Goal: Task Accomplishment & Management: Manage account settings

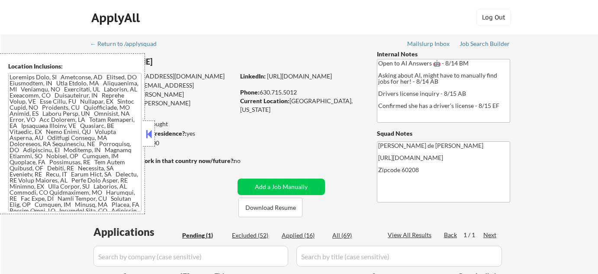
select select ""pending""
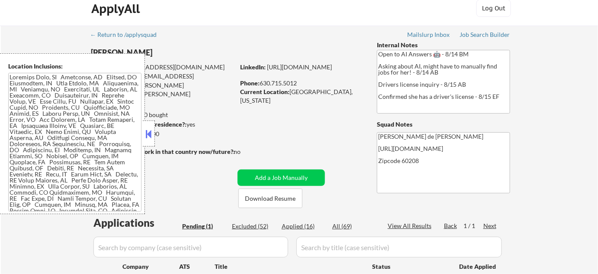
scroll to position [157, 0]
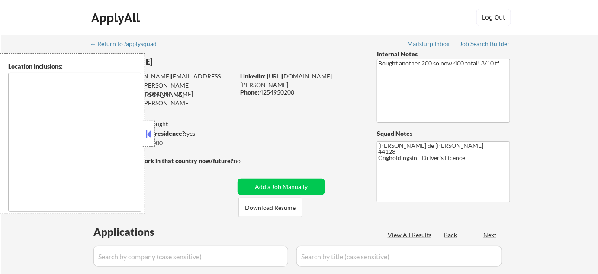
type textarea "[GEOGRAPHIC_DATA], [GEOGRAPHIC_DATA] [GEOGRAPHIC_DATA], [GEOGRAPHIC_DATA] [GEOG…"
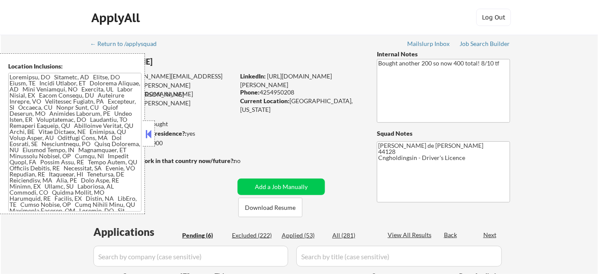
select select ""pending""
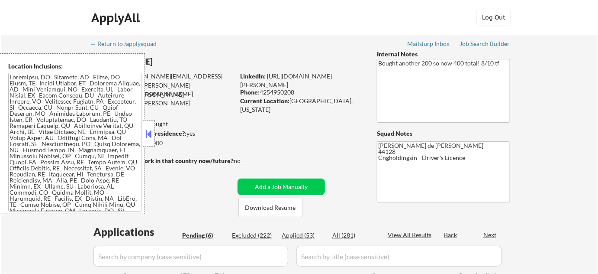
select select ""pending""
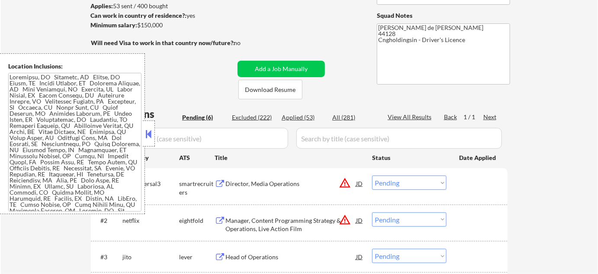
scroll to position [157, 0]
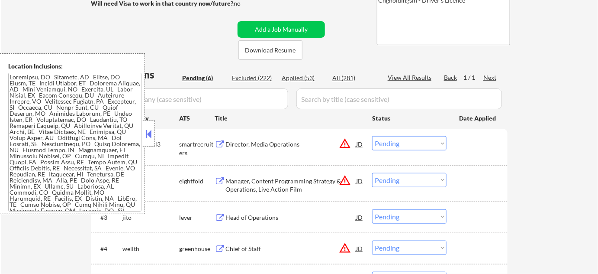
click at [154, 133] on div at bounding box center [149, 133] width 12 height 26
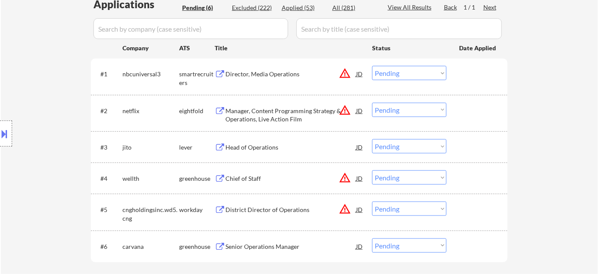
scroll to position [236, 0]
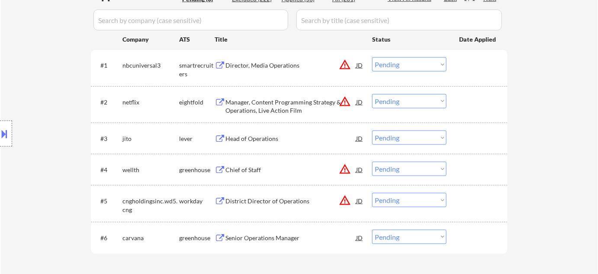
click at [250, 137] on div "Head of Operations" at bounding box center [290, 138] width 131 height 9
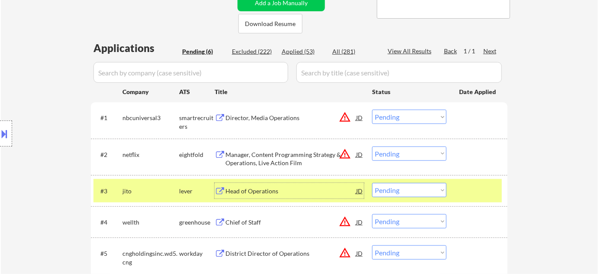
scroll to position [196, 0]
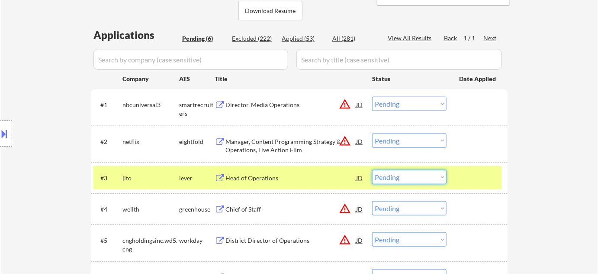
click at [393, 177] on select "Choose an option... Pending Applied Excluded (Questions) Excluded (Expired) Exc…" at bounding box center [409, 177] width 74 height 14
click at [372, 170] on select "Choose an option... Pending Applied Excluded (Questions) Excluded (Expired) Exc…" at bounding box center [409, 177] width 74 height 14
select select ""pending""
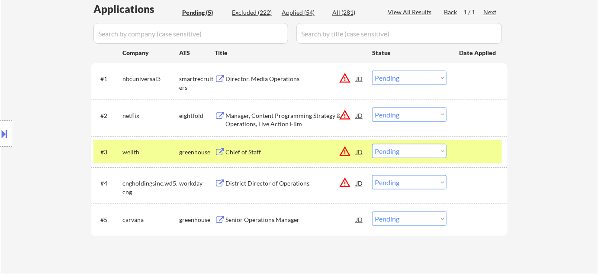
scroll to position [236, 0]
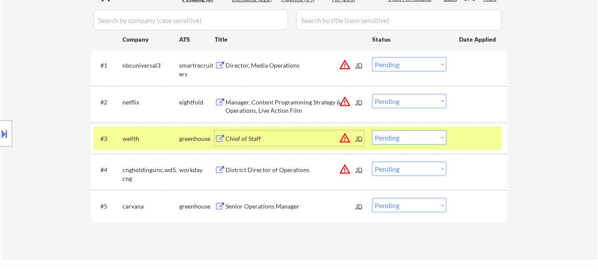
click at [253, 137] on div "Chief of Staff" at bounding box center [290, 138] width 131 height 9
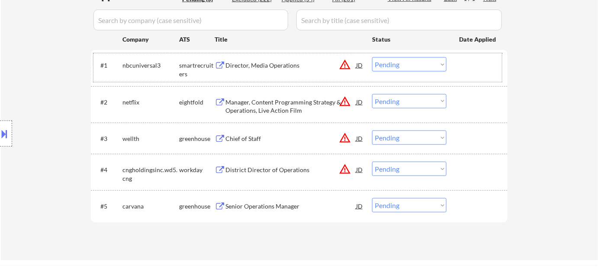
click at [287, 74] on div "#1 nbcuniversal3 smartrecruiters Director, Media Operations JD warning_amber Ch…" at bounding box center [297, 67] width 409 height 29
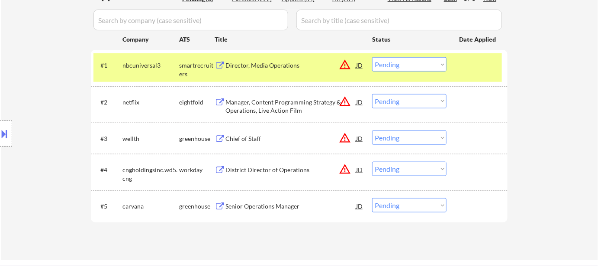
click at [282, 67] on div "Director, Media Operations" at bounding box center [290, 65] width 131 height 9
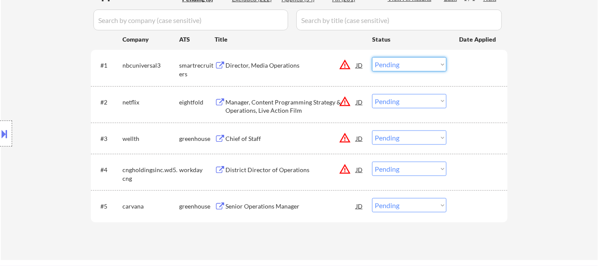
click at [400, 64] on select "Choose an option... Pending Applied Excluded (Questions) Excluded (Expired) Exc…" at bounding box center [409, 64] width 74 height 14
click at [372, 57] on select "Choose an option... Pending Applied Excluded (Questions) Excluded (Expired) Exc…" at bounding box center [409, 64] width 74 height 14
select select ""pending""
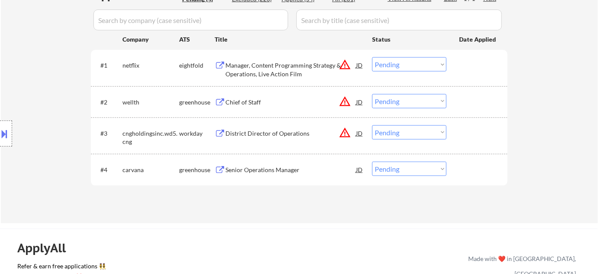
click at [0, 129] on button at bounding box center [5, 133] width 10 height 14
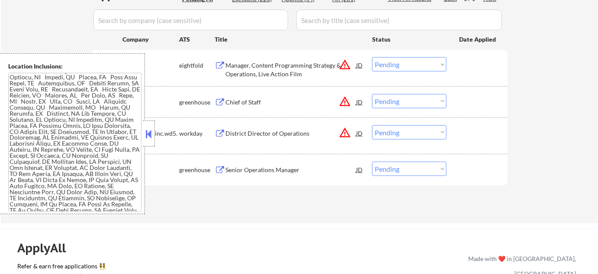
scroll to position [736, 0]
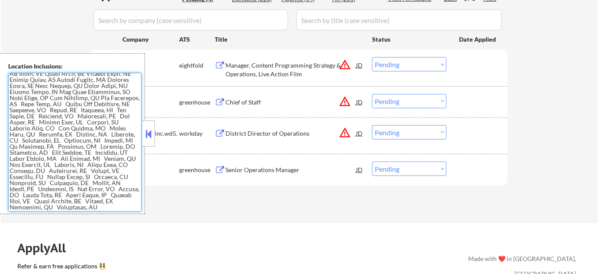
click at [153, 141] on div at bounding box center [149, 133] width 12 height 26
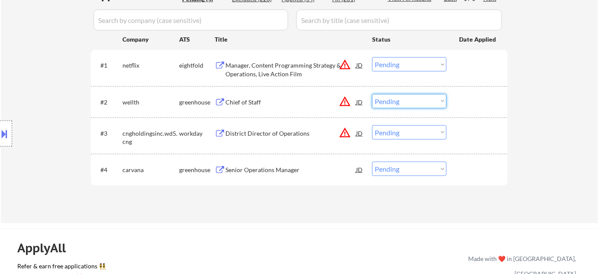
click at [420, 105] on select "Choose an option... Pending Applied Excluded (Questions) Excluded (Expired) Exc…" at bounding box center [409, 101] width 74 height 14
click at [344, 101] on button "warning_amber" at bounding box center [345, 101] width 12 height 12
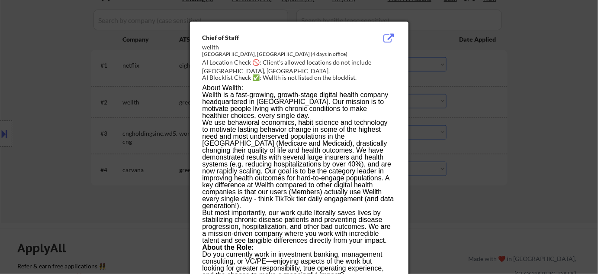
click at [555, 109] on div at bounding box center [299, 137] width 598 height 274
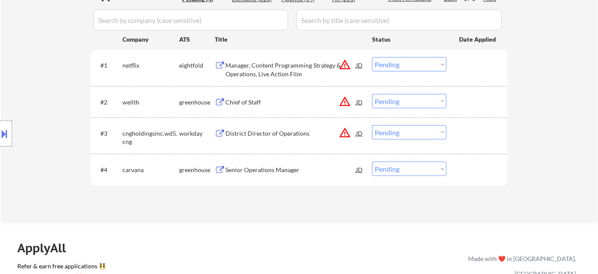
click at [416, 93] on div "#2 wellth greenhouse Chief of Staff JD warning_amber Choose an option... Pendin…" at bounding box center [297, 101] width 409 height 23
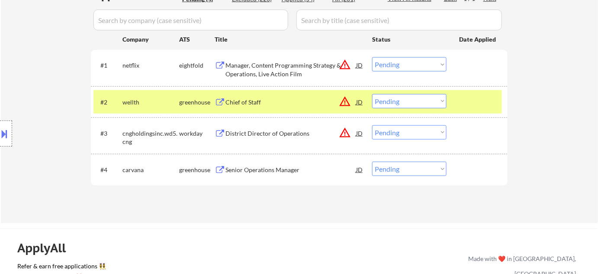
click at [402, 97] on select "Choose an option... Pending Applied Excluded (Questions) Excluded (Expired) Exc…" at bounding box center [409, 101] width 74 height 14
click at [372, 94] on select "Choose an option... Pending Applied Excluded (Questions) Excluded (Expired) Exc…" at bounding box center [409, 101] width 74 height 14
select select ""pending""
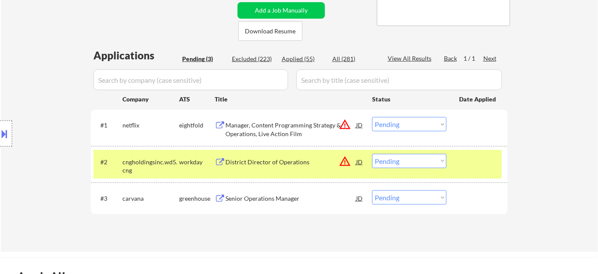
scroll to position [163, 0]
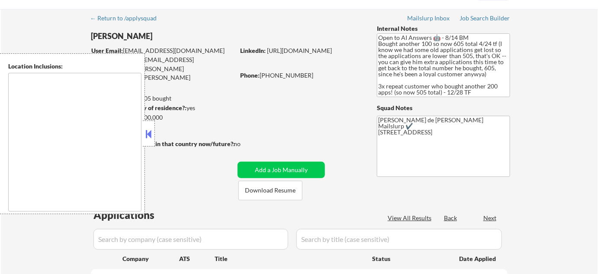
type textarea "remote"
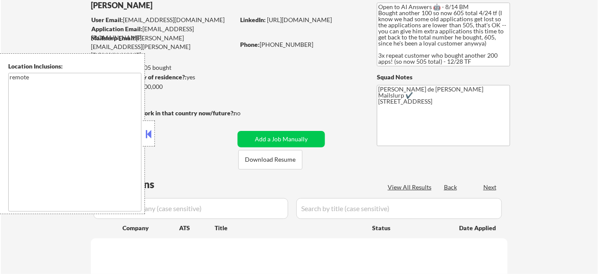
select select ""pending""
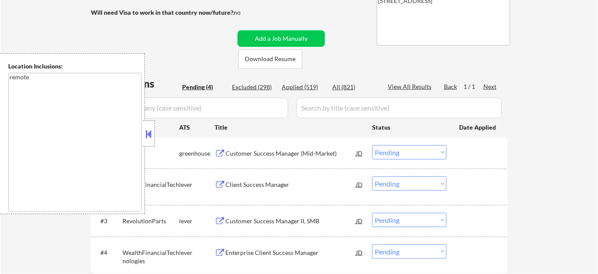
scroll to position [157, 0]
click at [149, 132] on button at bounding box center [149, 133] width 10 height 13
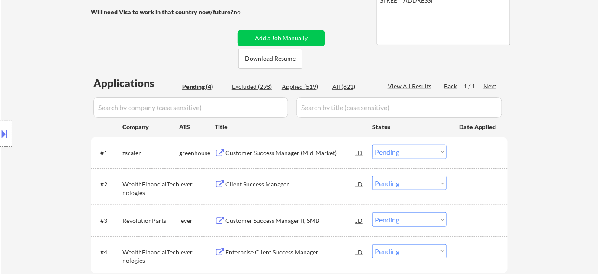
scroll to position [196, 0]
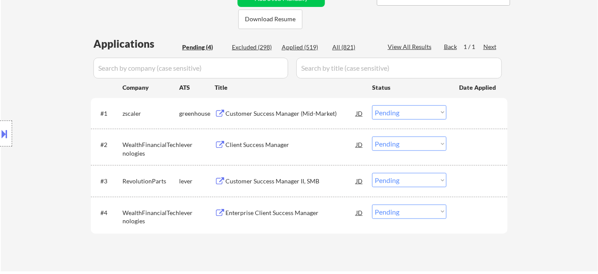
click at [245, 180] on div "Customer Success Manager II, SMB" at bounding box center [290, 181] width 131 height 9
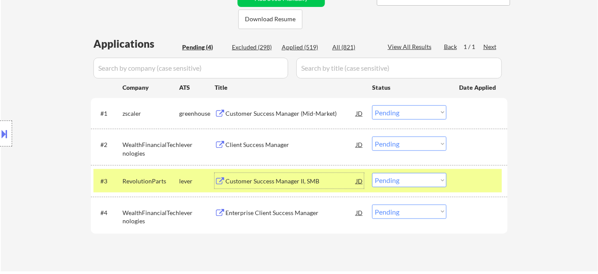
click at [396, 177] on select "Choose an option... Pending Applied Excluded (Questions) Excluded (Expired) Exc…" at bounding box center [409, 180] width 74 height 14
click at [372, 173] on select "Choose an option... Pending Applied Excluded (Questions) Excluded (Expired) Exc…" at bounding box center [409, 180] width 74 height 14
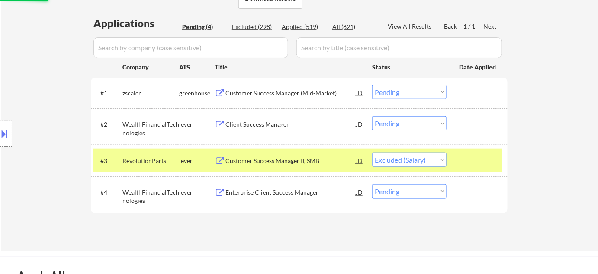
scroll to position [236, 0]
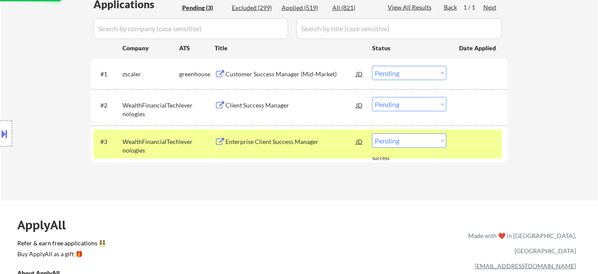
click at [262, 144] on div "Enterprise Client Success Manager" at bounding box center [290, 141] width 131 height 9
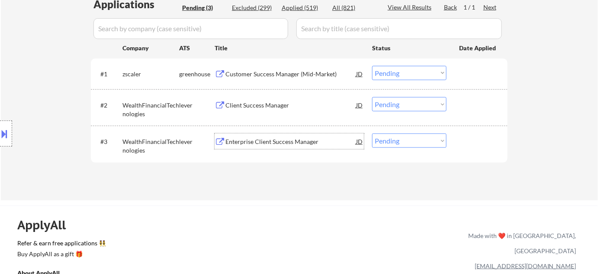
click at [389, 140] on select "Choose an option... Pending Applied Excluded (Questions) Excluded (Expired) Exc…" at bounding box center [409, 140] width 74 height 14
select select ""applied""
click at [372, 133] on select "Choose an option... Pending Applied Excluded (Questions) Excluded (Expired) Exc…" at bounding box center [409, 140] width 74 height 14
click at [288, 71] on div "Customer Success Manager (Mid-Market)" at bounding box center [290, 74] width 131 height 9
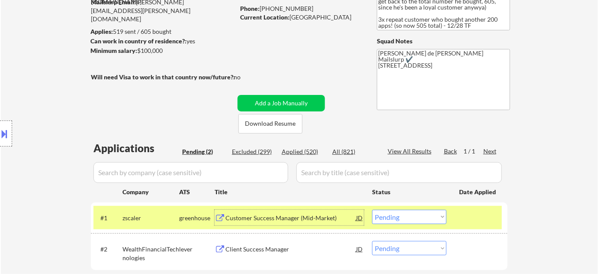
scroll to position [78, 0]
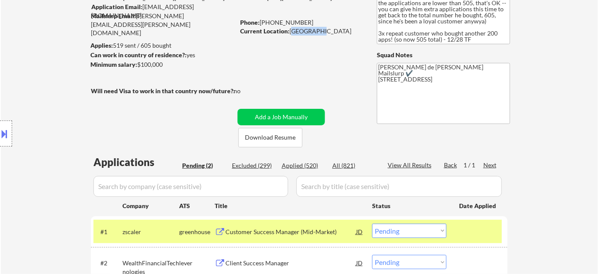
drag, startPoint x: 290, startPoint y: 31, endPoint x: 315, endPoint y: 33, distance: 25.2
click at [315, 33] on div "Current Location: Las Vegas" at bounding box center [301, 31] width 122 height 9
copy div "Las Vegas"
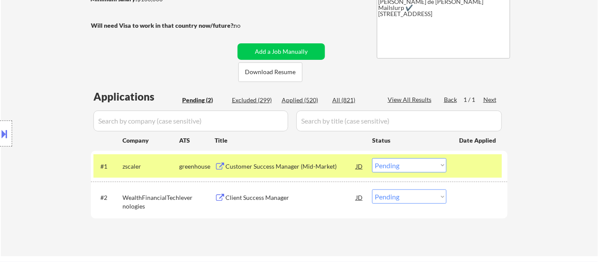
scroll to position [157, 0]
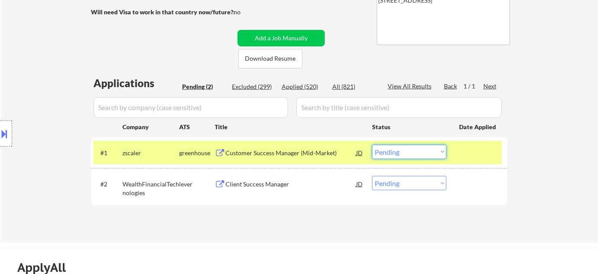
click at [384, 152] on select "Choose an option... Pending Applied Excluded (Questions) Excluded (Expired) Exc…" at bounding box center [409, 152] width 74 height 14
click at [372, 145] on select "Choose an option... Pending Applied Excluded (Questions) Excluded (Expired) Exc…" at bounding box center [409, 152] width 74 height 14
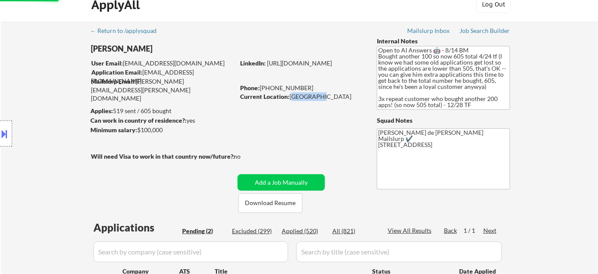
scroll to position [0, 0]
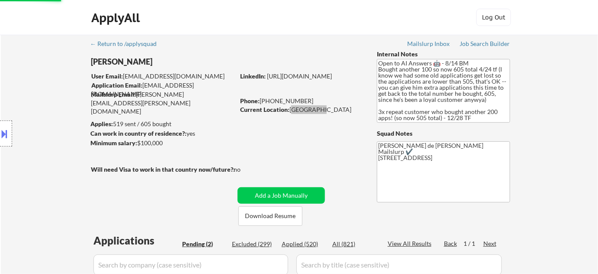
select select ""pending""
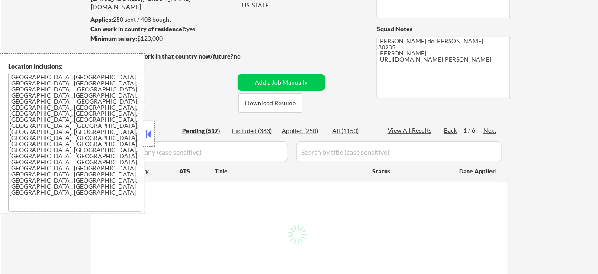
scroll to position [118, 0]
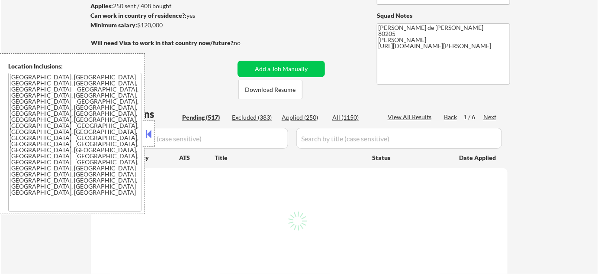
click at [151, 133] on button at bounding box center [149, 133] width 10 height 13
select select ""pending""
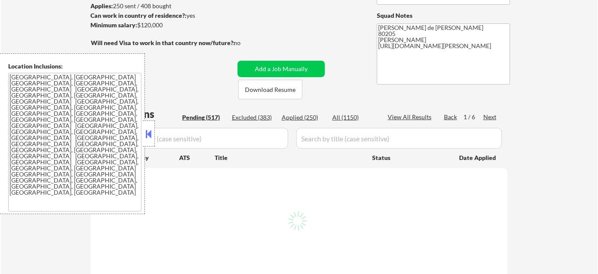
select select ""pending""
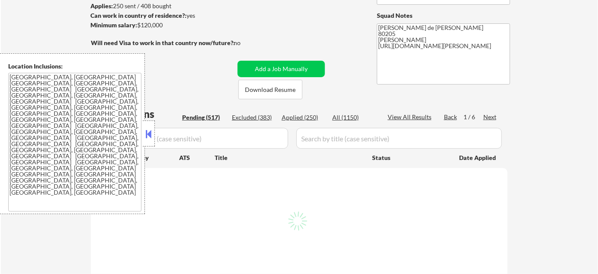
select select ""pending""
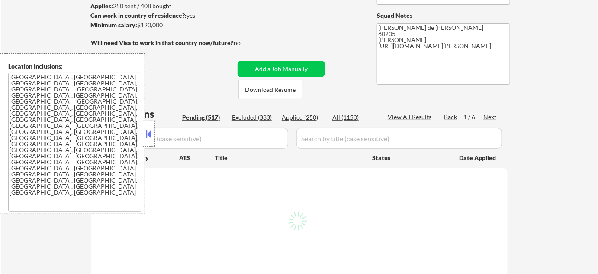
select select ""pending""
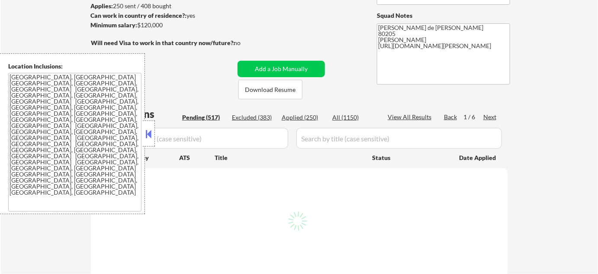
select select ""pending""
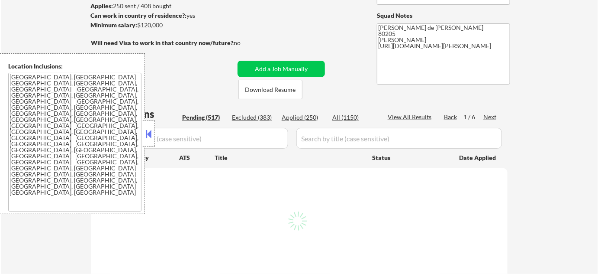
select select ""pending""
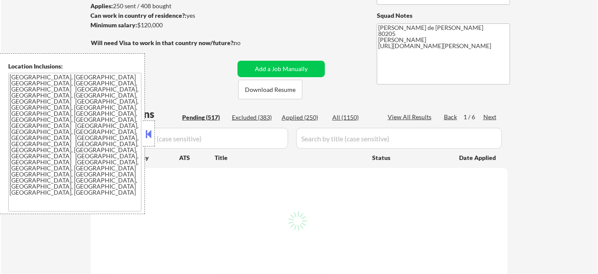
select select ""pending""
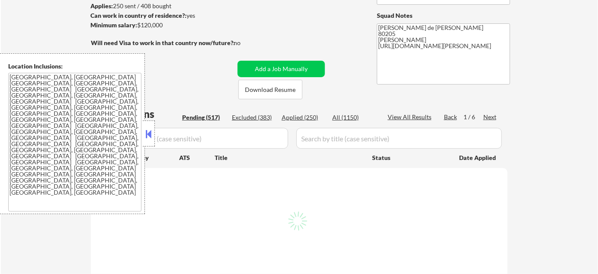
select select ""pending""
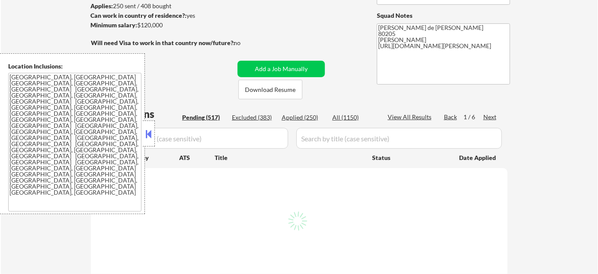
select select ""pending""
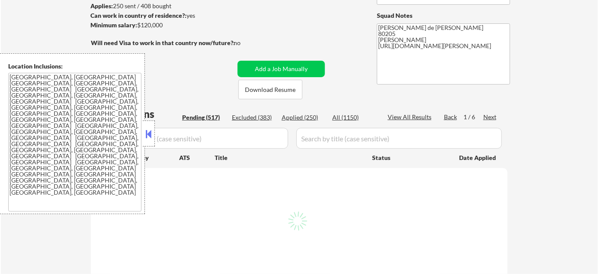
select select ""pending""
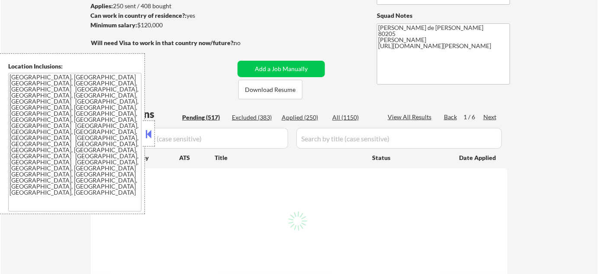
select select ""pending""
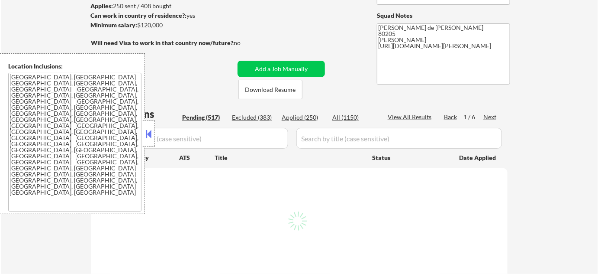
select select ""pending""
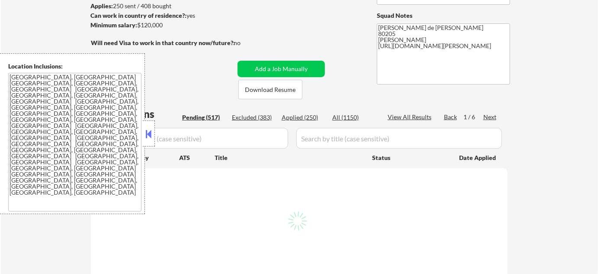
select select ""pending""
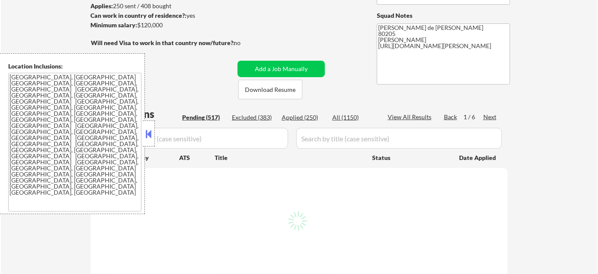
select select ""pending""
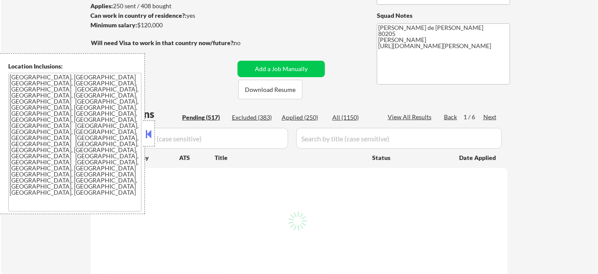
select select ""pending""
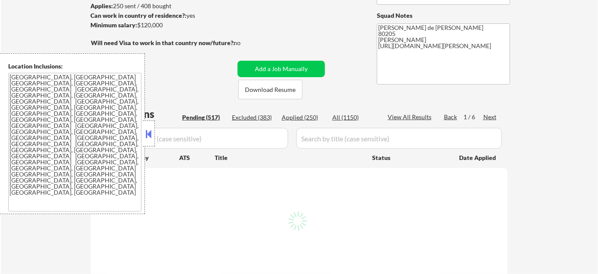
select select ""pending""
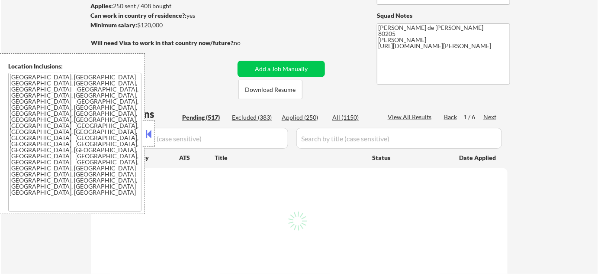
select select ""pending""
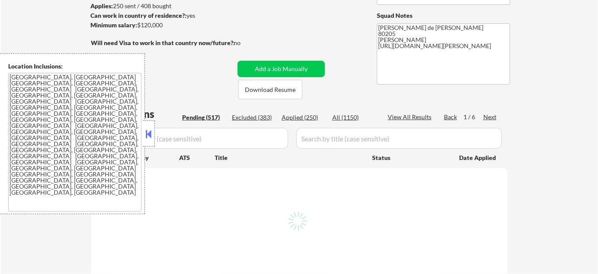
select select ""pending""
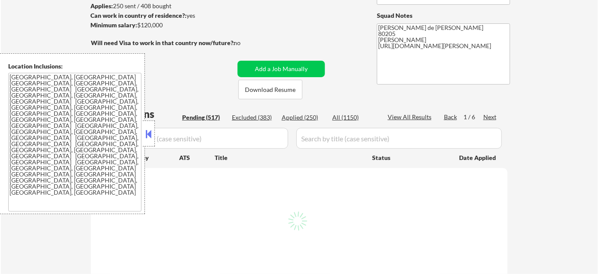
select select ""pending""
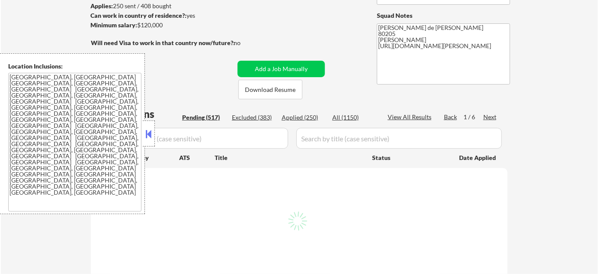
select select ""pending""
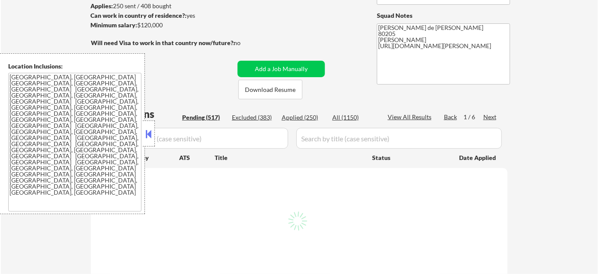
select select ""pending""
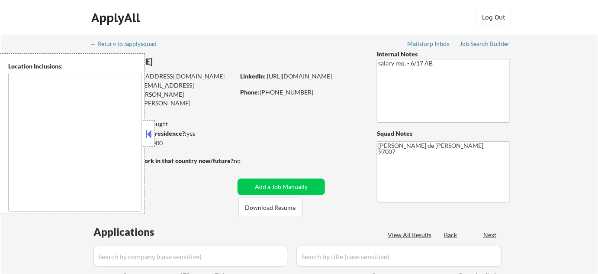
type textarea "[GEOGRAPHIC_DATA], [GEOGRAPHIC_DATA] [GEOGRAPHIC_DATA], OR [GEOGRAPHIC_DATA], O…"
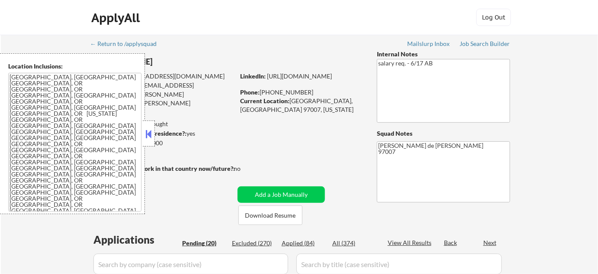
select select ""pending""
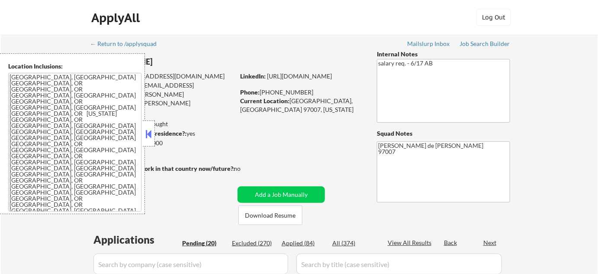
select select ""pending""
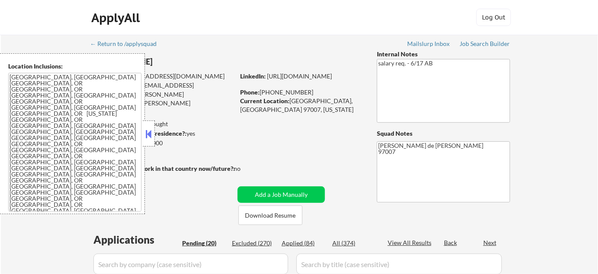
select select ""pending""
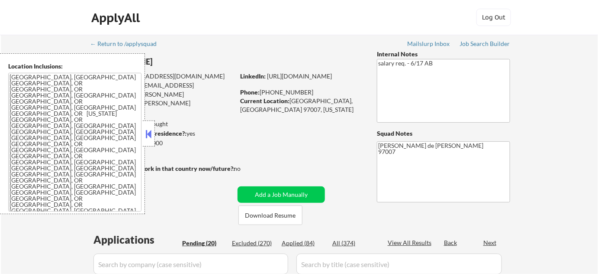
select select ""pending""
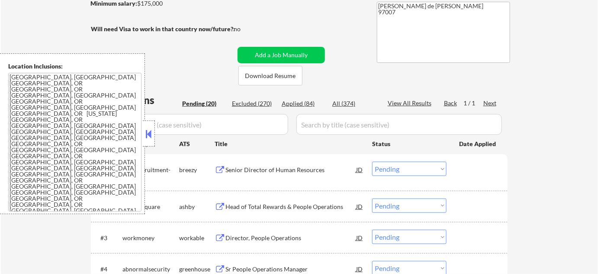
scroll to position [157, 0]
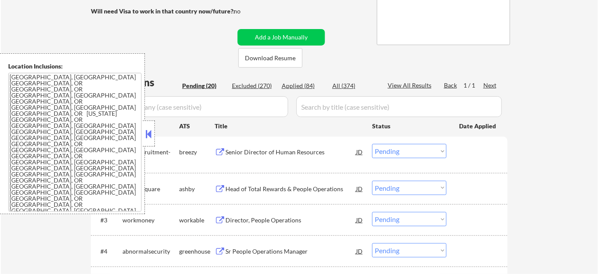
click at [150, 135] on button at bounding box center [149, 133] width 10 height 13
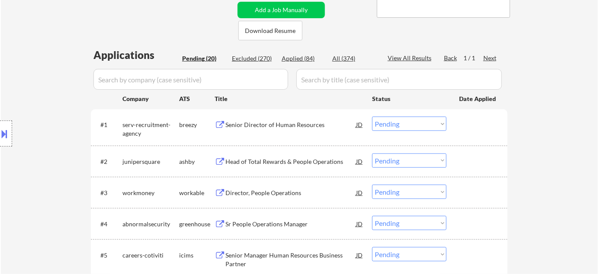
scroll to position [196, 0]
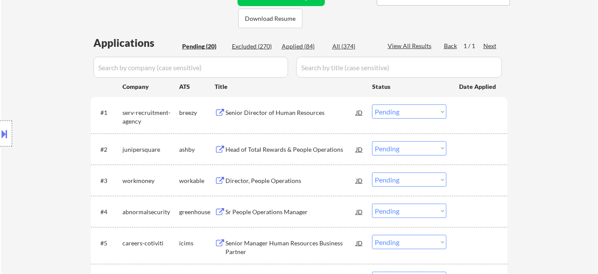
click at [279, 108] on div "Senior Director of Human Resources" at bounding box center [290, 112] width 131 height 9
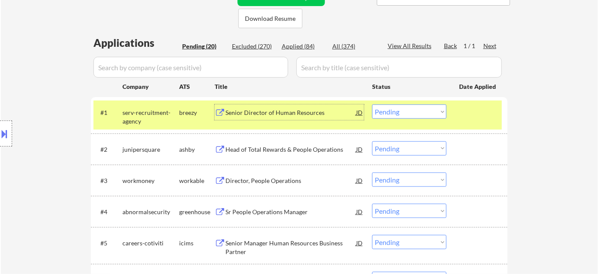
drag, startPoint x: 408, startPoint y: 105, endPoint x: 411, endPoint y: 116, distance: 10.9
click at [408, 105] on select "Choose an option... Pending Applied Excluded (Questions) Excluded (Expired) Exc…" at bounding box center [409, 111] width 74 height 14
click at [372, 104] on select "Choose an option... Pending Applied Excluded (Questions) Excluded (Expired) Exc…" at bounding box center [409, 111] width 74 height 14
select select ""pending""
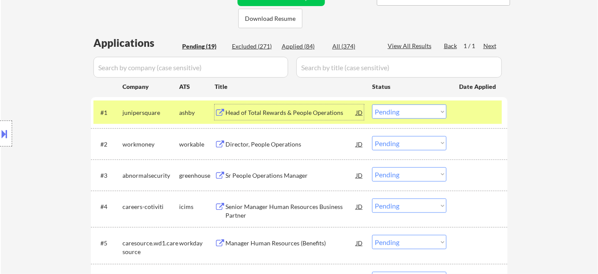
click at [268, 106] on div "Head of Total Rewards & People Operations" at bounding box center [290, 112] width 131 height 16
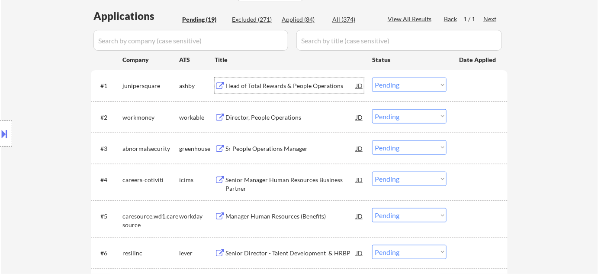
scroll to position [236, 0]
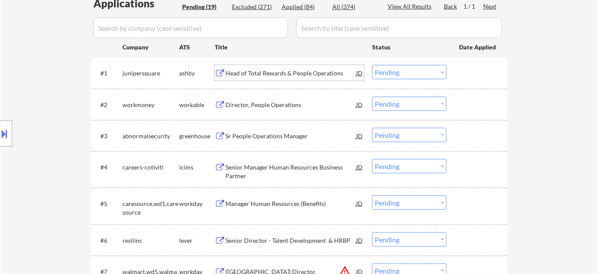
click at [266, 100] on div "Director, People Operations" at bounding box center [290, 104] width 131 height 9
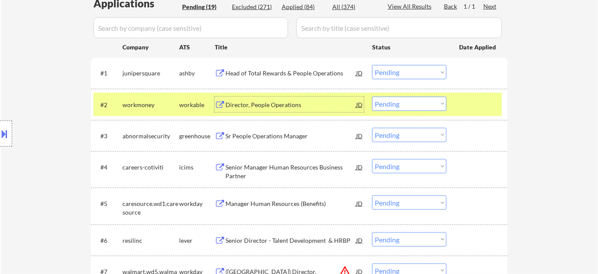
scroll to position [118, 0]
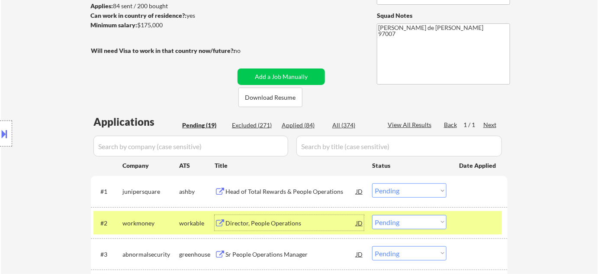
click at [384, 221] on select "Choose an option... Pending Applied Excluded (Questions) Excluded (Expired) Exc…" at bounding box center [409, 222] width 74 height 14
click at [372, 215] on select "Choose an option... Pending Applied Excluded (Questions) Excluded (Expired) Exc…" at bounding box center [409, 222] width 74 height 14
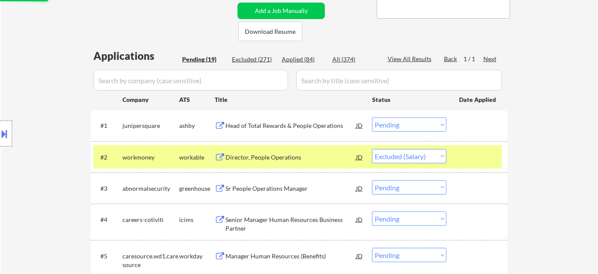
scroll to position [196, 0]
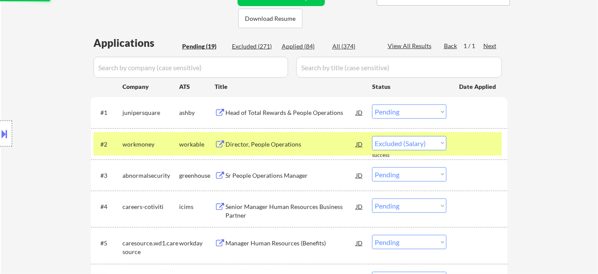
select select ""pending""
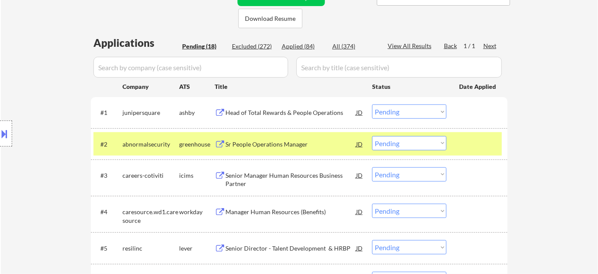
scroll to position [436, 0]
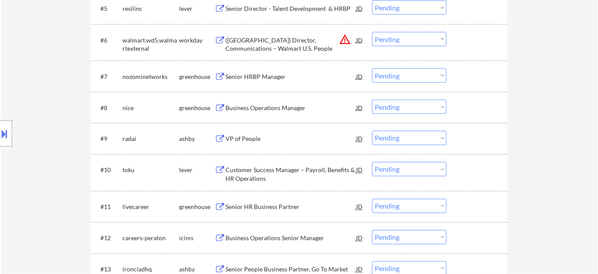
click at [238, 137] on div "VP of People" at bounding box center [290, 139] width 131 height 9
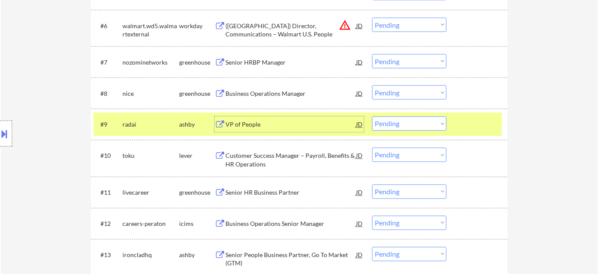
scroll to position [475, 0]
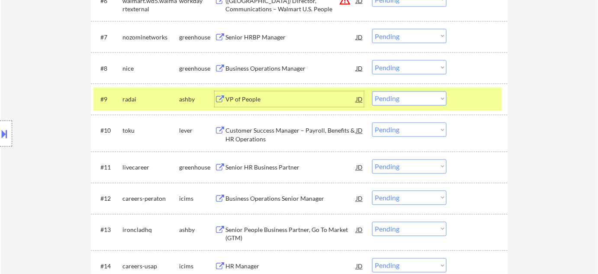
click at [252, 65] on div "Business Operations Manager" at bounding box center [290, 68] width 131 height 9
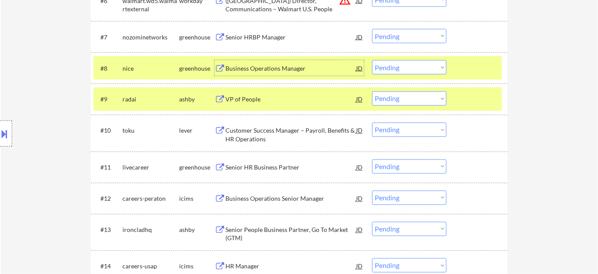
click at [420, 63] on select "Choose an option... Pending Applied Excluded (Questions) Excluded (Expired) Exc…" at bounding box center [409, 67] width 74 height 14
click at [372, 60] on select "Choose an option... Pending Applied Excluded (Questions) Excluded (Expired) Exc…" at bounding box center [409, 67] width 74 height 14
select select ""pending""
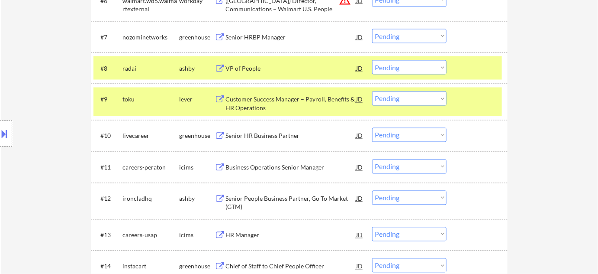
click at [311, 200] on div "Senior People Business Partner, Go To Market (GTM)" at bounding box center [290, 202] width 131 height 17
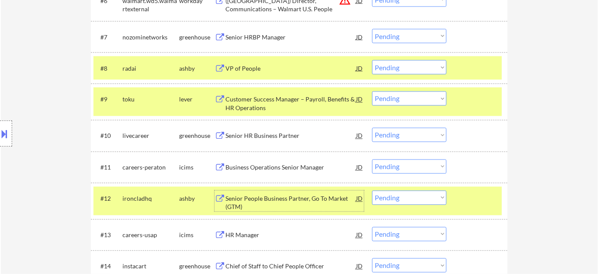
click at [402, 196] on select "Choose an option... Pending Applied Excluded (Questions) Excluded (Expired) Exc…" at bounding box center [409, 197] width 74 height 14
click at [372, 190] on select "Choose an option... Pending Applied Excluded (Questions) Excluded (Expired) Exc…" at bounding box center [409, 197] width 74 height 14
select select ""pending""
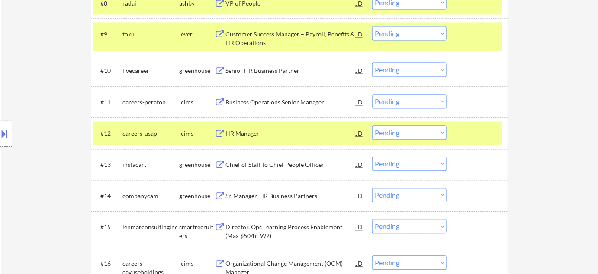
scroll to position [554, 0]
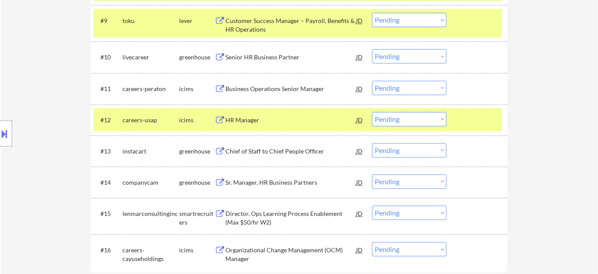
click at [287, 62] on div "Senior HR Business Partner" at bounding box center [290, 57] width 131 height 16
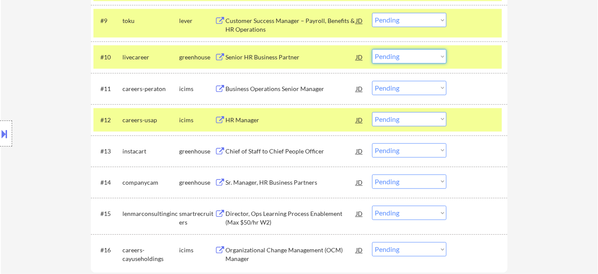
click at [408, 62] on select "Choose an option... Pending Applied Excluded (Questions) Excluded (Expired) Exc…" at bounding box center [409, 56] width 74 height 14
click at [372, 49] on select "Choose an option... Pending Applied Excluded (Questions) Excluded (Expired) Exc…" at bounding box center [409, 56] width 74 height 14
select select ""pending""
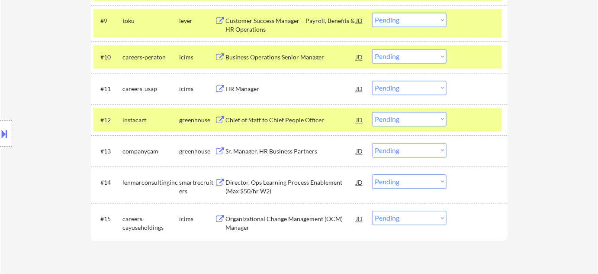
click at [267, 154] on div "Sr. Manager, HR Business Partners" at bounding box center [290, 151] width 131 height 9
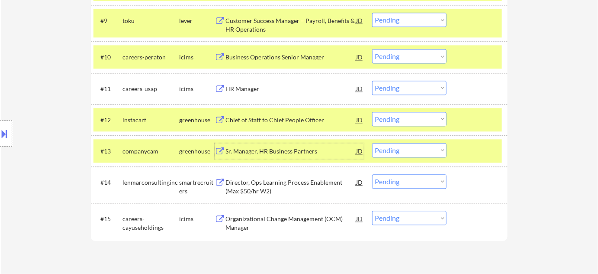
click at [402, 154] on select "Choose an option... Pending Applied Excluded (Questions) Excluded (Expired) Exc…" at bounding box center [409, 150] width 74 height 14
click at [372, 143] on select "Choose an option... Pending Applied Excluded (Questions) Excluded (Expired) Exc…" at bounding box center [409, 150] width 74 height 14
select select ""pending""
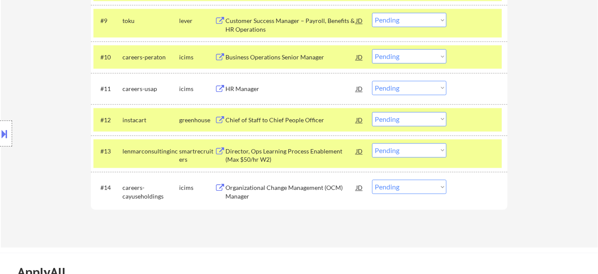
scroll to position [475, 0]
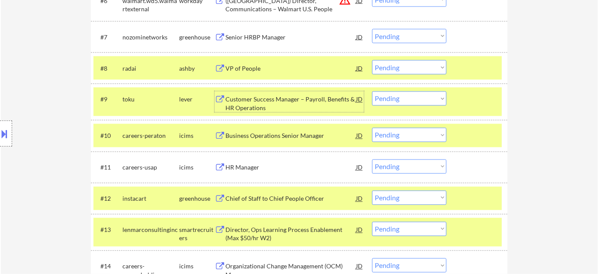
click at [245, 103] on div "Customer Success Manager – Payroll, Benefits & HR Operations" at bounding box center [290, 103] width 131 height 17
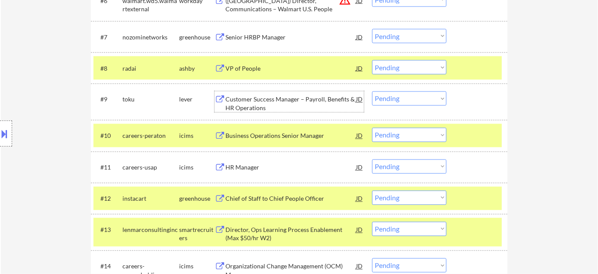
click at [426, 97] on select "Choose an option... Pending Applied Excluded (Questions) Excluded (Expired) Exc…" at bounding box center [409, 98] width 74 height 14
click at [372, 91] on select "Choose an option... Pending Applied Excluded (Questions) Excluded (Expired) Exc…" at bounding box center [409, 98] width 74 height 14
click at [265, 35] on div "Senior HRBP Manager" at bounding box center [290, 37] width 131 height 9
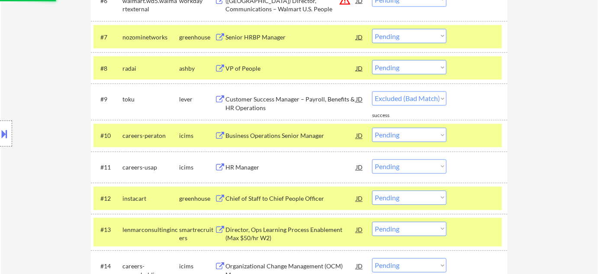
select select ""pending""
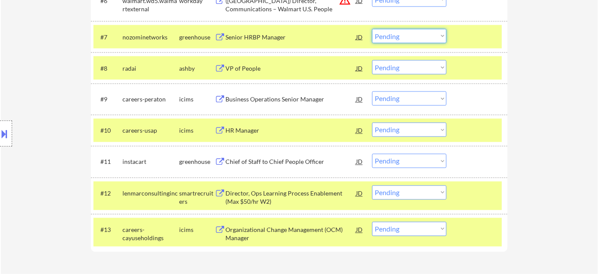
drag, startPoint x: 393, startPoint y: 39, endPoint x: 398, endPoint y: 42, distance: 5.6
click at [393, 39] on select "Choose an option... Pending Applied Excluded (Questions) Excluded (Expired) Exc…" at bounding box center [409, 36] width 74 height 14
click at [372, 29] on select "Choose an option... Pending Applied Excluded (Questions) Excluded (Expired) Exc…" at bounding box center [409, 36] width 74 height 14
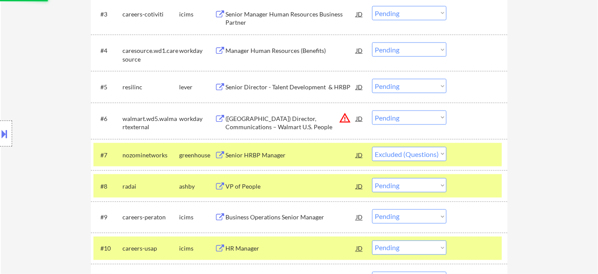
scroll to position [357, 0]
select select ""pending""
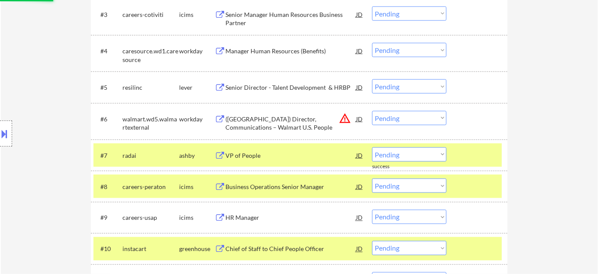
click at [412, 119] on select "Choose an option... Pending Applied Excluded (Questions) Excluded (Expired) Exc…" at bounding box center [409, 118] width 74 height 14
click at [372, 111] on select "Choose an option... Pending Applied Excluded (Questions) Excluded (Expired) Exc…" at bounding box center [409, 118] width 74 height 14
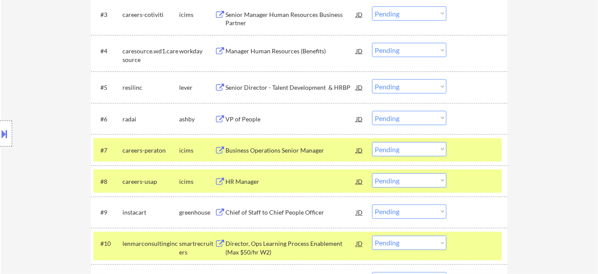
click at [254, 112] on div "VP of People" at bounding box center [290, 119] width 131 height 16
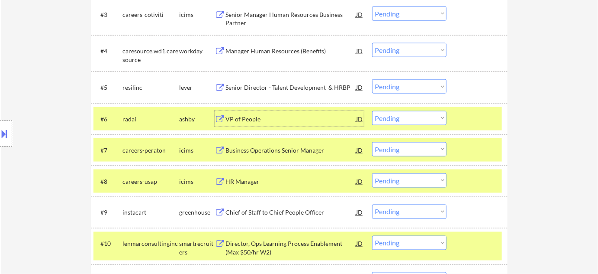
click at [404, 120] on select "Choose an option... Pending Applied Excluded (Questions) Excluded (Expired) Exc…" at bounding box center [409, 118] width 74 height 14
click at [372, 111] on select "Choose an option... Pending Applied Excluded (Questions) Excluded (Expired) Exc…" at bounding box center [409, 118] width 74 height 14
click at [397, 148] on select "Choose an option... Pending Applied Excluded (Questions) Excluded (Expired) Exc…" at bounding box center [409, 149] width 74 height 14
click at [528, 105] on div "← Return to /applysquad Mailslurp Inbox Job Search Builder Nicole Grieve User E…" at bounding box center [299, 9] width 597 height 662
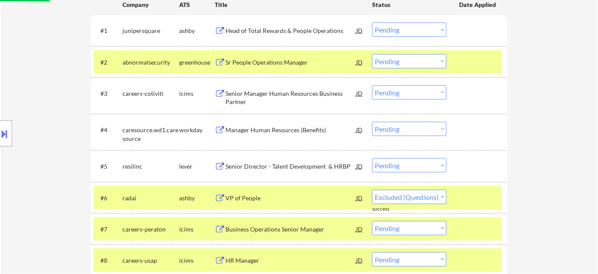
select select ""pending""
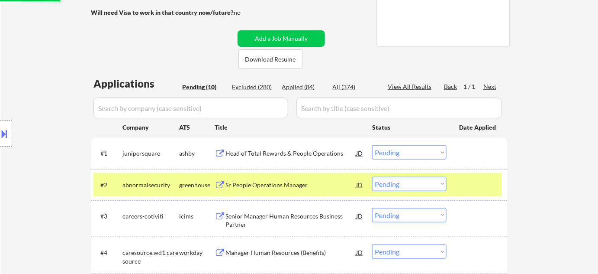
scroll to position [121, 0]
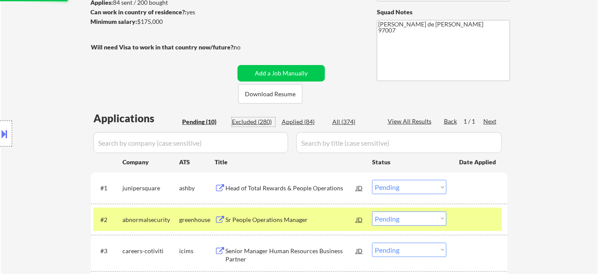
click at [257, 124] on div "Excluded (280)" at bounding box center [253, 121] width 43 height 9
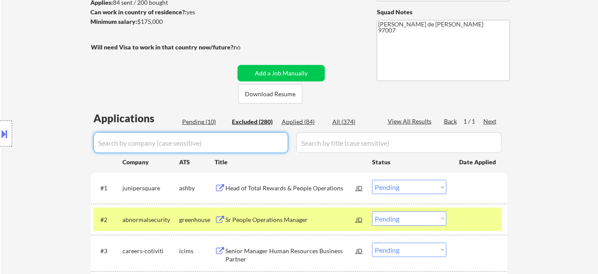
click at [239, 145] on input "input" at bounding box center [190, 142] width 195 height 21
type input "radai"
select select ""excluded""
select select ""excluded__salary_""
select select ""excluded__location_""
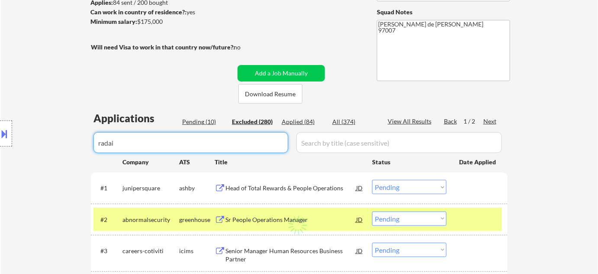
select select ""excluded""
select select ""excluded__expired_""
select select ""excluded""
select select ""excluded__salary_""
select select ""excluded__expired_""
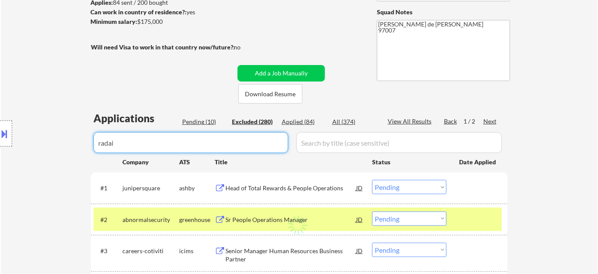
select select ""excluded__salary_""
select select ""excluded__expired_""
select select ""excluded__salary_""
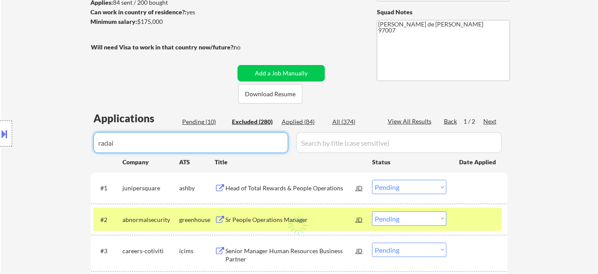
select select ""excluded__expired_""
select select ""excluded__salary_""
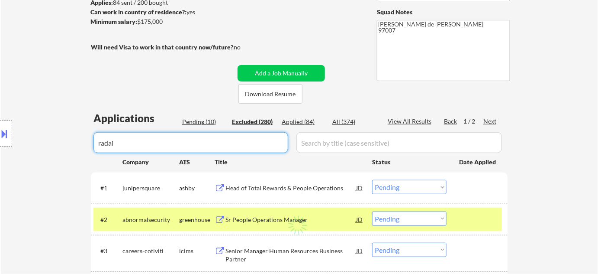
select select ""excluded__salary_""
select select ""excluded__location_""
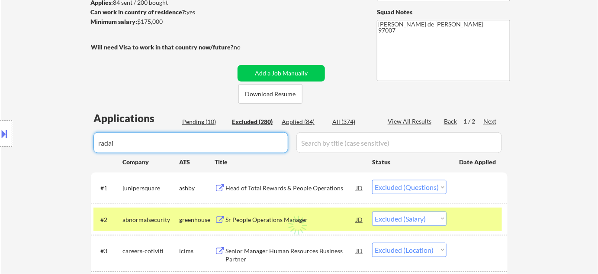
select select ""excluded__location_""
select select ""excluded__expired_""
select select ""excluded__location_""
select select ""excluded__salary_""
select select ""excluded""
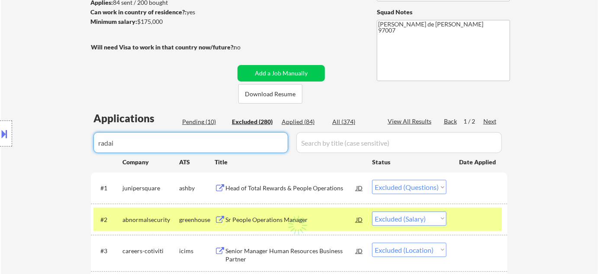
select select ""excluded__location_""
select select ""excluded""
select select ""excluded__salary_""
select select ""excluded__location_""
select select ""excluded__salary_""
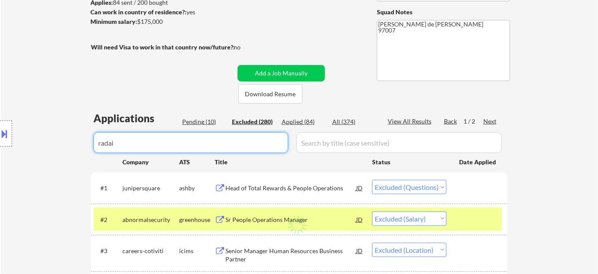
select select ""excluded__expired_""
select select ""excluded__location_""
select select ""excluded__expired_""
select select ""excluded__salary_""
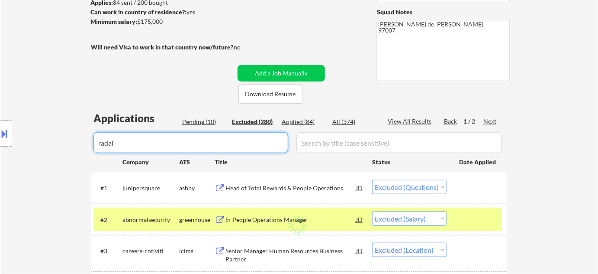
select select ""excluded__expired_""
select select ""excluded__salary_""
select select ""excluded""
select select ""excluded__location_""
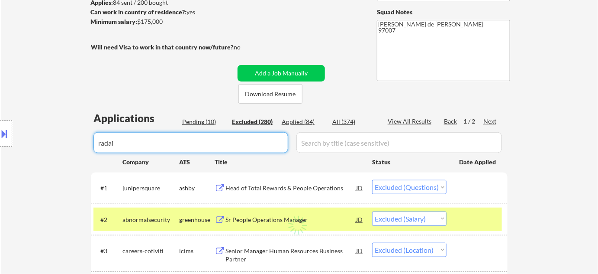
select select ""excluded__blocklist_""
select select ""excluded__expired_""
select select ""excluded__location_""
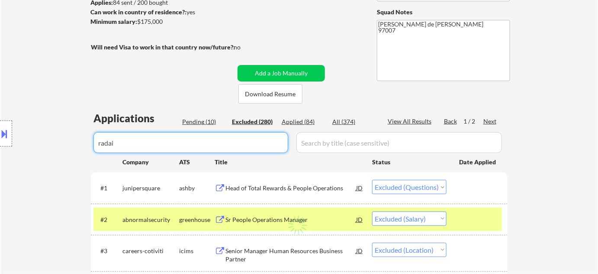
select select ""excluded__salary_""
select select ""excluded""
select select ""excluded__location_""
select select ""excluded__expired_""
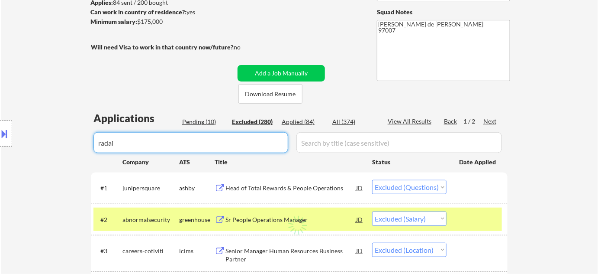
select select ""excluded__location_""
select select ""excluded""
select select ""excluded__location_""
select select ""excluded__salary_""
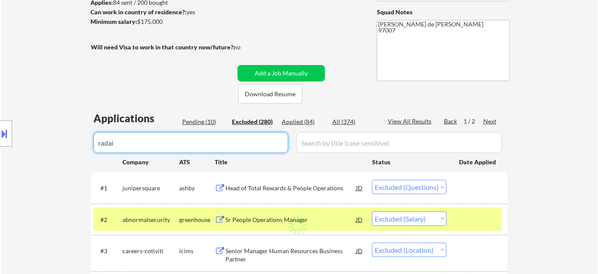
select select ""excluded__expired_""
select select ""excluded__salary_""
select select ""excluded__expired_""
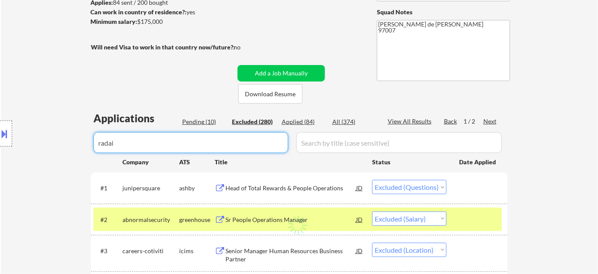
select select ""excluded__location_""
select select ""excluded__expired_""
select select ""excluded__location_""
select select ""excluded__salary_""
select select ""excluded__location_""
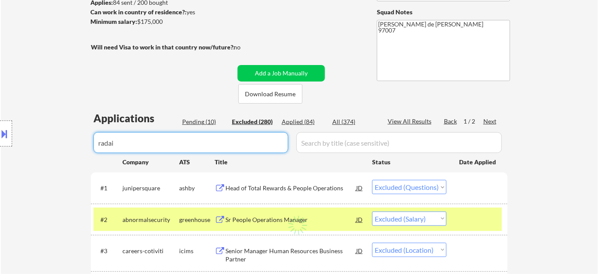
select select ""excluded__location_""
select select ""excluded__expired_""
select select ""excluded__location_""
select select ""excluded__expired_""
select select ""excluded__salary_""
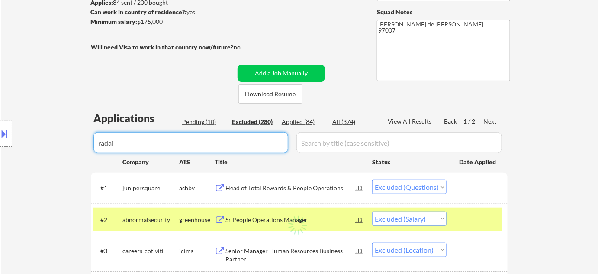
select select ""excluded__expired_""
select select ""excluded__location_""
select select ""excluded__expired_""
select select ""excluded__bad_match_""
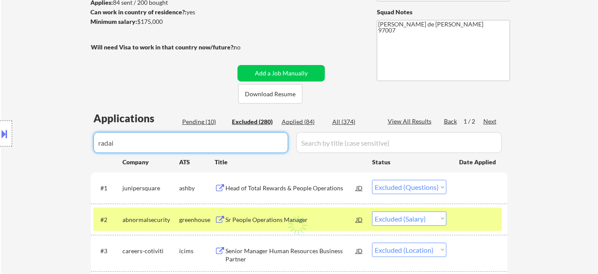
select select ""excluded__expired_""
select select ""excluded__location_""
select select ""excluded__expired_""
select select ""excluded__bad_match_""
select select ""excluded__location_""
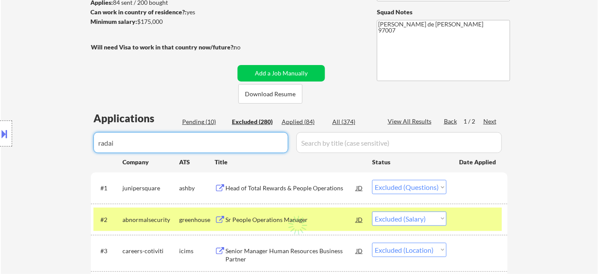
select select ""excluded""
select select ""excluded__bad_match_""
select select ""excluded__expired_""
select select ""excluded__location_""
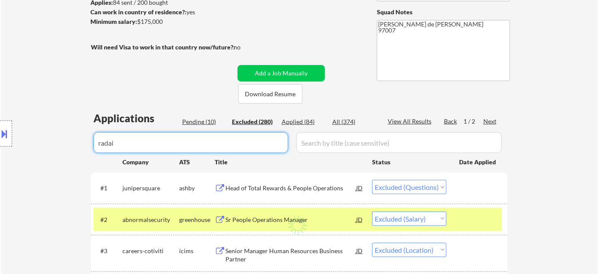
select select ""excluded""
select select ""excluded__location_""
select select ""excluded__blocklist_""
select select ""excluded__salary_""
select select ""excluded__location_""
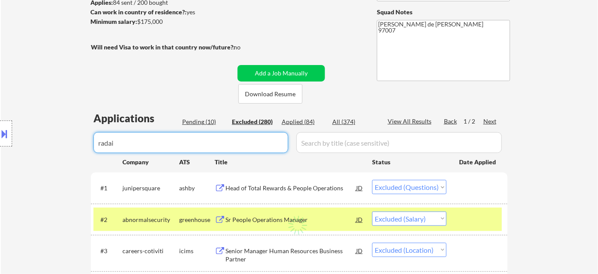
select select ""excluded__location_""
select select ""excluded__expired_""
select select ""excluded__bad_match_""
select select ""excluded__expired_""
select select ""excluded__salary_""
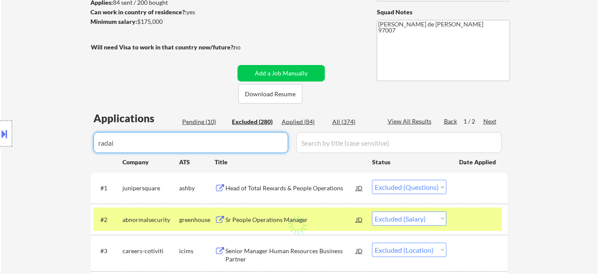
select select ""excluded__expired_""
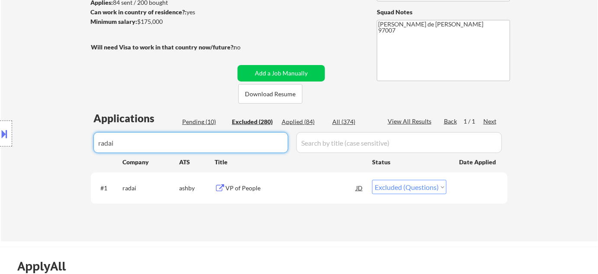
type input "radai"
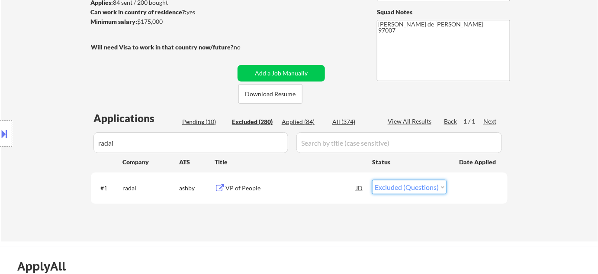
click at [414, 183] on select "Choose an option... Pending Applied Excluded (Questions) Excluded (Expired) Exc…" at bounding box center [409, 187] width 74 height 14
select select ""applied""
click at [372, 180] on select "Choose an option... Pending Applied Excluded (Questions) Excluded (Expired) Exc…" at bounding box center [409, 187] width 74 height 14
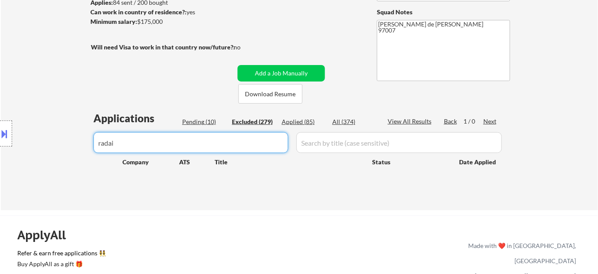
drag, startPoint x: 213, startPoint y: 137, endPoint x: 35, endPoint y: 140, distance: 177.9
click at [43, 142] on body "← Return to /applysquad Mailslurp Inbox Job Search Builder Nicole Grieve User E…" at bounding box center [299, 16] width 598 height 274
select select ""excluded""
select select ""excluded__bad_match_""
select select ""excluded__expired_""
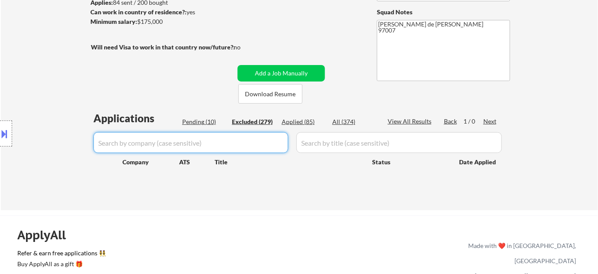
select select ""excluded""
select select ""excluded__salary_""
select select ""excluded__location_""
select select ""excluded__expired_""
select select ""excluded__salary_""
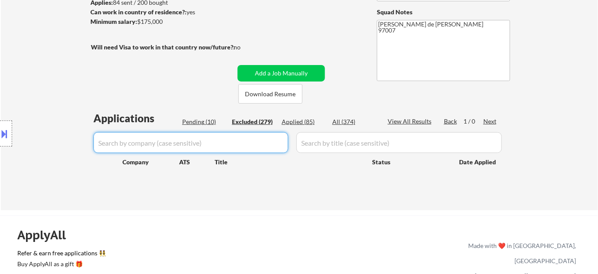
select select ""excluded__other_""
select select ""excluded__salary_""
select select ""excluded__expired_""
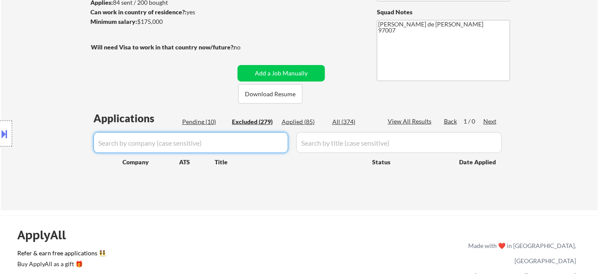
select select ""excluded__expired_""
select select ""excluded__salary_""
select select ""excluded__expired_""
select select ""excluded__salary_""
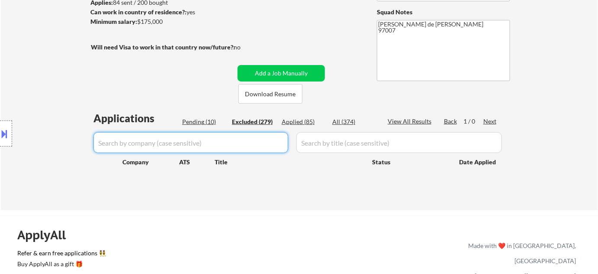
select select ""excluded__salary_""
select select ""excluded__location_""
select select ""excluded__expired_""
select select ""excluded""
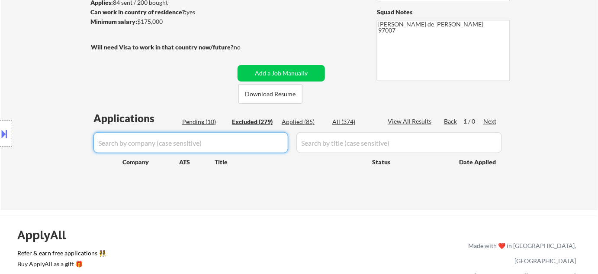
select select ""excluded__location_""
select select ""excluded__expired_""
select select ""excluded__location_""
select select ""excluded""
select select ""excluded__location_""
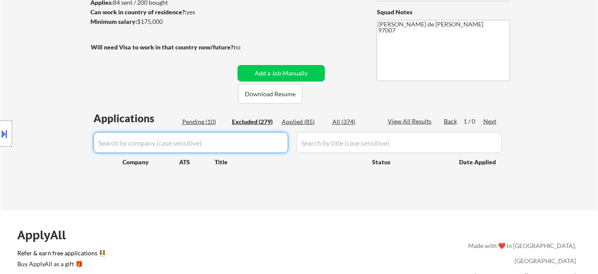
select select ""excluded__salary_""
select select ""excluded""
select select ""excluded__location_""
select select ""excluded__salary_""
select select ""excluded""
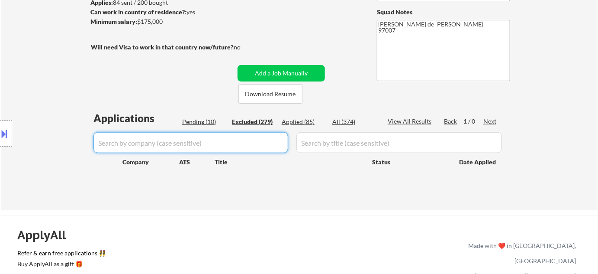
select select ""excluded__salary_""
select select ""excluded__location_""
select select ""excluded__salary_""
select select ""excluded__expired_""
select select ""excluded__bad_match_""
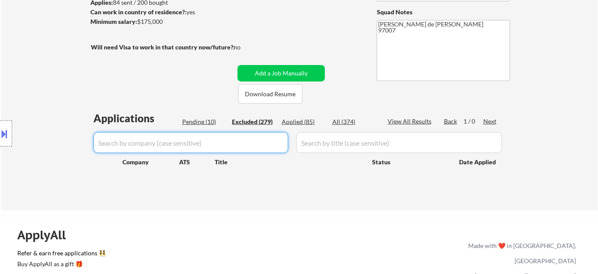
select select ""excluded__expired_""
select select ""excluded""
select select ""excluded__salary_""
select select ""excluded__expired_""
select select ""excluded__salary_""
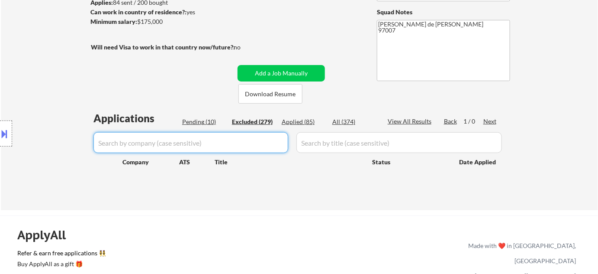
select select ""excluded__expired_""
select select ""excluded__salary_""
select select ""excluded""
select select ""excluded__location_""
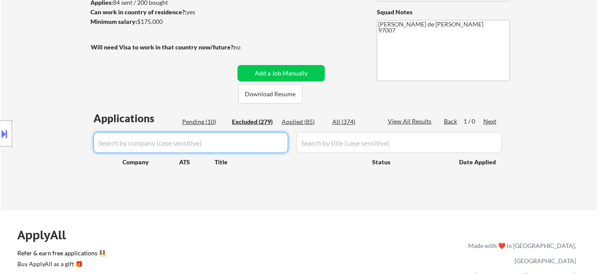
select select ""excluded__blocklist_""
select select ""excluded__expired_""
select select ""excluded__salary_""
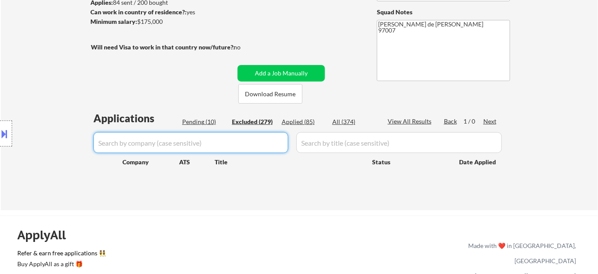
select select ""excluded""
select select ""excluded__location_""
select select ""excluded__expired_""
select select ""excluded__location_""
select select ""excluded""
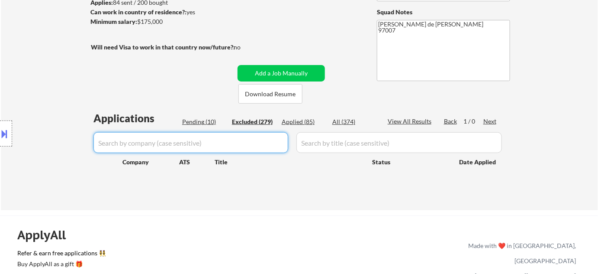
select select ""excluded__salary_""
select select ""excluded__location_""
select select ""excluded__salary_""
select select ""excluded__other_""
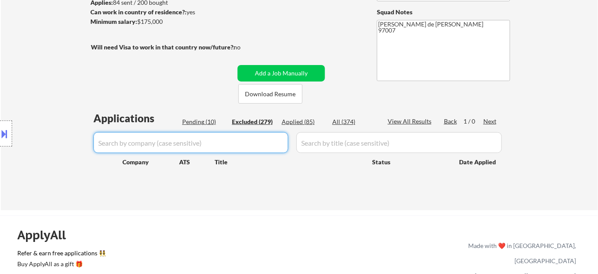
select select ""excluded__salary_""
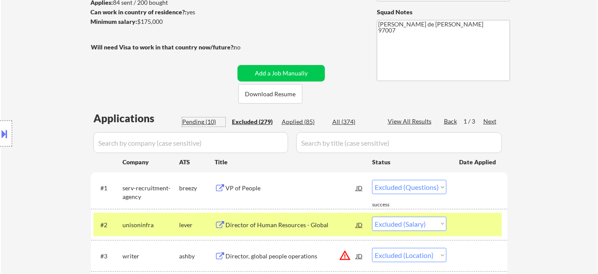
click at [212, 117] on div "Pending (10)" at bounding box center [203, 121] width 43 height 9
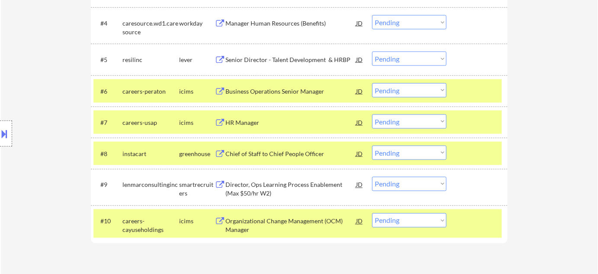
scroll to position [396, 0]
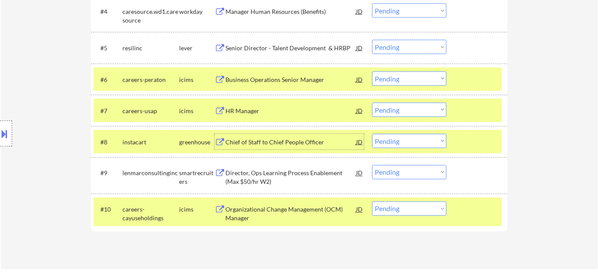
click at [287, 142] on div "Chief of Staff to Chief People Officer" at bounding box center [290, 142] width 131 height 9
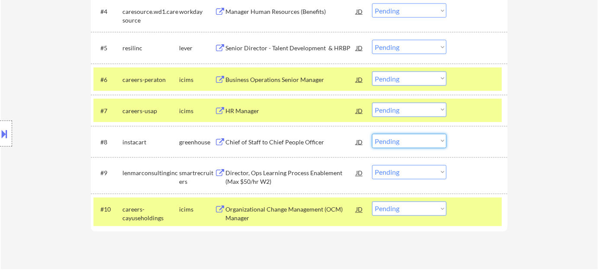
click at [386, 141] on select "Choose an option... Pending Applied Excluded (Questions) Excluded (Expired) Exc…" at bounding box center [409, 141] width 74 height 14
click at [372, 134] on select "Choose an option... Pending Applied Excluded (Questions) Excluded (Expired) Exc…" at bounding box center [409, 141] width 74 height 14
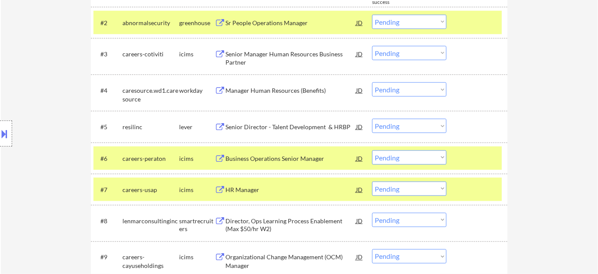
scroll to position [278, 0]
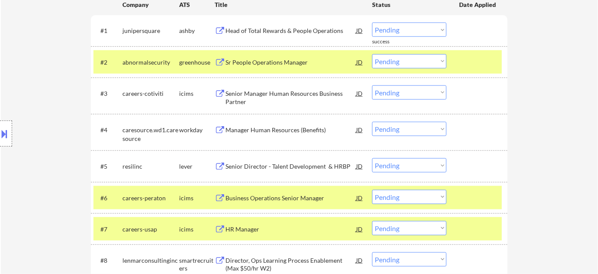
click at [281, 66] on div "Sr People Operations Manager" at bounding box center [290, 62] width 131 height 16
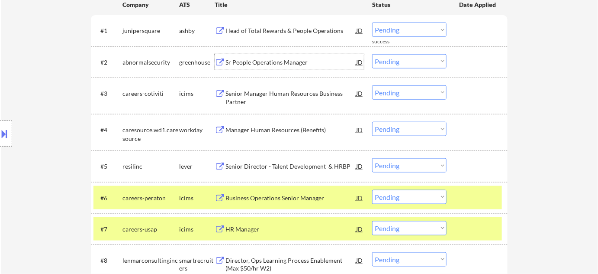
click at [415, 55] on select "Choose an option... Pending Applied Excluded (Questions) Excluded (Expired) Exc…" at bounding box center [409, 61] width 74 height 14
click at [372, 54] on select "Choose an option... Pending Applied Excluded (Questions) Excluded (Expired) Exc…" at bounding box center [409, 61] width 74 height 14
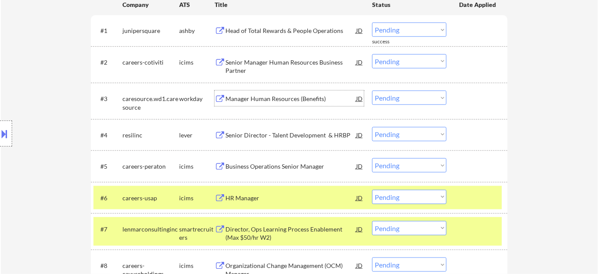
click at [257, 97] on div "Manager Human Resources (Benefits)" at bounding box center [290, 98] width 131 height 9
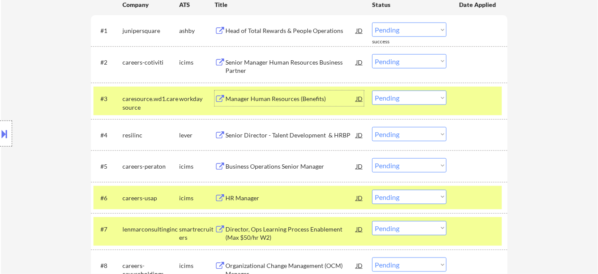
click at [399, 97] on select "Choose an option... Pending Applied Excluded (Questions) Excluded (Expired) Exc…" at bounding box center [409, 97] width 74 height 14
click at [372, 90] on select "Choose an option... Pending Applied Excluded (Questions) Excluded (Expired) Exc…" at bounding box center [409, 97] width 74 height 14
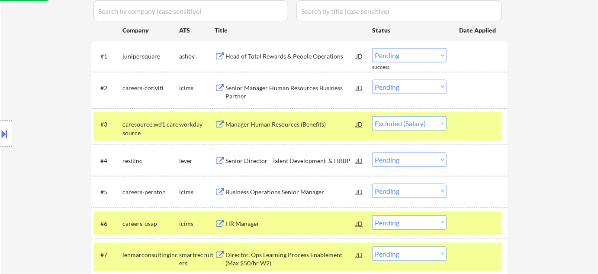
scroll to position [239, 0]
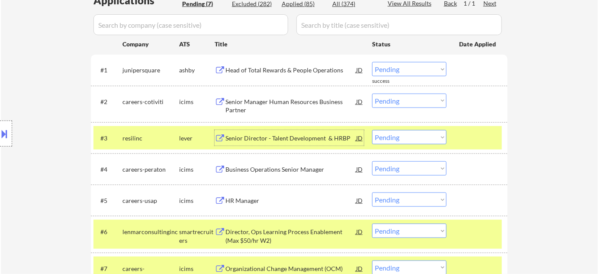
click at [321, 142] on div "Senior Director - Talent Development & HRBP" at bounding box center [290, 138] width 131 height 16
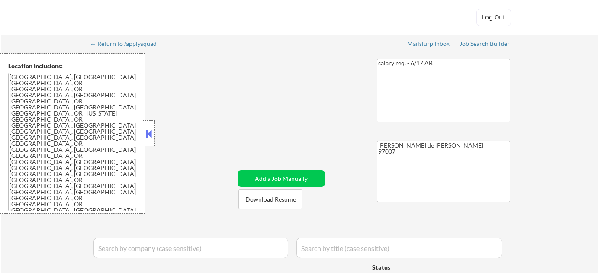
select select ""pending""
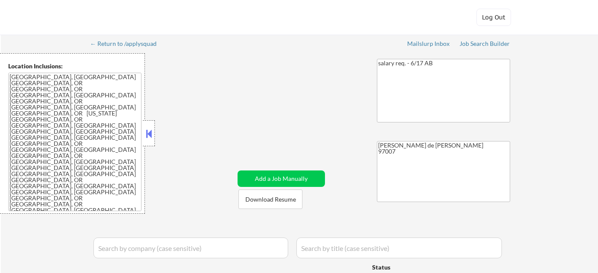
select select ""pending""
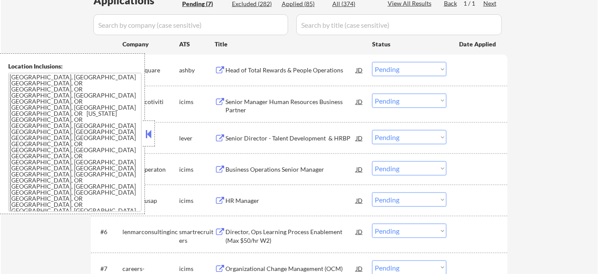
scroll to position [239, 0]
click at [154, 134] on div at bounding box center [149, 133] width 12 height 26
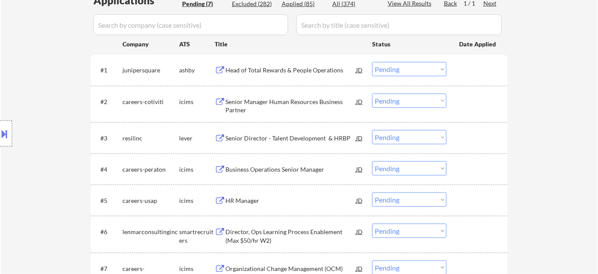
click at [390, 137] on select "Choose an option... Pending Applied Excluded (Questions) Excluded (Expired) Exc…" at bounding box center [409, 137] width 74 height 14
click at [372, 130] on select "Choose an option... Pending Applied Excluded (Questions) Excluded (Expired) Exc…" at bounding box center [409, 137] width 74 height 14
select select ""pending""
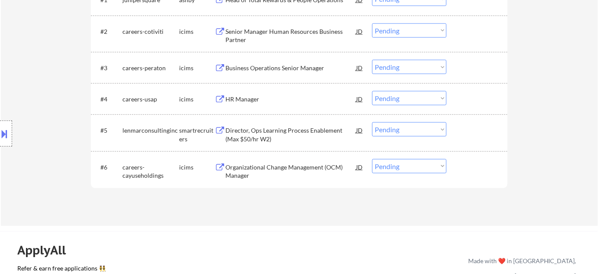
scroll to position [318, 0]
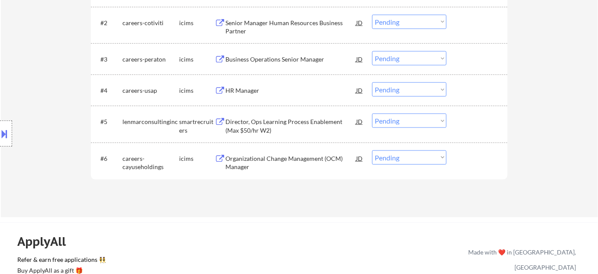
click at [253, 128] on div "Director, Ops Learning Process Enablement (Max $50/hr W2)" at bounding box center [290, 125] width 131 height 17
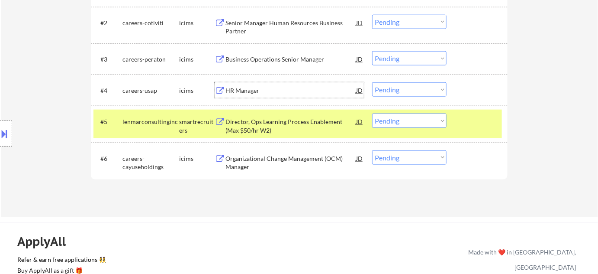
click at [252, 93] on div "HR Manager" at bounding box center [290, 90] width 131 height 9
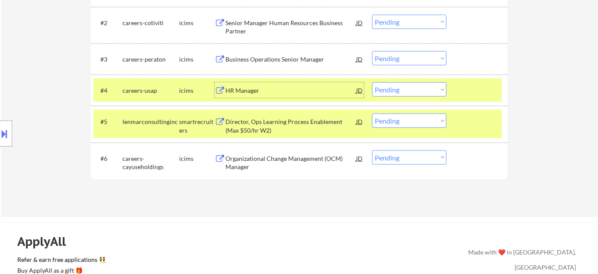
click at [388, 95] on div "#4 careers-usap icims HR Manager JD Choose an option... Pending Applied Exclude…" at bounding box center [297, 89] width 409 height 23
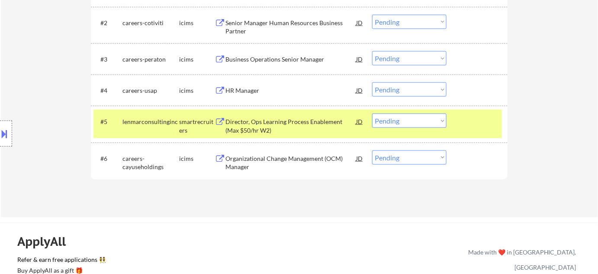
click at [400, 87] on select "Choose an option... Pending Applied Excluded (Questions) Excluded (Expired) Exc…" at bounding box center [409, 89] width 74 height 14
click at [372, 82] on select "Choose an option... Pending Applied Excluded (Questions) Excluded (Expired) Exc…" at bounding box center [409, 89] width 74 height 14
select select ""pending""
click at [296, 58] on div "Business Operations Senior Manager" at bounding box center [290, 59] width 131 height 9
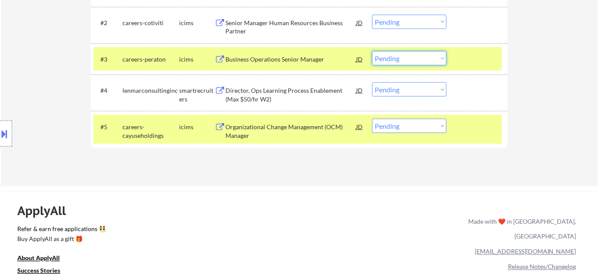
drag, startPoint x: 394, startPoint y: 51, endPoint x: 398, endPoint y: 57, distance: 6.5
click at [394, 51] on select "Choose an option... Pending Applied Excluded (Questions) Excluded (Expired) Exc…" at bounding box center [409, 58] width 74 height 14
click at [372, 51] on select "Choose an option... Pending Applied Excluded (Questions) Excluded (Expired) Exc…" at bounding box center [409, 58] width 74 height 14
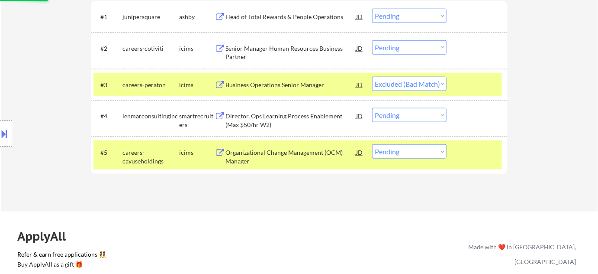
scroll to position [278, 0]
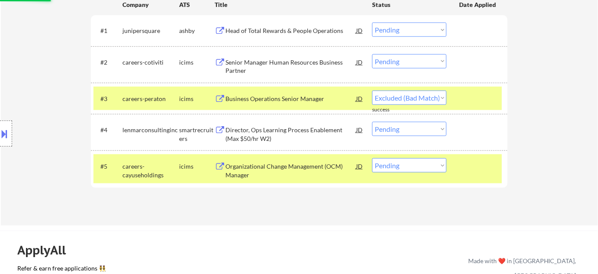
select select ""pending""
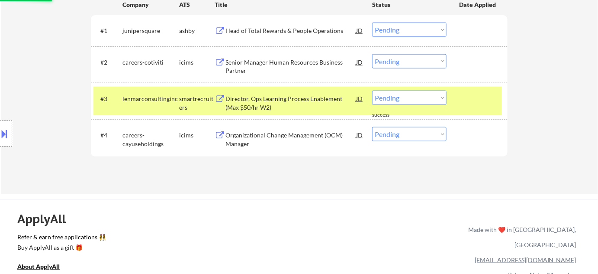
click at [284, 31] on div "Head of Total Rewards & People Operations" at bounding box center [290, 30] width 131 height 9
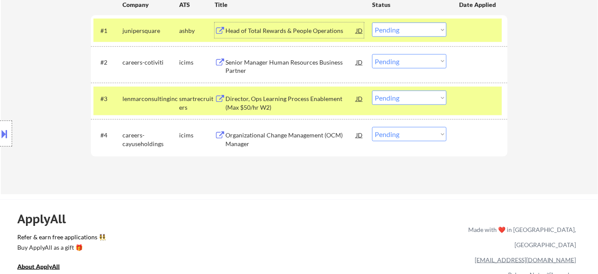
click at [394, 32] on select "Choose an option... Pending Applied Excluded (Questions) Excluded (Expired) Exc…" at bounding box center [409, 30] width 74 height 14
click at [372, 23] on select "Choose an option... Pending Applied Excluded (Questions) Excluded (Expired) Exc…" at bounding box center [409, 30] width 74 height 14
select select ""pending""
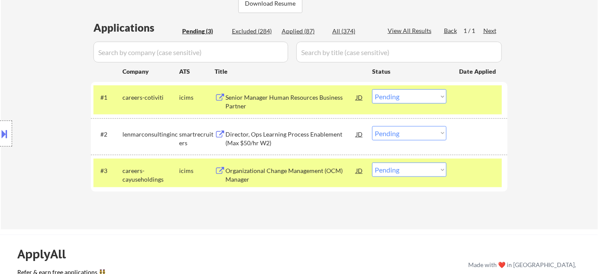
scroll to position [200, 0]
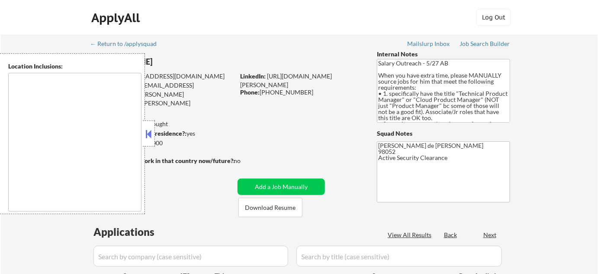
type textarea "[GEOGRAPHIC_DATA], [GEOGRAPHIC_DATA] [GEOGRAPHIC_DATA], [GEOGRAPHIC_DATA] [GEOG…"
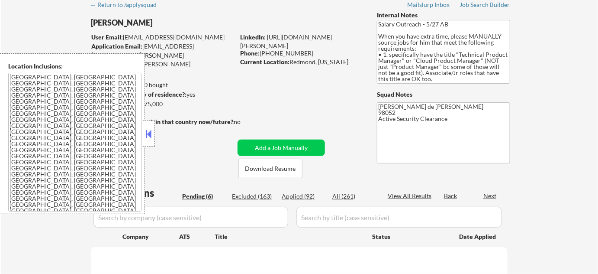
select select ""pending""
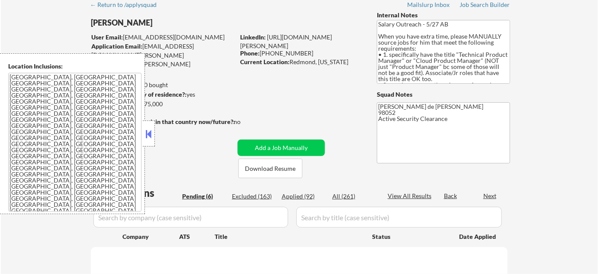
select select ""pending""
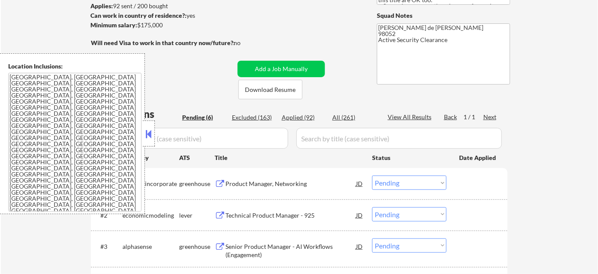
click at [152, 134] on button at bounding box center [149, 133] width 10 height 13
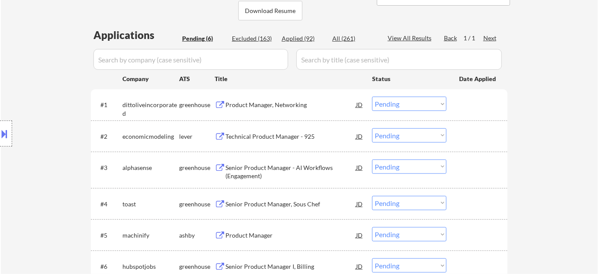
scroll to position [236, 0]
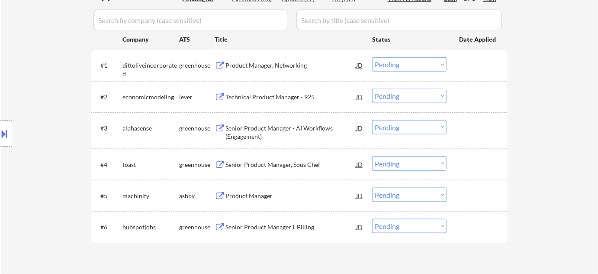
click at [272, 65] on div "Product Manager, Networking" at bounding box center [290, 65] width 131 height 9
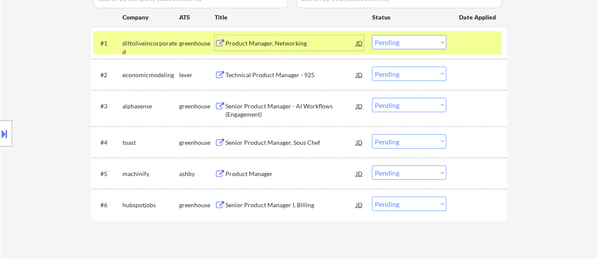
scroll to position [275, 0]
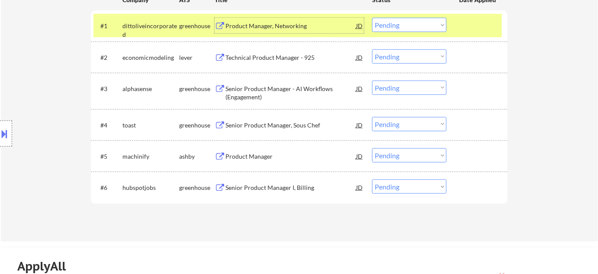
click at [259, 60] on div "Technical Product Manager - 925" at bounding box center [290, 57] width 131 height 9
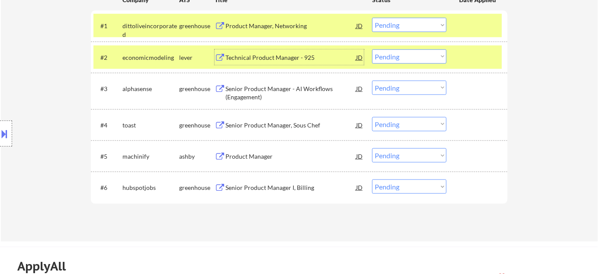
click at [415, 58] on select "Choose an option... Pending Applied Excluded (Questions) Excluded (Expired) Exc…" at bounding box center [409, 56] width 74 height 14
click at [372, 49] on select "Choose an option... Pending Applied Excluded (Questions) Excluded (Expired) Exc…" at bounding box center [409, 56] width 74 height 14
select select ""pending""
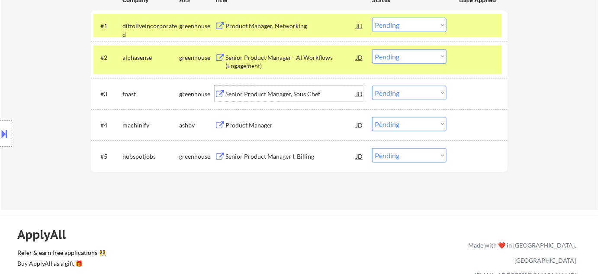
click at [273, 90] on div "Senior Product Manager, Sous Chef" at bounding box center [290, 94] width 131 height 9
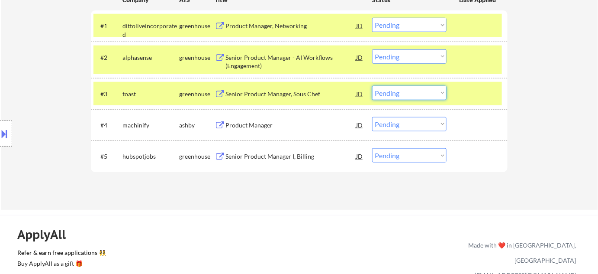
click at [409, 96] on select "Choose an option... Pending Applied Excluded (Questions) Excluded (Expired) Exc…" at bounding box center [409, 93] width 74 height 14
click at [372, 86] on select "Choose an option... Pending Applied Excluded (Questions) Excluded (Expired) Exc…" at bounding box center [409, 93] width 74 height 14
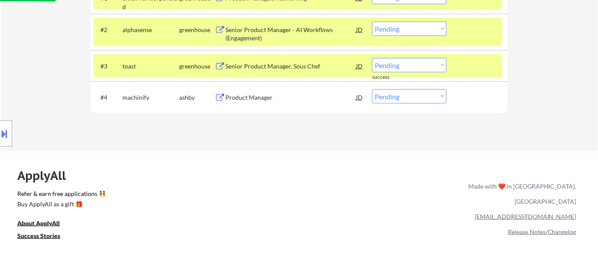
scroll to position [315, 0]
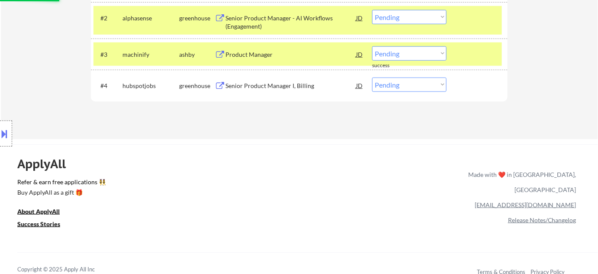
click at [239, 45] on div "#3 machinify [PERSON_NAME] Product Manager JD Choose an option... Pending Appli…" at bounding box center [297, 53] width 409 height 23
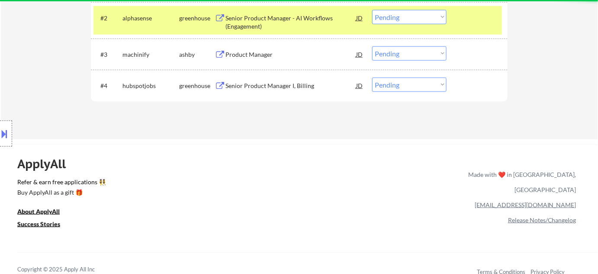
click at [238, 57] on div "Product Manager" at bounding box center [290, 54] width 131 height 9
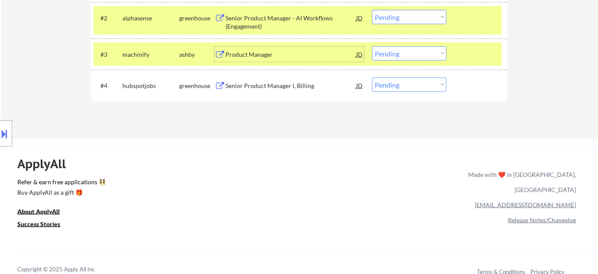
click at [386, 51] on select "Choose an option... Pending Applied Excluded (Questions) Excluded (Expired) Exc…" at bounding box center [409, 53] width 74 height 14
click at [372, 46] on select "Choose an option... Pending Applied Excluded (Questions) Excluded (Expired) Exc…" at bounding box center [409, 53] width 74 height 14
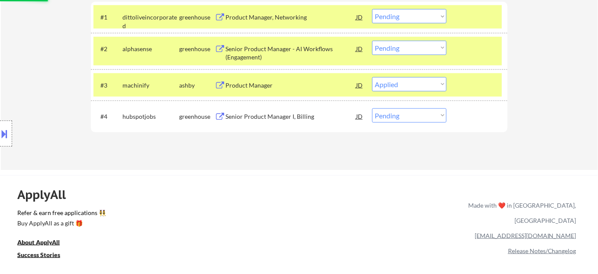
scroll to position [275, 0]
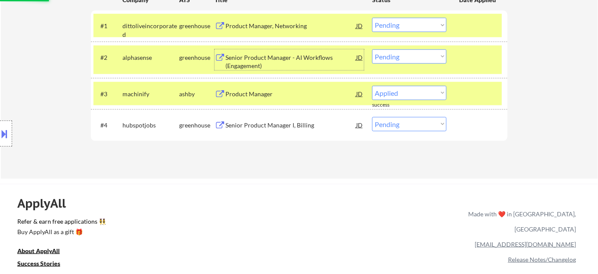
click at [268, 60] on div "Senior Product Manager - AI Workflows (Engagement)" at bounding box center [290, 61] width 131 height 17
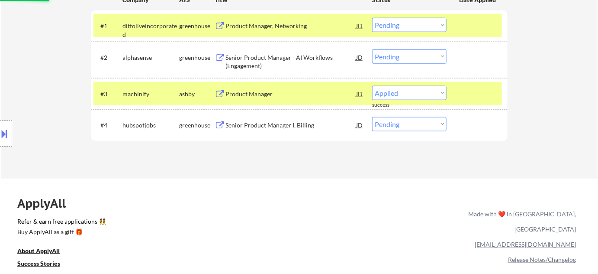
select select ""pending""
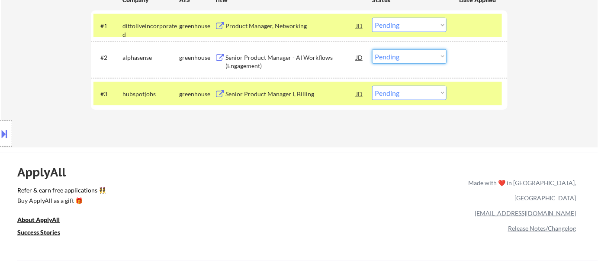
click at [399, 57] on select "Choose an option... Pending Applied Excluded (Questions) Excluded (Expired) Exc…" at bounding box center [409, 56] width 74 height 14
click at [372, 49] on select "Choose an option... Pending Applied Excluded (Questions) Excluded (Expired) Exc…" at bounding box center [409, 56] width 74 height 14
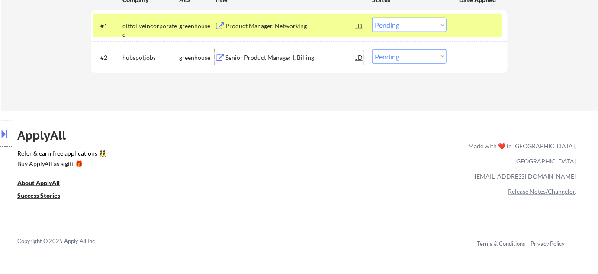
click at [263, 58] on div "Senior Product Manager I, Billing" at bounding box center [290, 57] width 131 height 9
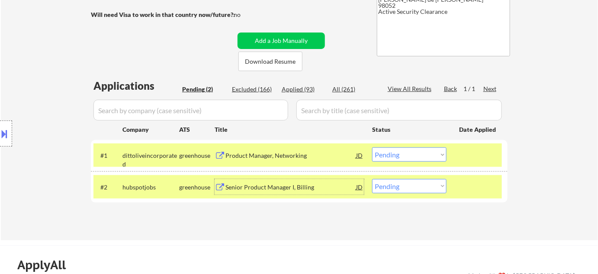
scroll to position [157, 0]
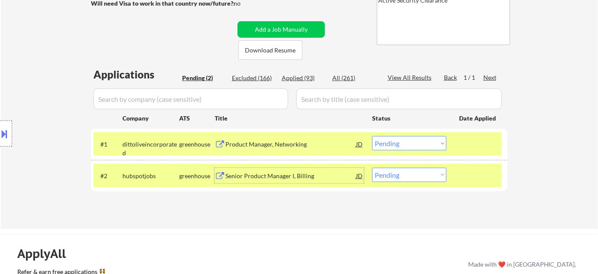
click at [404, 178] on select "Choose an option... Pending Applied Excluded (Questions) Excluded (Expired) Exc…" at bounding box center [409, 174] width 74 height 14
select select ""excluded__bad_match_""
click at [372, 167] on select "Choose an option... Pending Applied Excluded (Questions) Excluded (Expired) Exc…" at bounding box center [409, 174] width 74 height 14
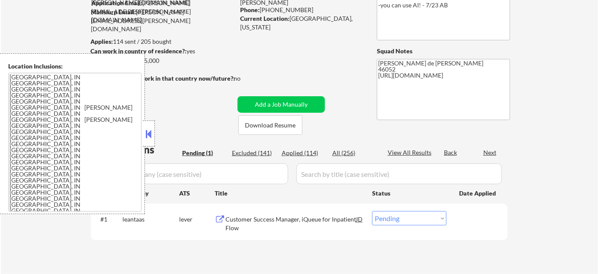
scroll to position [118, 0]
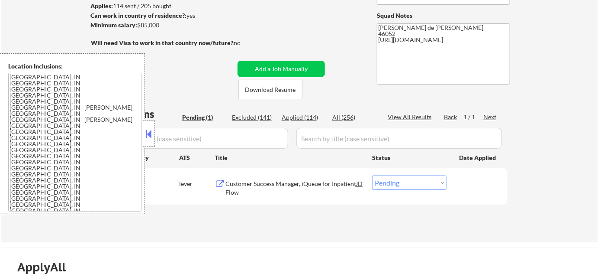
click at [146, 126] on div at bounding box center [149, 133] width 12 height 26
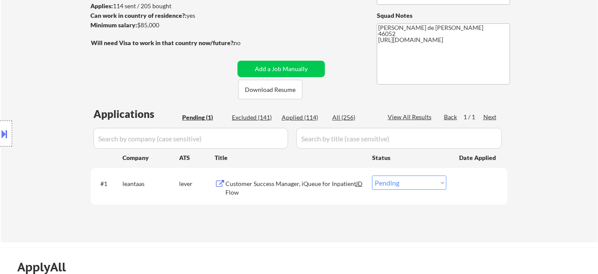
scroll to position [157, 0]
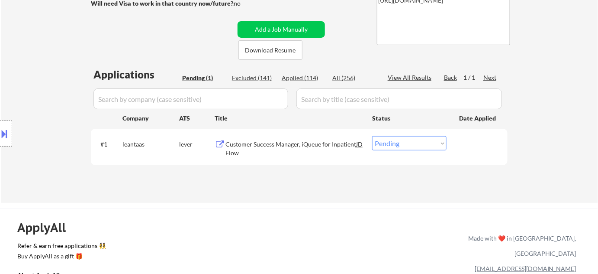
click at [232, 147] on div "Customer Success Manager, iQueue for Inpatient Flow" at bounding box center [290, 148] width 131 height 17
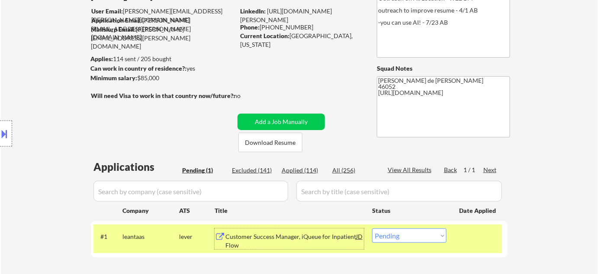
scroll to position [78, 0]
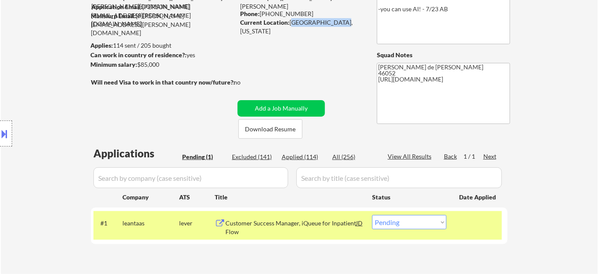
drag, startPoint x: 290, startPoint y: 23, endPoint x: 337, endPoint y: 24, distance: 47.2
click at [337, 24] on div "Current Location: Lebanon, Indiana" at bounding box center [301, 26] width 122 height 17
copy div "Lebanon, Indiana"
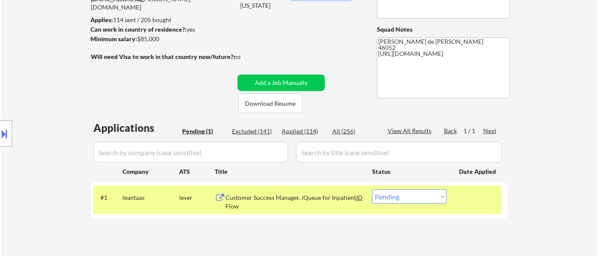
scroll to position [118, 0]
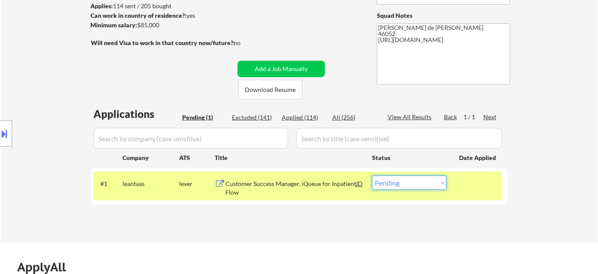
drag, startPoint x: 398, startPoint y: 185, endPoint x: 401, endPoint y: 182, distance: 4.6
click at [398, 185] on select "Choose an option... Pending Applied Excluded (Questions) Excluded (Expired) Exc…" at bounding box center [409, 182] width 74 height 14
select select ""applied""
click at [372, 175] on select "Choose an option... Pending Applied Excluded (Questions) Excluded (Expired) Exc…" at bounding box center [409, 182] width 74 height 14
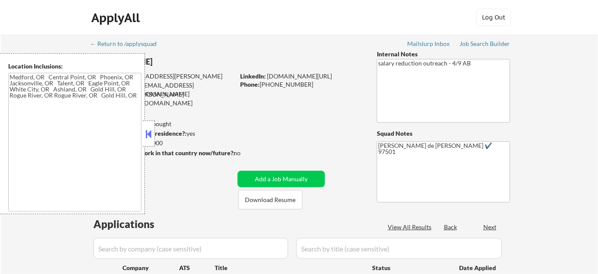
type textarea "[GEOGRAPHIC_DATA], OR [GEOGRAPHIC_DATA], OR [GEOGRAPHIC_DATA], [GEOGRAPHIC_DATA…"
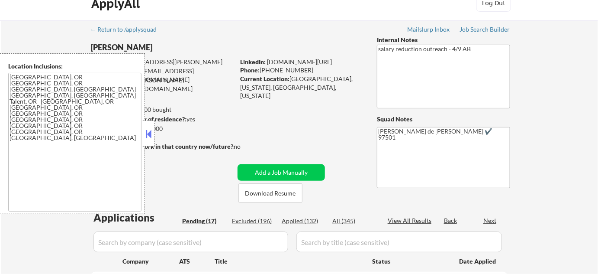
scroll to position [39, 0]
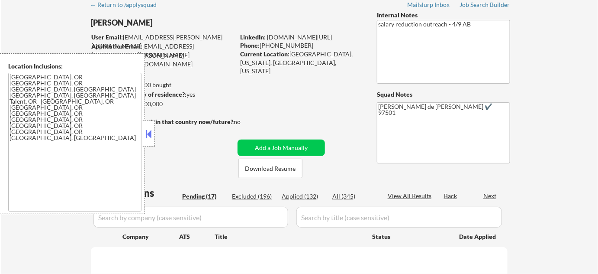
select select ""pending""
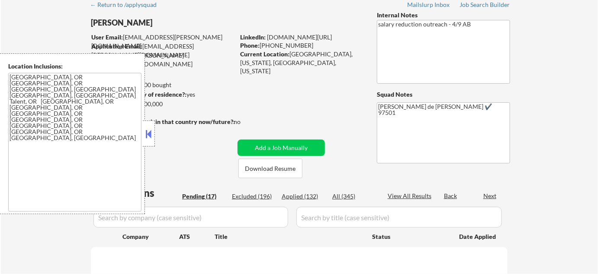
select select ""pending""
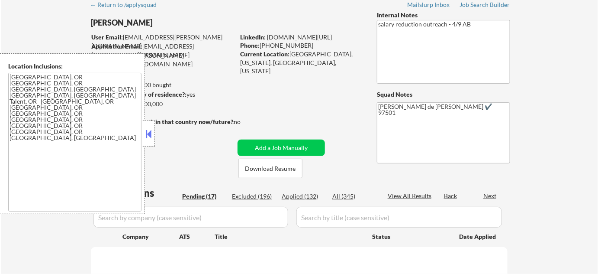
select select ""pending""
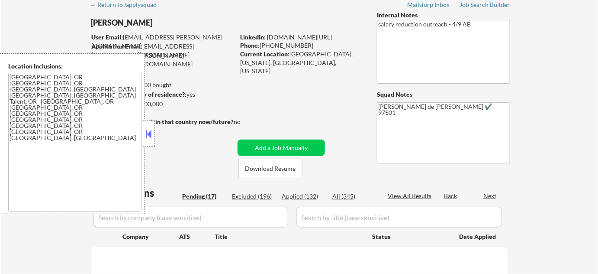
select select ""pending""
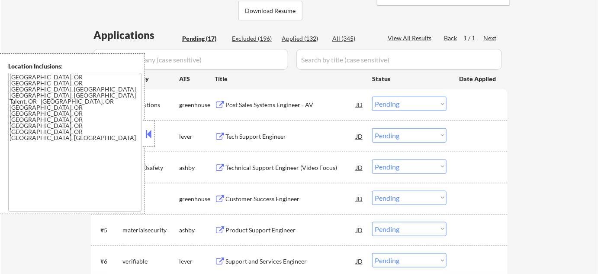
click at [151, 131] on button at bounding box center [149, 133] width 10 height 13
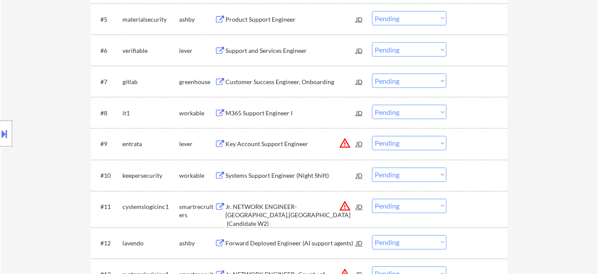
scroll to position [393, 0]
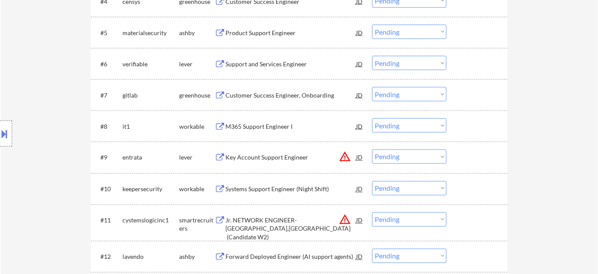
click at [272, 60] on div "Support and Services Engineer" at bounding box center [290, 64] width 131 height 9
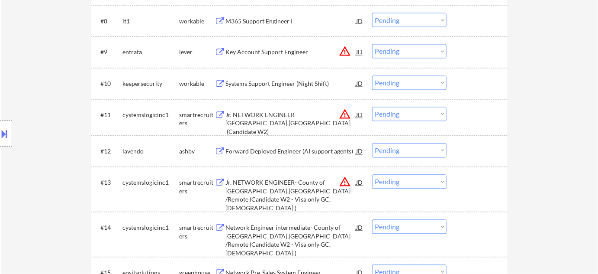
scroll to position [511, 0]
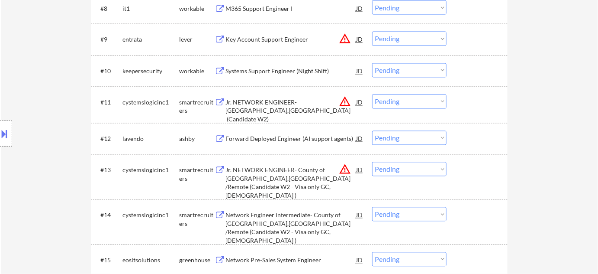
click at [427, 106] on select "Choose an option... Pending Applied Excluded (Questions) Excluded (Expired) Exc…" at bounding box center [409, 101] width 74 height 14
click at [372, 94] on select "Choose an option... Pending Applied Excluded (Questions) Excluded (Expired) Exc…" at bounding box center [409, 101] width 74 height 14
select select ""pending""
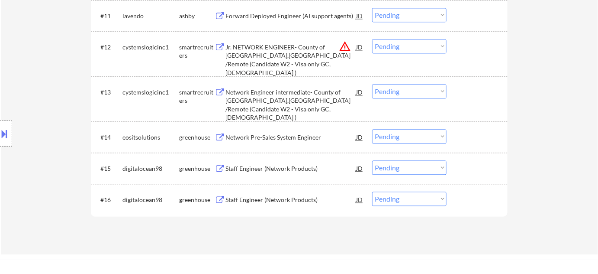
scroll to position [433, 0]
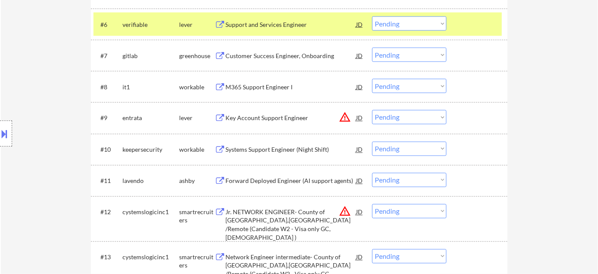
click at [347, 116] on button "warning_amber" at bounding box center [345, 117] width 12 height 12
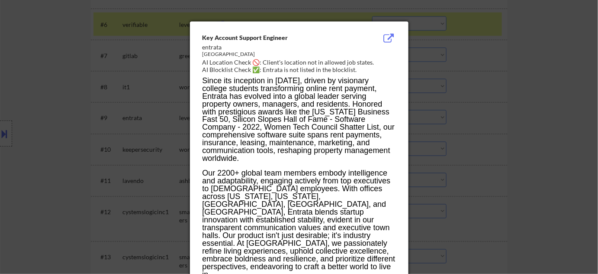
click at [487, 132] on div at bounding box center [299, 137] width 598 height 274
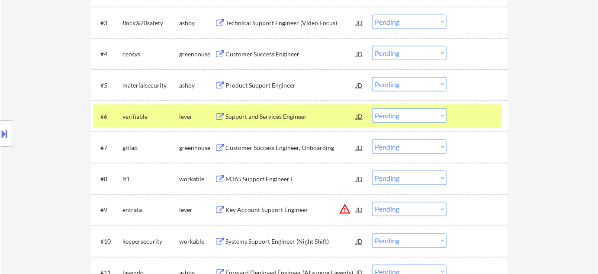
scroll to position [315, 0]
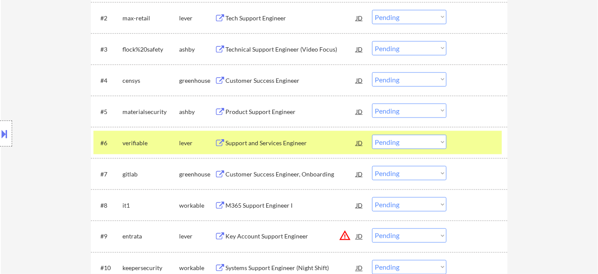
click at [285, 84] on div "Customer Success Engineer" at bounding box center [290, 80] width 131 height 9
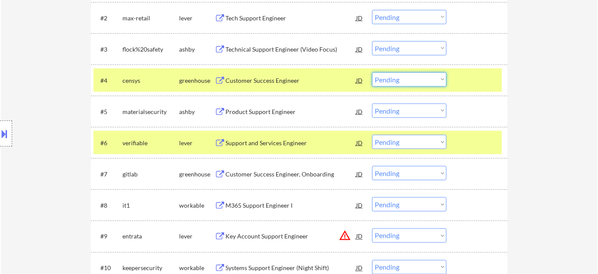
click at [426, 79] on select "Choose an option... Pending Applied Excluded (Questions) Excluded (Expired) Exc…" at bounding box center [409, 79] width 74 height 14
click at [372, 72] on select "Choose an option... Pending Applied Excluded (Questions) Excluded (Expired) Exc…" at bounding box center [409, 79] width 74 height 14
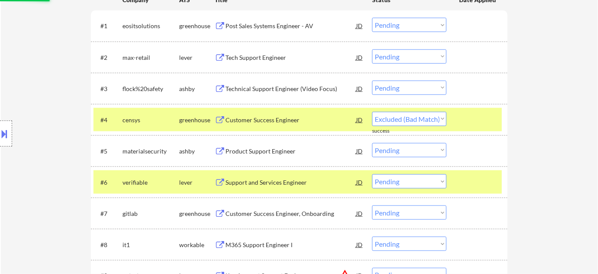
select select ""pending""
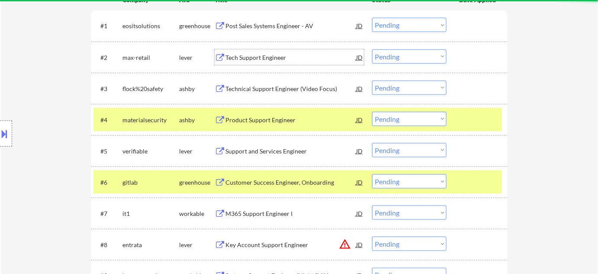
click at [277, 56] on div "Tech Support Engineer" at bounding box center [290, 57] width 131 height 9
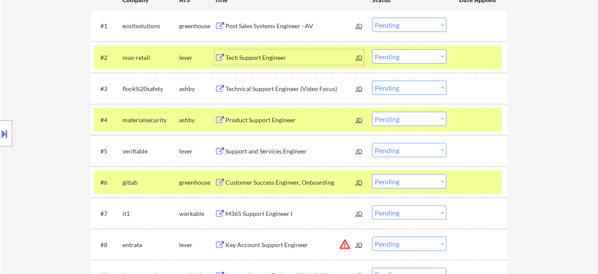
click at [427, 51] on select "Choose an option... Pending Applied Excluded (Questions) Excluded (Expired) Exc…" at bounding box center [409, 56] width 74 height 14
click at [372, 49] on select "Choose an option... Pending Applied Excluded (Questions) Excluded (Expired) Exc…" at bounding box center [409, 56] width 74 height 14
select select ""pending""
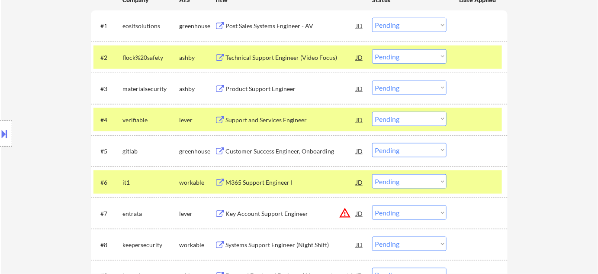
click at [304, 146] on div "Customer Success Engineer, Onboarding" at bounding box center [290, 151] width 131 height 16
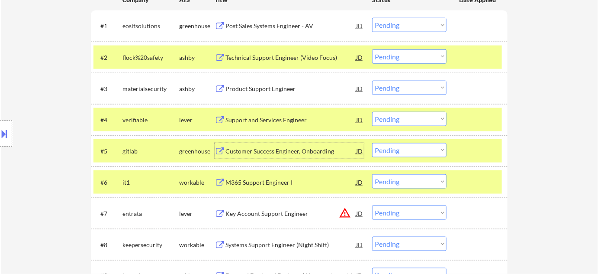
click at [400, 154] on select "Choose an option... Pending Applied Excluded (Questions) Excluded (Expired) Exc…" at bounding box center [409, 150] width 74 height 14
click at [372, 143] on select "Choose an option... Pending Applied Excluded (Questions) Excluded (Expired) Exc…" at bounding box center [409, 150] width 74 height 14
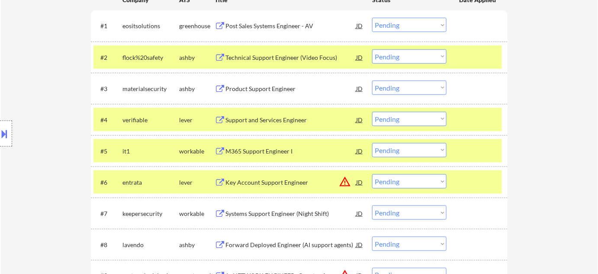
click at [274, 155] on div "M365 Support Engineer I" at bounding box center [290, 151] width 131 height 16
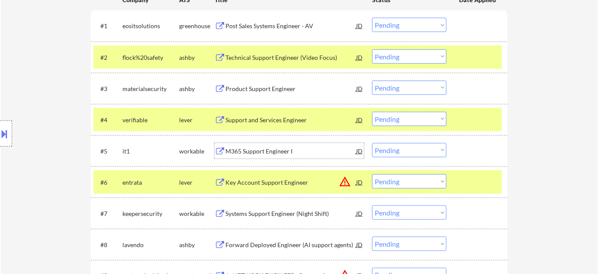
click at [404, 153] on select "Choose an option... Pending Applied Excluded (Questions) Excluded (Expired) Exc…" at bounding box center [409, 150] width 74 height 14
click at [372, 143] on select "Choose an option... Pending Applied Excluded (Questions) Excluded (Expired) Exc…" at bounding box center [409, 150] width 74 height 14
select select ""pending""
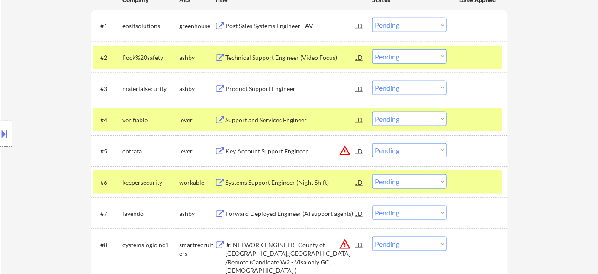
click at [400, 245] on select "Choose an option... Pending Applied Excluded (Questions) Excluded (Expired) Exc…" at bounding box center [409, 243] width 74 height 14
click at [372, 236] on select "Choose an option... Pending Applied Excluded (Questions) Excluded (Expired) Exc…" at bounding box center [409, 243] width 74 height 14
select select ""pending""
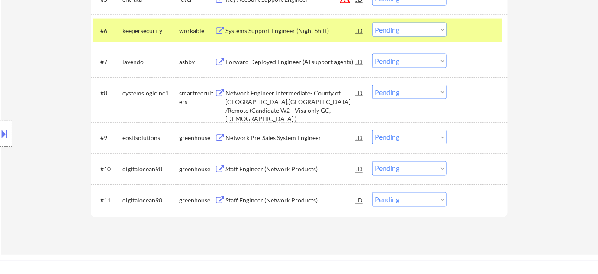
scroll to position [511, 0]
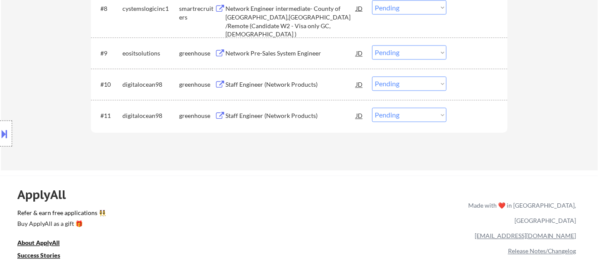
click at [277, 56] on div "Network Pre-Sales System Engineer" at bounding box center [290, 53] width 131 height 9
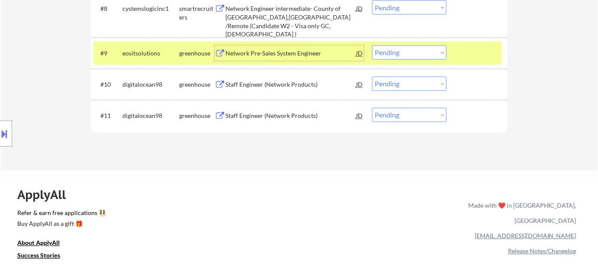
click at [11, 144] on div at bounding box center [6, 133] width 12 height 26
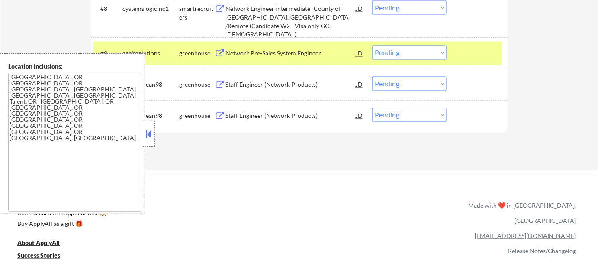
click at [146, 138] on button at bounding box center [149, 133] width 10 height 13
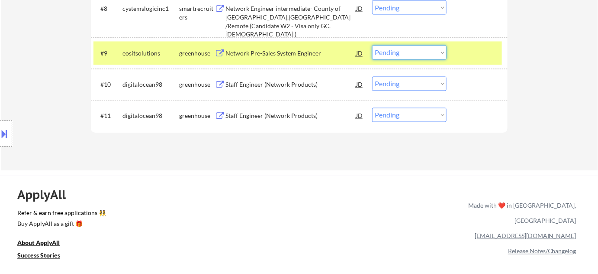
click at [391, 54] on select "Choose an option... Pending Applied Excluded (Questions) Excluded (Expired) Exc…" at bounding box center [409, 52] width 74 height 14
click at [372, 45] on select "Choose an option... Pending Applied Excluded (Questions) Excluded (Expired) Exc…" at bounding box center [409, 52] width 74 height 14
select select ""pending""
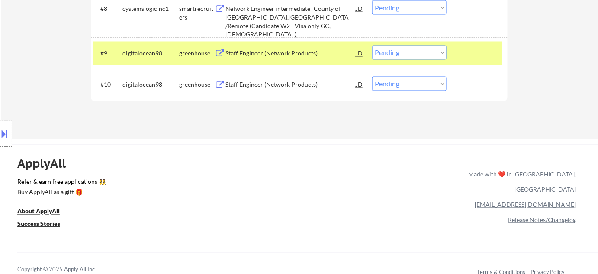
click at [293, 59] on div "Staff Engineer (Network Products)" at bounding box center [290, 53] width 131 height 16
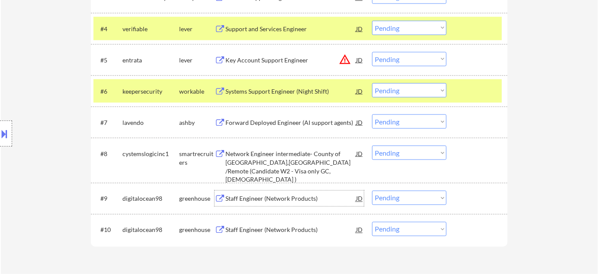
scroll to position [354, 0]
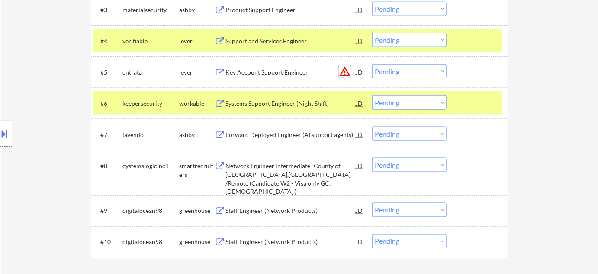
click at [343, 70] on button "warning_amber" at bounding box center [345, 71] width 12 height 12
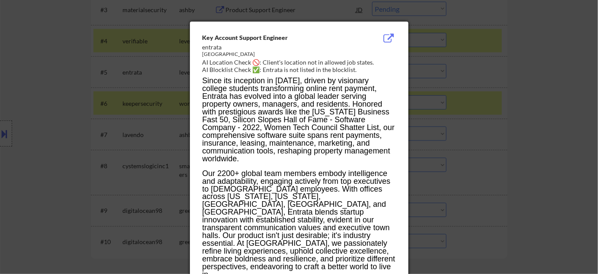
click at [492, 135] on div at bounding box center [299, 137] width 598 height 274
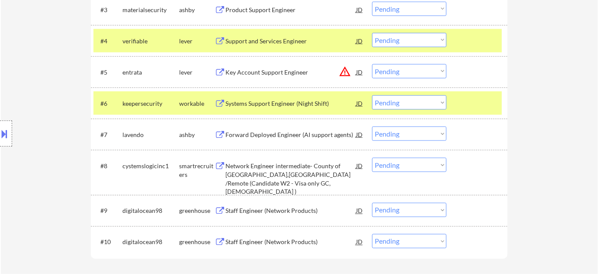
click at [427, 71] on select "Choose an option... Pending Applied Excluded (Questions) Excluded (Expired) Exc…" at bounding box center [409, 71] width 74 height 14
click at [372, 64] on select "Choose an option... Pending Applied Excluded (Questions) Excluded (Expired) Exc…" at bounding box center [409, 71] width 74 height 14
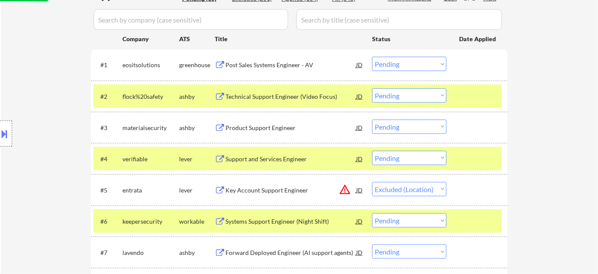
scroll to position [236, 0]
select select ""pending""
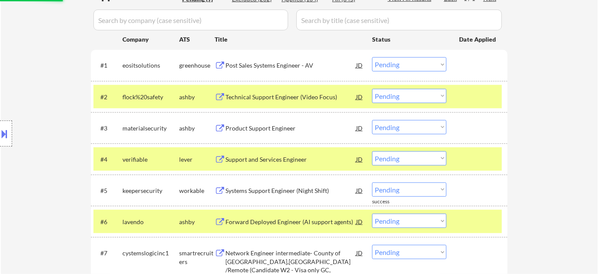
click at [288, 94] on div "Technical Support Engineer (Video Focus)" at bounding box center [290, 97] width 131 height 9
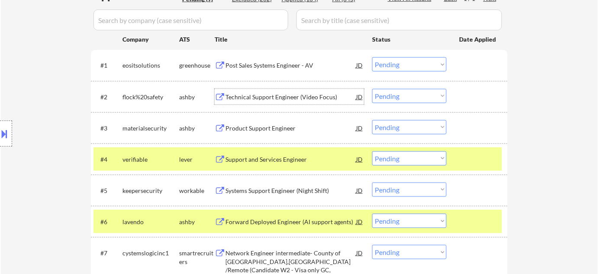
click at [402, 97] on select "Choose an option... Pending Applied Excluded (Questions) Excluded (Expired) Exc…" at bounding box center [409, 96] width 74 height 14
click at [372, 89] on select "Choose an option... Pending Applied Excluded (Questions) Excluded (Expired) Exc…" at bounding box center [409, 96] width 74 height 14
select select ""pending""
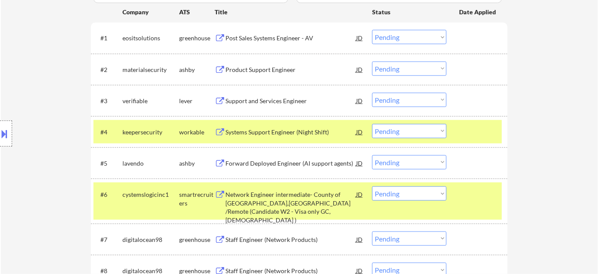
scroll to position [246, 0]
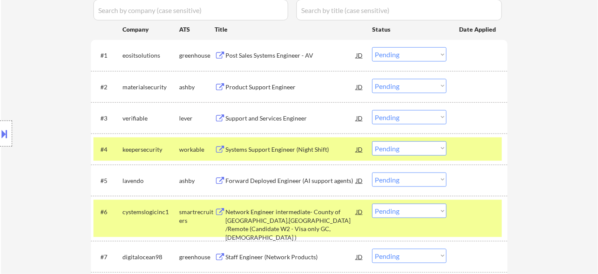
click at [285, 175] on div "Forward Deployed Engineer (AI support agents)" at bounding box center [290, 180] width 131 height 16
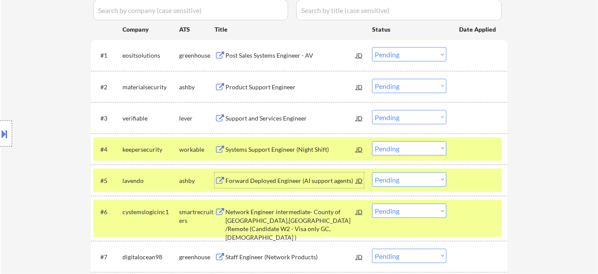
click at [412, 179] on select "Choose an option... Pending Applied Excluded (Questions) Excluded (Expired) Exc…" at bounding box center [409, 179] width 74 height 14
click at [372, 172] on select "Choose an option... Pending Applied Excluded (Questions) Excluded (Expired) Exc…" at bounding box center [409, 179] width 74 height 14
click at [1, 146] on div "Location Inclusions: Medford, OR Central Point, OR Phoenix, OR Jacksonville, OR…" at bounding box center [77, 133] width 155 height 161
click at [9, 138] on button at bounding box center [5, 133] width 10 height 14
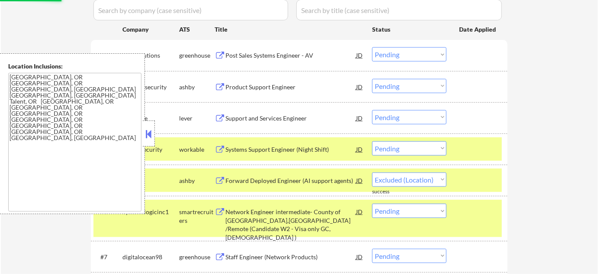
select select ""pending""
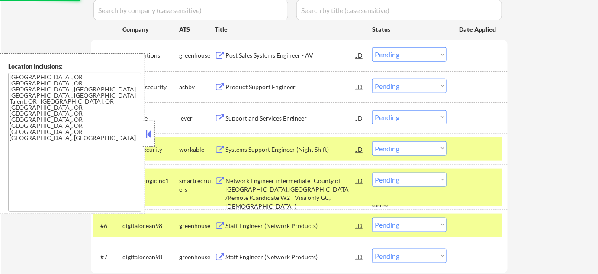
click at [151, 136] on button at bounding box center [149, 133] width 10 height 13
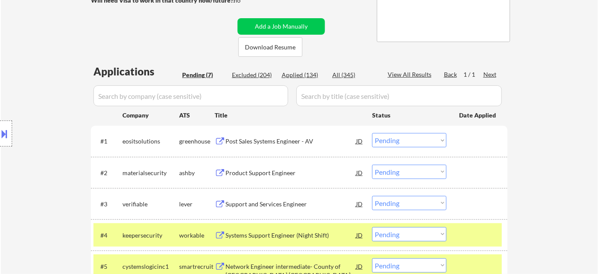
scroll to position [128, 0]
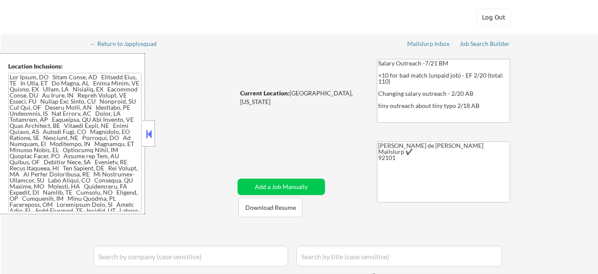
select select ""pending""
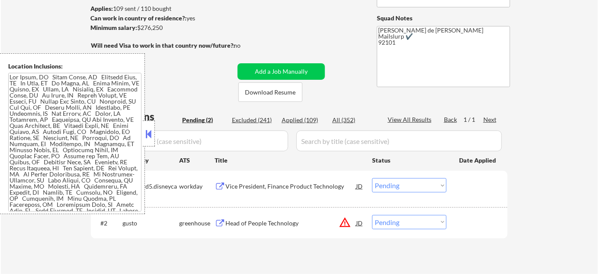
scroll to position [118, 0]
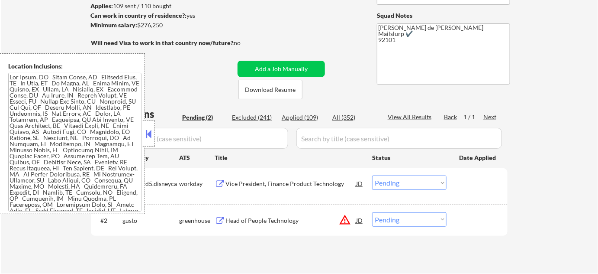
click at [148, 132] on button at bounding box center [149, 133] width 10 height 13
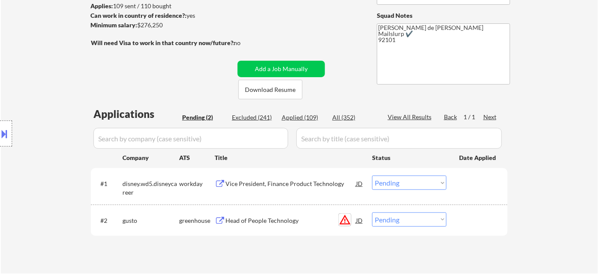
click at [340, 219] on button "warning_amber" at bounding box center [345, 219] width 12 height 12
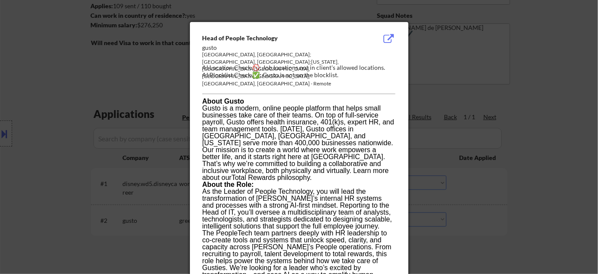
click at [470, 188] on div at bounding box center [299, 137] width 598 height 274
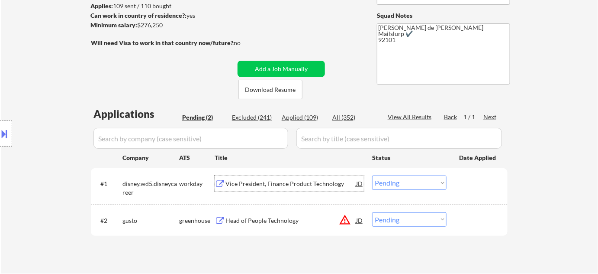
click at [292, 183] on div "Vice President, Finance Product Technology" at bounding box center [290, 183] width 131 height 9
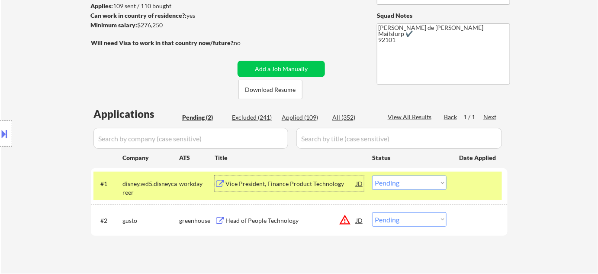
click at [437, 177] on select "Choose an option... Pending Applied Excluded (Questions) Excluded (Expired) Exc…" at bounding box center [409, 182] width 74 height 14
click at [372, 175] on select "Choose an option... Pending Applied Excluded (Questions) Excluded (Expired) Exc…" at bounding box center [409, 182] width 74 height 14
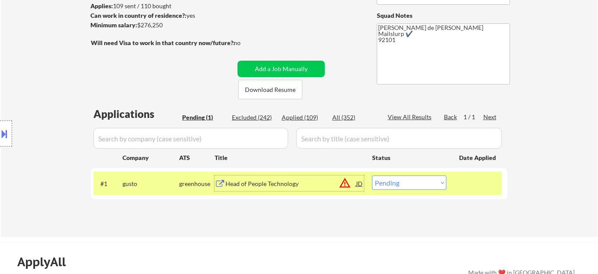
click at [264, 183] on div "Head of People Technology" at bounding box center [290, 183] width 131 height 9
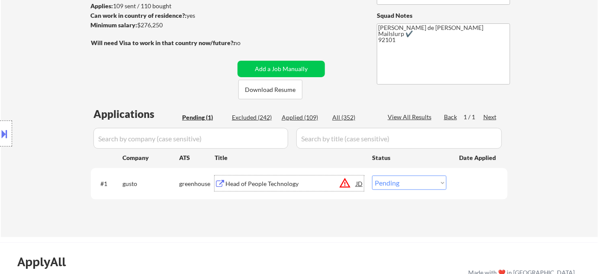
click at [428, 189] on select "Choose an option... Pending Applied Excluded (Questions) Excluded (Expired) Exc…" at bounding box center [409, 182] width 74 height 14
select select ""excluded__bad_match_""
click at [372, 175] on select "Choose an option... Pending Applied Excluded (Questions) Excluded (Expired) Exc…" at bounding box center [409, 182] width 74 height 14
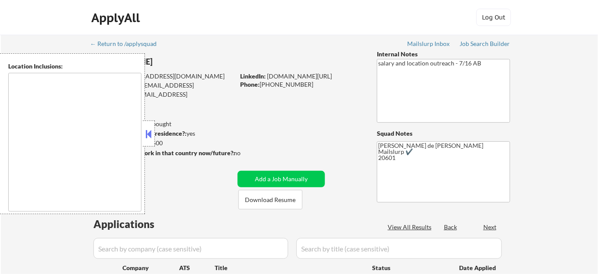
type textarea "[GEOGRAPHIC_DATA], [GEOGRAPHIC_DATA] [GEOGRAPHIC_DATA], [GEOGRAPHIC_DATA] [GEOG…"
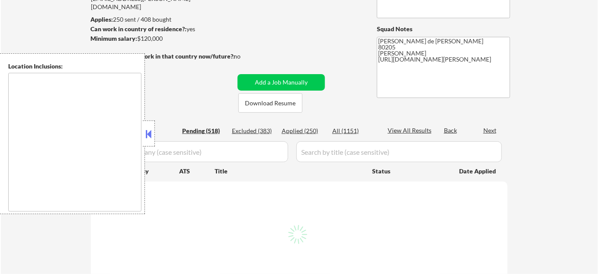
scroll to position [118, 0]
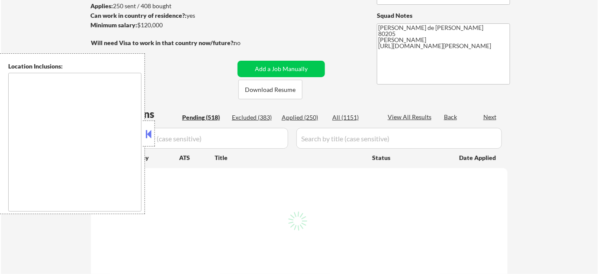
type textarea "[GEOGRAPHIC_DATA], [GEOGRAPHIC_DATA] [GEOGRAPHIC_DATA], [GEOGRAPHIC_DATA], [GEO…"
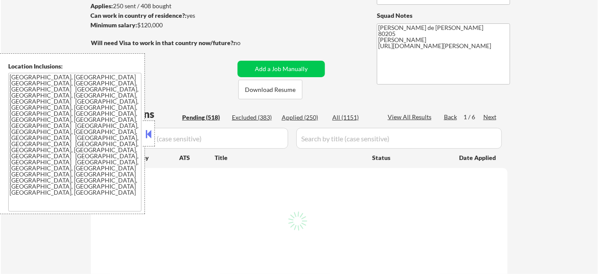
select select ""pending""
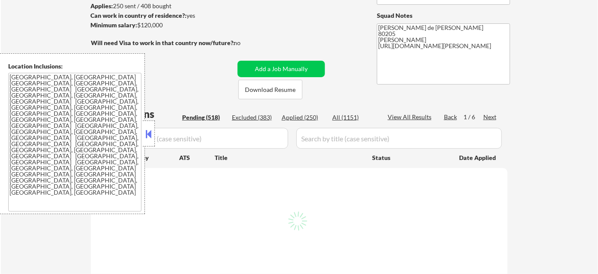
select select ""pending""
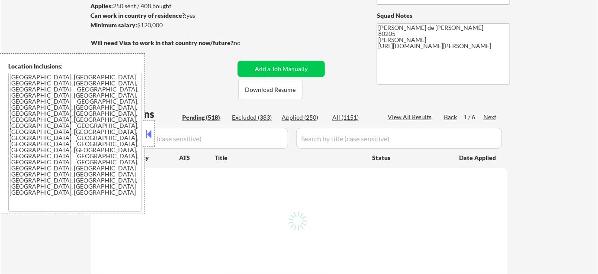
select select ""pending""
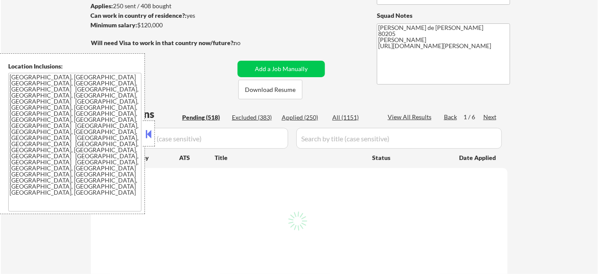
select select ""pending""
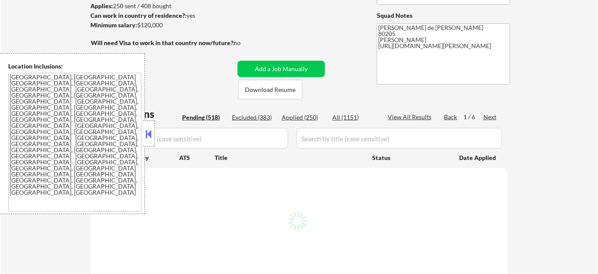
select select ""pending""
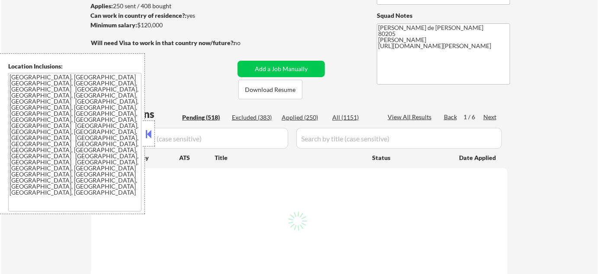
select select ""pending""
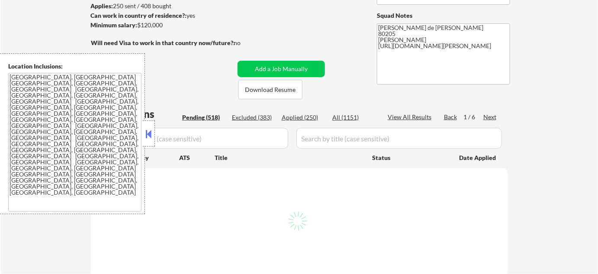
select select ""pending""
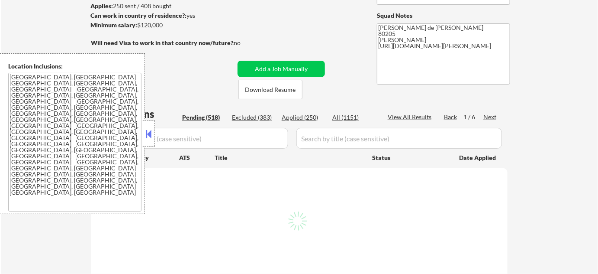
select select ""pending""
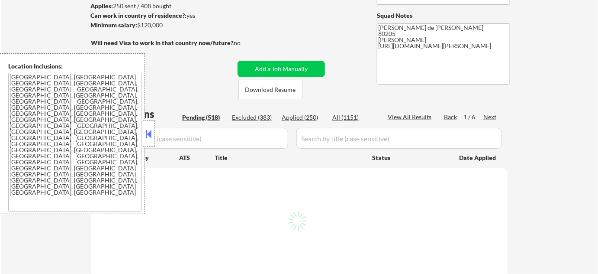
select select ""pending""
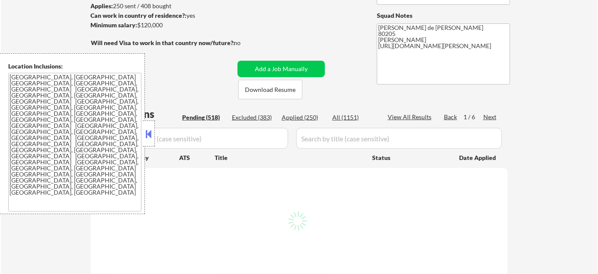
select select ""pending""
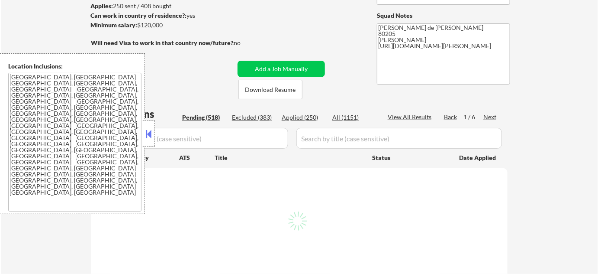
select select ""pending""
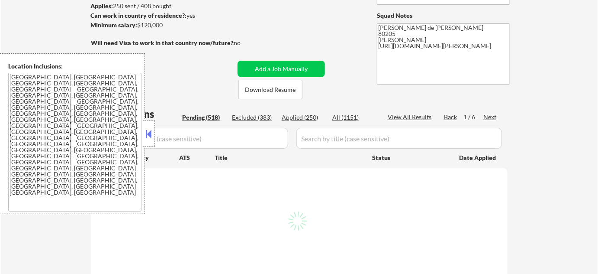
select select ""pending""
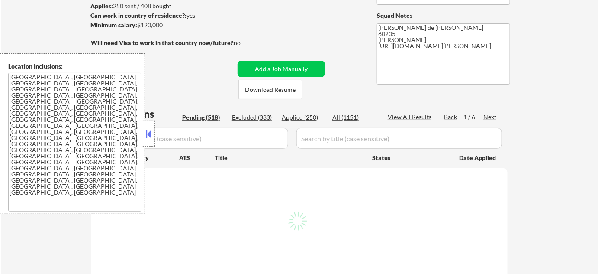
select select ""pending""
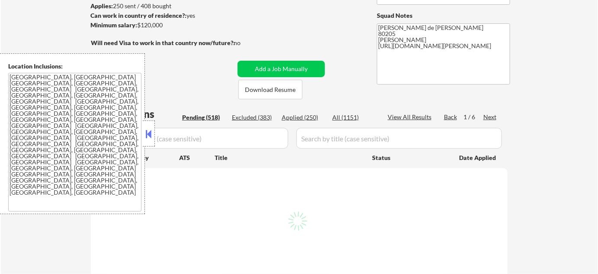
select select ""pending""
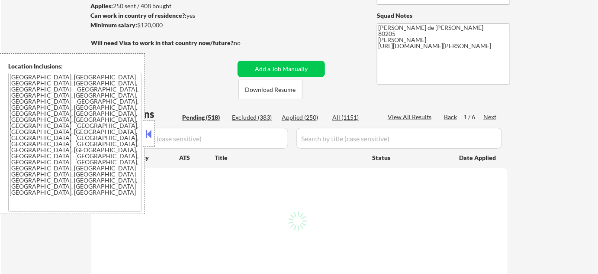
select select ""pending""
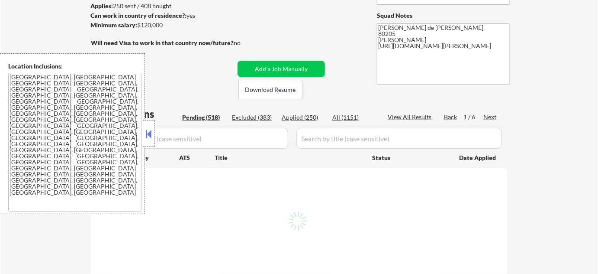
select select ""pending""
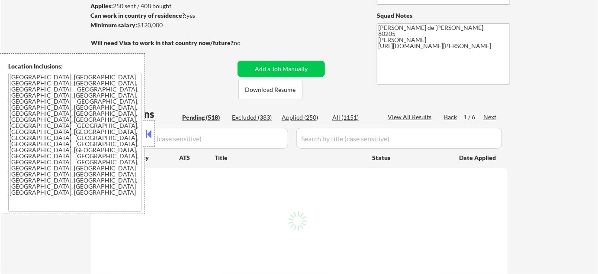
select select ""pending""
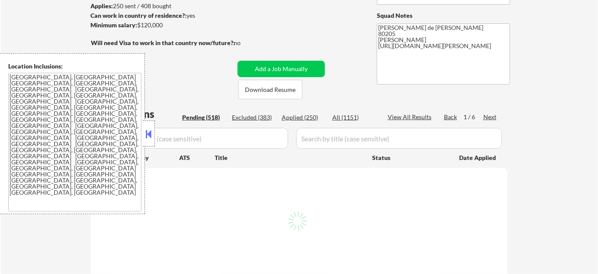
select select ""pending""
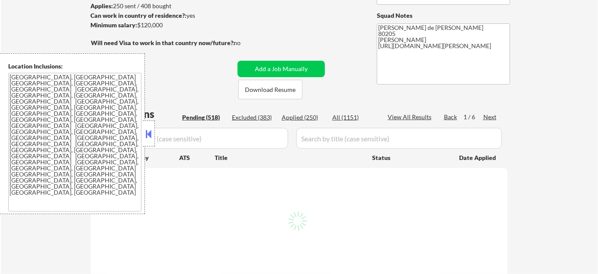
select select ""pending""
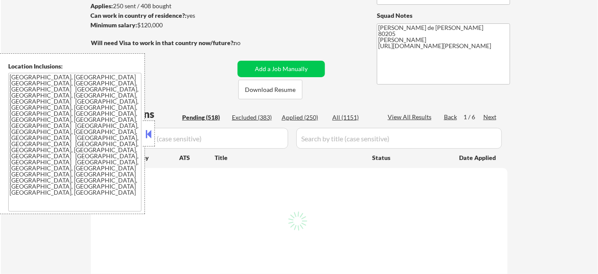
select select ""pending""
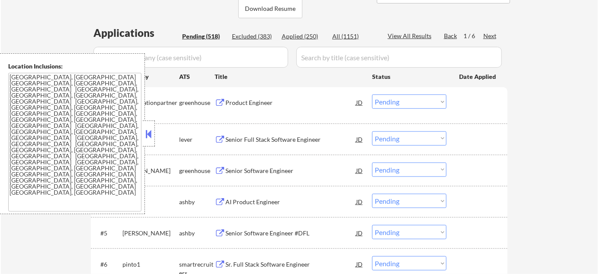
scroll to position [196, 0]
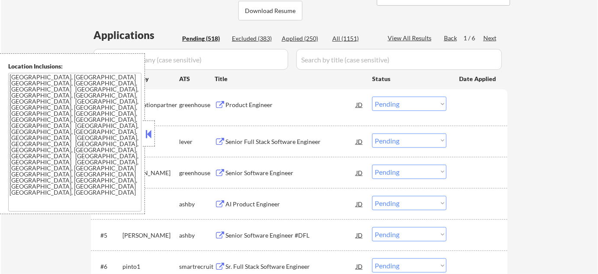
click at [150, 138] on button at bounding box center [149, 133] width 10 height 13
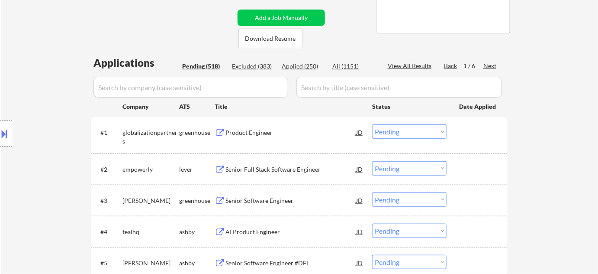
scroll to position [157, 0]
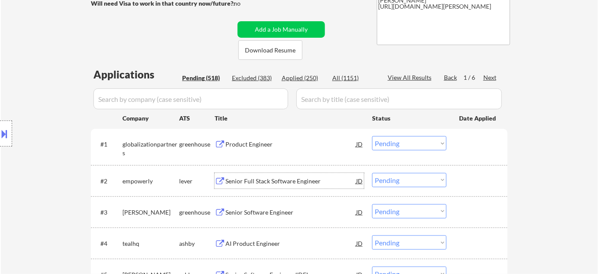
click at [256, 180] on div "Senior Full Stack Software Engineer" at bounding box center [290, 181] width 131 height 9
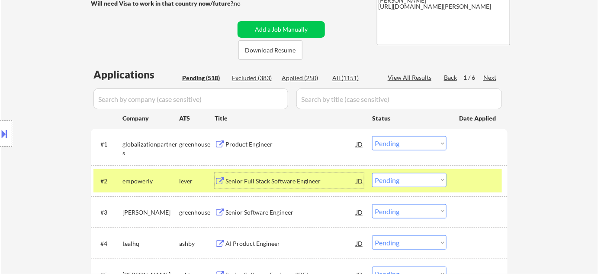
click at [407, 176] on select "Choose an option... Pending Applied Excluded (Questions) Excluded (Expired) Exc…" at bounding box center [409, 180] width 74 height 14
click at [372, 173] on select "Choose an option... Pending Applied Excluded (Questions) Excluded (Expired) Exc…" at bounding box center [409, 180] width 74 height 14
select select ""pending""
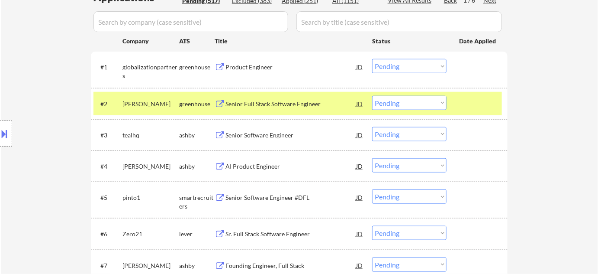
scroll to position [236, 0]
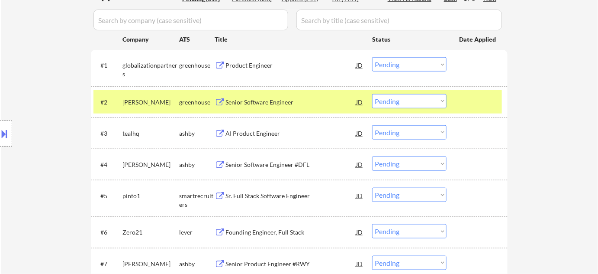
click at [283, 107] on div "Senior Software Engineer" at bounding box center [290, 102] width 131 height 16
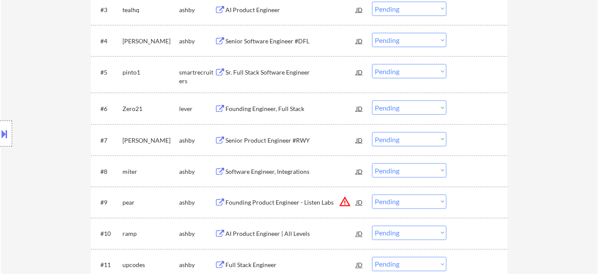
scroll to position [393, 0]
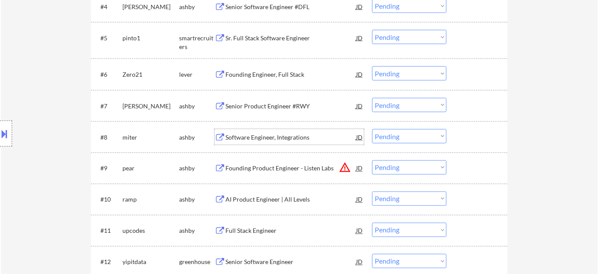
click at [286, 135] on div "Software Engineer, Integrations" at bounding box center [290, 137] width 131 height 9
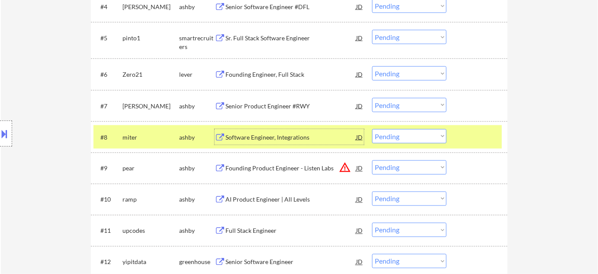
click at [398, 145] on div "#8 miter ashby Software Engineer, Integrations JD Choose an option... Pending A…" at bounding box center [297, 136] width 409 height 23
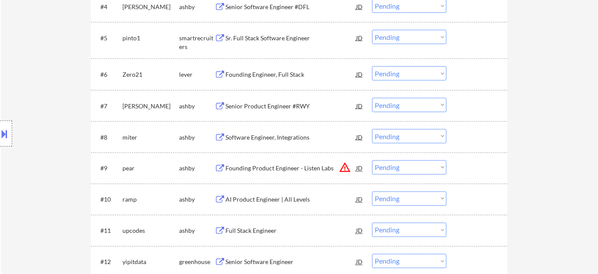
click at [405, 140] on select "Choose an option... Pending Applied Excluded (Questions) Excluded (Expired) Exc…" at bounding box center [409, 136] width 74 height 14
click at [372, 129] on select "Choose an option... Pending Applied Excluded (Questions) Excluded (Expired) Exc…" at bounding box center [409, 136] width 74 height 14
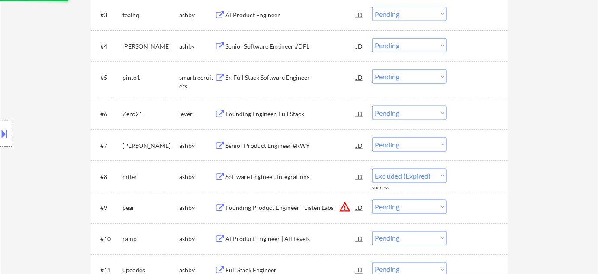
select select ""pending""
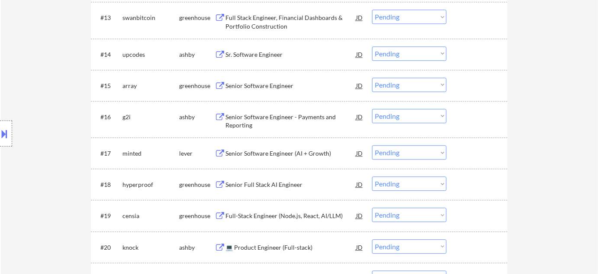
scroll to position [708, 0]
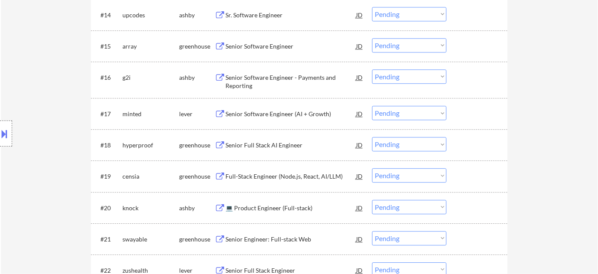
click at [270, 138] on div "Senior Full Stack AI Engineer" at bounding box center [290, 145] width 131 height 16
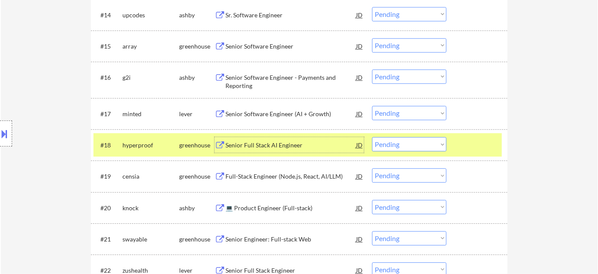
click at [395, 143] on select "Choose an option... Pending Applied Excluded (Questions) Excluded (Expired) Exc…" at bounding box center [409, 144] width 74 height 14
click at [372, 137] on select "Choose an option... Pending Applied Excluded (Questions) Excluded (Expired) Exc…" at bounding box center [409, 144] width 74 height 14
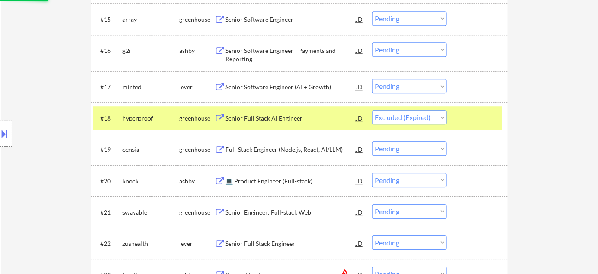
scroll to position [747, 0]
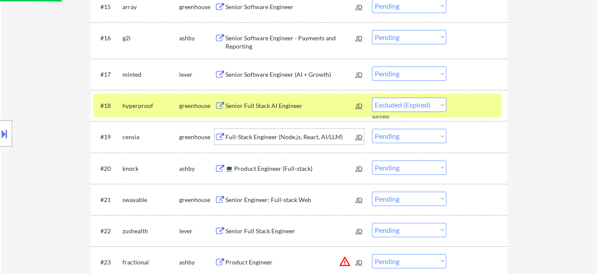
click at [306, 138] on div "Full-Stack Engineer (Node.js, React, AI/LLM)" at bounding box center [290, 136] width 131 height 9
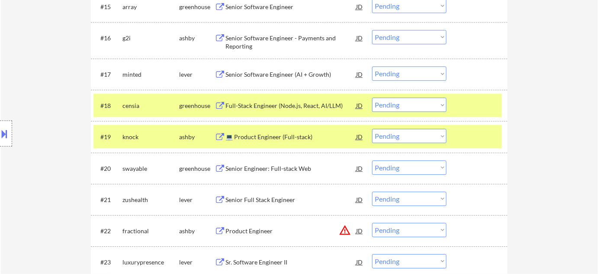
click at [405, 106] on select "Choose an option... Pending Applied Excluded (Questions) Excluded (Expired) Exc…" at bounding box center [409, 104] width 74 height 14
click at [372, 97] on select "Choose an option... Pending Applied Excluded (Questions) Excluded (Expired) Exc…" at bounding box center [409, 104] width 74 height 14
select select ""pending""
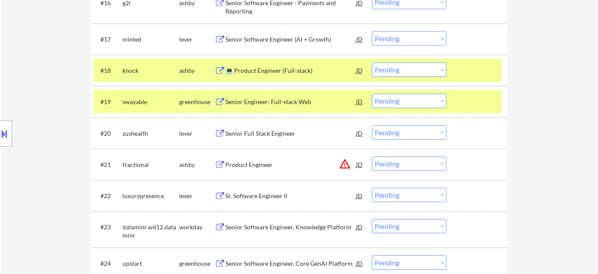
scroll to position [787, 0]
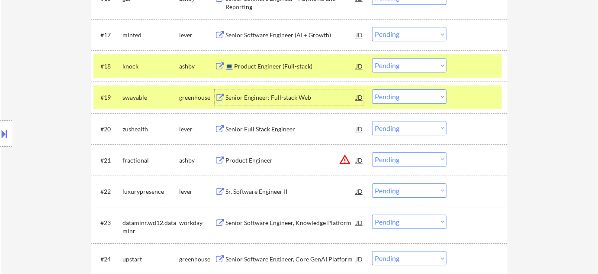
click at [291, 96] on div "Senior Engineer: Full-stack Web" at bounding box center [290, 97] width 131 height 9
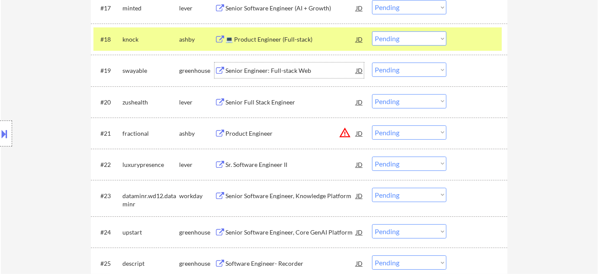
scroll to position [826, 0]
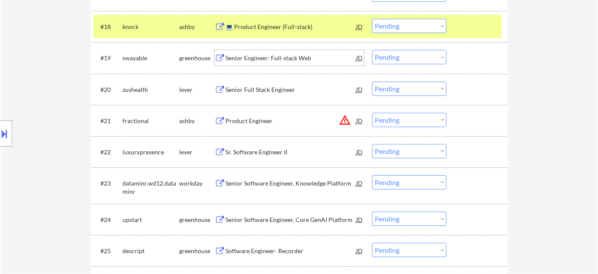
click at [267, 93] on div "Senior Full Stack Engineer" at bounding box center [290, 89] width 131 height 9
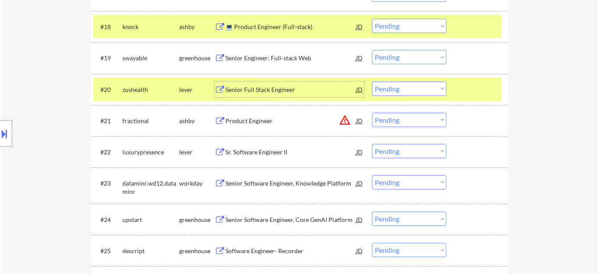
drag, startPoint x: 414, startPoint y: 87, endPoint x: 415, endPoint y: 93, distance: 5.4
click at [414, 87] on select "Choose an option... Pending Applied Excluded (Questions) Excluded (Expired) Exc…" at bounding box center [409, 88] width 74 height 14
click at [372, 81] on select "Choose an option... Pending Applied Excluded (Questions) Excluded (Expired) Exc…" at bounding box center [409, 88] width 74 height 14
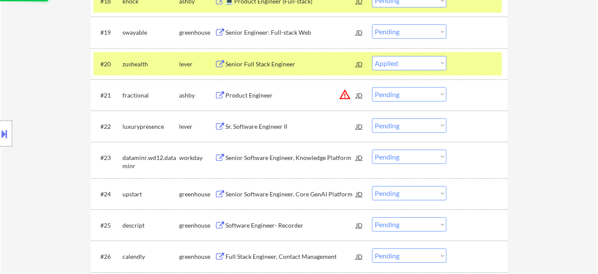
scroll to position [866, 0]
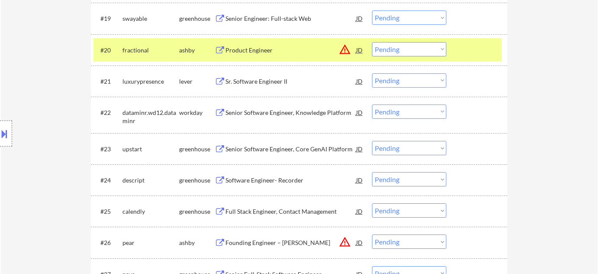
click at [346, 50] on button "warning_amber" at bounding box center [345, 49] width 12 height 12
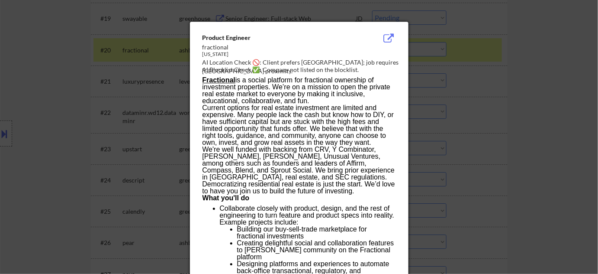
click at [494, 133] on div at bounding box center [299, 137] width 598 height 274
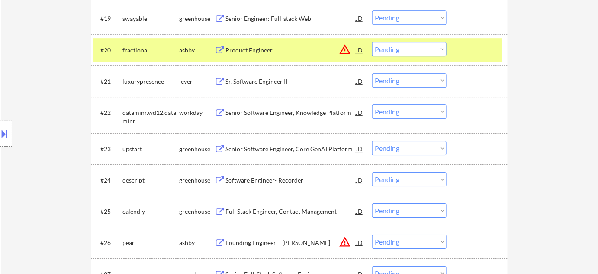
click at [442, 59] on div "#20 fractional ashby Product Engineer JD warning_amber Choose an option... Pend…" at bounding box center [297, 49] width 409 height 23
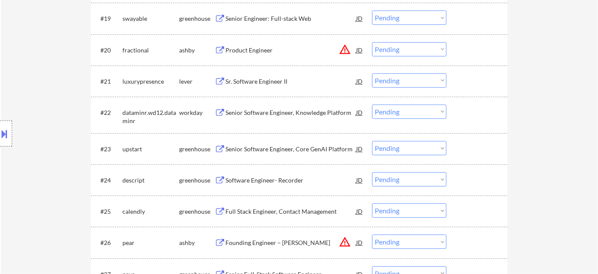
click at [434, 50] on select "Choose an option... Pending Applied Excluded (Questions) Excluded (Expired) Exc…" at bounding box center [409, 49] width 74 height 14
click at [372, 42] on select "Choose an option... Pending Applied Excluded (Questions) Excluded (Expired) Exc…" at bounding box center [409, 49] width 74 height 14
select select ""pending""
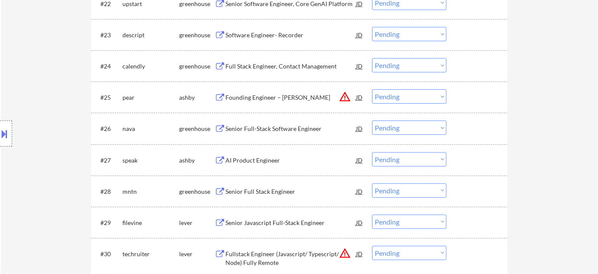
scroll to position [983, 0]
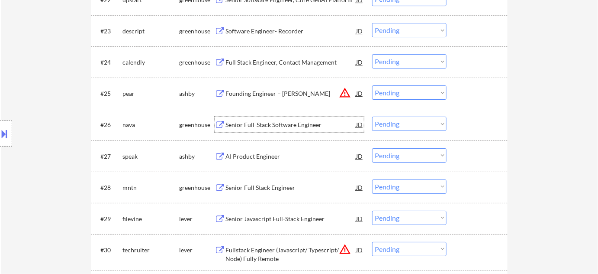
click at [292, 124] on div "Senior Full-Stack Software Engineer" at bounding box center [290, 124] width 131 height 9
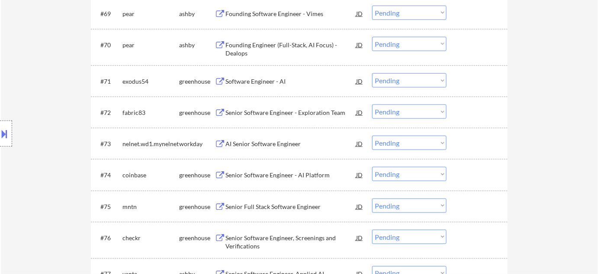
scroll to position [2489, 0]
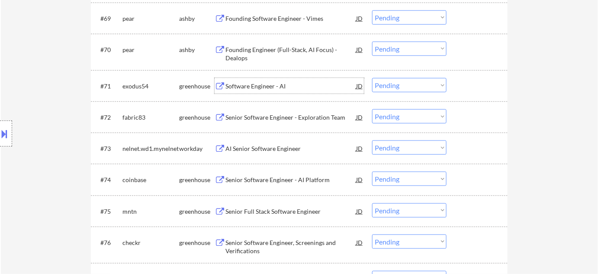
click at [283, 90] on div "Software Engineer - AI" at bounding box center [290, 86] width 131 height 16
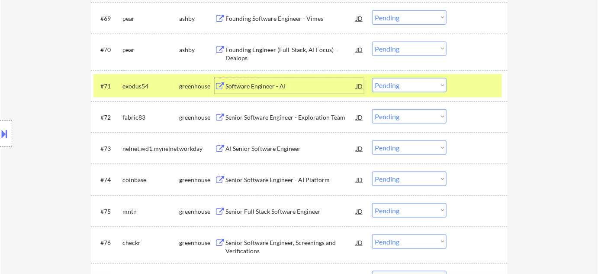
click at [403, 87] on select "Choose an option... Pending Applied Excluded (Questions) Excluded (Expired) Exc…" at bounding box center [409, 85] width 74 height 14
click at [372, 78] on select "Choose an option... Pending Applied Excluded (Questions) Excluded (Expired) Exc…" at bounding box center [409, 85] width 74 height 14
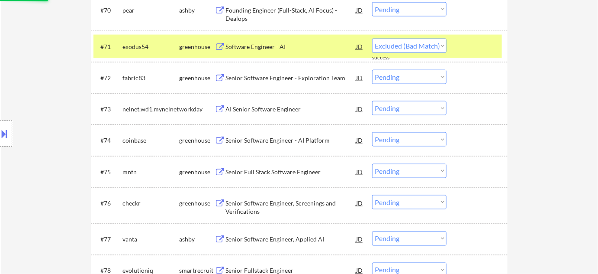
select select ""pending""
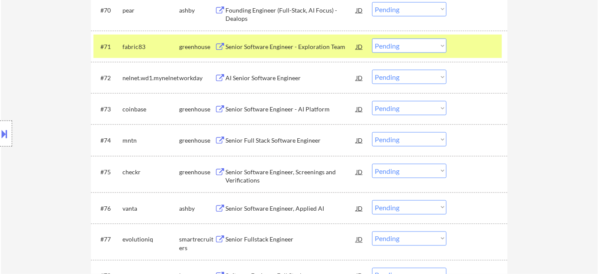
click at [280, 81] on div "AI Senior Software Engineer" at bounding box center [290, 78] width 131 height 9
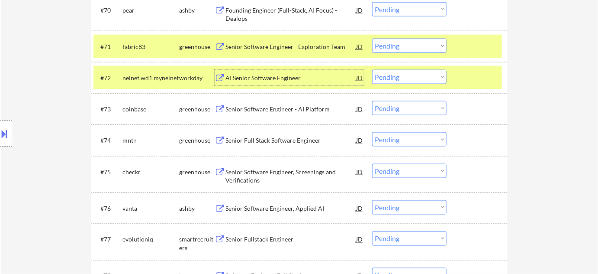
drag, startPoint x: 409, startPoint y: 70, endPoint x: 410, endPoint y: 74, distance: 4.5
click at [409, 70] on select "Choose an option... Pending Applied Excluded (Questions) Excluded (Expired) Exc…" at bounding box center [409, 77] width 74 height 14
click at [372, 70] on select "Choose an option... Pending Applied Excluded (Questions) Excluded (Expired) Exc…" at bounding box center [409, 77] width 74 height 14
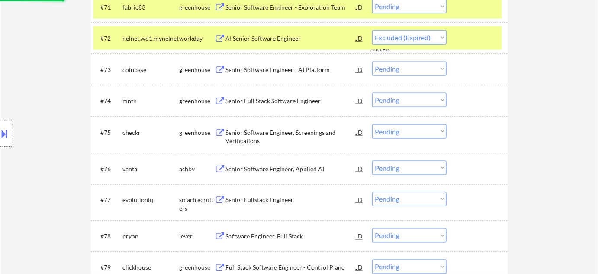
select select ""pending""
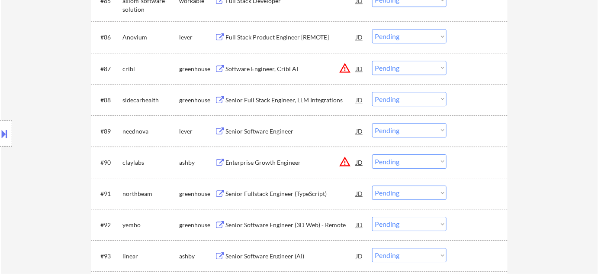
scroll to position [3040, 0]
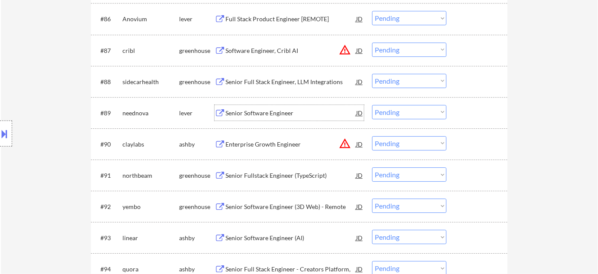
click at [285, 111] on div "Senior Software Engineer" at bounding box center [290, 113] width 131 height 9
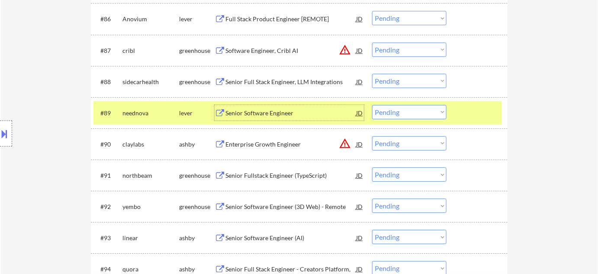
click at [389, 111] on select "Choose an option... Pending Applied Excluded (Questions) Excluded (Expired) Exc…" at bounding box center [409, 112] width 74 height 14
click at [372, 105] on select "Choose an option... Pending Applied Excluded (Questions) Excluded (Expired) Exc…" at bounding box center [409, 112] width 74 height 14
select select ""pending""
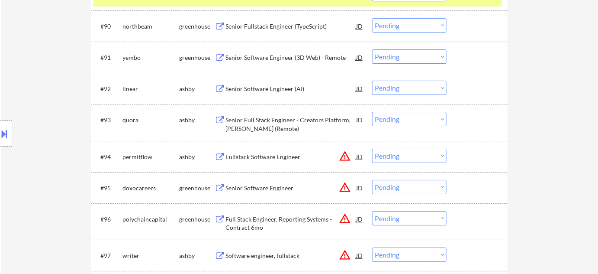
scroll to position [3197, 0]
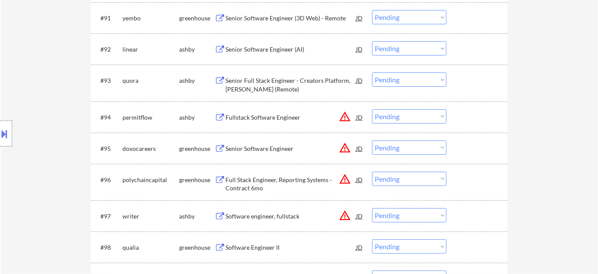
click at [428, 113] on select "Choose an option... Pending Applied Excluded (Questions) Excluded (Expired) Exc…" at bounding box center [409, 116] width 74 height 14
click at [372, 109] on select "Choose an option... Pending Applied Excluded (Questions) Excluded (Expired) Exc…" at bounding box center [409, 116] width 74 height 14
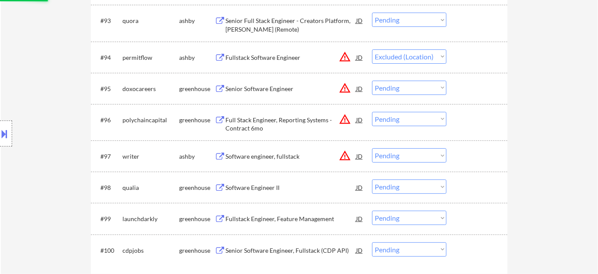
scroll to position [3276, 0]
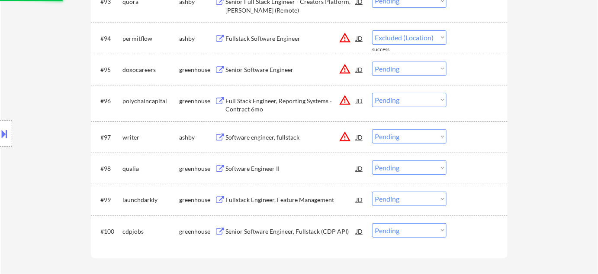
select select ""pending""
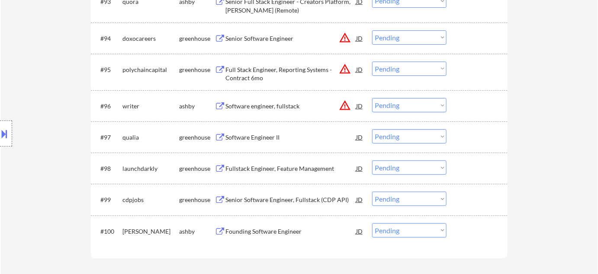
click at [279, 166] on div "Fullstack Engineer, Feature Management" at bounding box center [290, 168] width 131 height 9
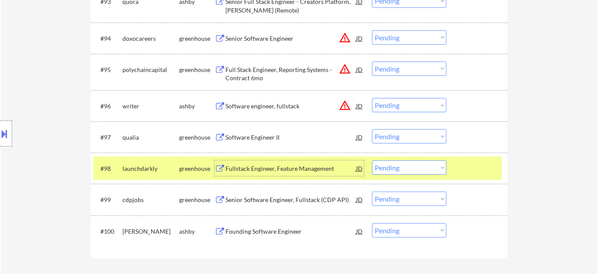
click at [390, 167] on select "Choose an option... Pending Applied Excluded (Questions) Excluded (Expired) Exc…" at bounding box center [409, 167] width 74 height 14
click at [372, 160] on select "Choose an option... Pending Applied Excluded (Questions) Excluded (Expired) Exc…" at bounding box center [409, 167] width 74 height 14
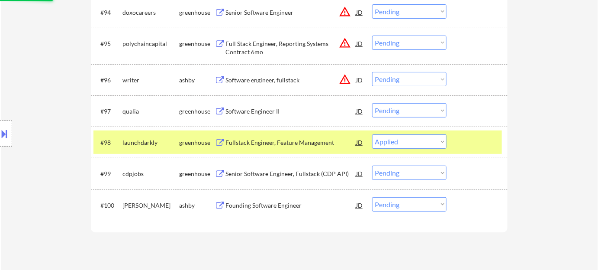
scroll to position [3315, 0]
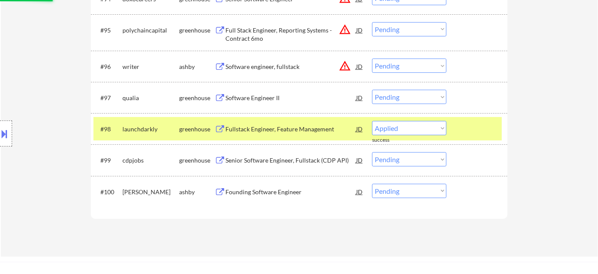
select select ""pending""
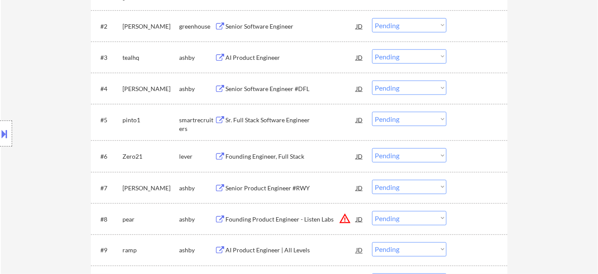
scroll to position [306, 0]
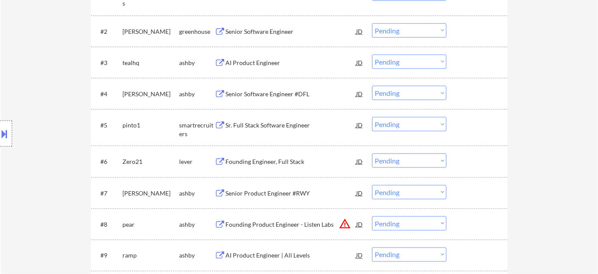
drag, startPoint x: 402, startPoint y: 225, endPoint x: 406, endPoint y: 217, distance: 9.3
click at [402, 225] on select "Choose an option... Pending Applied Excluded (Questions) Excluded (Expired) Exc…" at bounding box center [409, 223] width 74 height 14
click at [372, 216] on select "Choose an option... Pending Applied Excluded (Questions) Excluded (Expired) Exc…" at bounding box center [409, 223] width 74 height 14
select select ""pending""
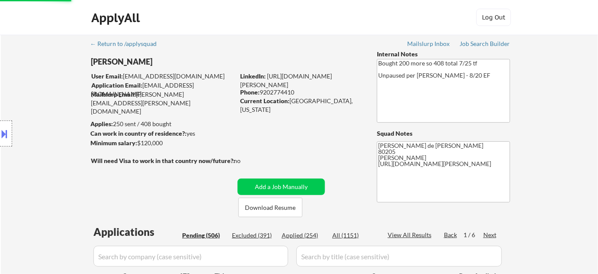
scroll to position [39, 0]
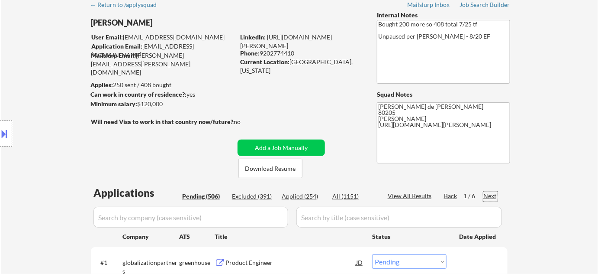
click at [495, 195] on div "Next" at bounding box center [490, 195] width 14 height 9
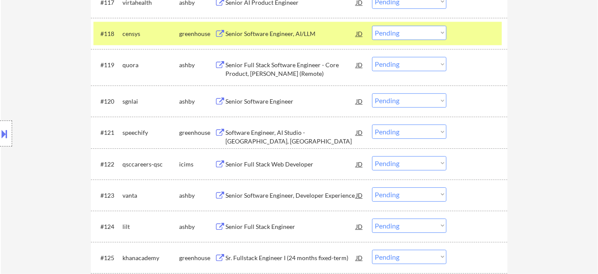
scroll to position [826, 0]
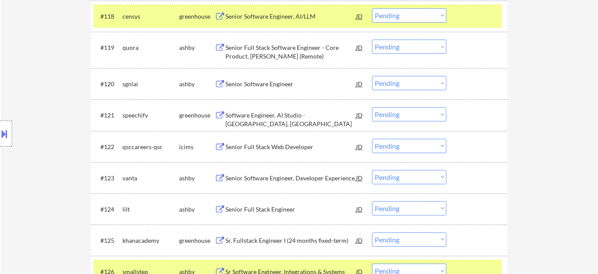
click at [272, 113] on div "Software Engineer, AI Studio - Denver, USA" at bounding box center [290, 119] width 131 height 17
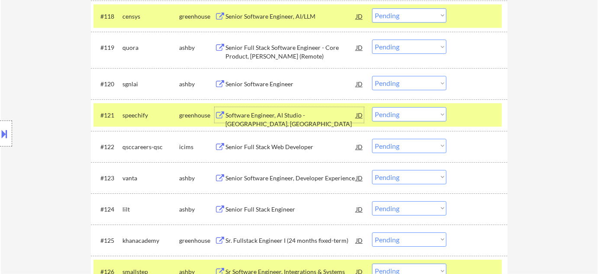
drag, startPoint x: 392, startPoint y: 113, endPoint x: 395, endPoint y: 116, distance: 4.6
click at [392, 113] on select "Choose an option... Pending Applied Excluded (Questions) Excluded (Expired) Exc…" at bounding box center [409, 114] width 74 height 14
click at [372, 107] on select "Choose an option... Pending Applied Excluded (Questions) Excluded (Expired) Exc…" at bounding box center [409, 114] width 74 height 14
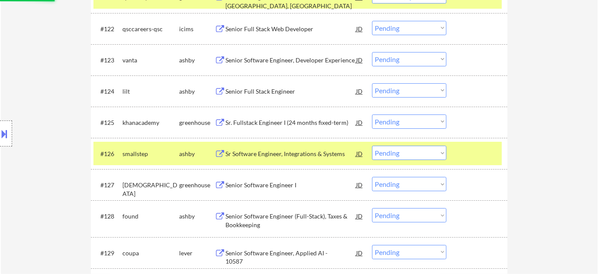
scroll to position [944, 0]
select select ""pending""
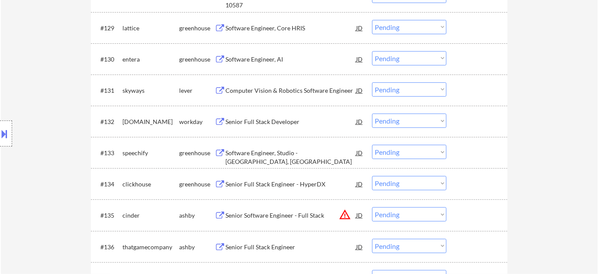
scroll to position [1180, 0]
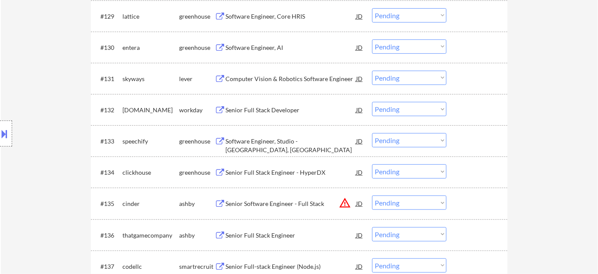
click at [279, 108] on div "Senior Full Stack Developer" at bounding box center [290, 110] width 131 height 9
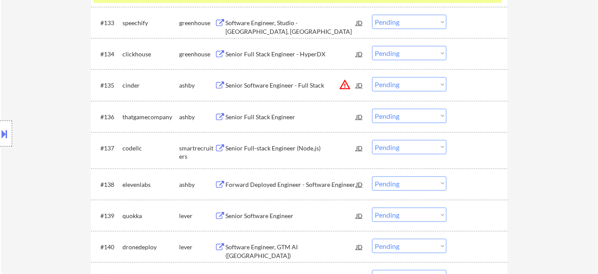
scroll to position [1337, 0]
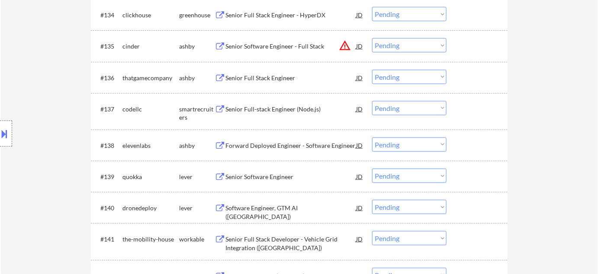
click at [280, 110] on div "Senior Full-stack Engineer (Node.js)" at bounding box center [290, 109] width 131 height 9
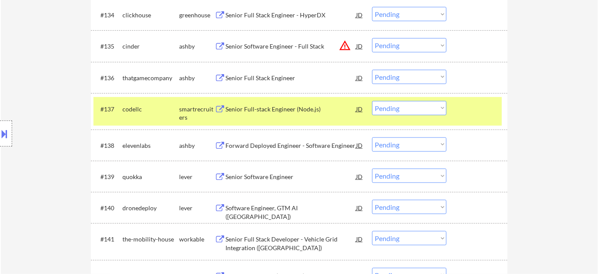
click at [6, 131] on button at bounding box center [5, 133] width 10 height 14
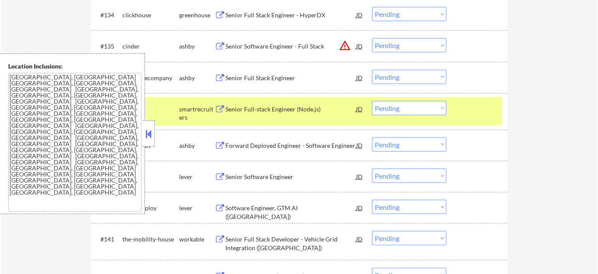
click at [150, 137] on button at bounding box center [149, 133] width 10 height 13
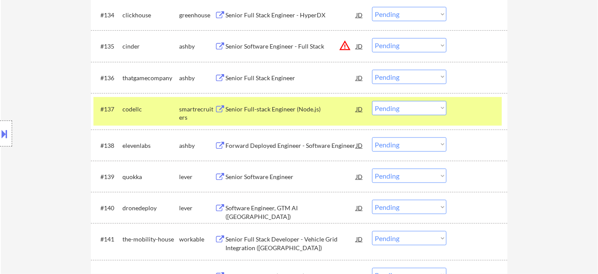
click at [402, 101] on select "Choose an option... Pending Applied Excluded (Questions) Excluded (Expired) Exc…" at bounding box center [409, 108] width 74 height 14
click at [372, 101] on select "Choose an option... Pending Applied Excluded (Questions) Excluded (Expired) Exc…" at bounding box center [409, 108] width 74 height 14
select select ""pending""
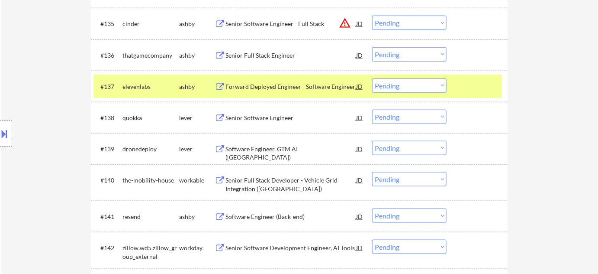
scroll to position [1377, 0]
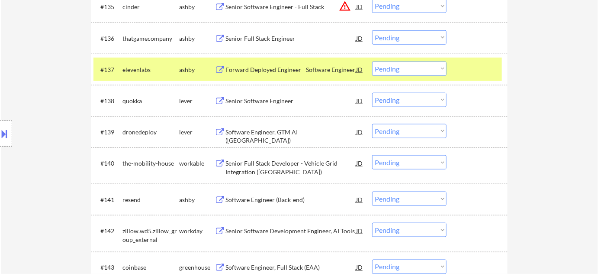
click at [268, 98] on div "Senior Software Engineer" at bounding box center [290, 101] width 131 height 9
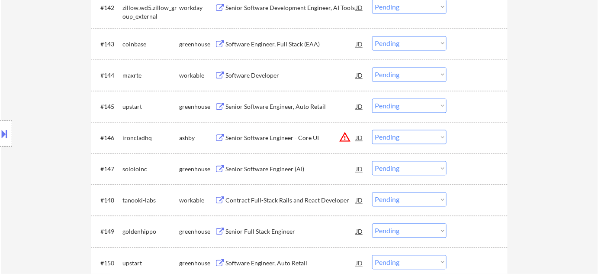
scroll to position [1613, 0]
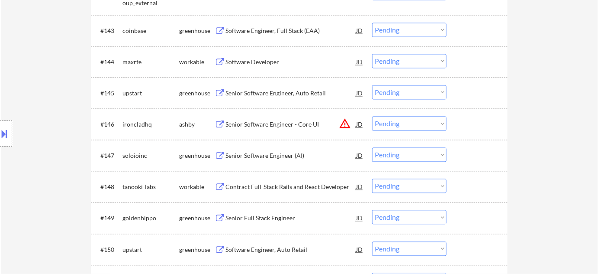
click at [422, 120] on select "Choose an option... Pending Applied Excluded (Questions) Excluded (Expired) Exc…" at bounding box center [409, 123] width 74 height 14
click at [372, 116] on select "Choose an option... Pending Applied Excluded (Questions) Excluded (Expired) Exc…" at bounding box center [409, 123] width 74 height 14
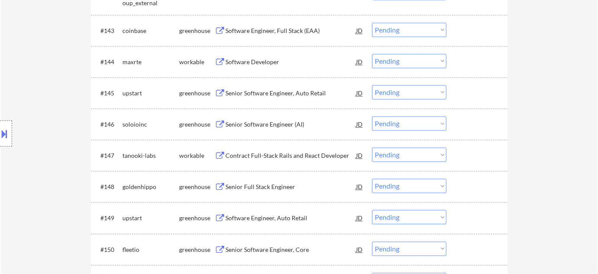
click at [263, 126] on div "Senior Software Engineer (AI)" at bounding box center [290, 124] width 131 height 9
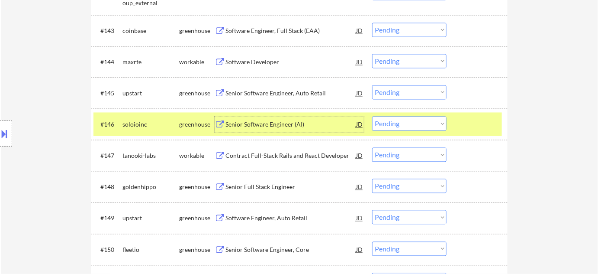
click at [383, 122] on select "Choose an option... Pending Applied Excluded (Questions) Excluded (Expired) Exc…" at bounding box center [409, 123] width 74 height 14
click at [372, 116] on select "Choose an option... Pending Applied Excluded (Questions) Excluded (Expired) Exc…" at bounding box center [409, 123] width 74 height 14
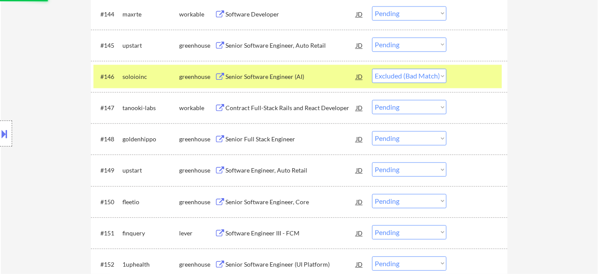
scroll to position [1692, 0]
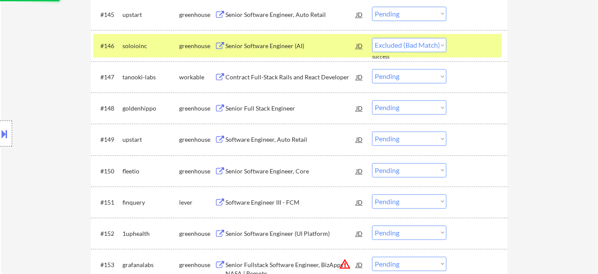
select select ""pending""
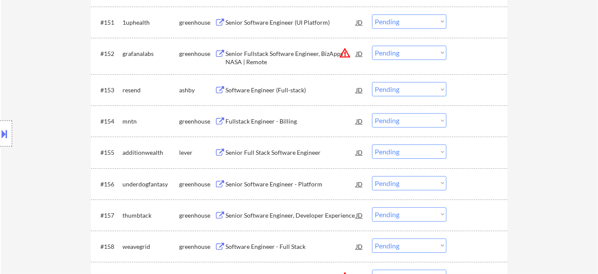
scroll to position [1888, 0]
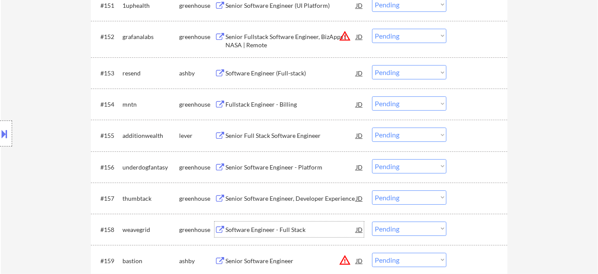
click at [280, 229] on div "Software Engineer - Full Stack" at bounding box center [290, 229] width 131 height 9
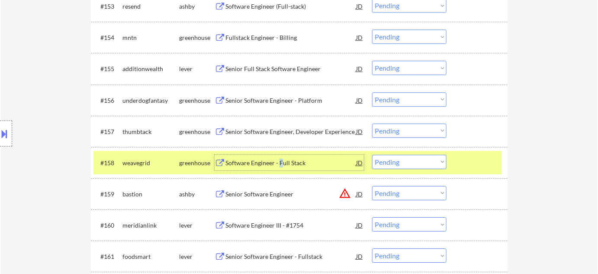
scroll to position [1967, 0]
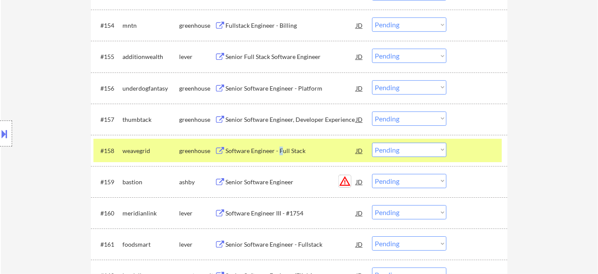
click at [339, 175] on button "warning_amber" at bounding box center [345, 181] width 12 height 12
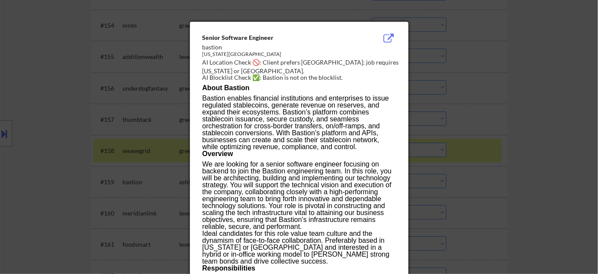
click at [515, 161] on div at bounding box center [299, 137] width 598 height 274
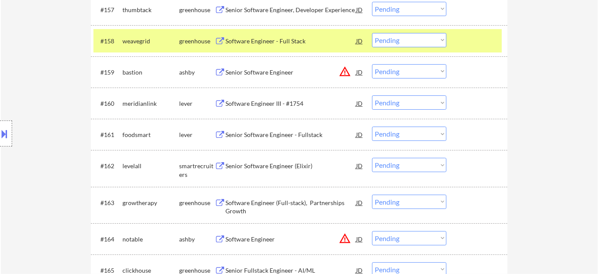
scroll to position [2085, 0]
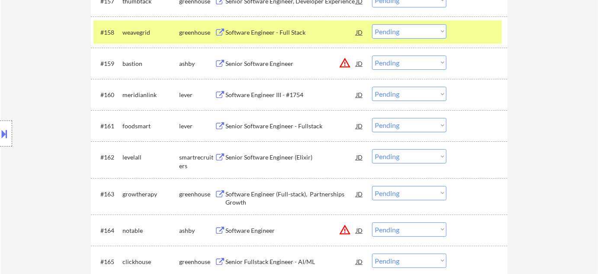
click at [283, 158] on div "Senior Software Engineer (Elixir)" at bounding box center [290, 157] width 131 height 9
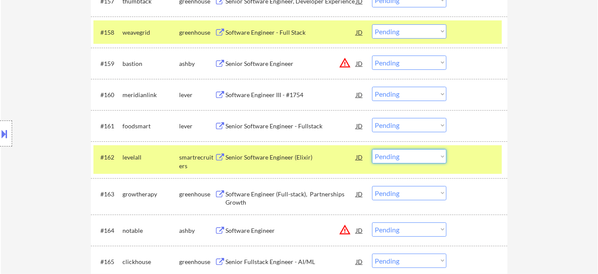
drag, startPoint x: 421, startPoint y: 154, endPoint x: 422, endPoint y: 161, distance: 6.6
click at [421, 154] on select "Choose an option... Pending Applied Excluded (Questions) Excluded (Expired) Exc…" at bounding box center [409, 156] width 74 height 14
click at [372, 149] on select "Choose an option... Pending Applied Excluded (Questions) Excluded (Expired) Exc…" at bounding box center [409, 156] width 74 height 14
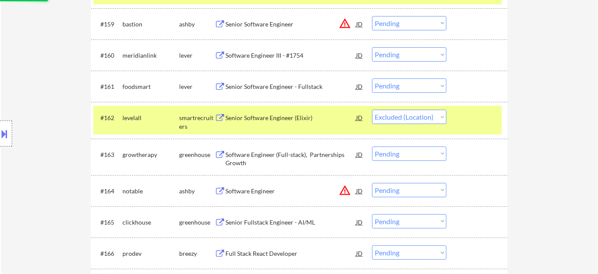
scroll to position [2164, 0]
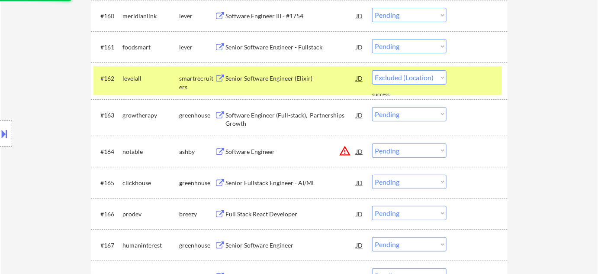
select select ""pending""
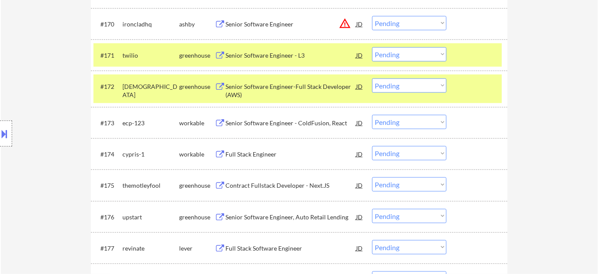
scroll to position [2518, 0]
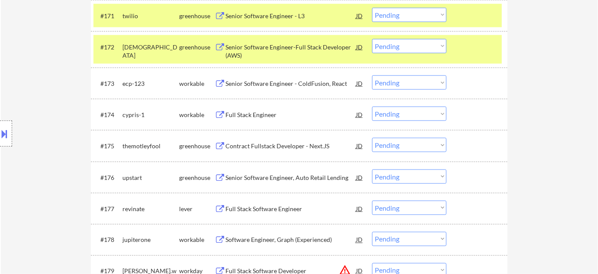
click at [292, 146] on div "Contract Fullstack Developer - Next.JS" at bounding box center [290, 146] width 131 height 9
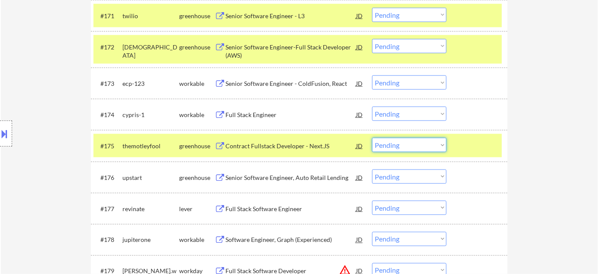
click at [434, 151] on select "Choose an option... Pending Applied Excluded (Questions) Excluded (Expired) Exc…" at bounding box center [409, 145] width 74 height 14
click at [372, 138] on select "Choose an option... Pending Applied Excluded (Questions) Excluded (Expired) Exc…" at bounding box center [409, 145] width 74 height 14
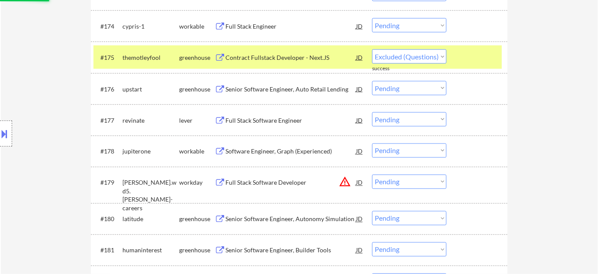
select select ""pending""
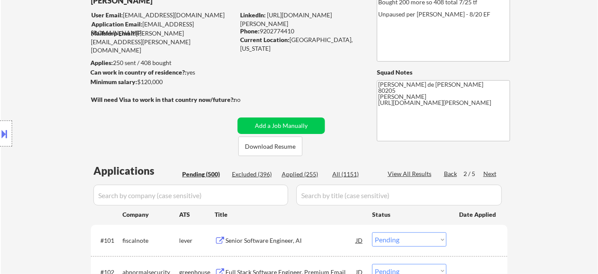
scroll to position [118, 0]
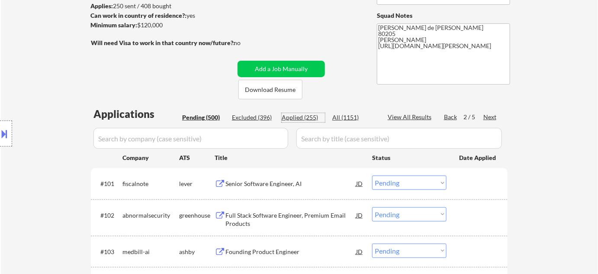
click at [313, 116] on div "Applied (255)" at bounding box center [303, 117] width 43 height 9
select select ""applied""
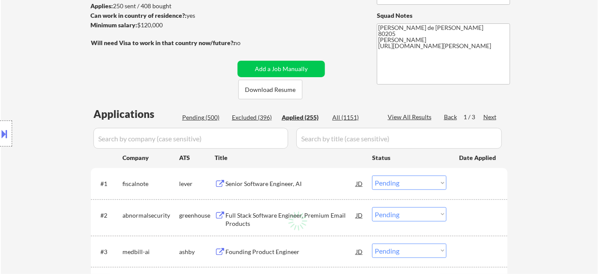
select select ""applied""
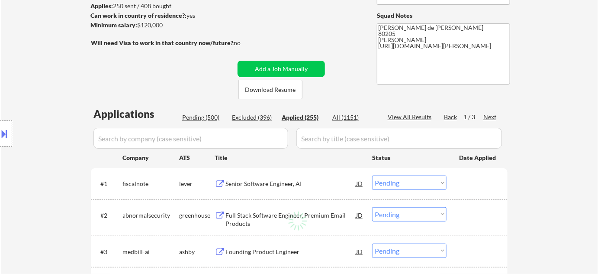
select select ""applied""
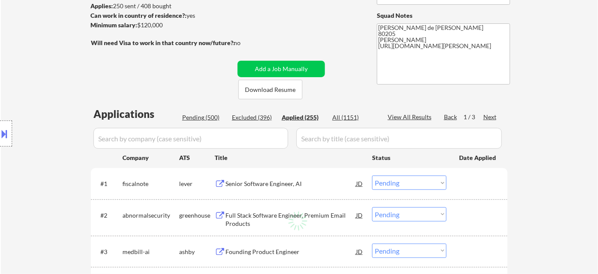
select select ""applied""
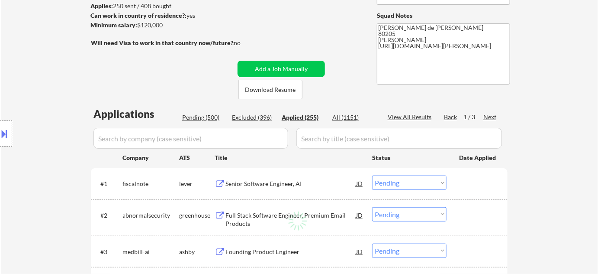
select select ""applied""
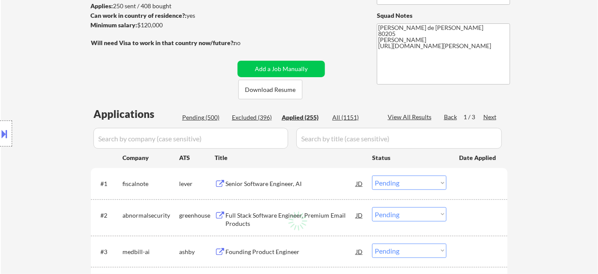
select select ""applied""
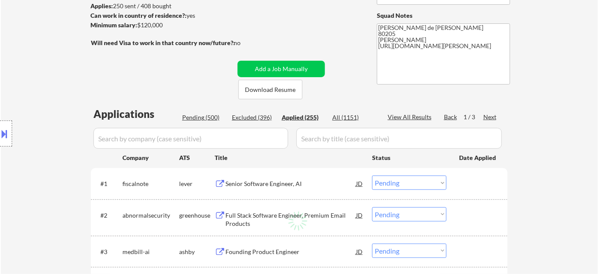
select select ""applied""
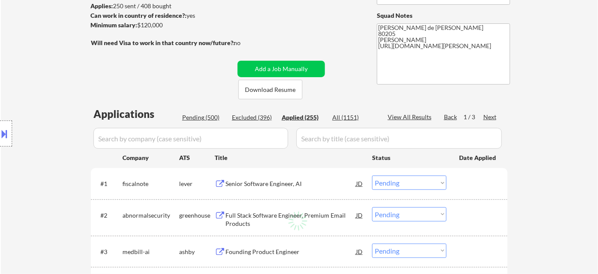
select select ""applied""
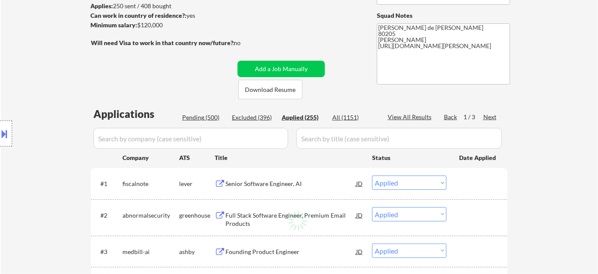
select select ""applied""
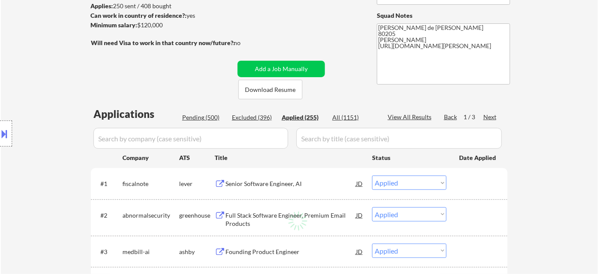
select select ""applied""
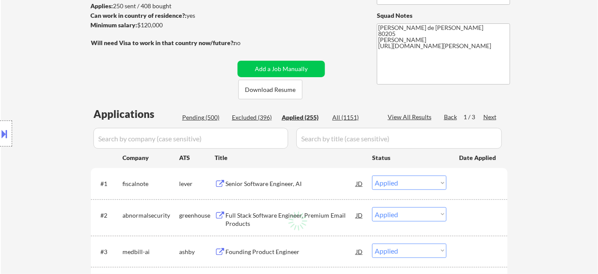
select select ""applied""
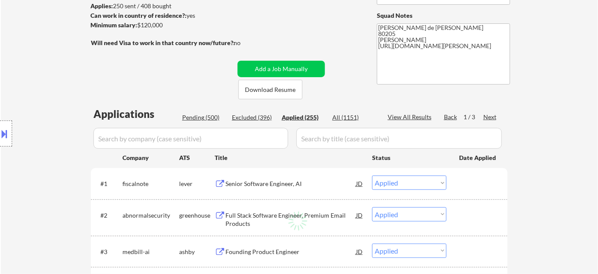
select select ""applied""
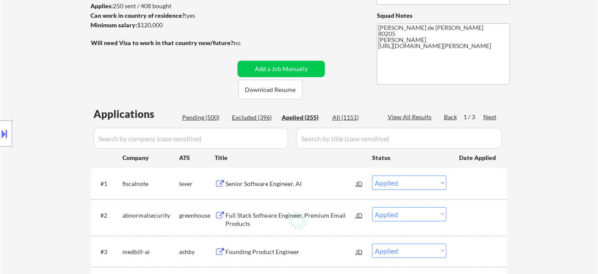
select select ""applied""
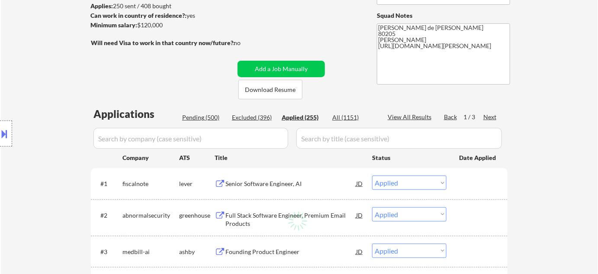
select select ""applied""
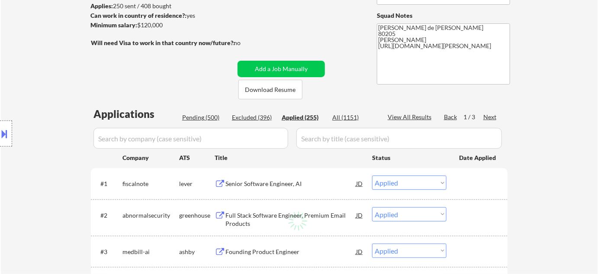
select select ""applied""
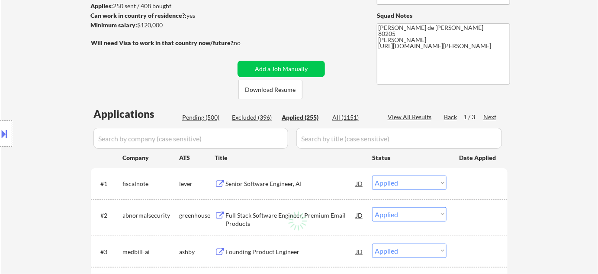
select select ""applied""
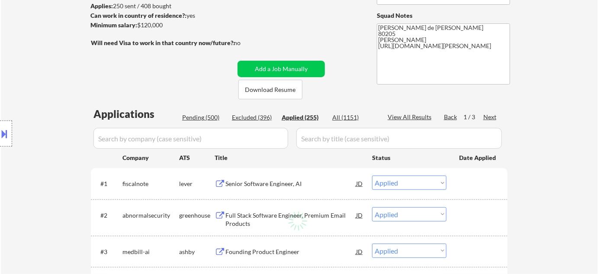
select select ""applied""
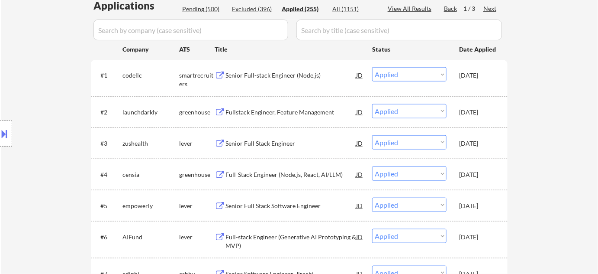
scroll to position [152, 0]
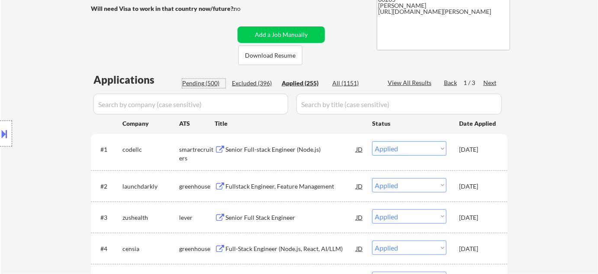
click at [215, 84] on div "Pending (500)" at bounding box center [203, 83] width 43 height 9
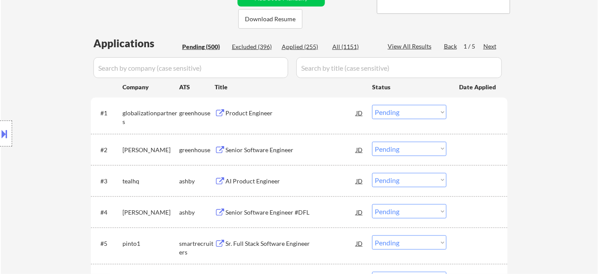
scroll to position [196, 0]
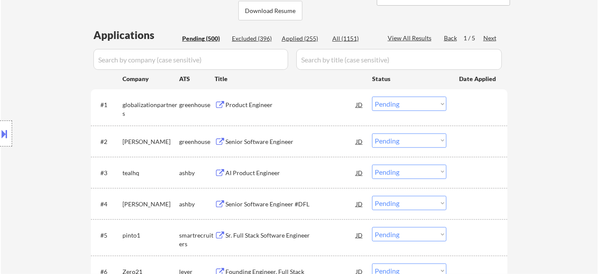
click at [260, 174] on div "AI Product Engineer" at bounding box center [290, 172] width 131 height 9
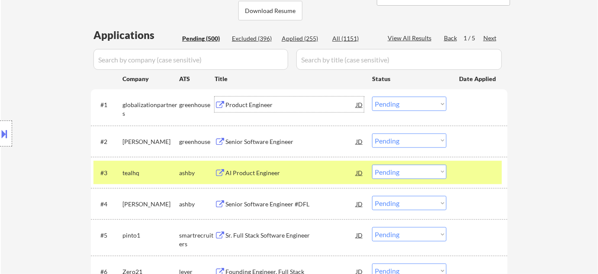
click at [239, 104] on div "Product Engineer" at bounding box center [290, 104] width 131 height 9
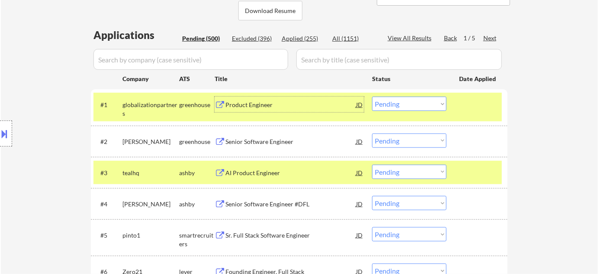
click at [259, 99] on div "Product Engineer" at bounding box center [290, 105] width 131 height 16
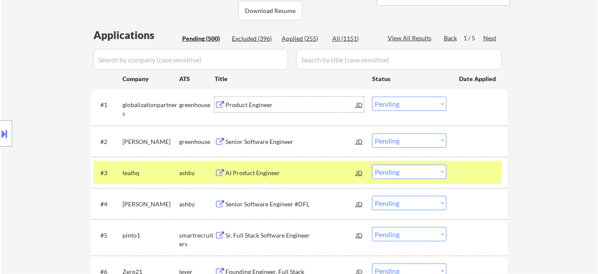
click at [397, 103] on select "Choose an option... Pending Applied Excluded (Questions) Excluded (Expired) Exc…" at bounding box center [409, 104] width 74 height 14
click at [372, 97] on select "Choose an option... Pending Applied Excluded (Questions) Excluded (Expired) Exc…" at bounding box center [409, 104] width 74 height 14
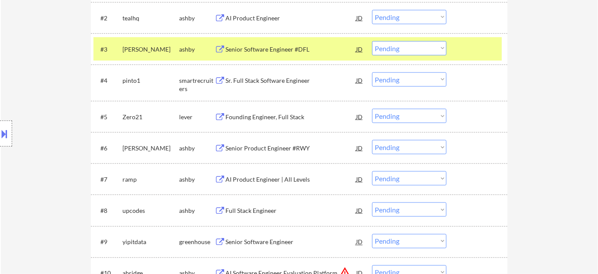
scroll to position [354, 0]
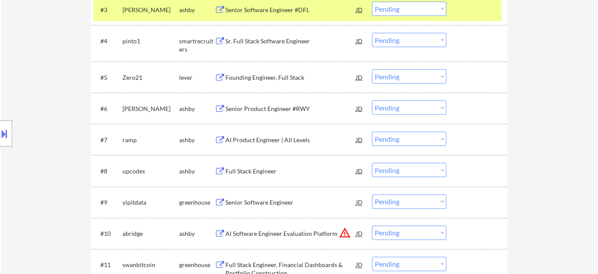
click at [271, 138] on div "AI Product Engineer | All Levels" at bounding box center [290, 139] width 131 height 9
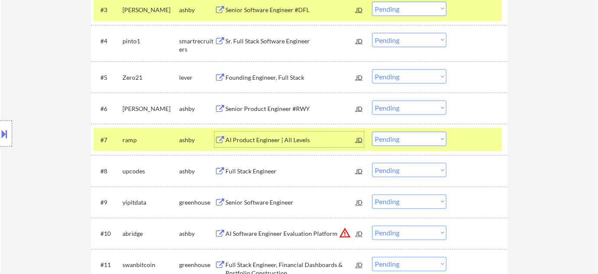
click at [421, 146] on div "#7 ramp ashby AI Product Engineer | All Levels JD Choose an option... Pending A…" at bounding box center [297, 139] width 409 height 23
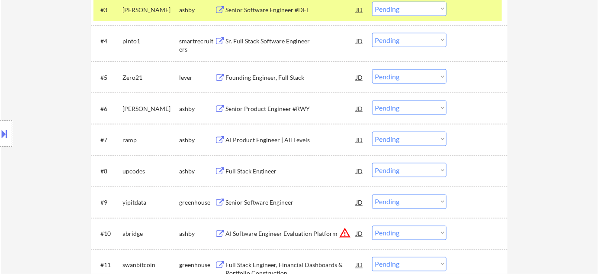
click at [424, 141] on select "Choose an option... Pending Applied Excluded (Questions) Excluded (Expired) Exc…" at bounding box center [409, 139] width 74 height 14
click at [372, 132] on select "Choose an option... Pending Applied Excluded (Questions) Excluded (Expired) Exc…" at bounding box center [409, 139] width 74 height 14
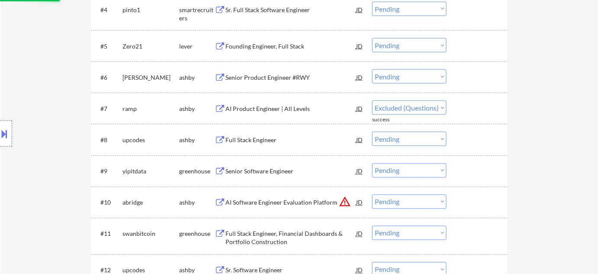
scroll to position [393, 0]
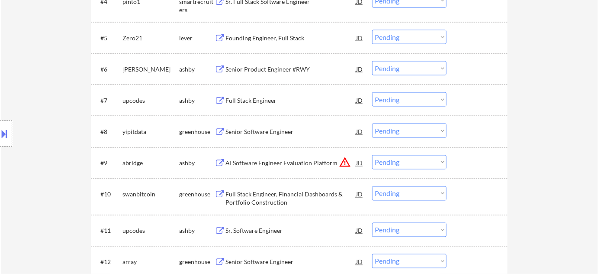
click at [345, 161] on button "warning_amber" at bounding box center [345, 162] width 12 height 12
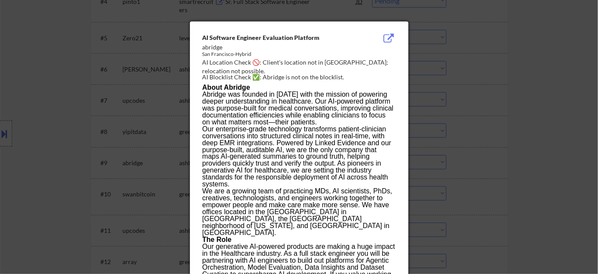
click at [536, 186] on div at bounding box center [299, 137] width 598 height 274
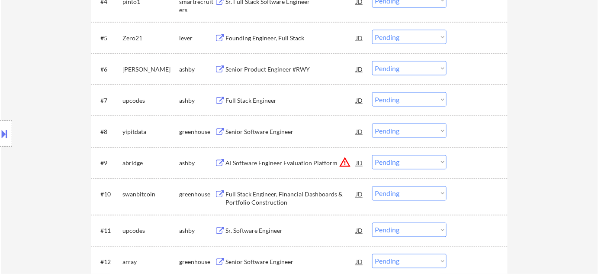
click at [417, 161] on select "Choose an option... Pending Applied Excluded (Questions) Excluded (Expired) Exc…" at bounding box center [409, 162] width 74 height 14
click at [372, 155] on select "Choose an option... Pending Applied Excluded (Questions) Excluded (Expired) Exc…" at bounding box center [409, 162] width 74 height 14
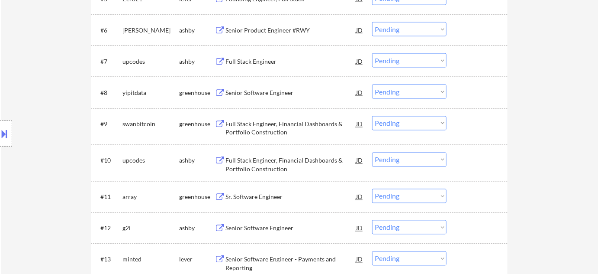
scroll to position [433, 0]
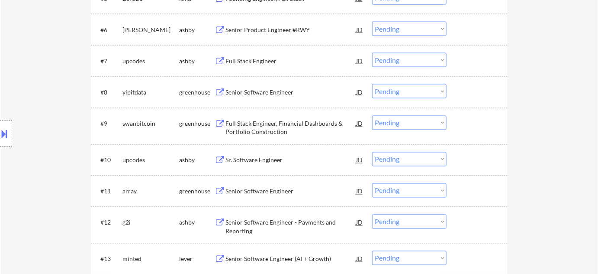
click at [262, 186] on div "Senior Software Engineer" at bounding box center [290, 191] width 131 height 16
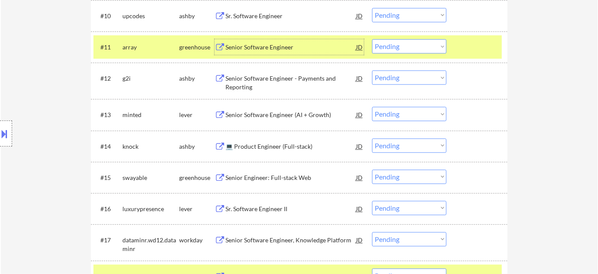
scroll to position [590, 0]
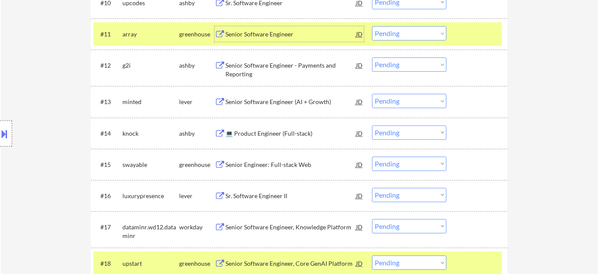
click at [288, 129] on div "💻 Product Engineer (Full-stack)" at bounding box center [290, 133] width 131 height 9
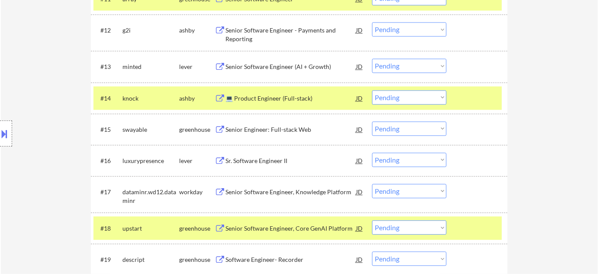
scroll to position [669, 0]
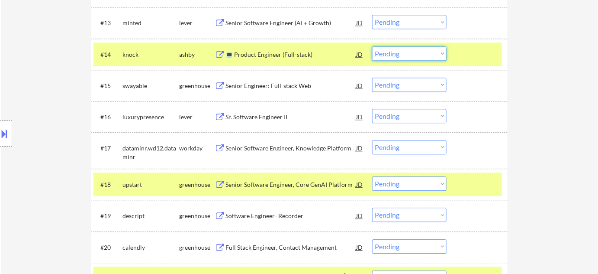
click at [404, 56] on select "Choose an option... Pending Applied Excluded (Questions) Excluded (Expired) Exc…" at bounding box center [409, 53] width 74 height 14
click at [372, 46] on select "Choose an option... Pending Applied Excluded (Questions) Excluded (Expired) Exc…" at bounding box center [409, 53] width 74 height 14
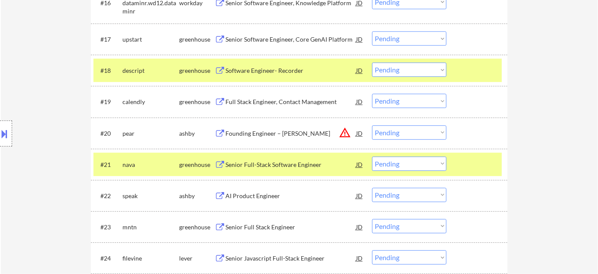
scroll to position [787, 0]
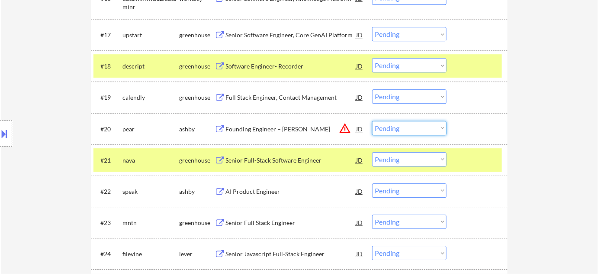
drag, startPoint x: 399, startPoint y: 124, endPoint x: 403, endPoint y: 133, distance: 9.5
click at [399, 124] on select "Choose an option... Pending Applied Excluded (Questions) Excluded (Expired) Exc…" at bounding box center [409, 128] width 74 height 14
click at [372, 121] on select "Choose an option... Pending Applied Excluded (Questions) Excluded (Expired) Exc…" at bounding box center [409, 128] width 74 height 14
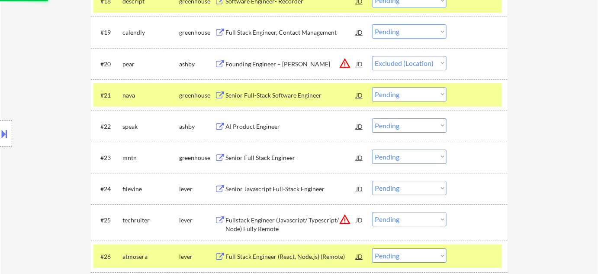
scroll to position [866, 0]
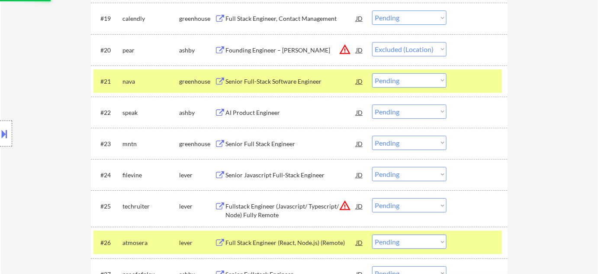
click at [270, 116] on div "AI Product Engineer" at bounding box center [290, 112] width 131 height 9
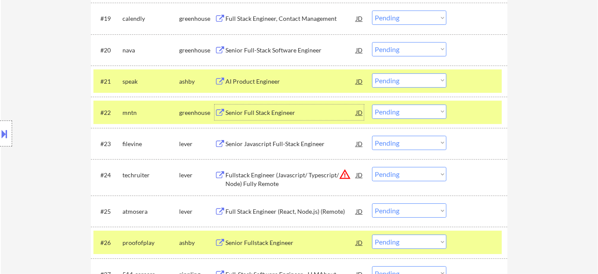
click at [442, 77] on select "Choose an option... Pending Applied Excluded (Questions) Excluded (Expired) Exc…" at bounding box center [409, 80] width 74 height 14
click at [372, 73] on select "Choose an option... Pending Applied Excluded (Questions) Excluded (Expired) Exc…" at bounding box center [409, 80] width 74 height 14
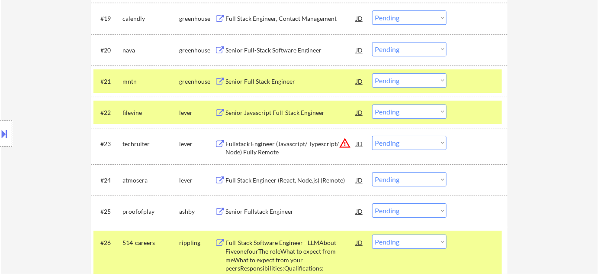
click at [284, 178] on div "Full Stack Engineer (React, Node.js) (Remote)" at bounding box center [290, 180] width 131 height 9
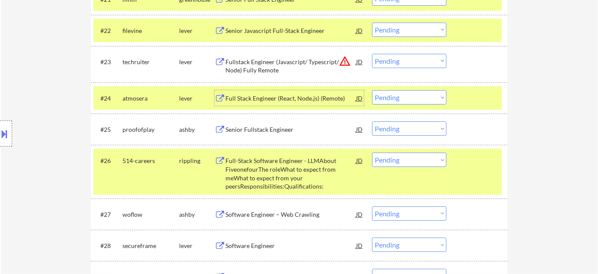
scroll to position [944, 0]
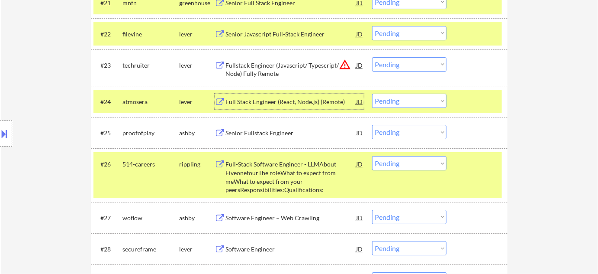
click at [288, 179] on div "Full-Stack Software Engineer - LLMAbout FiveonefourThe roleWhat to expect from …" at bounding box center [290, 177] width 131 height 34
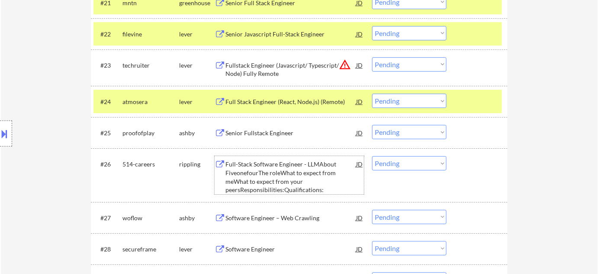
click at [298, 189] on div "Full-Stack Software Engineer - LLMAbout FiveonefourThe roleWhat to expect from …" at bounding box center [290, 177] width 131 height 34
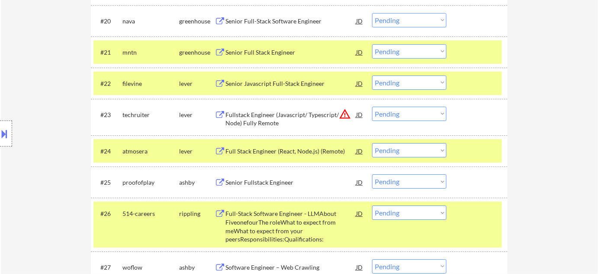
scroll to position [939, 0]
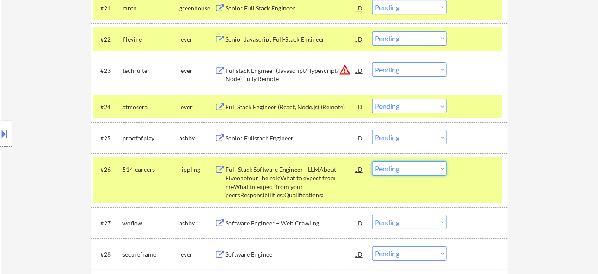
click at [420, 169] on select "Choose an option... Pending Applied Excluded (Questions) Excluded (Expired) Exc…" at bounding box center [409, 168] width 74 height 14
click at [372, 161] on select "Choose an option... Pending Applied Excluded (Questions) Excluded (Expired) Exc…" at bounding box center [409, 168] width 74 height 14
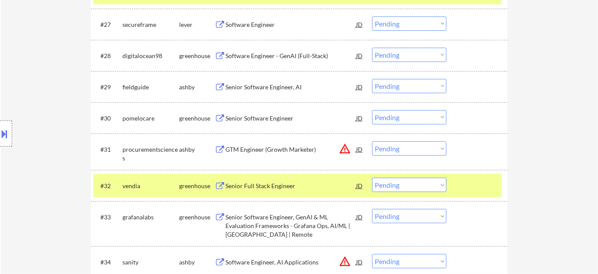
scroll to position [1096, 0]
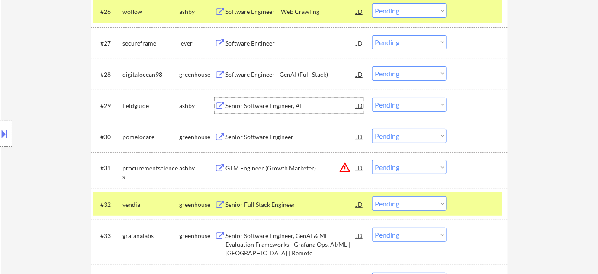
click at [270, 104] on div "Senior Software Engineer, AI" at bounding box center [290, 105] width 131 height 9
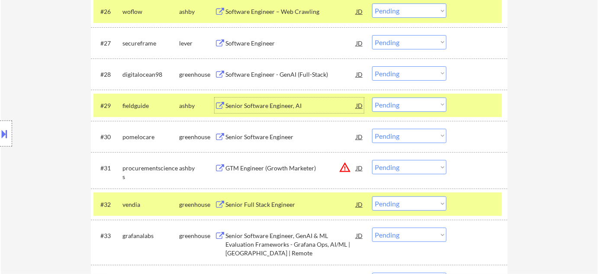
click at [426, 107] on select "Choose an option... Pending Applied Excluded (Questions) Excluded (Expired) Exc…" at bounding box center [409, 104] width 74 height 14
click at [372, 97] on select "Choose an option... Pending Applied Excluded (Questions) Excluded (Expired) Exc…" at bounding box center [409, 104] width 74 height 14
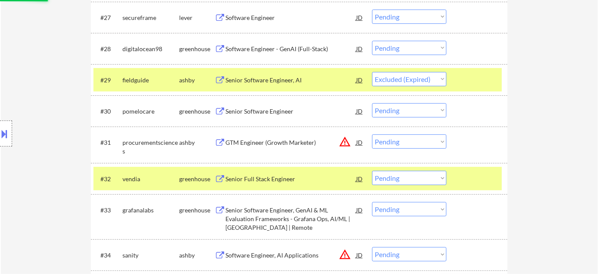
scroll to position [1136, 0]
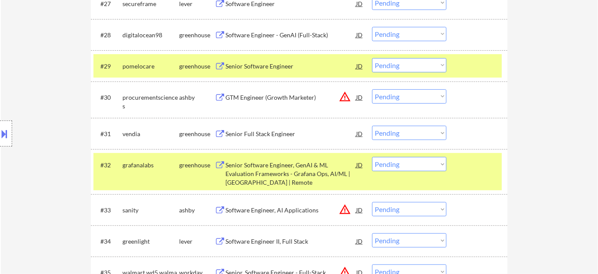
click at [343, 97] on button "warning_amber" at bounding box center [345, 96] width 12 height 12
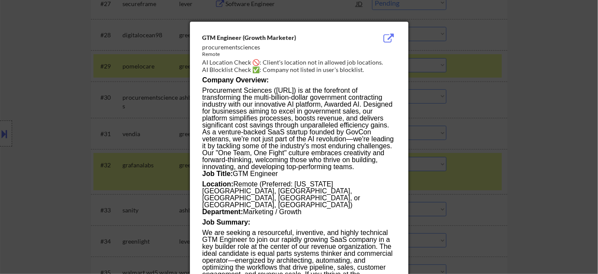
click at [481, 110] on div at bounding box center [299, 137] width 598 height 274
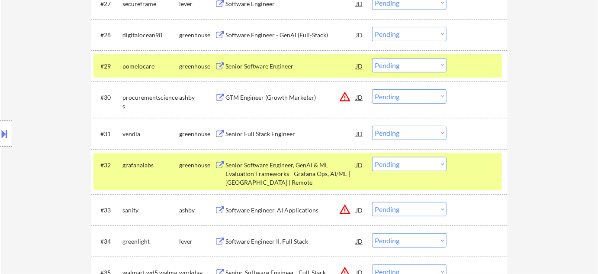
click at [405, 97] on select "Choose an option... Pending Applied Excluded (Questions) Excluded (Expired) Exc…" at bounding box center [409, 96] width 74 height 14
click at [372, 89] on select "Choose an option... Pending Applied Excluded (Questions) Excluded (Expired) Exc…" at bounding box center [409, 96] width 74 height 14
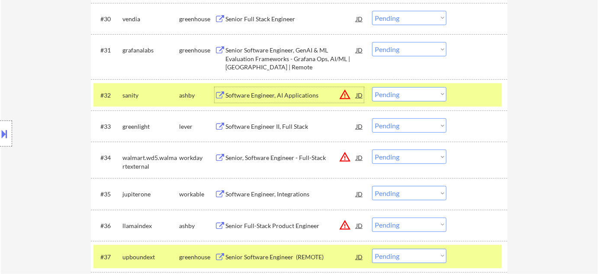
click at [293, 94] on div "Software Engineer, AI Applications" at bounding box center [290, 95] width 131 height 9
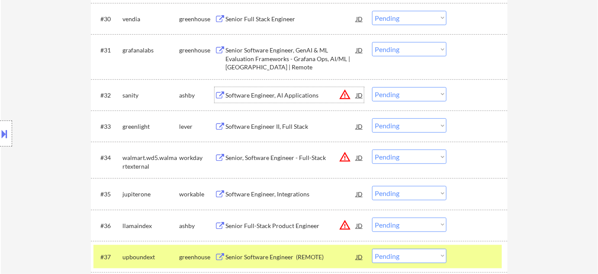
click at [391, 94] on select "Choose an option... Pending Applied Excluded (Questions) Excluded (Expired) Exc…" at bounding box center [409, 94] width 74 height 14
click at [372, 87] on select "Choose an option... Pending Applied Excluded (Questions) Excluded (Expired) Exc…" at bounding box center [409, 94] width 74 height 14
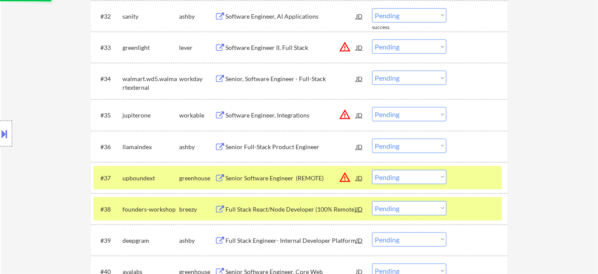
scroll to position [1332, 0]
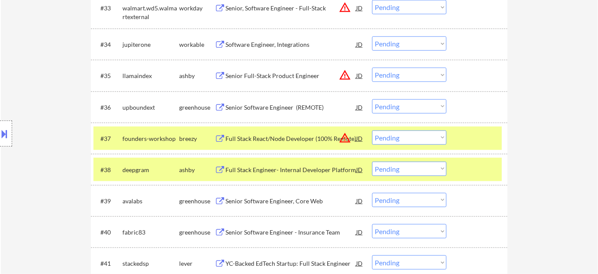
click at [287, 109] on div "Senior Software Engineer (REMOTE)" at bounding box center [290, 107] width 131 height 9
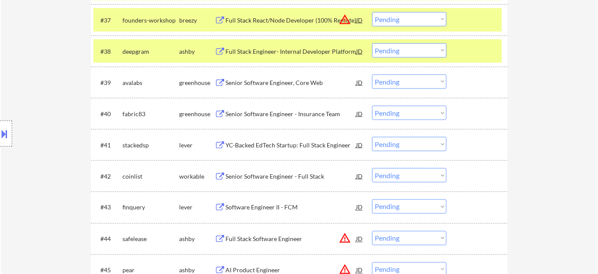
scroll to position [1490, 0]
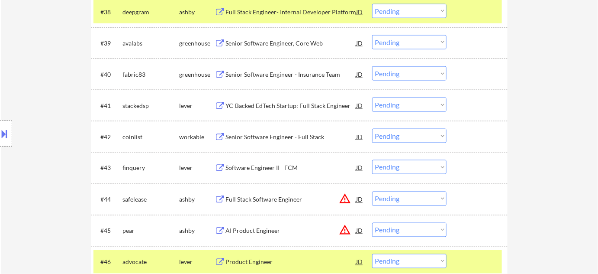
click at [296, 105] on div "YC-Backed EdTech Startup: Full Stack Engineer" at bounding box center [290, 105] width 131 height 9
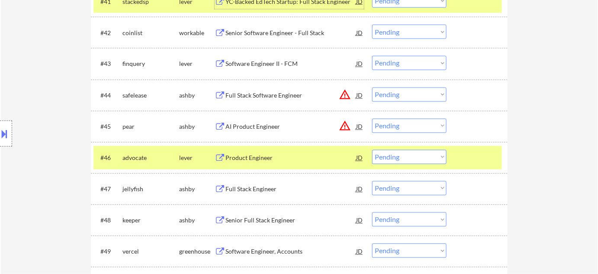
scroll to position [1607, 0]
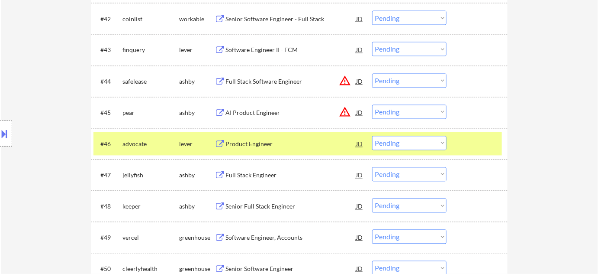
click at [263, 176] on div "Full Stack Engineer" at bounding box center [290, 175] width 131 height 9
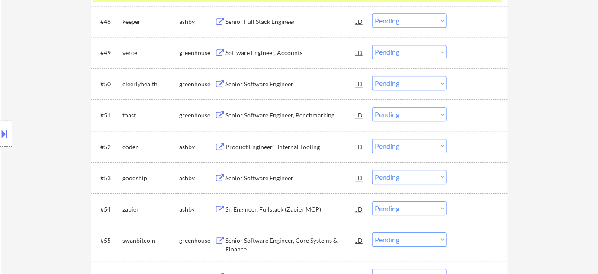
scroll to position [1804, 0]
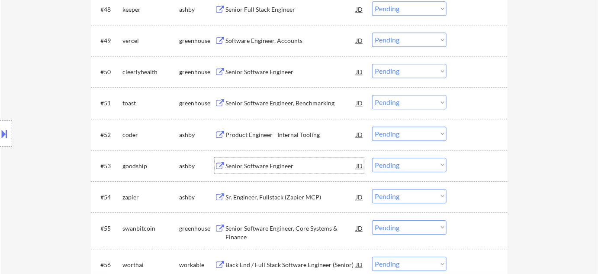
click at [265, 166] on div "Senior Software Engineer" at bounding box center [290, 165] width 131 height 9
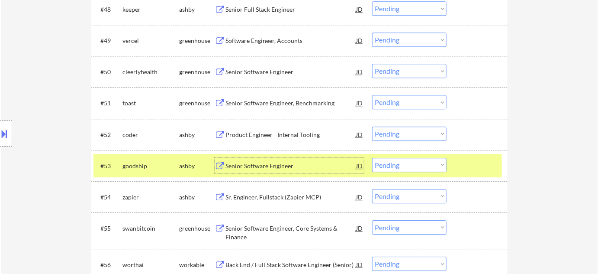
click at [432, 163] on select "Choose an option... Pending Applied Excluded (Questions) Excluded (Expired) Exc…" at bounding box center [409, 165] width 74 height 14
click at [372, 158] on select "Choose an option... Pending Applied Excluded (Questions) Excluded (Expired) Exc…" at bounding box center [409, 165] width 74 height 14
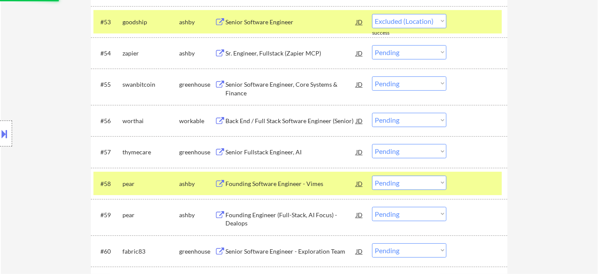
scroll to position [1962, 0]
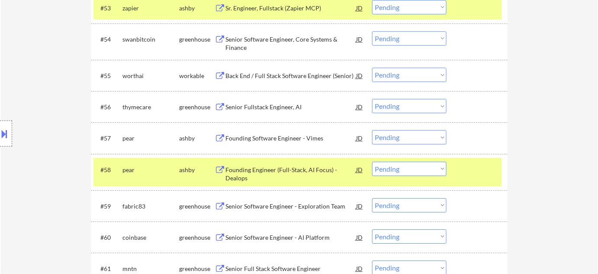
click at [302, 79] on div "Back End / Full Stack Software Engineer (Senior)" at bounding box center [290, 75] width 131 height 9
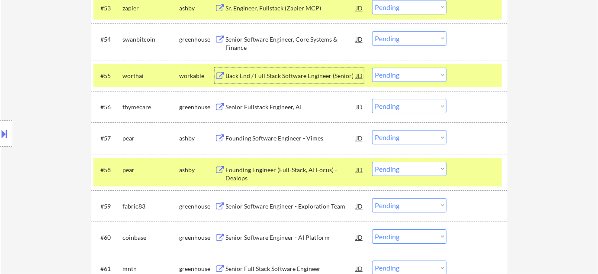
drag, startPoint x: 416, startPoint y: 72, endPoint x: 416, endPoint y: 81, distance: 9.5
click at [416, 72] on select "Choose an option... Pending Applied Excluded (Questions) Excluded (Expired) Exc…" at bounding box center [409, 75] width 74 height 14
click at [372, 68] on select "Choose an option... Pending Applied Excluded (Questions) Excluded (Expired) Exc…" at bounding box center [409, 75] width 74 height 14
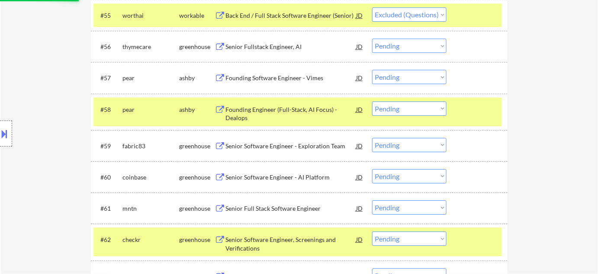
scroll to position [2040, 0]
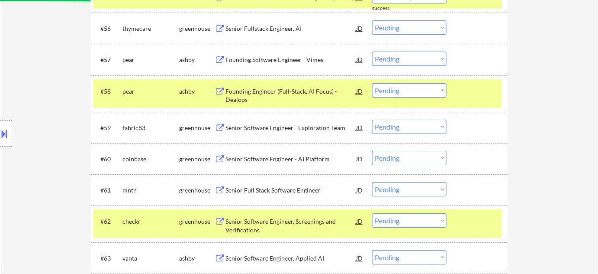
click at [303, 128] on div "Senior Software Engineer - Exploration Team" at bounding box center [290, 127] width 131 height 9
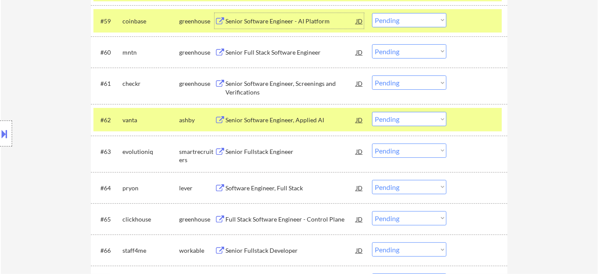
scroll to position [2158, 0]
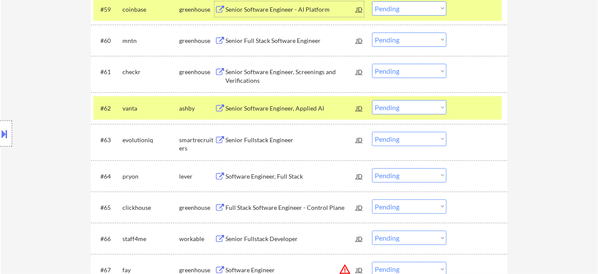
click at [276, 141] on div "Senior Fullstack Engineer" at bounding box center [290, 139] width 131 height 9
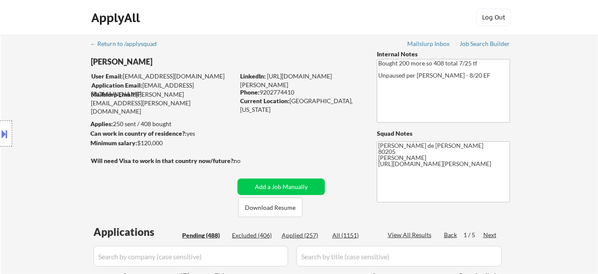
scroll to position [39, 0]
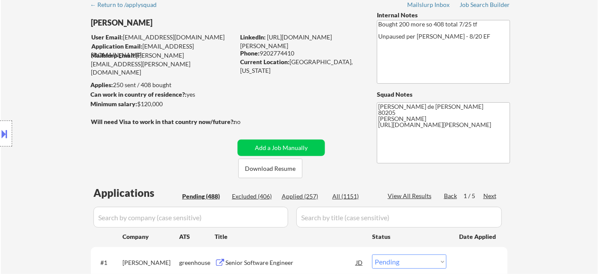
click at [490, 197] on div "Next" at bounding box center [490, 195] width 14 height 9
click at [491, 194] on div "Next" at bounding box center [490, 195] width 14 height 9
click at [495, 196] on div "Next" at bounding box center [490, 195] width 14 height 9
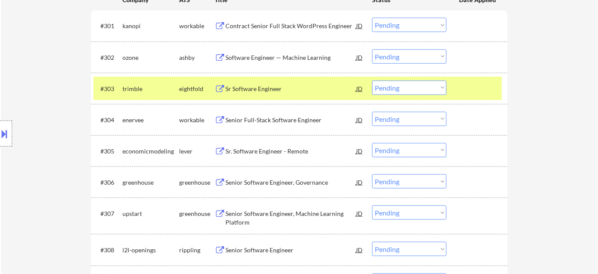
scroll to position [315, 0]
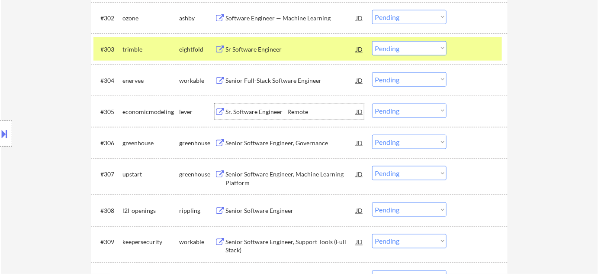
click at [299, 112] on div "Sr. Software Engineer - Remote" at bounding box center [290, 111] width 131 height 9
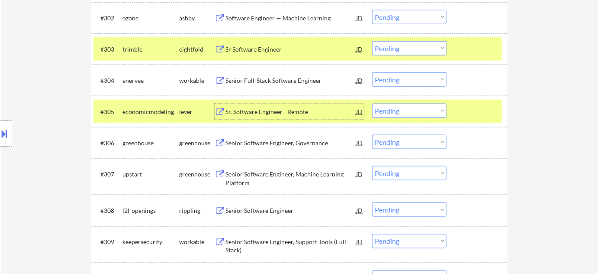
scroll to position [354, 0]
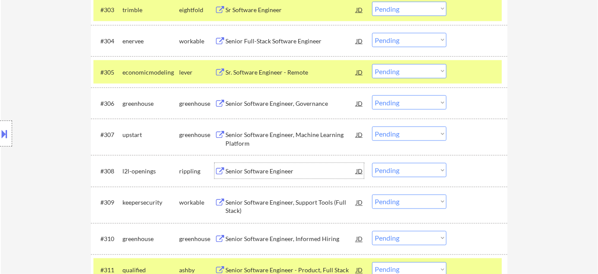
click at [281, 173] on div "Senior Software Engineer" at bounding box center [290, 171] width 131 height 9
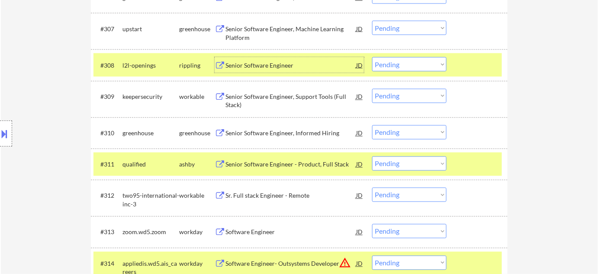
scroll to position [472, 0]
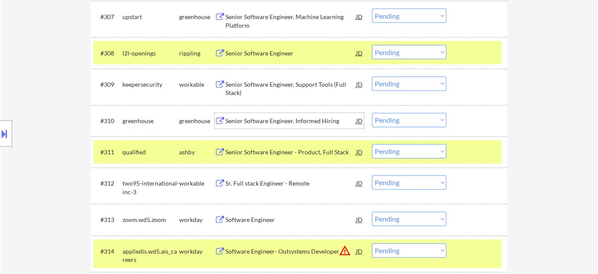
click at [285, 117] on div "Senior Software Engineer, Informed Hiring" at bounding box center [290, 121] width 131 height 9
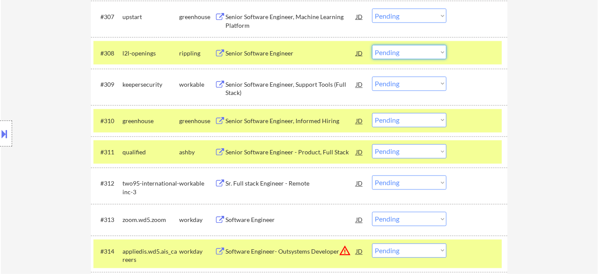
drag, startPoint x: 394, startPoint y: 55, endPoint x: 406, endPoint y: 58, distance: 12.0
click at [394, 55] on select "Choose an option... Pending Applied Excluded (Questions) Excluded (Expired) Exc…" at bounding box center [409, 52] width 74 height 14
click at [372, 45] on select "Choose an option... Pending Applied Excluded (Questions) Excluded (Expired) Exc…" at bounding box center [409, 52] width 74 height 14
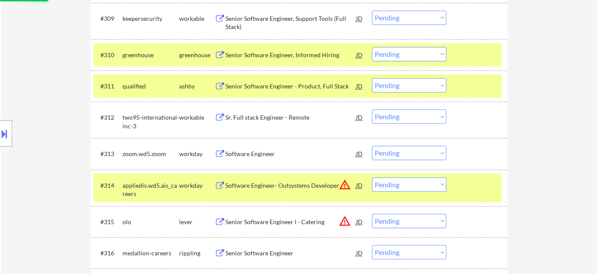
scroll to position [550, 0]
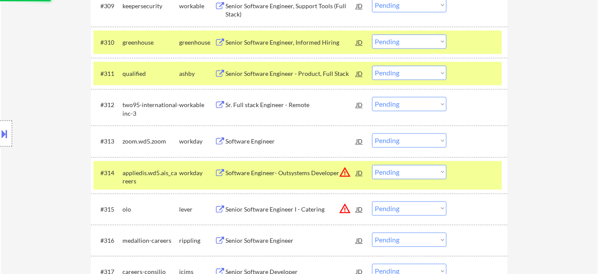
click at [294, 71] on div "Senior Software Engineer - Product, Full Stack" at bounding box center [290, 73] width 131 height 9
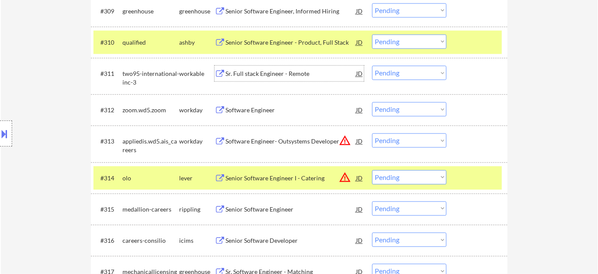
drag, startPoint x: 403, startPoint y: 67, endPoint x: 401, endPoint y: 72, distance: 6.0
click at [403, 67] on select "Choose an option... Pending Applied Excluded (Questions) Excluded (Expired) Exc…" at bounding box center [409, 72] width 74 height 14
click at [372, 65] on select "Choose an option... Pending Applied Excluded (Questions) Excluded (Expired) Exc…" at bounding box center [409, 72] width 74 height 14
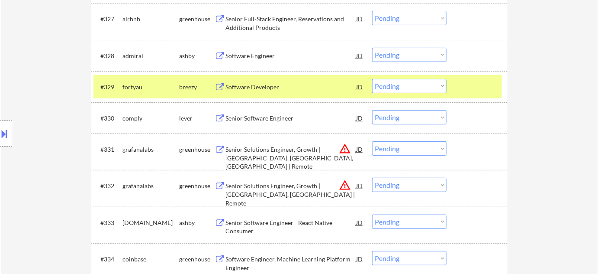
scroll to position [1141, 0]
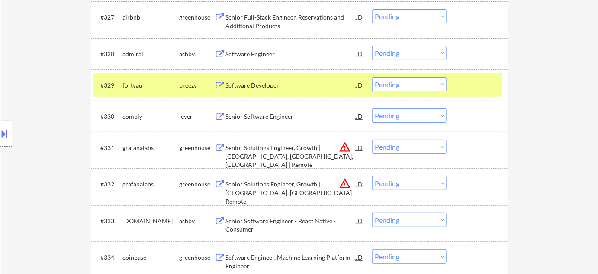
click at [271, 90] on div "Software Developer" at bounding box center [290, 85] width 131 height 16
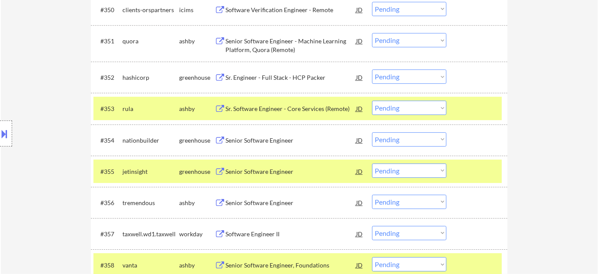
scroll to position [1928, 0]
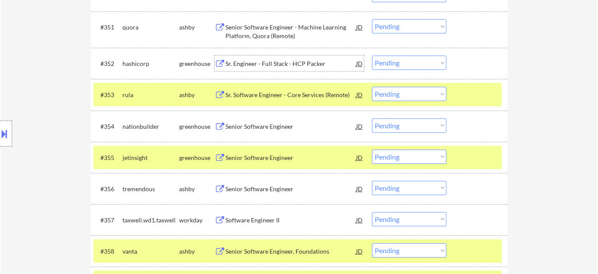
click at [298, 69] on div "Sr. Engineer - Full Stack - HCP Packer" at bounding box center [290, 63] width 131 height 16
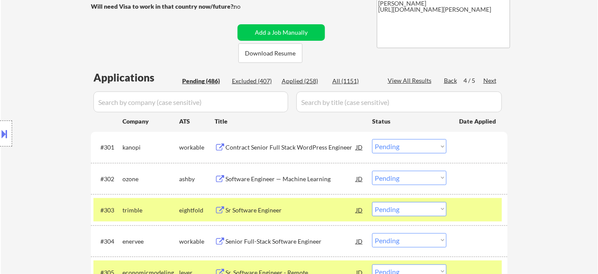
scroll to position [152, 0]
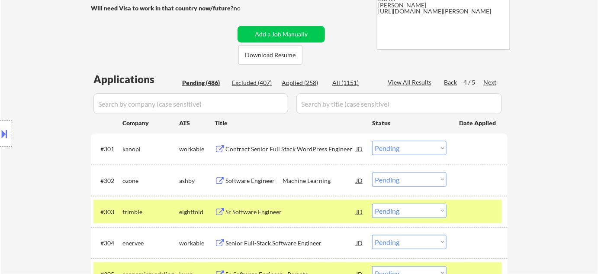
click at [492, 82] on div "Next" at bounding box center [490, 82] width 14 height 9
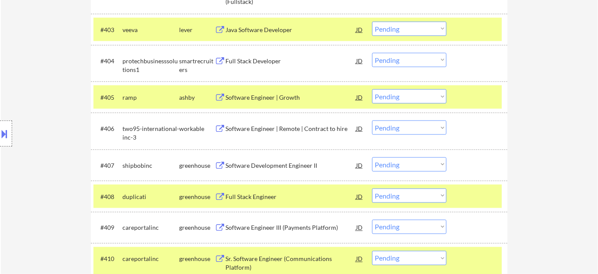
scroll to position [349, 0]
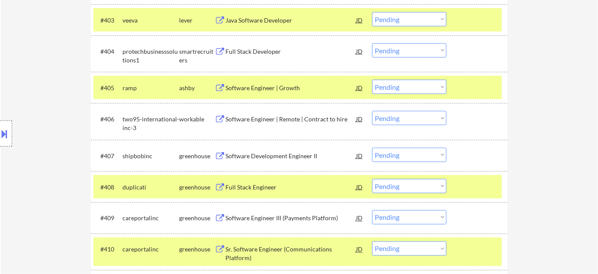
click at [230, 186] on div "Full Stack Engineer" at bounding box center [290, 187] width 131 height 9
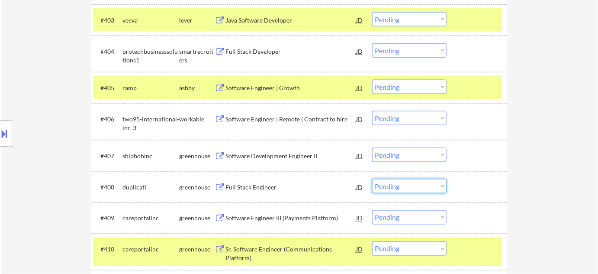
drag, startPoint x: 392, startPoint y: 188, endPoint x: 392, endPoint y: 183, distance: 4.3
click at [392, 188] on select "Choose an option... Pending Applied Excluded (Questions) Excluded (Expired) Exc…" at bounding box center [409, 186] width 74 height 14
click at [372, 179] on select "Choose an option... Pending Applied Excluded (Questions) Excluded (Expired) Exc…" at bounding box center [409, 186] width 74 height 14
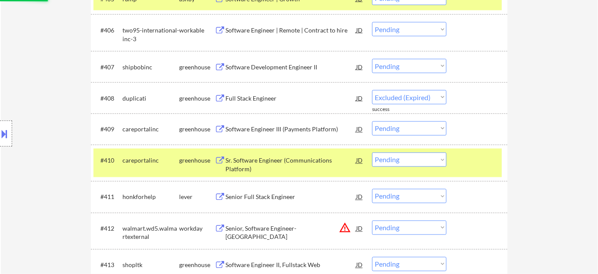
scroll to position [467, 0]
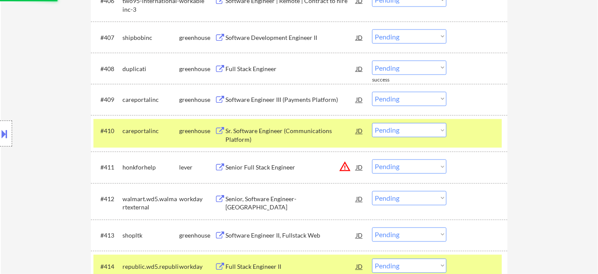
click at [284, 165] on div "Senior Full Stack Engineer" at bounding box center [290, 167] width 131 height 9
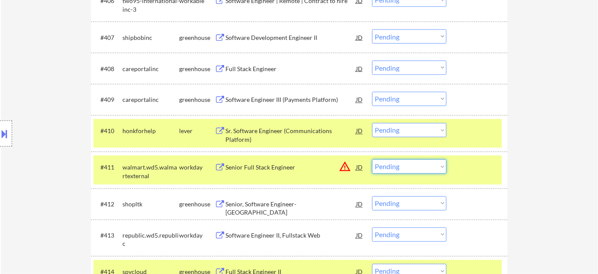
click at [408, 166] on select "Choose an option... Pending Applied Excluded (Questions) Excluded (Expired) Exc…" at bounding box center [409, 166] width 74 height 14
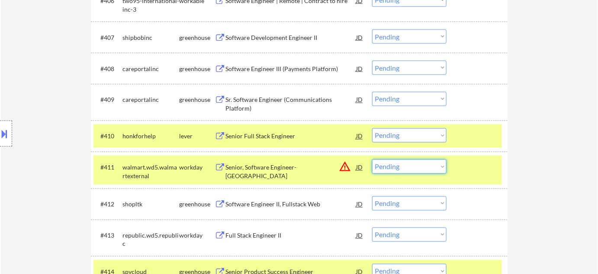
click at [424, 166] on select "Choose an option... Pending Applied Excluded (Questions) Excluded (Expired) Exc…" at bounding box center [409, 166] width 74 height 14
click at [372, 159] on select "Choose an option... Pending Applied Excluded (Questions) Excluded (Expired) Exc…" at bounding box center [409, 166] width 74 height 14
click at [272, 137] on div "Senior Full Stack Engineer" at bounding box center [290, 136] width 131 height 9
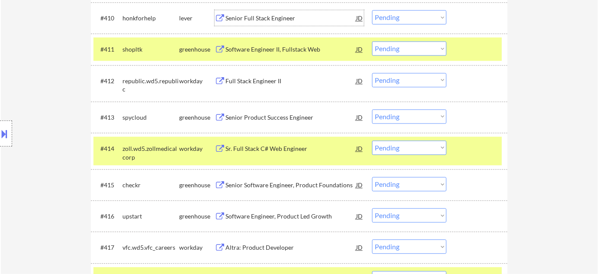
scroll to position [624, 0]
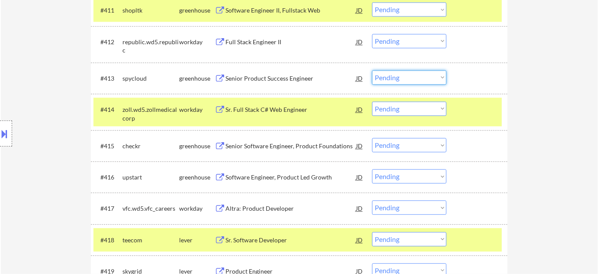
click at [402, 79] on select "Choose an option... Pending Applied Excluded (Questions) Excluded (Expired) Exc…" at bounding box center [409, 77] width 74 height 14
click at [372, 70] on select "Choose an option... Pending Applied Excluded (Questions) Excluded (Expired) Exc…" at bounding box center [409, 77] width 74 height 14
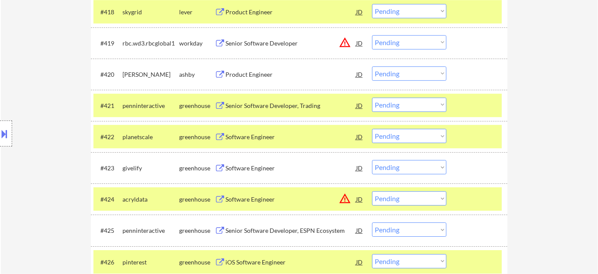
scroll to position [860, 0]
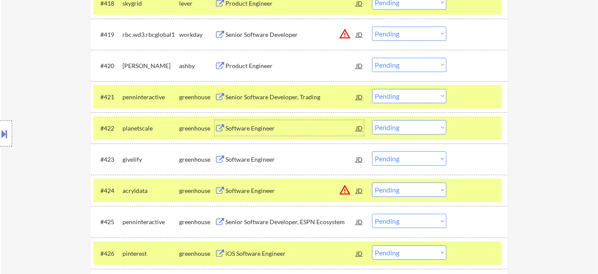
click at [247, 129] on div "Software Engineer" at bounding box center [290, 128] width 131 height 9
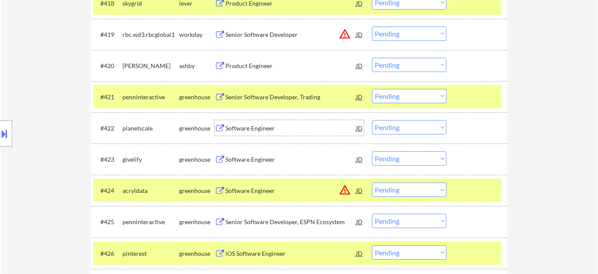
click at [241, 158] on div "Software Engineer" at bounding box center [290, 159] width 131 height 9
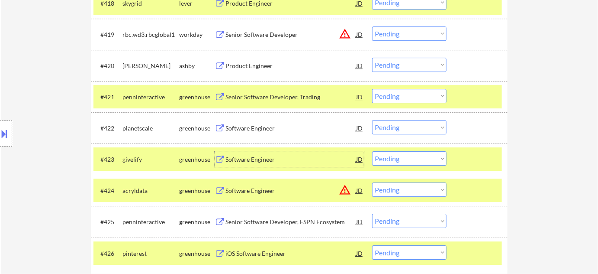
click at [387, 160] on select "Choose an option... Pending Applied Excluded (Questions) Excluded (Expired) Exc…" at bounding box center [409, 158] width 74 height 14
click at [372, 151] on select "Choose an option... Pending Applied Excluded (Questions) Excluded (Expired) Exc…" at bounding box center [409, 158] width 74 height 14
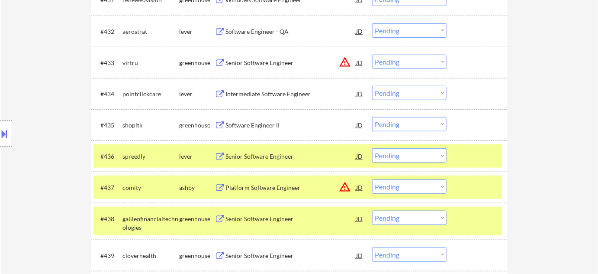
scroll to position [1293, 0]
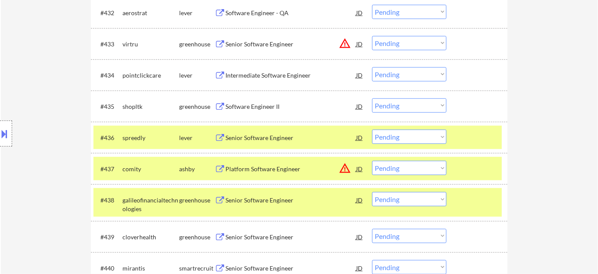
click at [267, 135] on div "Senior Software Engineer" at bounding box center [290, 137] width 131 height 9
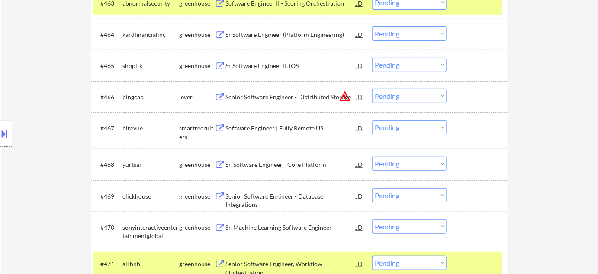
scroll to position [2316, 0]
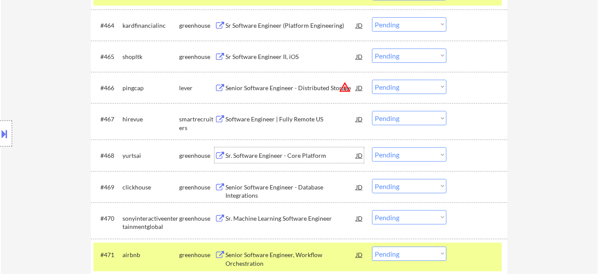
click at [291, 153] on div "Sr. Software Engineer - Core Platform" at bounding box center [290, 155] width 131 height 9
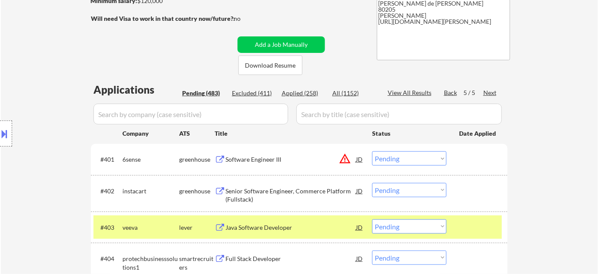
scroll to position [125, 0]
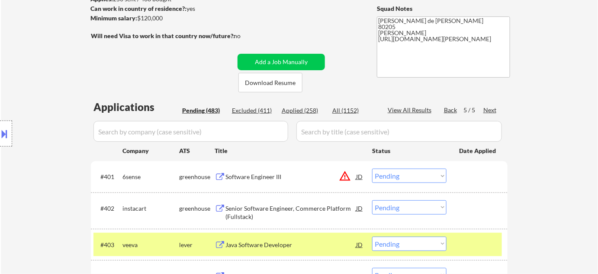
click at [192, 108] on div "Pending (483)" at bounding box center [203, 110] width 43 height 9
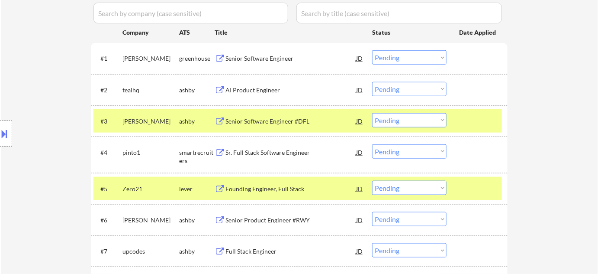
scroll to position [282, 0]
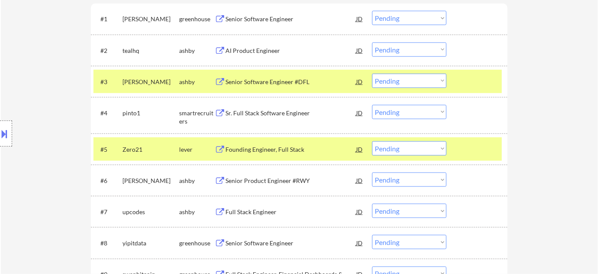
click at [249, 48] on div "AI Product Engineer" at bounding box center [290, 50] width 131 height 9
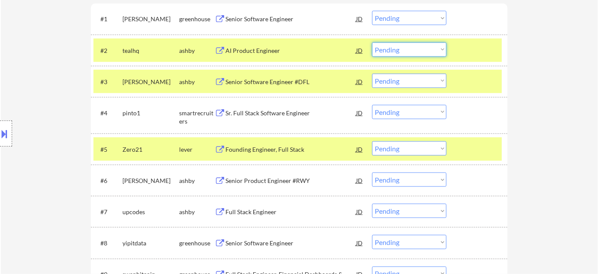
drag, startPoint x: 424, startPoint y: 45, endPoint x: 422, endPoint y: 51, distance: 7.0
click at [424, 45] on select "Choose an option... Pending Applied Excluded (Questions) Excluded (Expired) Exc…" at bounding box center [409, 49] width 74 height 14
click at [372, 42] on select "Choose an option... Pending Applied Excluded (Questions) Excluded (Expired) Exc…" at bounding box center [409, 49] width 74 height 14
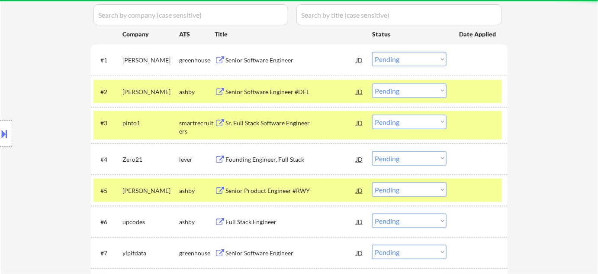
scroll to position [203, 0]
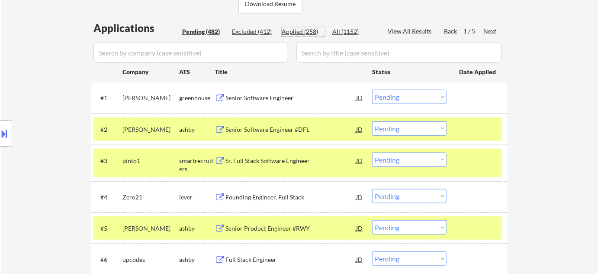
click at [290, 31] on div "Applied (258)" at bounding box center [303, 31] width 43 height 9
click at [259, 49] on input "input" at bounding box center [190, 52] width 195 height 21
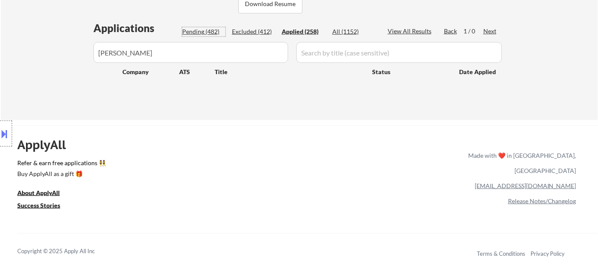
click at [193, 34] on div "Pending (482)" at bounding box center [203, 31] width 43 height 9
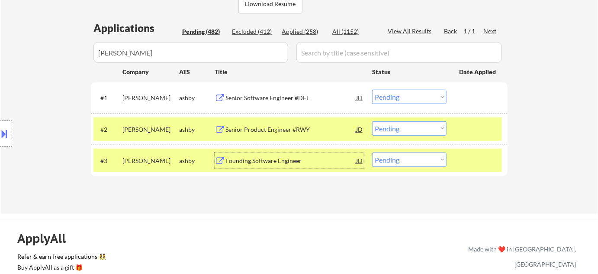
click at [268, 159] on div "Founding Software Engineer" at bounding box center [290, 160] width 131 height 9
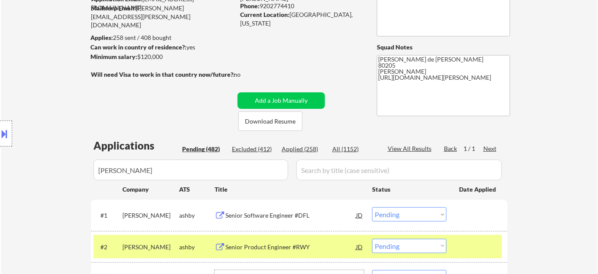
scroll to position [85, 0]
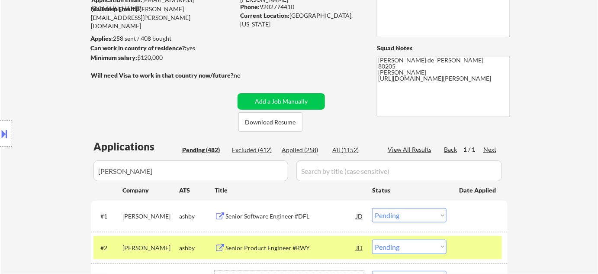
drag, startPoint x: 197, startPoint y: 173, endPoint x: 8, endPoint y: 168, distance: 189.6
click at [23, 171] on body "← Return to /applysquad Mailslurp Inbox Job Search Builder Adam Gusky User Emai…" at bounding box center [299, 52] width 598 height 274
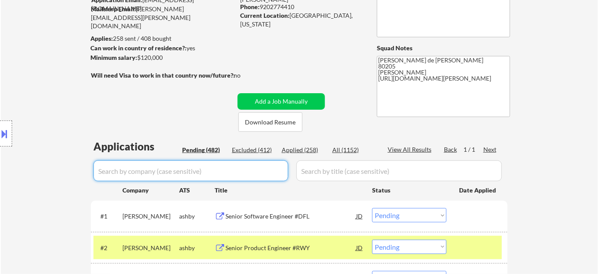
click at [190, 150] on div "Pending (482)" at bounding box center [203, 149] width 43 height 9
click at [207, 147] on div "Pending (482)" at bounding box center [203, 149] width 43 height 9
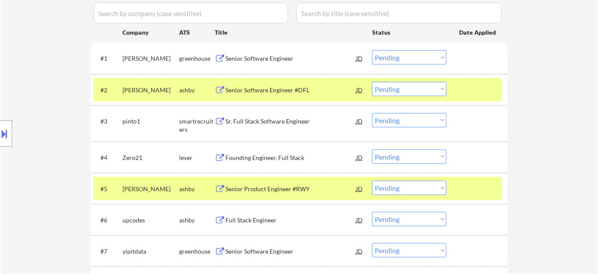
scroll to position [164, 0]
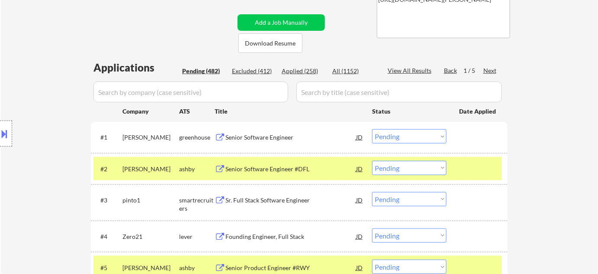
click at [203, 68] on div "Pending (482)" at bounding box center [203, 71] width 43 height 9
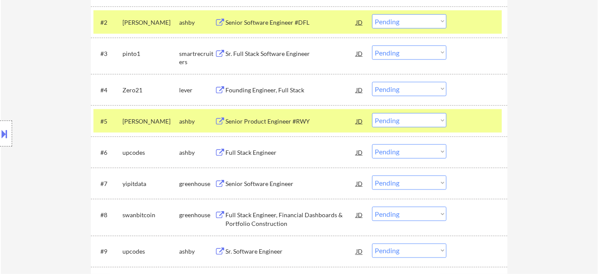
scroll to position [361, 0]
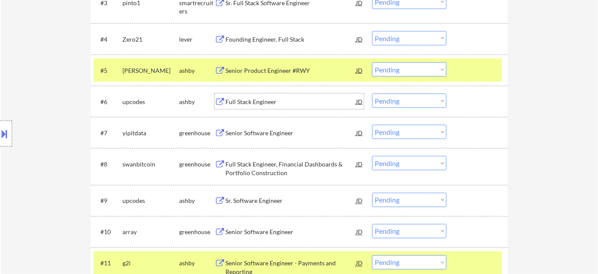
click at [262, 102] on div "Full Stack Engineer" at bounding box center [290, 101] width 131 height 9
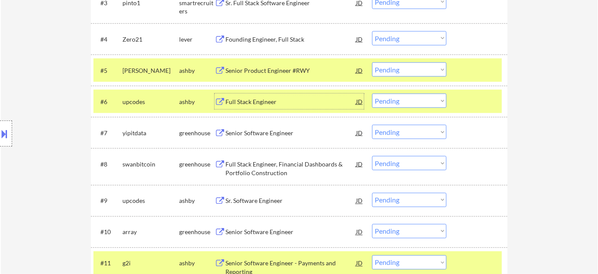
scroll to position [0, 0]
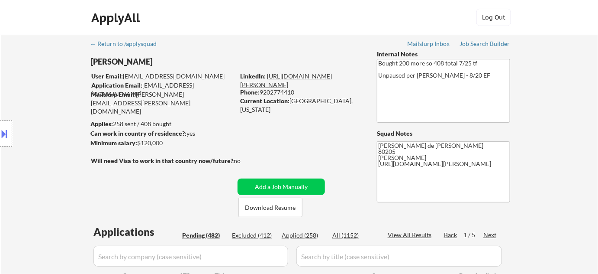
drag, startPoint x: 327, startPoint y: 71, endPoint x: 319, endPoint y: 77, distance: 10.2
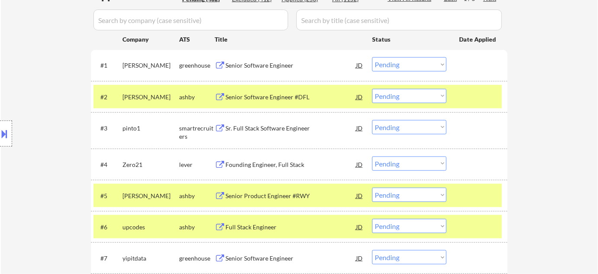
scroll to position [275, 0]
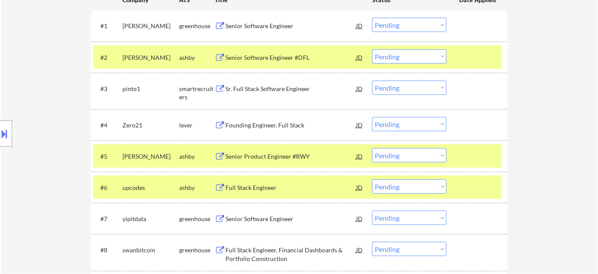
click at [411, 188] on select "Choose an option... Pending Applied Excluded (Questions) Excluded (Expired) Exc…" at bounding box center [409, 186] width 74 height 14
click at [372, 179] on select "Choose an option... Pending Applied Excluded (Questions) Excluded (Expired) Exc…" at bounding box center [409, 186] width 74 height 14
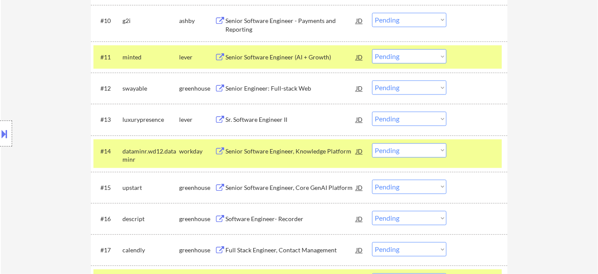
scroll to position [590, 0]
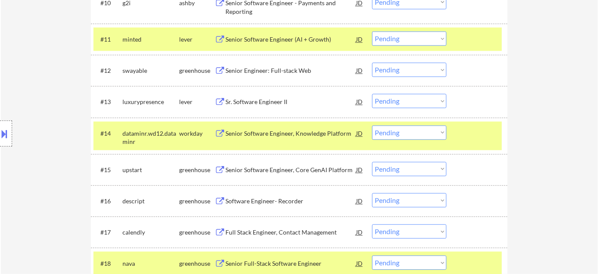
click at [305, 172] on div "Senior Software Engineer, Core GenAI Platform" at bounding box center [290, 169] width 131 height 9
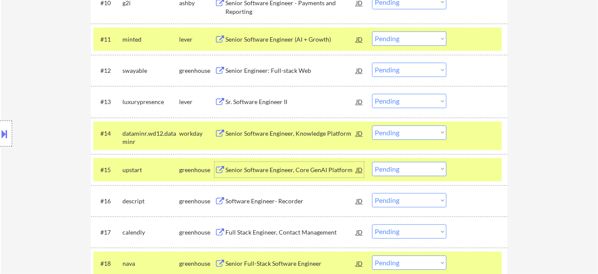
click at [392, 168] on select "Choose an option... Pending Applied Excluded (Questions) Excluded (Expired) Exc…" at bounding box center [409, 168] width 74 height 14
click at [372, 161] on select "Choose an option... Pending Applied Excluded (Questions) Excluded (Expired) Exc…" at bounding box center [409, 168] width 74 height 14
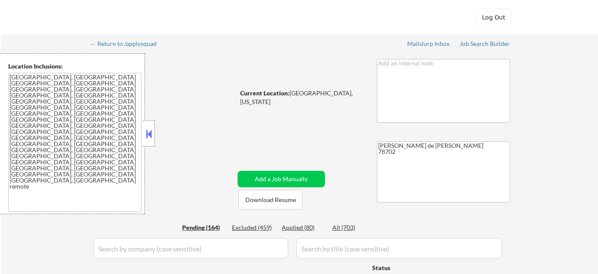
select select ""pending""
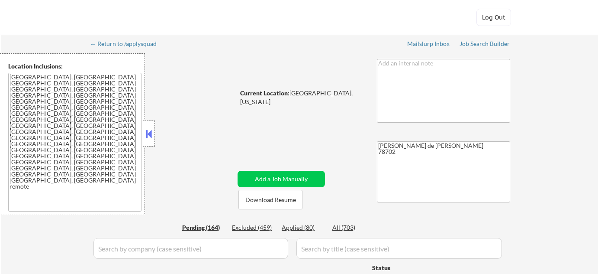
select select ""pending""
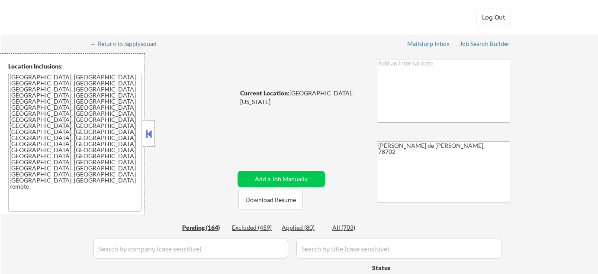
select select ""pending""
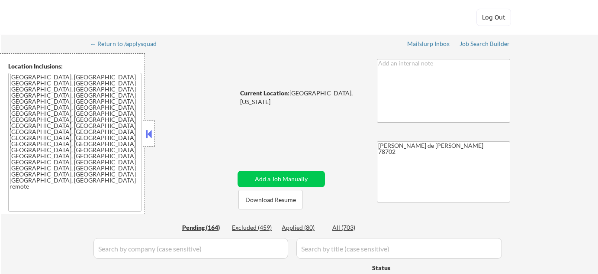
select select ""pending""
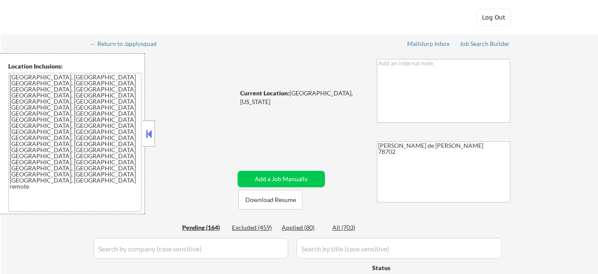
select select ""pending""
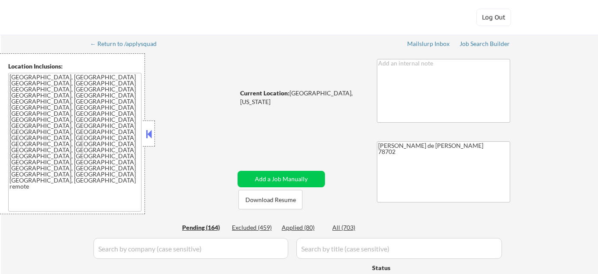
select select ""pending""
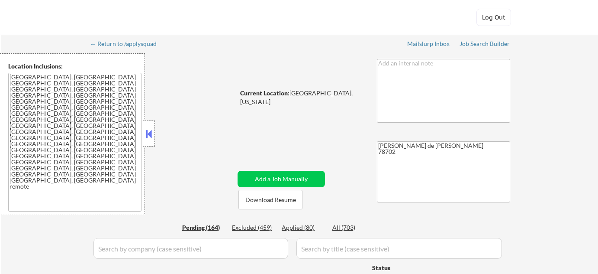
select select ""pending""
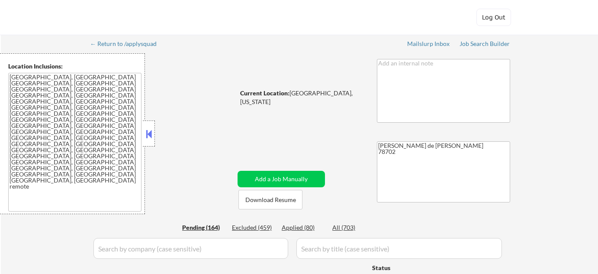
select select ""pending""
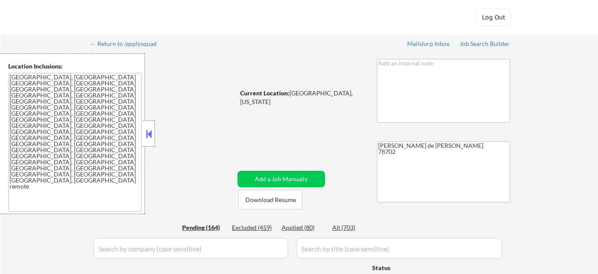
select select ""pending""
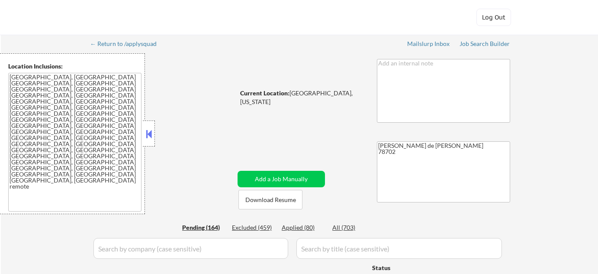
select select ""pending""
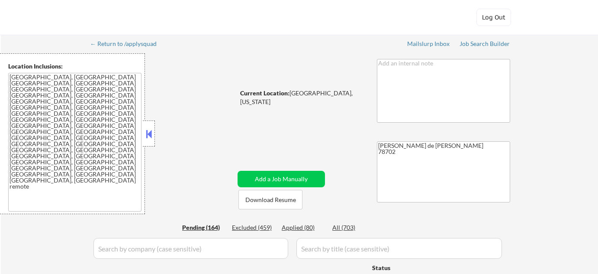
select select ""pending""
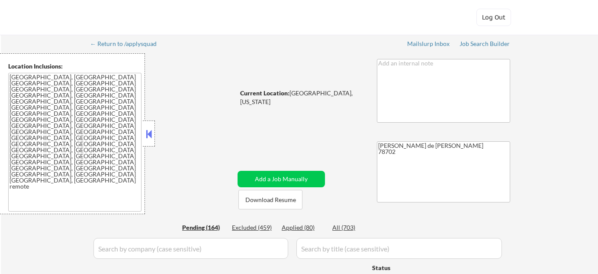
select select ""pending""
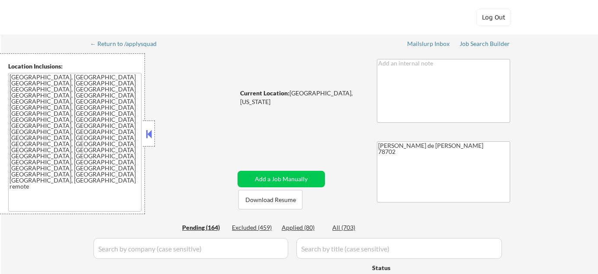
select select ""pending""
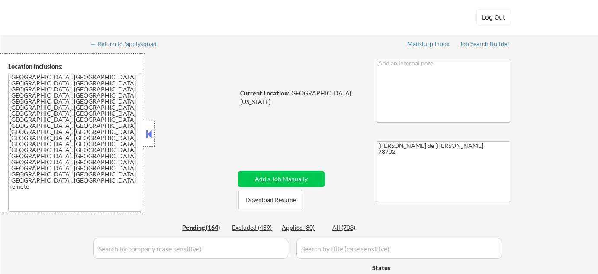
select select ""pending""
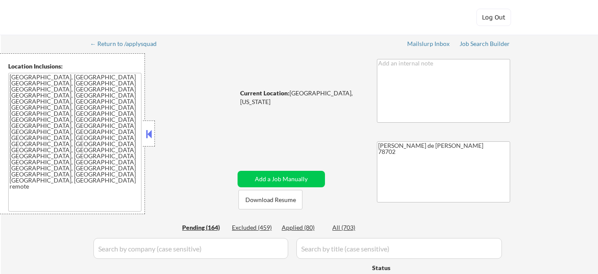
select select ""pending""
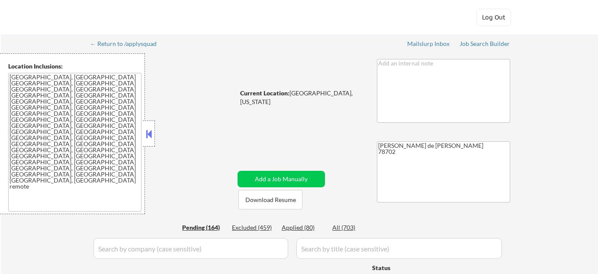
select select ""pending""
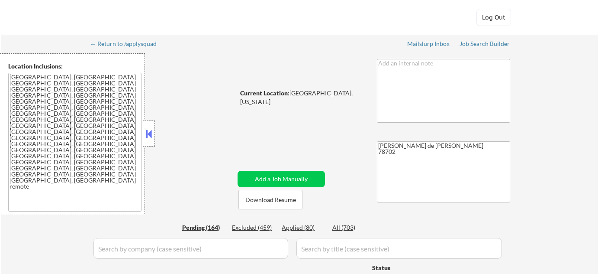
select select ""pending""
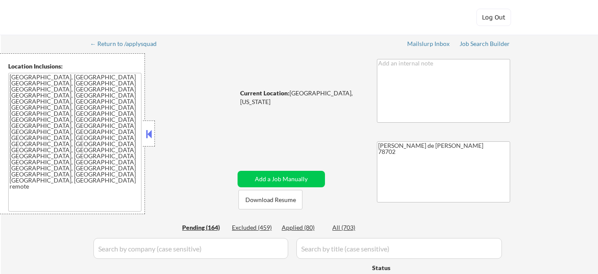
select select ""pending""
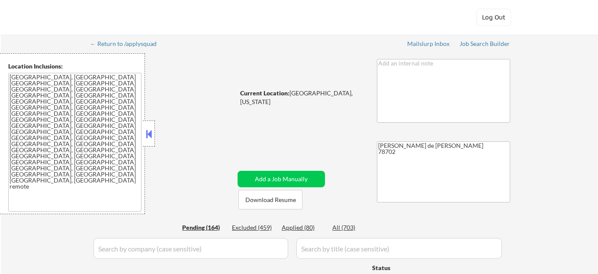
select select ""pending""
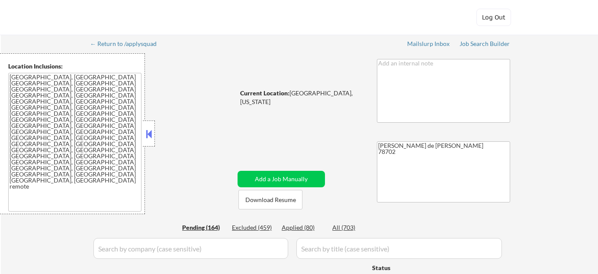
select select ""pending""
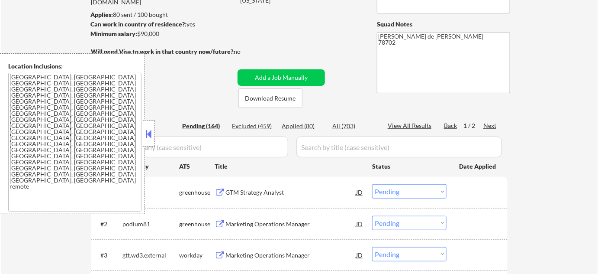
scroll to position [118, 0]
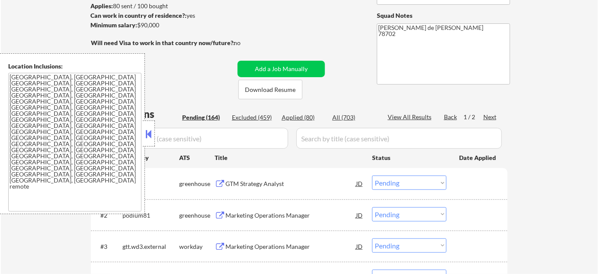
click at [147, 132] on button at bounding box center [149, 133] width 10 height 13
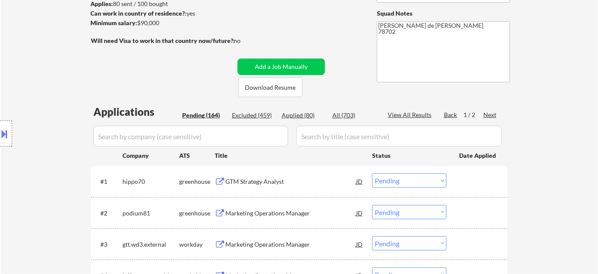
scroll to position [196, 0]
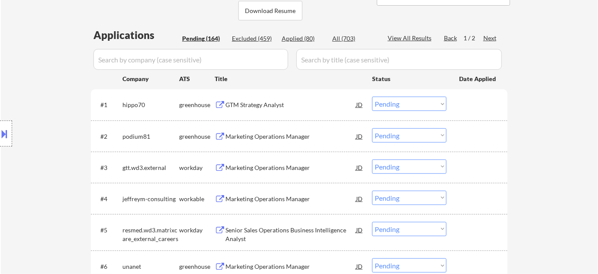
click at [271, 140] on div "Marketing Operations Manager" at bounding box center [290, 136] width 131 height 16
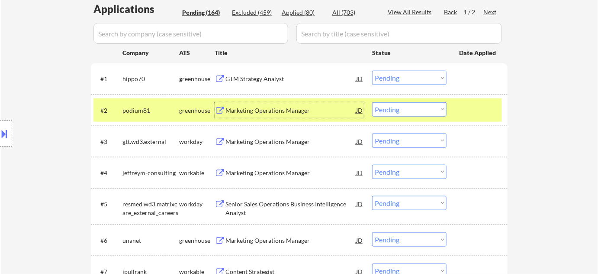
scroll to position [236, 0]
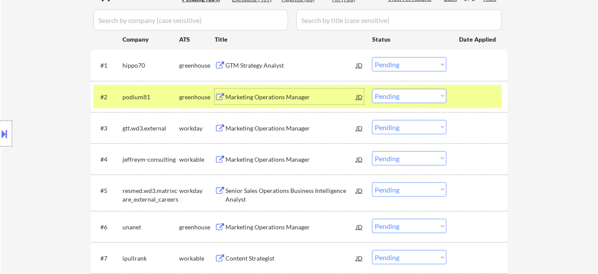
click at [286, 164] on div "Marketing Operations Manager" at bounding box center [290, 159] width 131 height 16
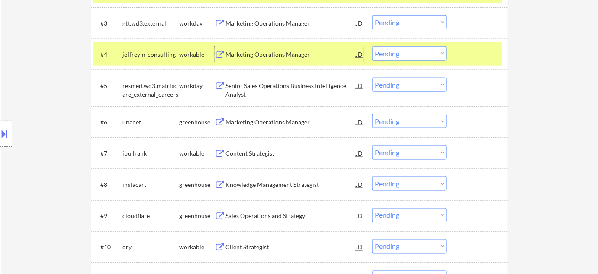
scroll to position [354, 0]
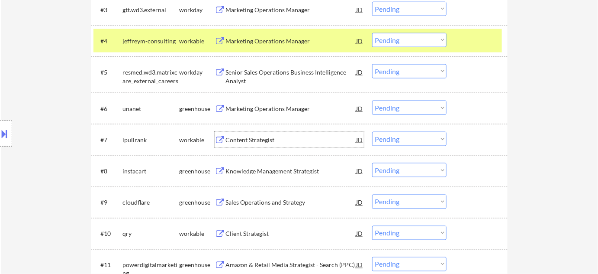
click at [267, 143] on div "Content Strategist" at bounding box center [290, 139] width 131 height 9
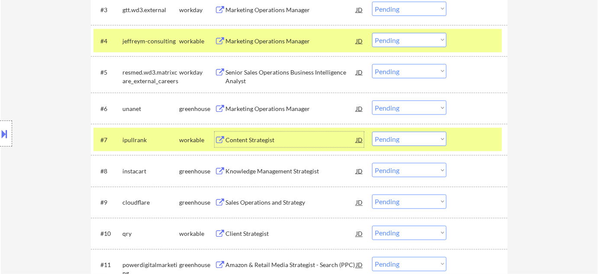
drag, startPoint x: 385, startPoint y: 139, endPoint x: 391, endPoint y: 144, distance: 7.7
click at [385, 139] on select "Choose an option... Pending Applied Excluded (Questions) Excluded (Expired) Exc…" at bounding box center [409, 139] width 74 height 14
click at [372, 132] on select "Choose an option... Pending Applied Excluded (Questions) Excluded (Expired) Exc…" at bounding box center [409, 139] width 74 height 14
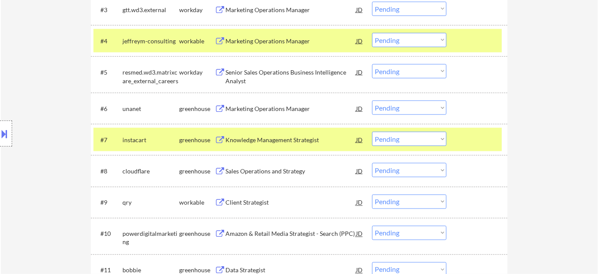
click at [278, 145] on div "Knowledge Management Strategist" at bounding box center [290, 140] width 131 height 16
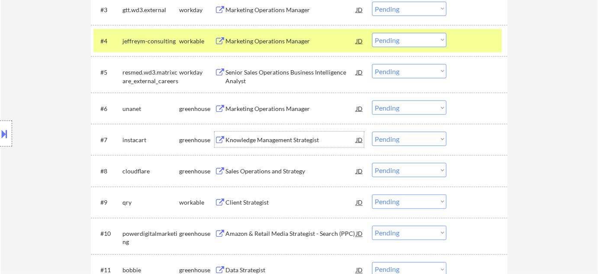
click at [402, 134] on select "Choose an option... Pending Applied Excluded (Questions) Excluded (Expired) Exc…" at bounding box center [409, 139] width 74 height 14
click at [372, 132] on select "Choose an option... Pending Applied Excluded (Questions) Excluded (Expired) Exc…" at bounding box center [409, 139] width 74 height 14
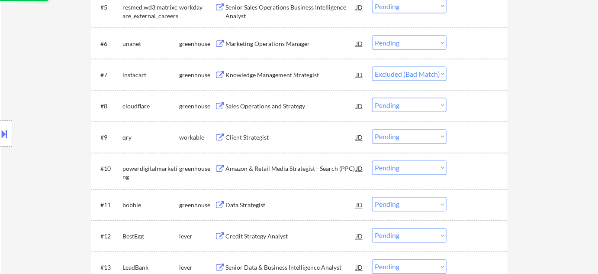
scroll to position [433, 0]
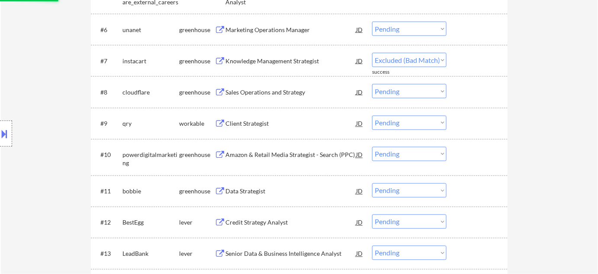
click at [263, 87] on div "Sales Operations and Strategy" at bounding box center [290, 92] width 131 height 16
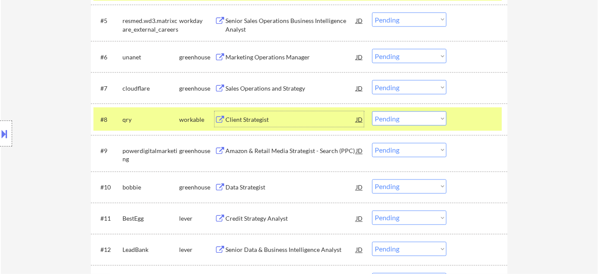
scroll to position [393, 0]
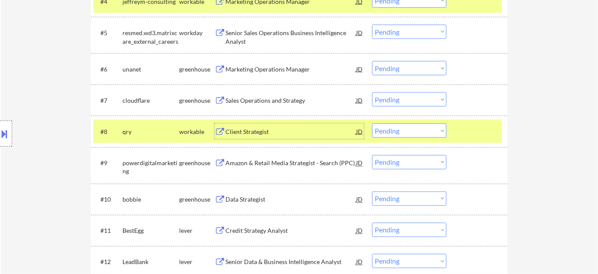
click at [256, 94] on div "Sales Operations and Strategy" at bounding box center [290, 100] width 131 height 16
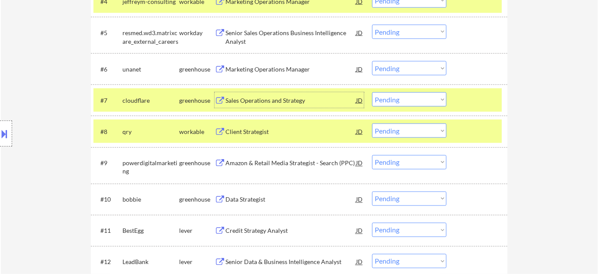
click at [399, 95] on select "Choose an option... Pending Applied Excluded (Questions) Excluded (Expired) Exc…" at bounding box center [409, 99] width 74 height 14
click at [372, 92] on select "Choose an option... Pending Applied Excluded (Questions) Excluded (Expired) Exc…" at bounding box center [409, 99] width 74 height 14
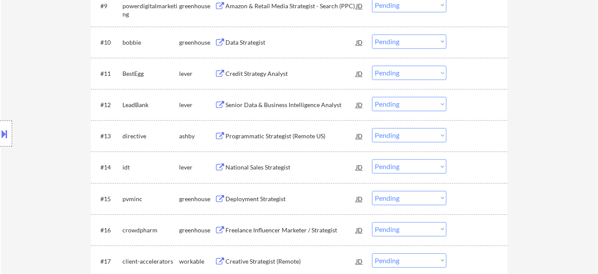
scroll to position [550, 0]
click at [274, 167] on div "National Sales Strategist" at bounding box center [290, 167] width 131 height 9
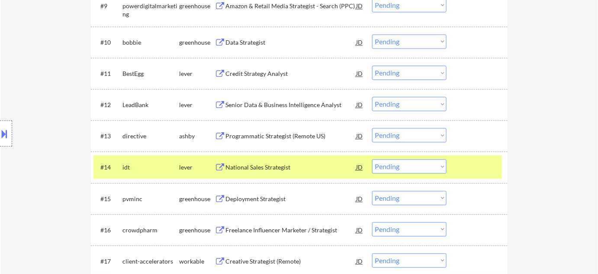
select select ""pending""
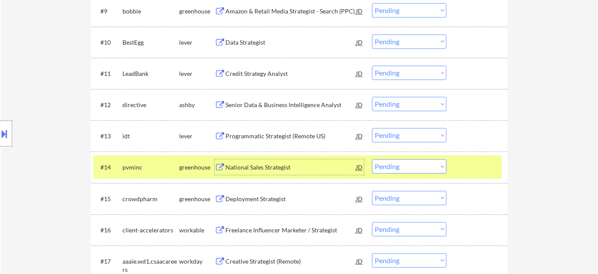
click at [377, 168] on select "Choose an option... Pending Applied Excluded (Questions) Excluded (Expired) Exc…" at bounding box center [409, 166] width 74 height 14
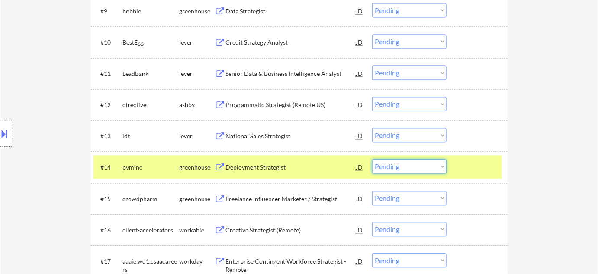
click at [431, 139] on select "Choose an option... Pending Applied Excluded (Questions) Excluded (Expired) Exc…" at bounding box center [409, 135] width 74 height 14
click at [372, 128] on select "Choose an option... Pending Applied Excluded (Questions) Excluded (Expired) Exc…" at bounding box center [409, 135] width 74 height 14
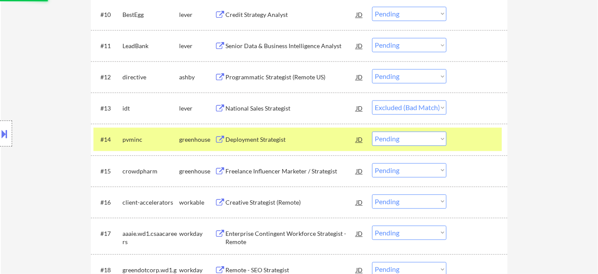
scroll to position [590, 0]
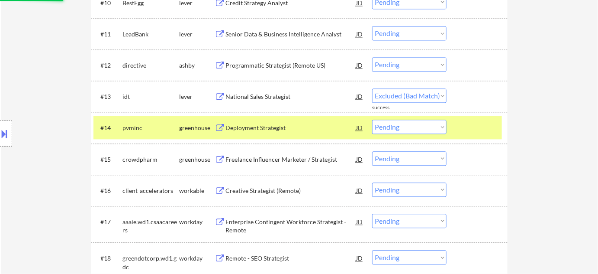
select select ""pending""
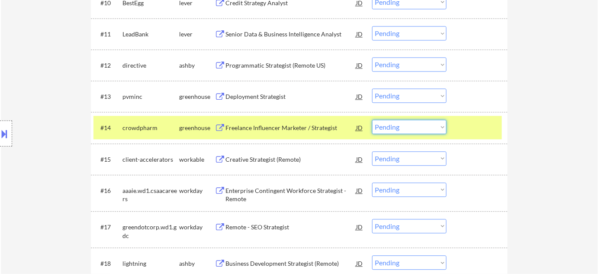
click at [411, 128] on select "Choose an option... Pending Applied Excluded (Questions) Excluded (Expired) Exc…" at bounding box center [409, 126] width 74 height 14
click at [372, 119] on select "Choose an option... Pending Applied Excluded (Questions) Excluded (Expired) Exc…" at bounding box center [409, 126] width 74 height 14
select select ""pending""
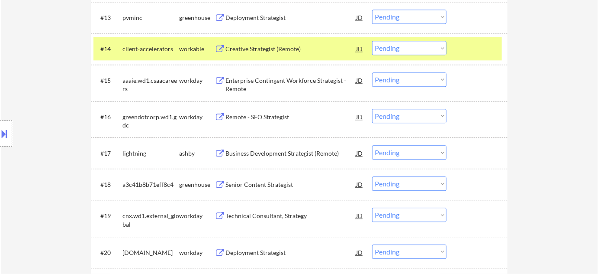
scroll to position [708, 0]
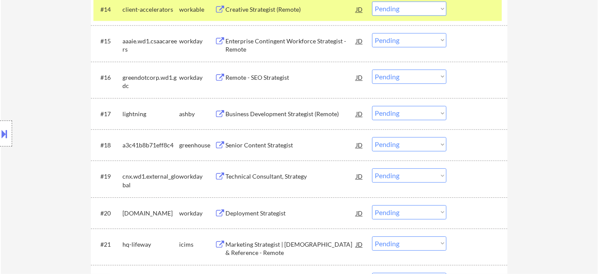
click at [296, 111] on div "Business Development Strategist (Remote)" at bounding box center [290, 113] width 131 height 9
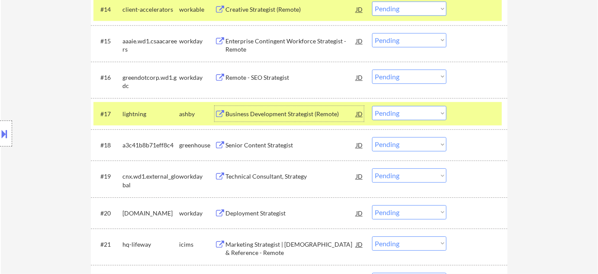
click at [409, 112] on select "Choose an option... Pending Applied Excluded (Questions) Excluded (Expired) Exc…" at bounding box center [409, 113] width 74 height 14
click at [372, 106] on select "Choose an option... Pending Applied Excluded (Questions) Excluded (Expired) Exc…" at bounding box center [409, 113] width 74 height 14
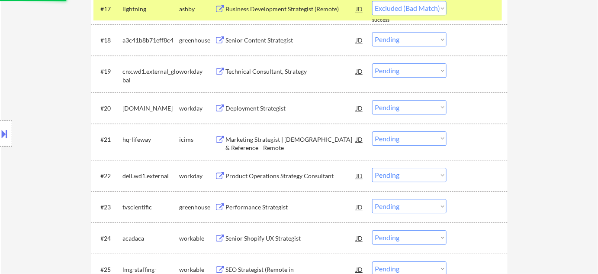
scroll to position [826, 0]
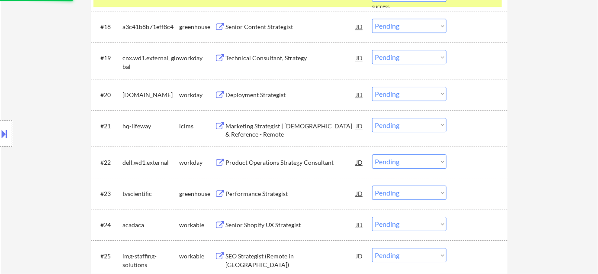
select select ""pending""
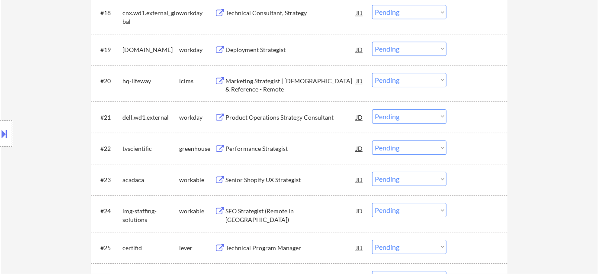
scroll to position [866, 0]
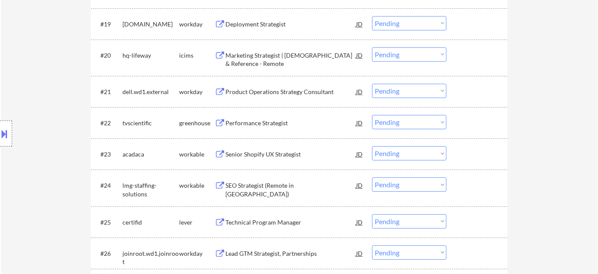
click at [272, 153] on div "Senior Shopify UX Strategist" at bounding box center [290, 154] width 131 height 9
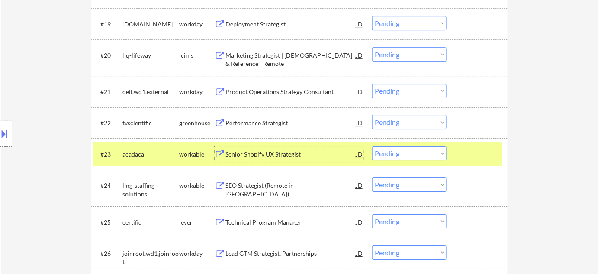
click at [405, 158] on select "Choose an option... Pending Applied Excluded (Questions) Excluded (Expired) Exc…" at bounding box center [409, 153] width 74 height 14
click at [372, 146] on select "Choose an option... Pending Applied Excluded (Questions) Excluded (Expired) Exc…" at bounding box center [409, 153] width 74 height 14
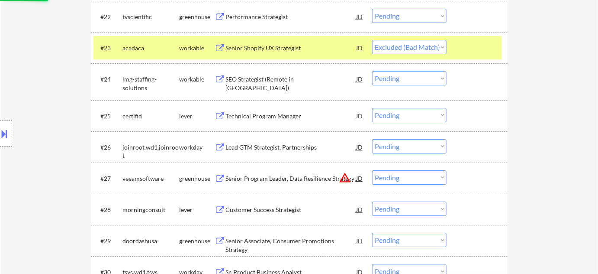
scroll to position [983, 0]
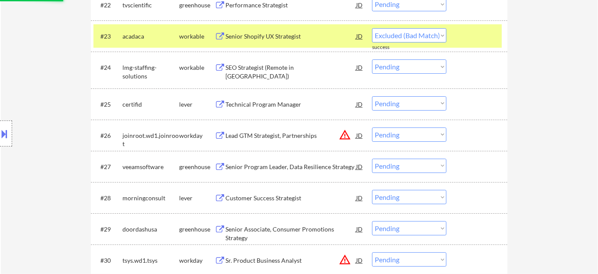
select select ""pending""
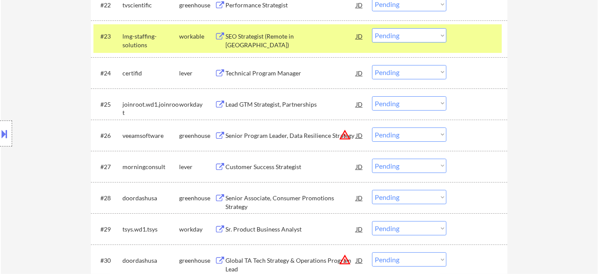
click at [262, 71] on div "Technical Program Manager" at bounding box center [290, 73] width 131 height 9
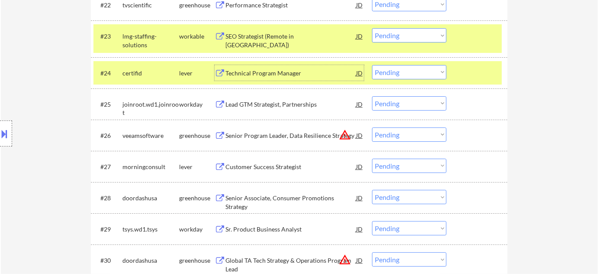
click at [431, 80] on div "#24 certifid lever Technical Program Manager JD Choose an option... Pending App…" at bounding box center [297, 72] width 409 height 23
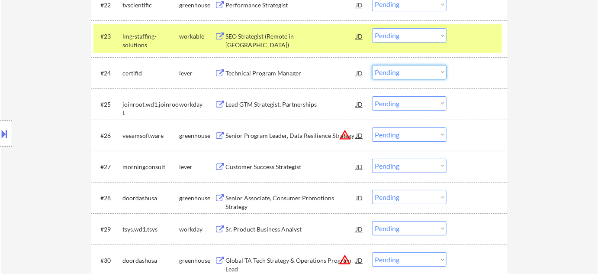
click at [432, 75] on select "Choose an option... Pending Applied Excluded (Questions) Excluded (Expired) Exc…" at bounding box center [409, 72] width 74 height 14
click at [372, 65] on select "Choose an option... Pending Applied Excluded (Questions) Excluded (Expired) Exc…" at bounding box center [409, 72] width 74 height 14
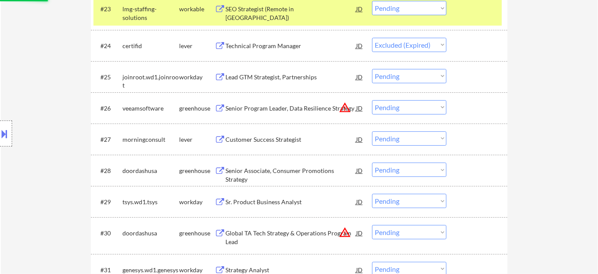
scroll to position [1023, 0]
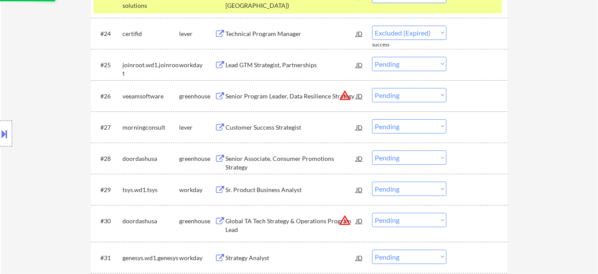
select select ""pending""
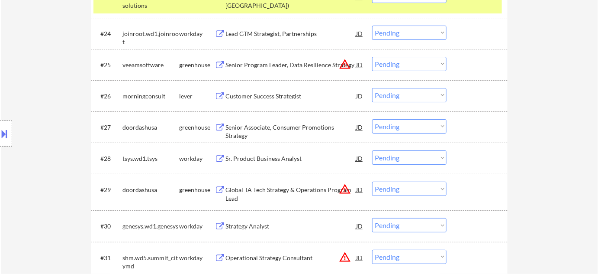
scroll to position [1062, 0]
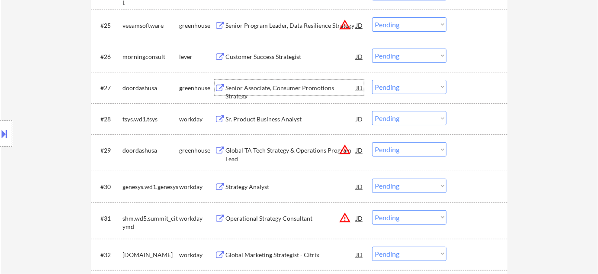
click at [280, 90] on div "Senior Associate, Consumer Promotions Strategy" at bounding box center [290, 92] width 131 height 17
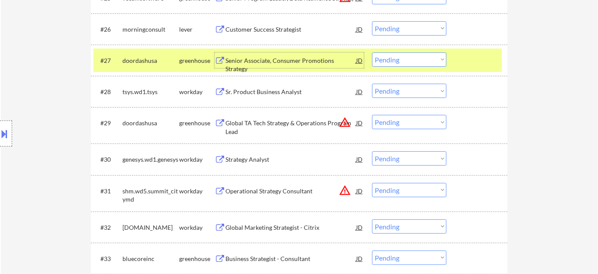
scroll to position [1101, 0]
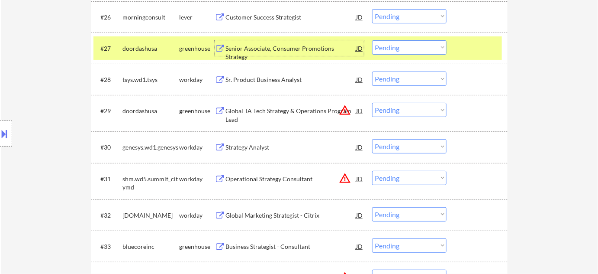
click at [262, 143] on div "Strategy Analyst" at bounding box center [290, 147] width 131 height 9
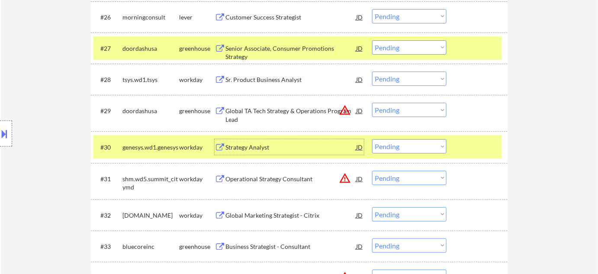
click at [396, 145] on select "Choose an option... Pending Applied Excluded (Questions) Excluded (Expired) Exc…" at bounding box center [409, 146] width 74 height 14
click at [372, 139] on select "Choose an option... Pending Applied Excluded (Questions) Excluded (Expired) Exc…" at bounding box center [409, 146] width 74 height 14
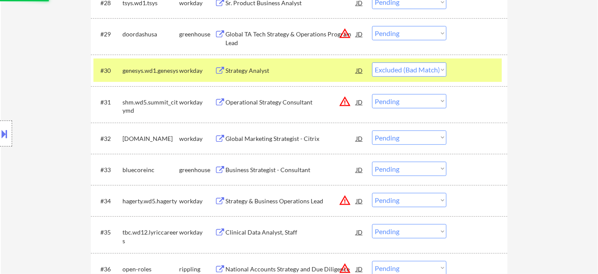
scroll to position [1180, 0]
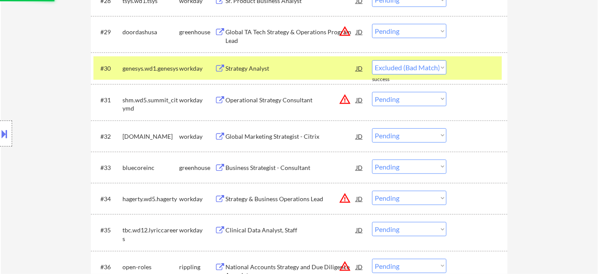
select select ""pending""
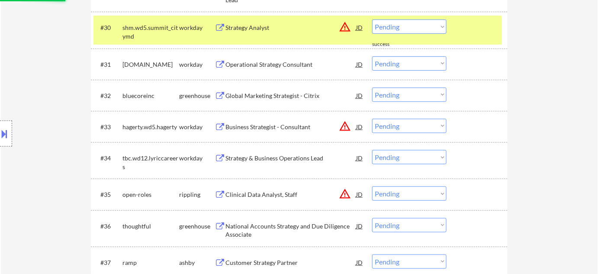
scroll to position [1259, 0]
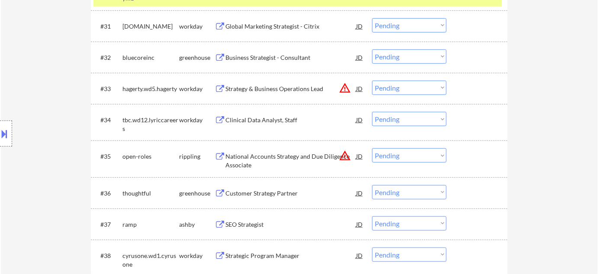
click at [347, 159] on button "warning_amber" at bounding box center [345, 155] width 12 height 12
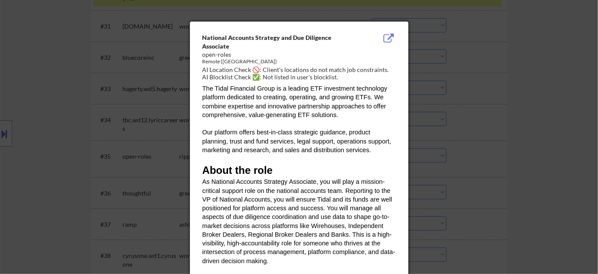
click at [465, 158] on div at bounding box center [299, 137] width 598 height 274
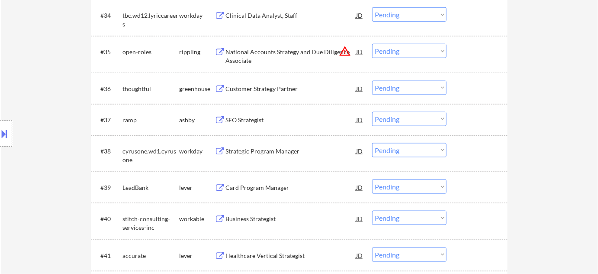
scroll to position [1377, 0]
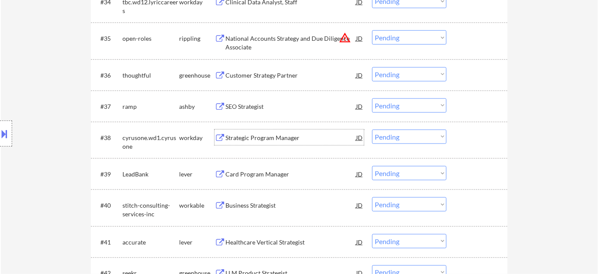
click at [268, 136] on div "Strategic Program Manager" at bounding box center [290, 137] width 131 height 9
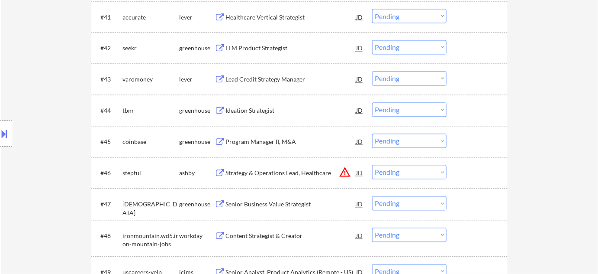
scroll to position [1613, 0]
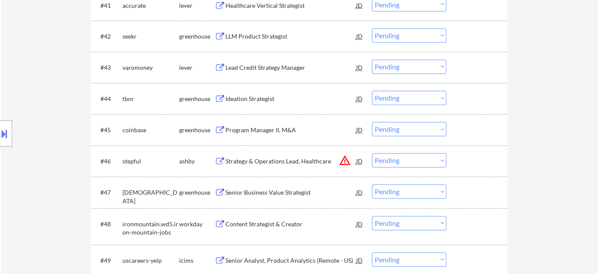
click at [348, 160] on button "warning_amber" at bounding box center [345, 160] width 12 height 12
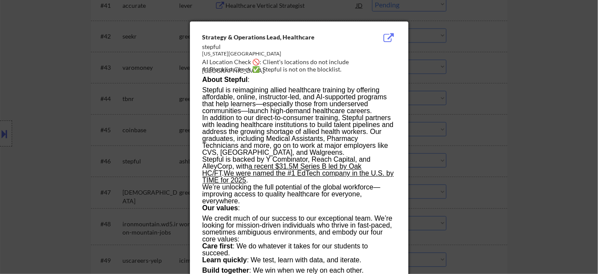
click at [476, 159] on div at bounding box center [299, 137] width 598 height 274
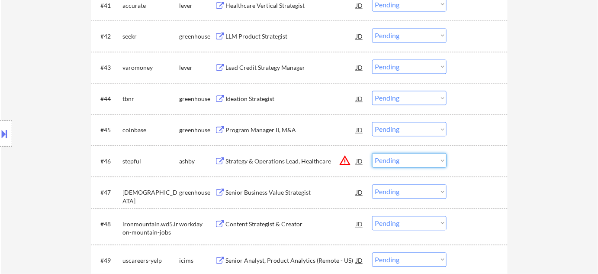
drag, startPoint x: 426, startPoint y: 159, endPoint x: 422, endPoint y: 164, distance: 6.7
click at [426, 159] on select "Choose an option... Pending Applied Excluded (Questions) Excluded (Expired) Exc…" at bounding box center [409, 160] width 74 height 14
click at [372, 153] on select "Choose an option... Pending Applied Excluded (Questions) Excluded (Expired) Exc…" at bounding box center [409, 160] width 74 height 14
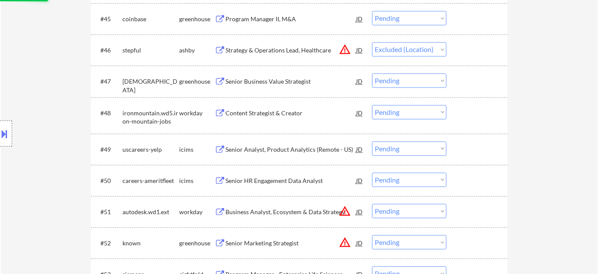
scroll to position [1731, 0]
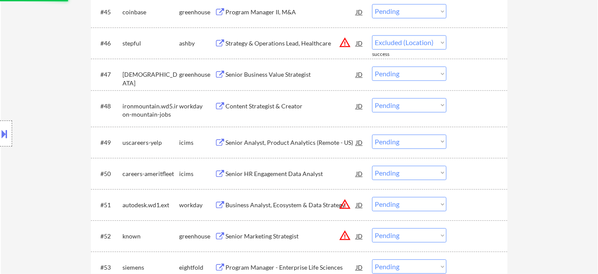
select select ""pending""
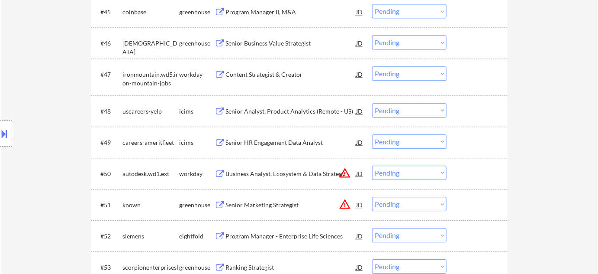
click at [300, 112] on div "Senior Analyst, Product Analytics (Remote - US)" at bounding box center [290, 111] width 131 height 9
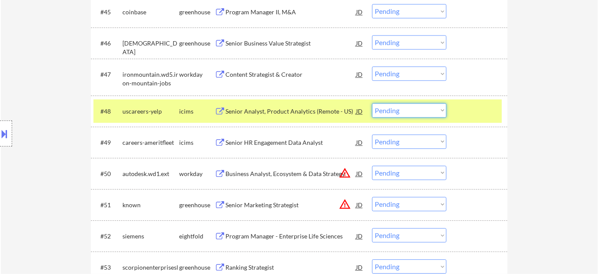
drag, startPoint x: 390, startPoint y: 108, endPoint x: 397, endPoint y: 116, distance: 10.7
click at [391, 108] on select "Choose an option... Pending Applied Excluded (Questions) Excluded (Expired) Exc…" at bounding box center [409, 110] width 74 height 14
click at [372, 103] on select "Choose an option... Pending Applied Excluded (Questions) Excluded (Expired) Exc…" at bounding box center [409, 110] width 74 height 14
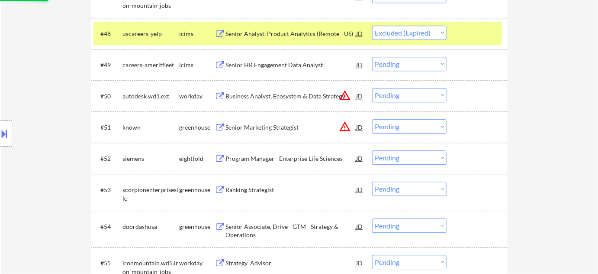
scroll to position [1809, 0]
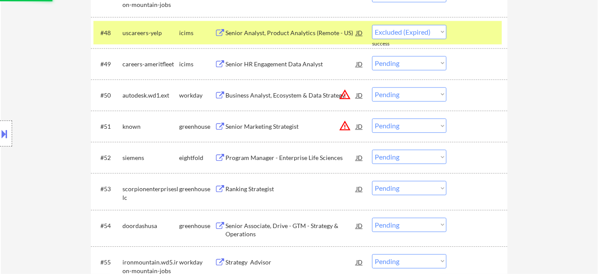
select select ""pending""
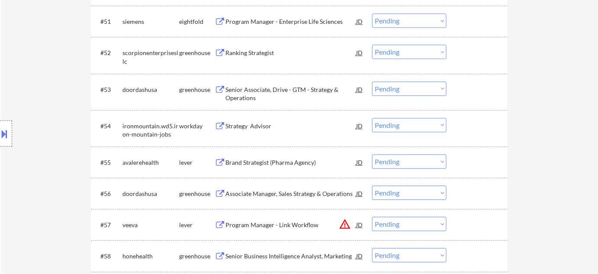
scroll to position [1928, 0]
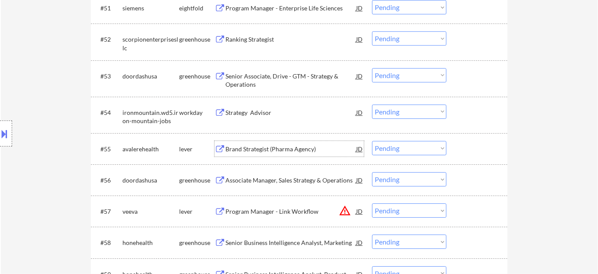
click at [254, 152] on div "Brand Strategist (Pharma Agency)" at bounding box center [290, 149] width 131 height 9
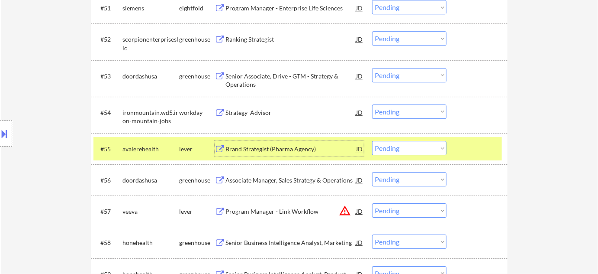
click at [405, 152] on select "Choose an option... Pending Applied Excluded (Questions) Excluded (Expired) Exc…" at bounding box center [409, 148] width 74 height 14
click at [372, 141] on select "Choose an option... Pending Applied Excluded (Questions) Excluded (Expired) Exc…" at bounding box center [409, 148] width 74 height 14
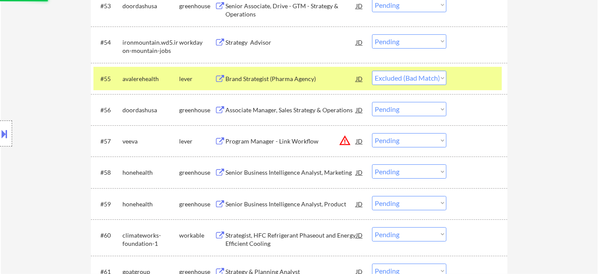
scroll to position [2006, 0]
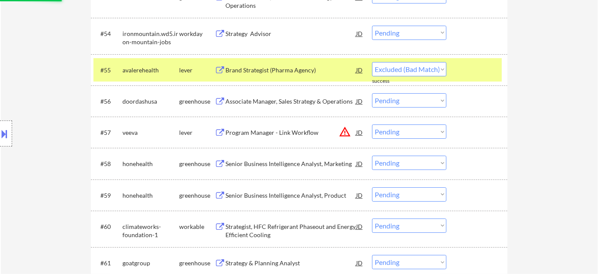
select select ""pending""
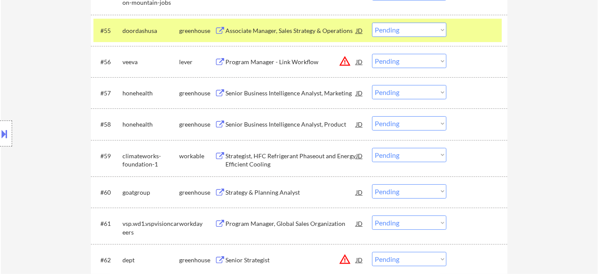
scroll to position [2085, 0]
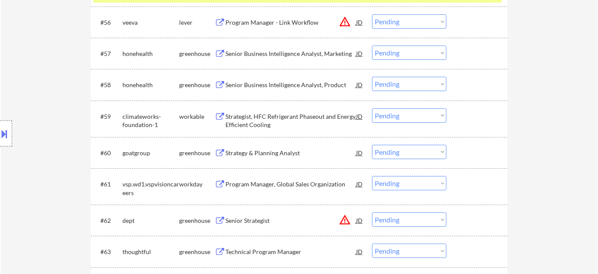
click at [283, 180] on div "Program Manager, Global Sales Organization" at bounding box center [290, 184] width 131 height 9
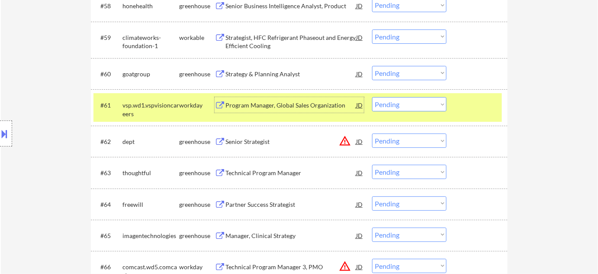
scroll to position [2203, 0]
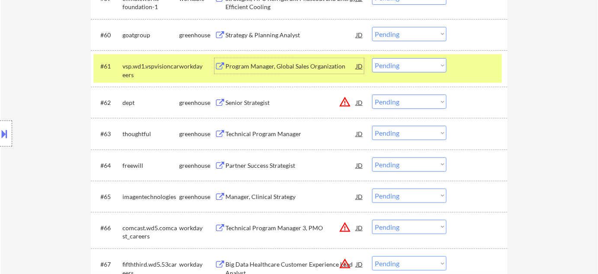
click at [406, 164] on select "Choose an option... Pending Applied Excluded (Questions) Excluded (Expired) Exc…" at bounding box center [409, 164] width 74 height 14
click at [372, 157] on select "Choose an option... Pending Applied Excluded (Questions) Excluded (Expired) Exc…" at bounding box center [409, 164] width 74 height 14
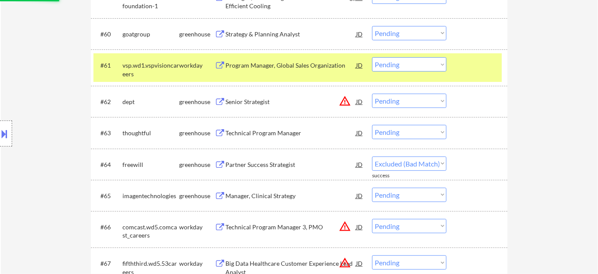
select select ""pending""
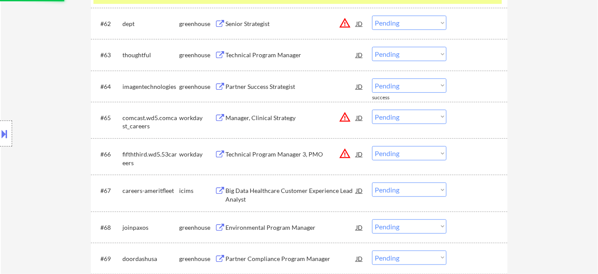
scroll to position [2321, 0]
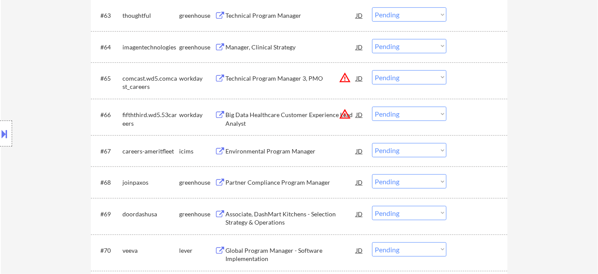
click at [274, 145] on div "Environmental Program Manager" at bounding box center [290, 151] width 131 height 16
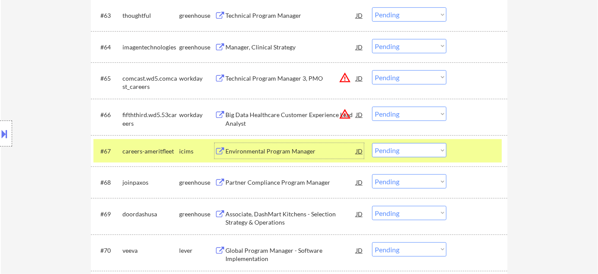
click at [419, 153] on select "Choose an option... Pending Applied Excluded (Questions) Excluded (Expired) Exc…" at bounding box center [409, 150] width 74 height 14
click at [372, 143] on select "Choose an option... Pending Applied Excluded (Questions) Excluded (Expired) Exc…" at bounding box center [409, 150] width 74 height 14
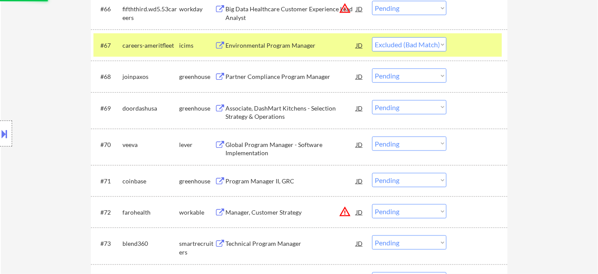
scroll to position [2439, 0]
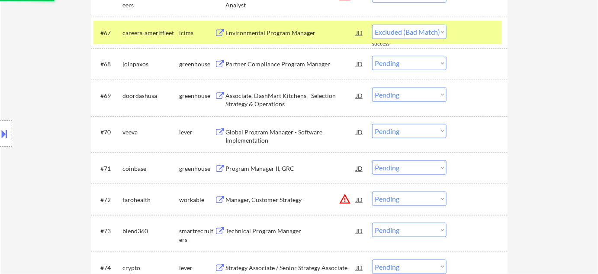
select select ""pending""
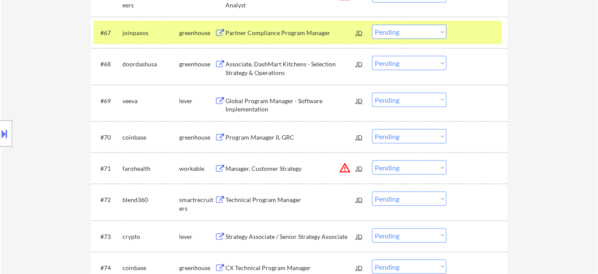
click at [261, 106] on div "Global Program Manager - Software Implementation" at bounding box center [290, 105] width 131 height 17
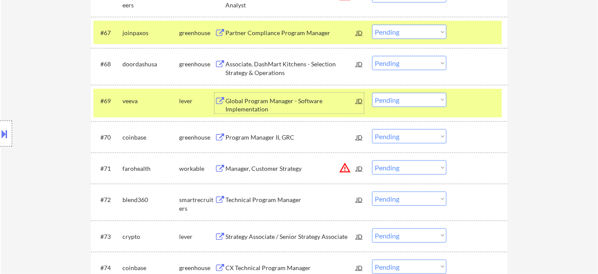
click at [398, 102] on select "Choose an option... Pending Applied Excluded (Questions) Excluded (Expired) Exc…" at bounding box center [409, 100] width 74 height 14
click at [372, 93] on select "Choose an option... Pending Applied Excluded (Questions) Excluded (Expired) Exc…" at bounding box center [409, 100] width 74 height 14
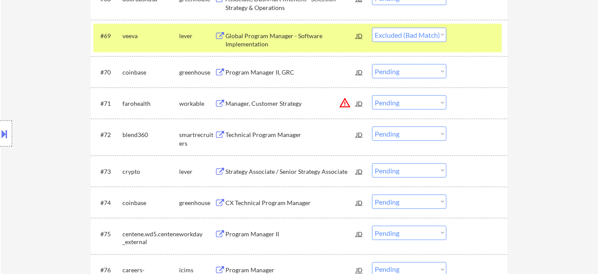
scroll to position [2518, 0]
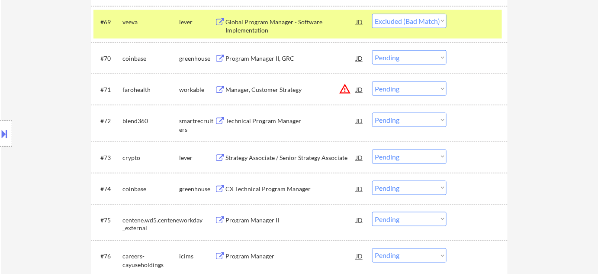
select select ""pending""
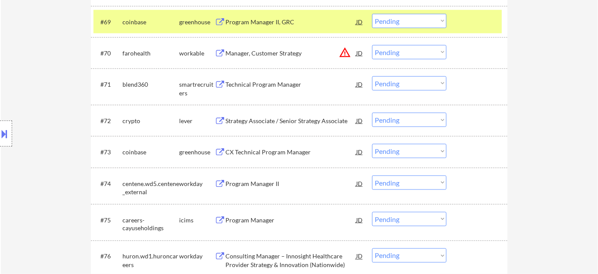
scroll to position [2557, 0]
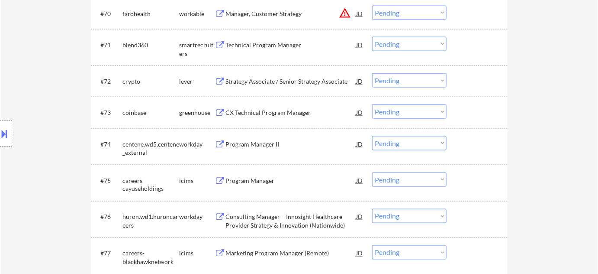
click at [306, 80] on div "Strategy Associate / Senior Strategy Associate" at bounding box center [290, 81] width 131 height 9
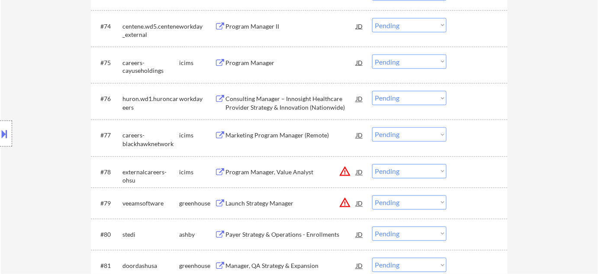
scroll to position [2714, 0]
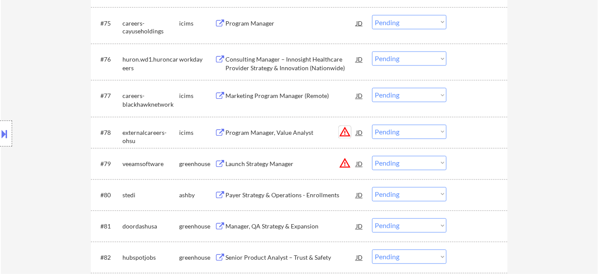
click at [343, 131] on button "warning_amber" at bounding box center [345, 132] width 12 height 12
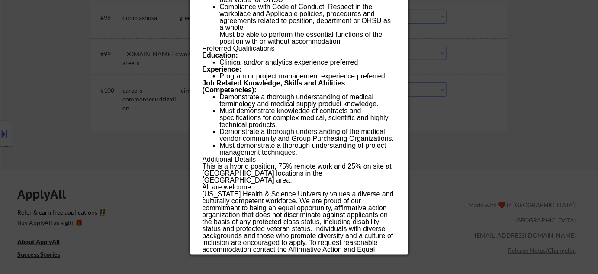
scroll to position [3462, 0]
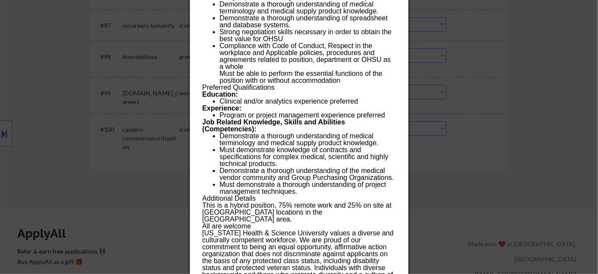
click at [476, 106] on div at bounding box center [299, 137] width 598 height 274
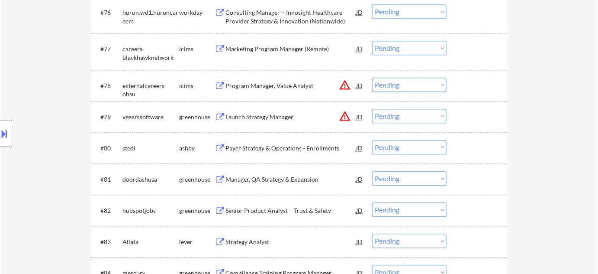
scroll to position [2714, 0]
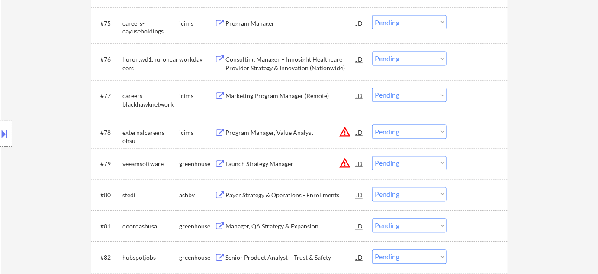
click at [407, 135] on select "Choose an option... Pending Applied Excluded (Questions) Excluded (Expired) Exc…" at bounding box center [409, 132] width 74 height 14
click at [372, 125] on select "Choose an option... Pending Applied Excluded (Questions) Excluded (Expired) Exc…" at bounding box center [409, 132] width 74 height 14
click at [343, 162] on button "warning_amber" at bounding box center [345, 163] width 12 height 12
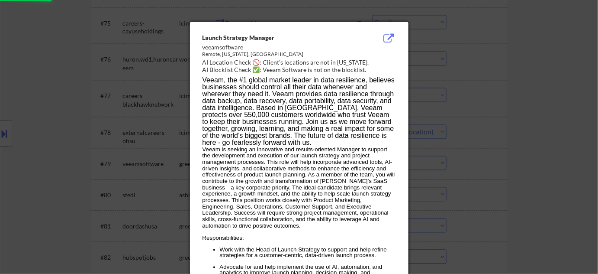
click at [460, 160] on div at bounding box center [299, 137] width 598 height 274
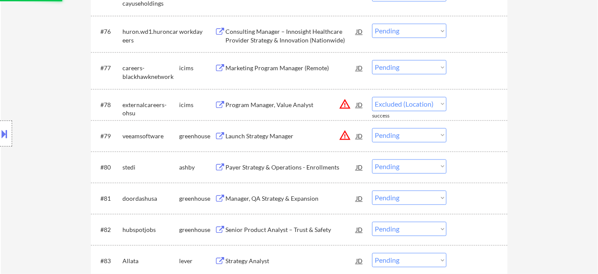
select select ""pending""
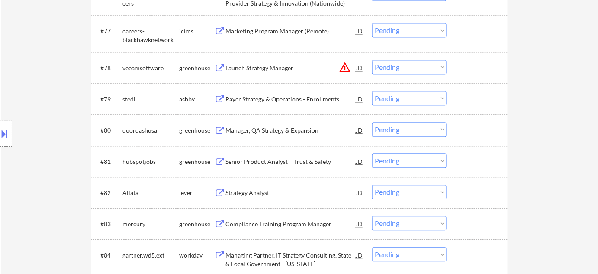
scroll to position [2793, 0]
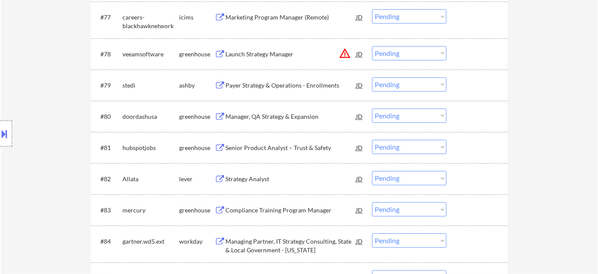
click at [287, 151] on div "Senior Product Analyst – Trust & Safety" at bounding box center [290, 147] width 131 height 9
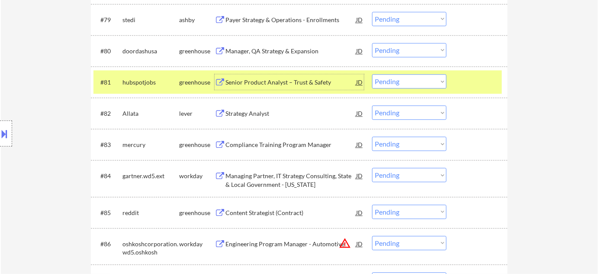
scroll to position [2872, 0]
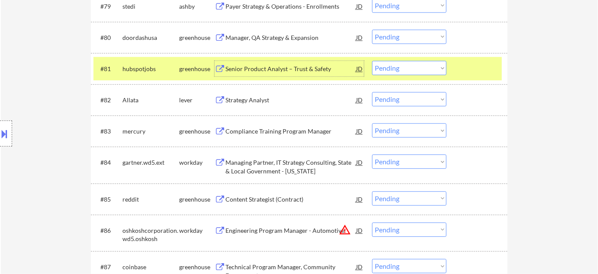
click at [267, 124] on div "Compliance Training Program Manager" at bounding box center [290, 131] width 131 height 16
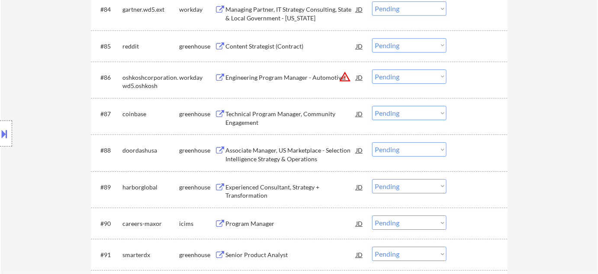
scroll to position [3029, 0]
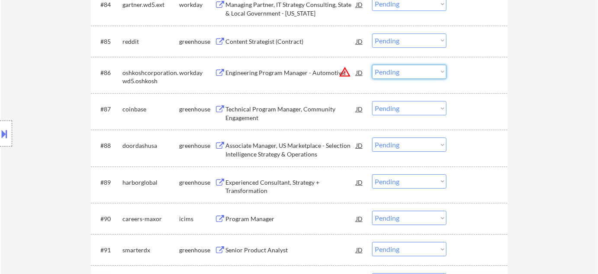
click at [409, 74] on select "Choose an option... Pending Applied Excluded (Questions) Excluded (Expired) Exc…" at bounding box center [409, 71] width 74 height 14
click at [372, 64] on select "Choose an option... Pending Applied Excluded (Questions) Excluded (Expired) Exc…" at bounding box center [409, 71] width 74 height 14
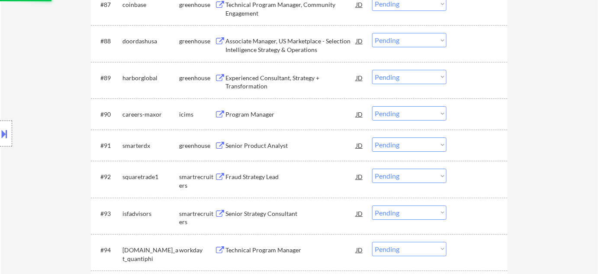
select select ""pending""
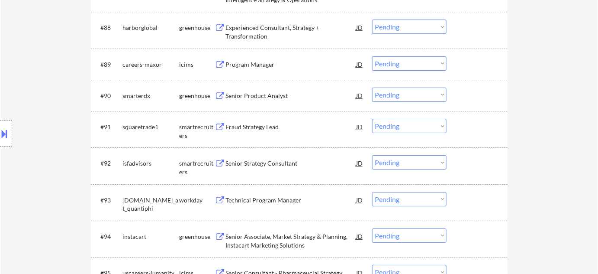
click at [262, 64] on div "Program Manager" at bounding box center [290, 64] width 131 height 9
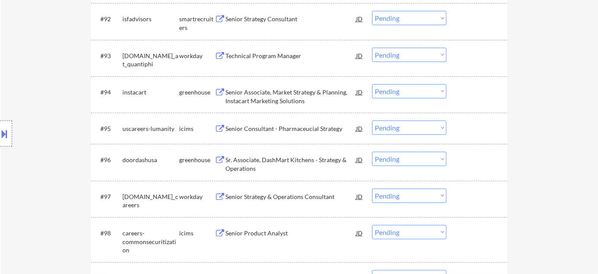
scroll to position [3305, 0]
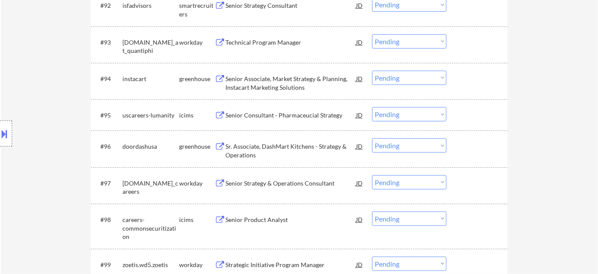
click at [283, 115] on div "Senior Consultant - Pharmaceucial Strategy" at bounding box center [290, 115] width 131 height 9
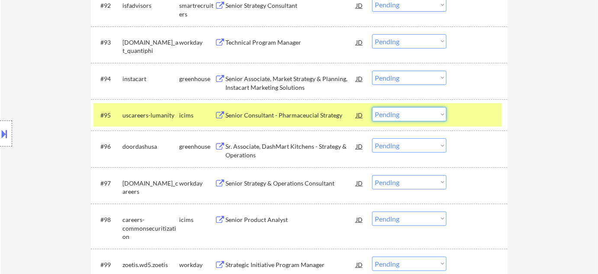
drag, startPoint x: 407, startPoint y: 110, endPoint x: 412, endPoint y: 119, distance: 10.5
click at [407, 110] on select "Choose an option... Pending Applied Excluded (Questions) Excluded (Expired) Exc…" at bounding box center [409, 114] width 74 height 14
click at [372, 107] on select "Choose an option... Pending Applied Excluded (Questions) Excluded (Expired) Exc…" at bounding box center [409, 114] width 74 height 14
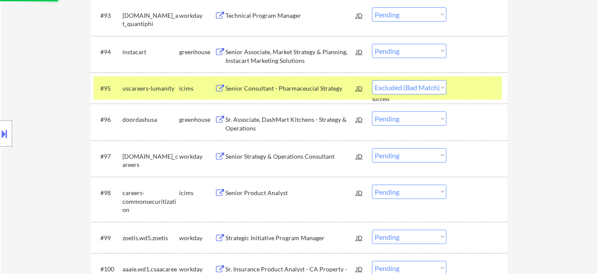
scroll to position [3344, 0]
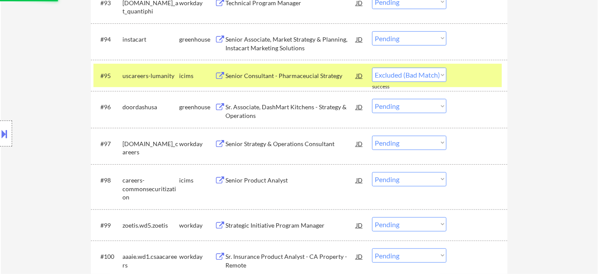
select select ""pending""
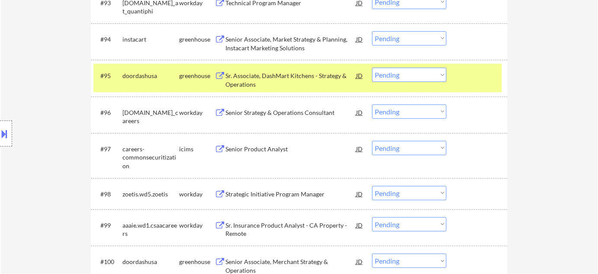
click at [267, 151] on div "Senior Product Analyst" at bounding box center [290, 149] width 131 height 9
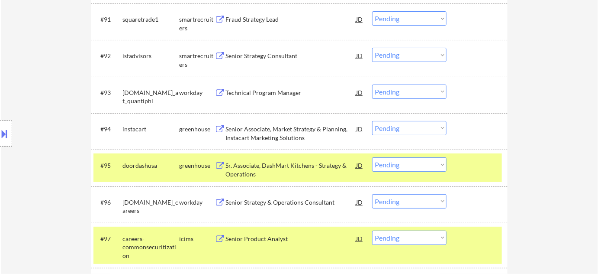
scroll to position [3432, 0]
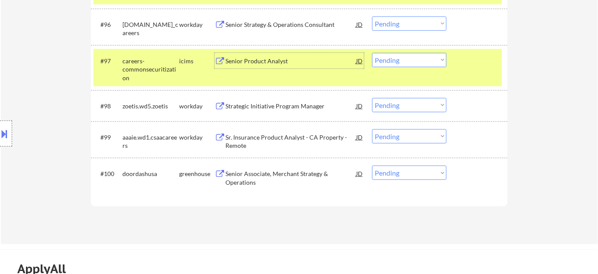
click at [259, 62] on div "Senior Product Analyst" at bounding box center [290, 61] width 131 height 9
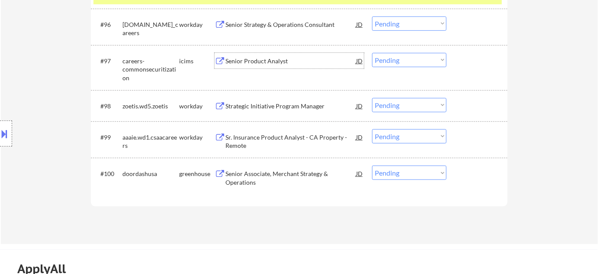
click at [401, 67] on div "#97 careers-commonsecuritization icims Senior Product Analyst JD warning_amber …" at bounding box center [297, 67] width 409 height 37
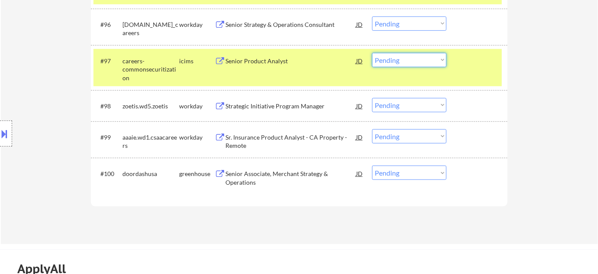
click at [406, 62] on select "Choose an option... Pending Applied Excluded (Questions) Excluded (Expired) Exc…" at bounding box center [409, 60] width 74 height 14
click at [372, 53] on select "Choose an option... Pending Applied Excluded (Questions) Excluded (Expired) Exc…" at bounding box center [409, 60] width 74 height 14
select select ""pending""
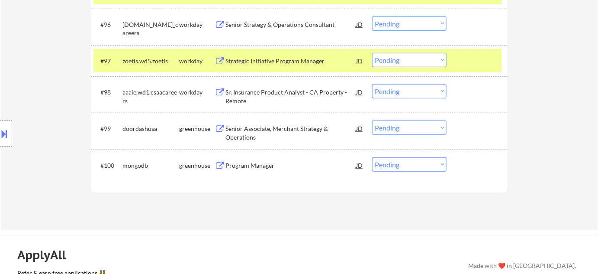
click at [229, 95] on div "Sr. Insurance Product Analyst - CA Property - Remote" at bounding box center [290, 96] width 131 height 17
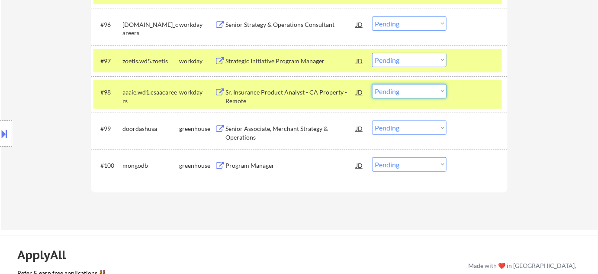
click at [393, 95] on select "Choose an option... Pending Applied Excluded (Questions) Excluded (Expired) Exc…" at bounding box center [409, 91] width 74 height 14
click at [372, 84] on select "Choose an option... Pending Applied Excluded (Questions) Excluded (Expired) Exc…" at bounding box center [409, 91] width 74 height 14
select select ""pending""
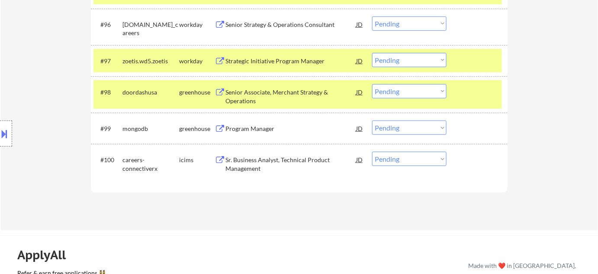
click at [257, 129] on div "Program Manager" at bounding box center [290, 128] width 131 height 9
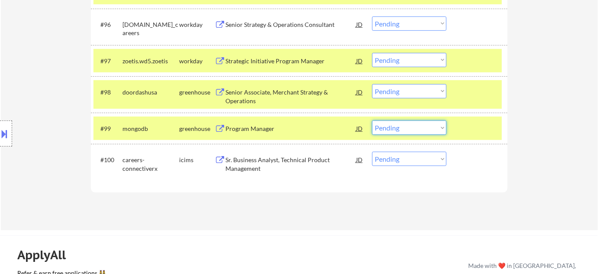
drag, startPoint x: 402, startPoint y: 128, endPoint x: 403, endPoint y: 132, distance: 4.4
click at [402, 128] on select "Choose an option... Pending Applied Excluded (Questions) Excluded (Expired) Exc…" at bounding box center [409, 127] width 74 height 14
click at [372, 120] on select "Choose an option... Pending Applied Excluded (Questions) Excluded (Expired) Exc…" at bounding box center [409, 127] width 74 height 14
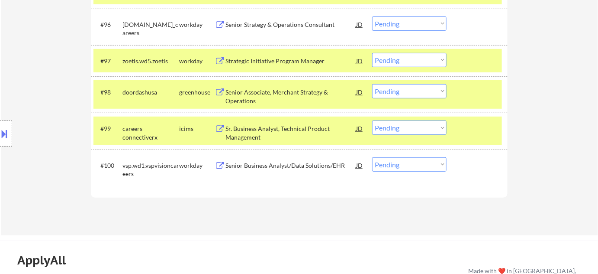
click at [251, 132] on div "Sr. Business Analyst, Technical Product Management" at bounding box center [290, 132] width 131 height 17
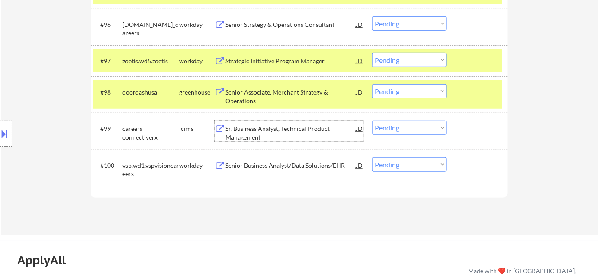
click at [401, 126] on select "Choose an option... Pending Applied Excluded (Questions) Excluded (Expired) Exc…" at bounding box center [409, 127] width 74 height 14
click at [372, 120] on select "Choose an option... Pending Applied Excluded (Questions) Excluded (Expired) Exc…" at bounding box center [409, 127] width 74 height 14
click at [285, 162] on div "Senior Business Analyst/Data Solutions/EHR" at bounding box center [290, 165] width 131 height 9
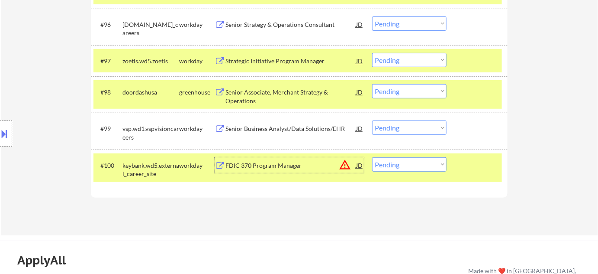
click at [410, 131] on select "Choose an option... Pending Applied Excluded (Questions) Excluded (Expired) Exc…" at bounding box center [409, 127] width 74 height 14
click at [372, 120] on select "Choose an option... Pending Applied Excluded (Questions) Excluded (Expired) Exc…" at bounding box center [409, 127] width 74 height 14
click at [353, 165] on div "FDIC 370 Program Manager" at bounding box center [290, 165] width 131 height 9
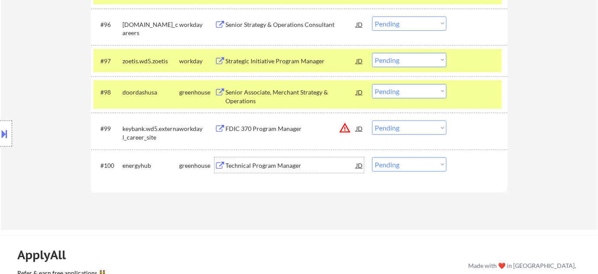
click at [409, 130] on select "Choose an option... Pending Applied Excluded (Questions) Excluded (Expired) Exc…" at bounding box center [409, 127] width 74 height 14
click at [372, 120] on select "Choose an option... Pending Applied Excluded (Questions) Excluded (Expired) Exc…" at bounding box center [409, 127] width 74 height 14
click at [286, 164] on div "Technical Program Manager" at bounding box center [290, 165] width 131 height 9
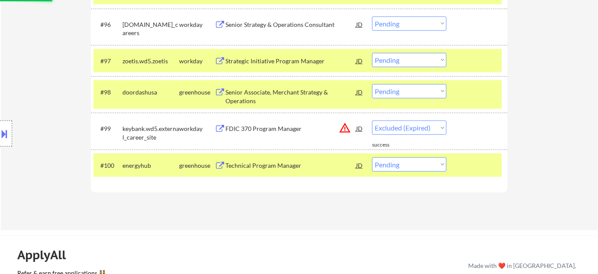
select select ""pending""
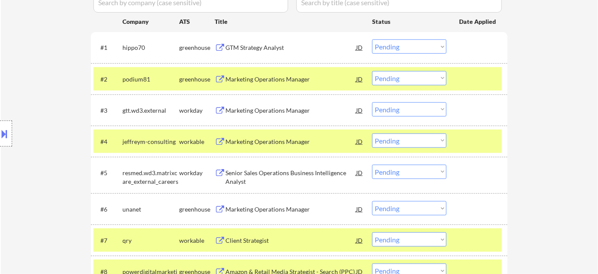
scroll to position [228, 0]
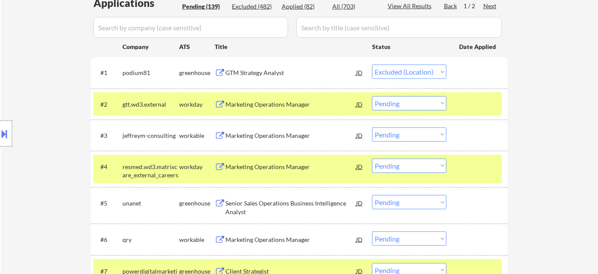
select select ""pending""
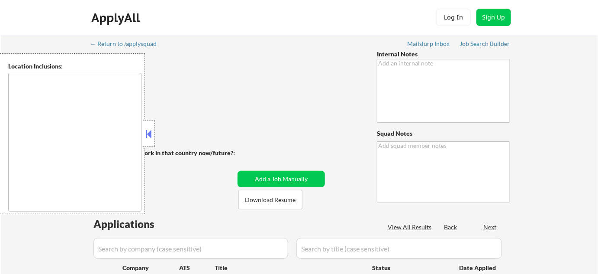
type textarea "[PERSON_NAME] de [PERSON_NAME] 78702"
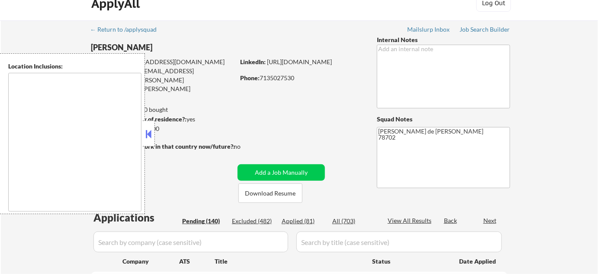
type textarea "[GEOGRAPHIC_DATA], [GEOGRAPHIC_DATA] [GEOGRAPHIC_DATA], [GEOGRAPHIC_DATA] [GEOG…"
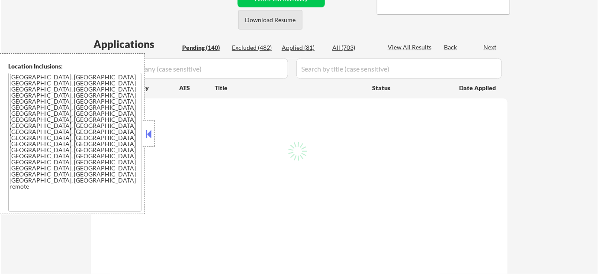
scroll to position [196, 0]
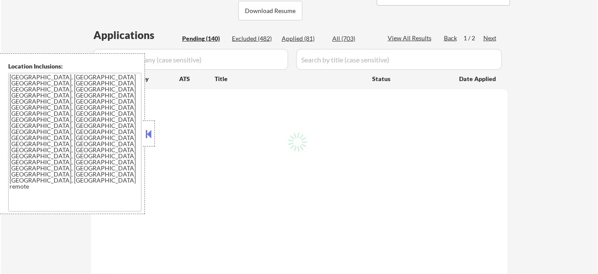
select select ""pending""
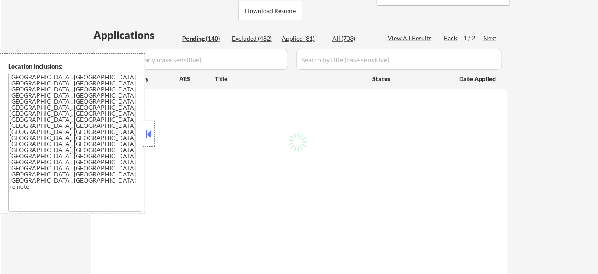
select select ""pending""
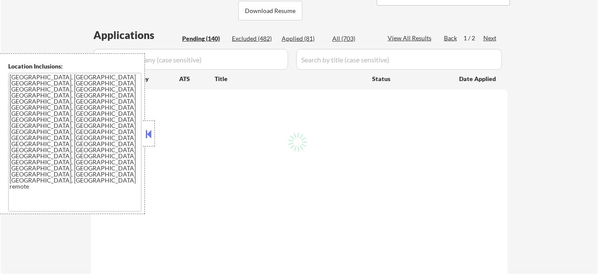
select select ""pending""
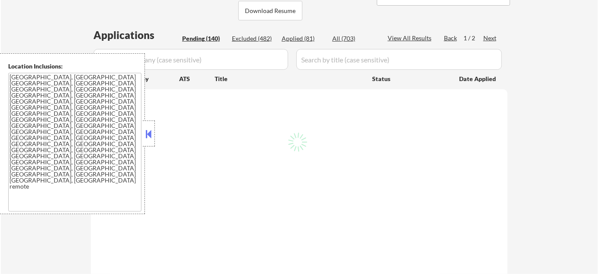
select select ""pending""
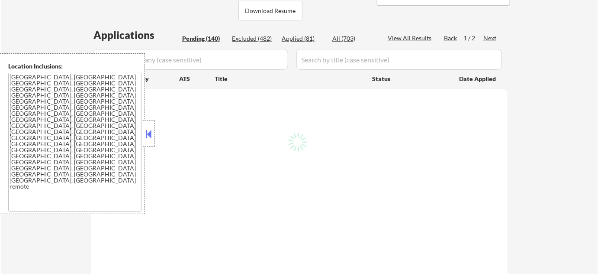
select select ""pending""
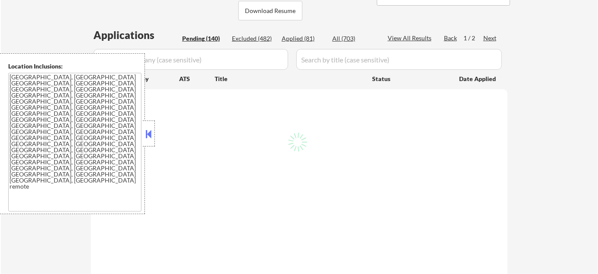
select select ""pending""
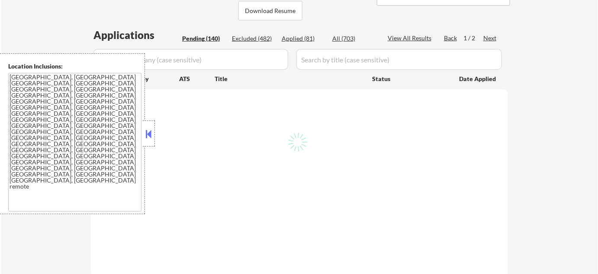
select select ""pending""
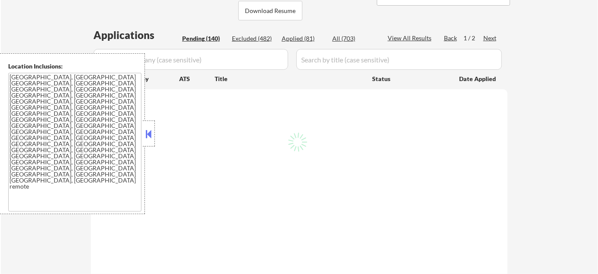
select select ""pending""
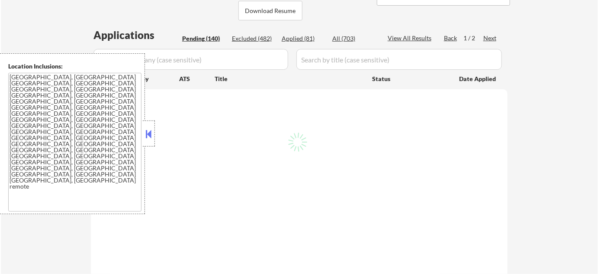
select select ""pending""
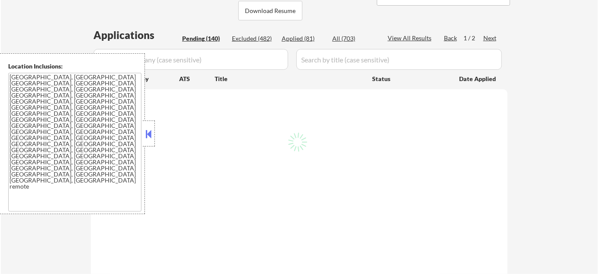
select select ""pending""
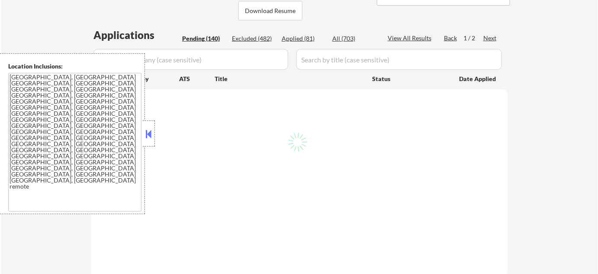
select select ""pending""
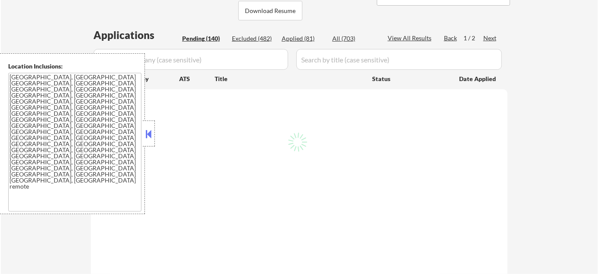
select select ""pending""
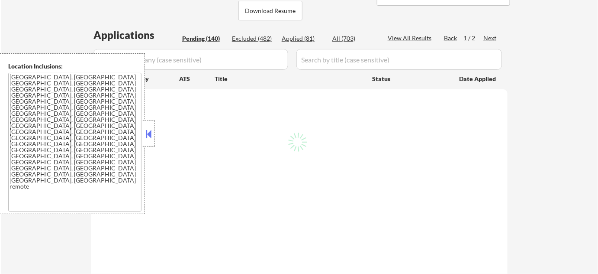
select select ""pending""
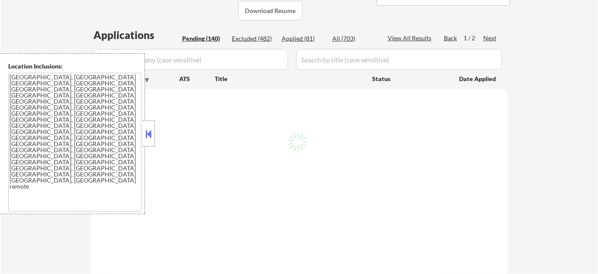
select select ""pending""
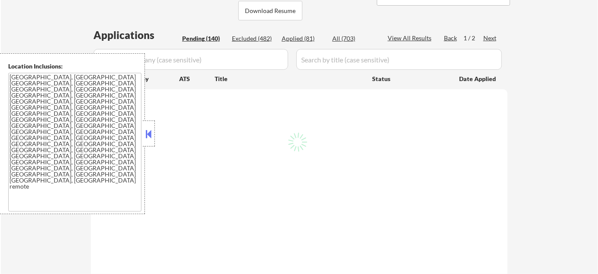
select select ""pending""
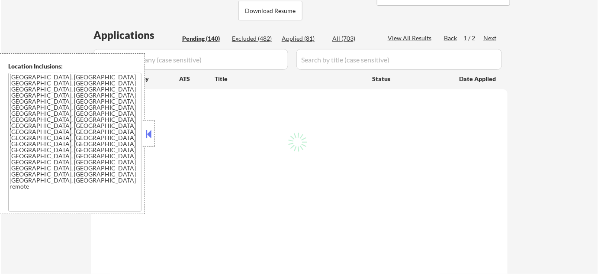
select select ""pending""
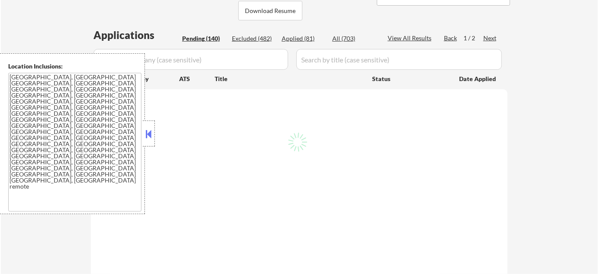
select select ""pending""
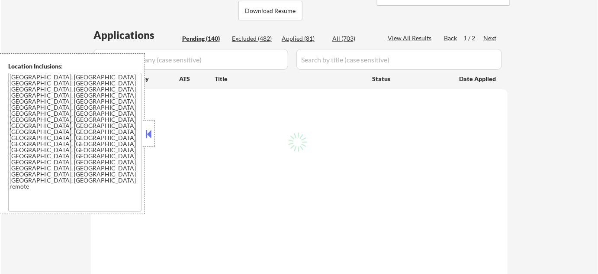
select select ""pending""
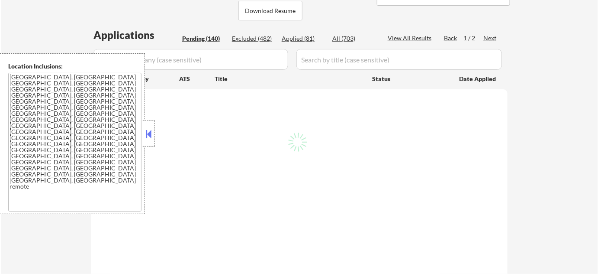
select select ""pending""
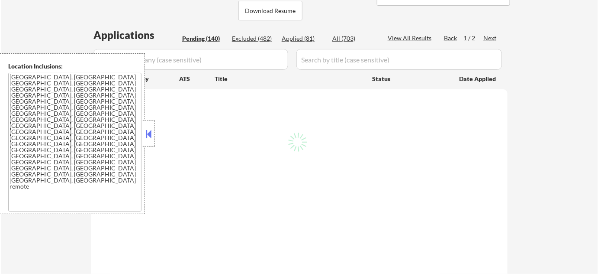
select select ""pending""
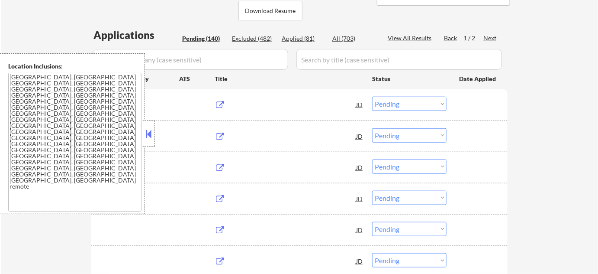
click at [148, 137] on button at bounding box center [149, 133] width 10 height 13
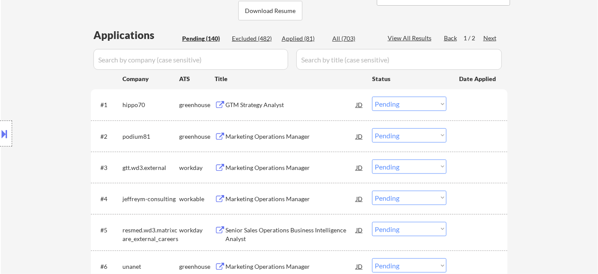
scroll to position [236, 0]
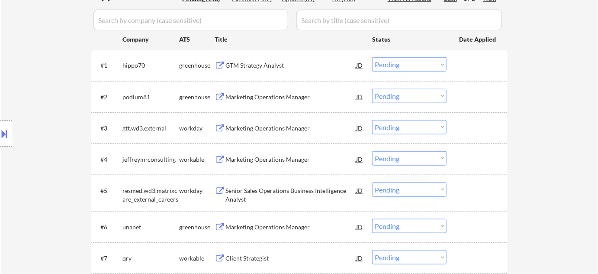
click at [272, 64] on div "GTM Strategy Analyst" at bounding box center [290, 65] width 131 height 9
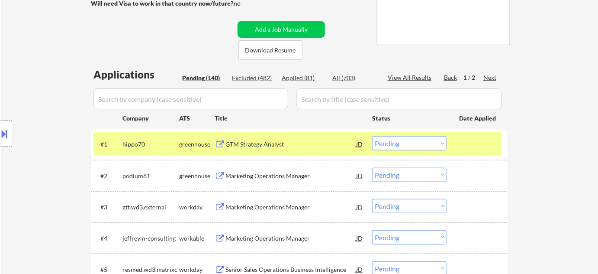
scroll to position [0, 0]
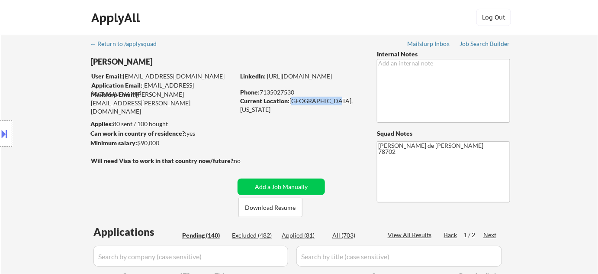
drag, startPoint x: 290, startPoint y: 102, endPoint x: 322, endPoint y: 102, distance: 31.6
click at [325, 102] on div "Current Location: [GEOGRAPHIC_DATA], [US_STATE]" at bounding box center [301, 105] width 122 height 17
copy div "[GEOGRAPHIC_DATA], [US_STATE]"
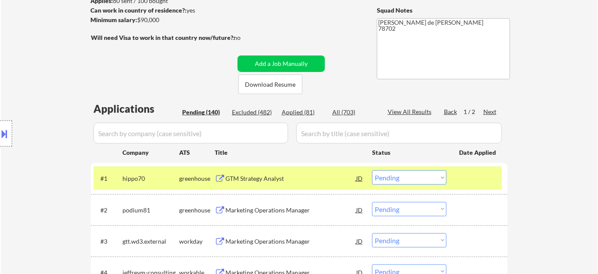
scroll to position [157, 0]
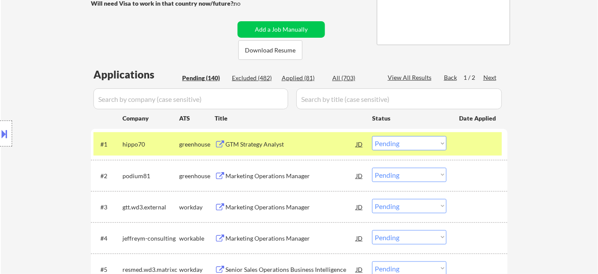
click at [391, 142] on select "Choose an option... Pending Applied Excluded (Questions) Excluded (Expired) Exc…" at bounding box center [409, 143] width 74 height 14
click at [372, 136] on select "Choose an option... Pending Applied Excluded (Questions) Excluded (Expired) Exc…" at bounding box center [409, 143] width 74 height 14
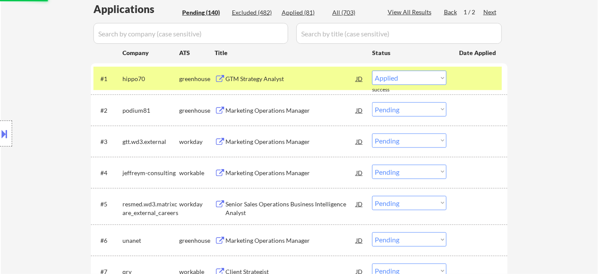
scroll to position [236, 0]
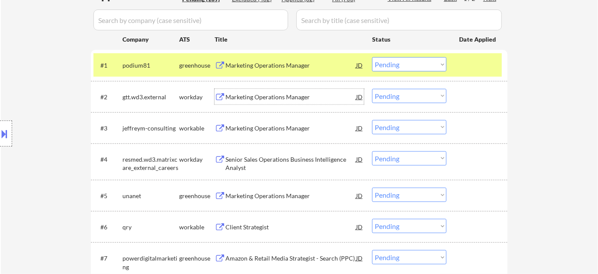
click at [252, 98] on div "Marketing Operations Manager" at bounding box center [290, 97] width 131 height 9
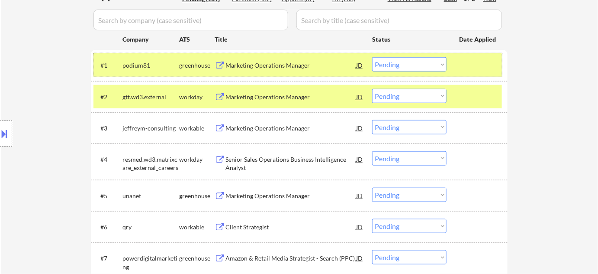
click at [257, 53] on div "#1 podium81 greenhouse Marketing Operations Manager [PERSON_NAME] an option... …" at bounding box center [297, 64] width 409 height 23
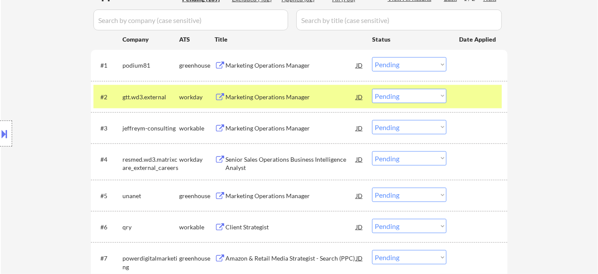
click at [248, 65] on div "Marketing Operations Manager" at bounding box center [290, 65] width 131 height 9
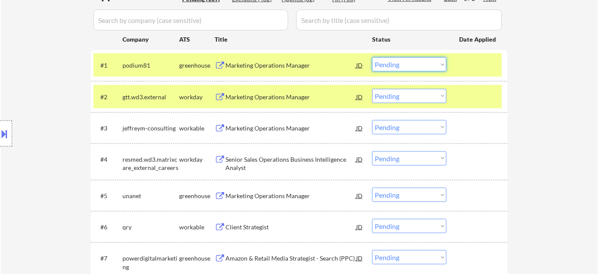
drag, startPoint x: 408, startPoint y: 65, endPoint x: 409, endPoint y: 70, distance: 5.4
click at [408, 65] on select "Choose an option... Pending Applied Excluded (Questions) Excluded (Expired) Exc…" at bounding box center [409, 64] width 74 height 14
click at [372, 57] on select "Choose an option... Pending Applied Excluded (Questions) Excluded (Expired) Exc…" at bounding box center [409, 64] width 74 height 14
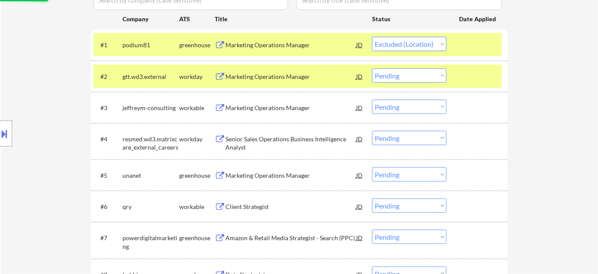
scroll to position [275, 0]
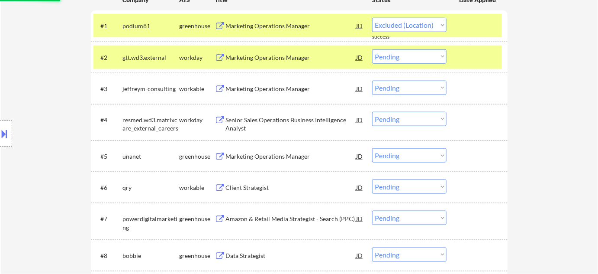
select select ""pending""
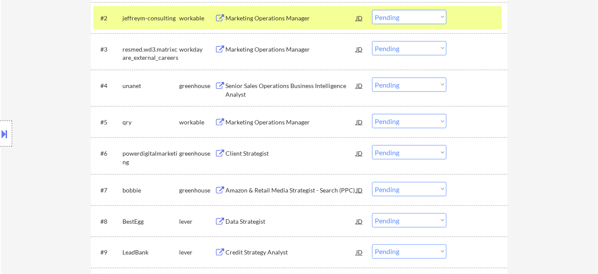
scroll to position [354, 0]
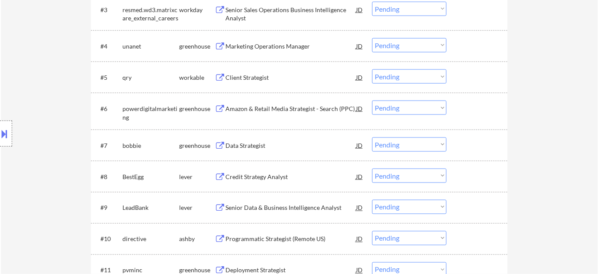
click at [264, 40] on div "Marketing Operations Manager" at bounding box center [290, 46] width 131 height 16
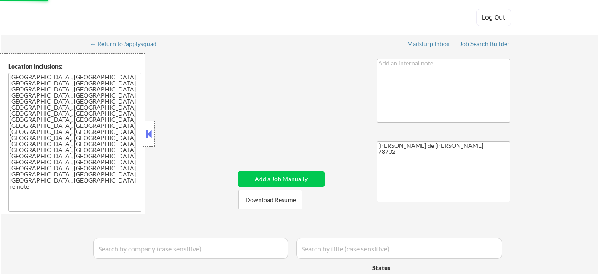
select select ""pending""
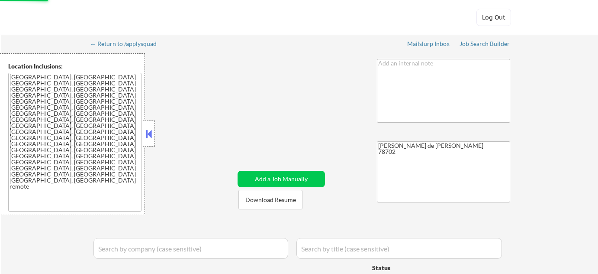
select select ""pending""
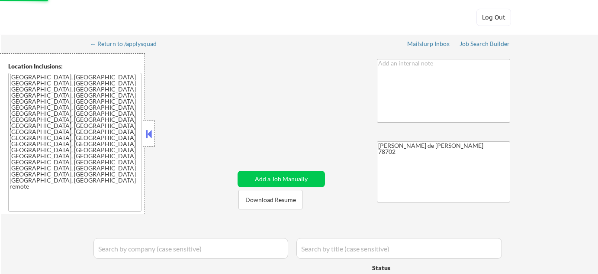
select select ""pending""
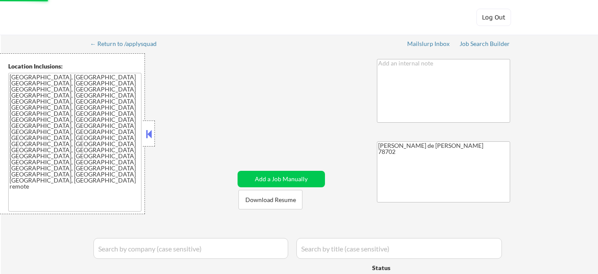
select select ""pending""
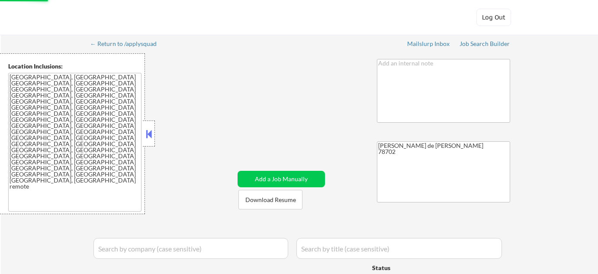
select select ""pending""
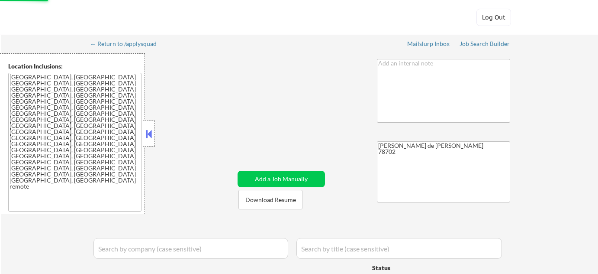
select select ""pending""
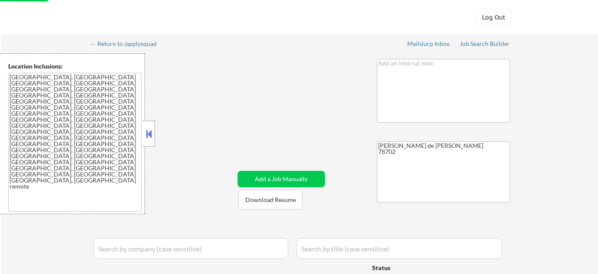
select select ""pending""
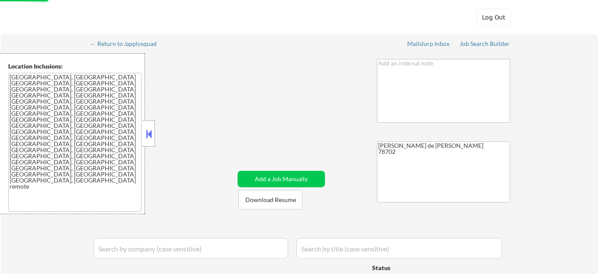
select select ""pending""
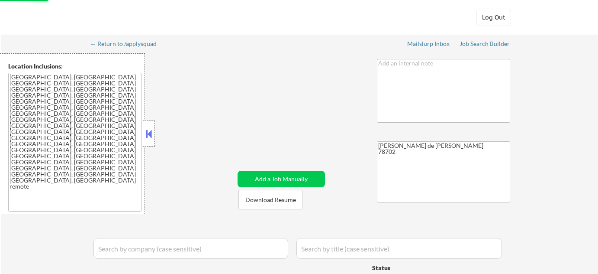
select select ""pending""
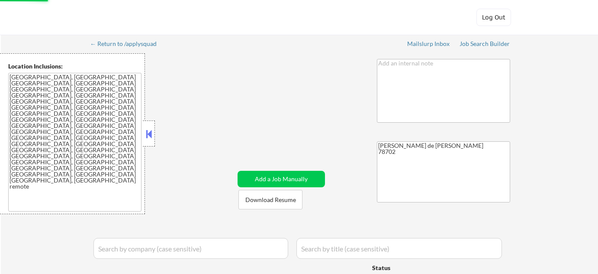
select select ""pending""
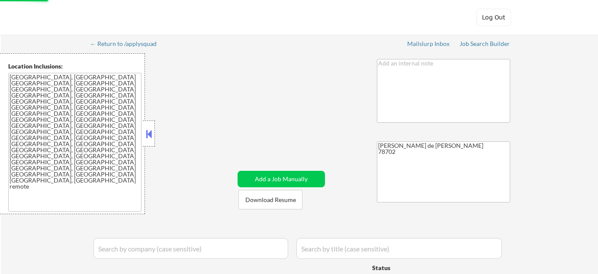
select select ""pending""
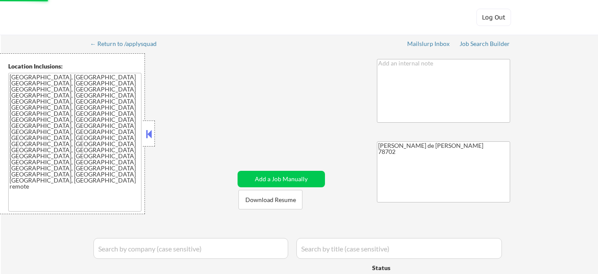
select select ""pending""
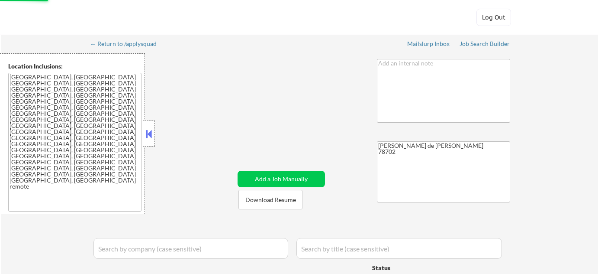
select select ""pending""
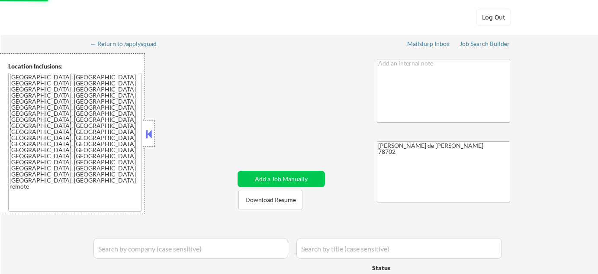
select select ""pending""
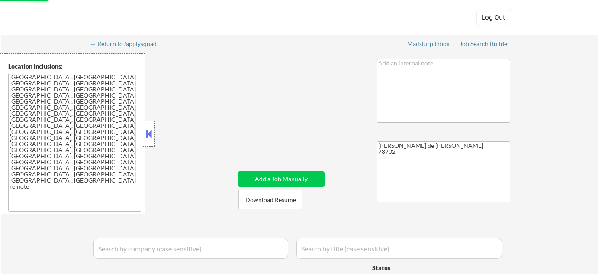
select select ""pending""
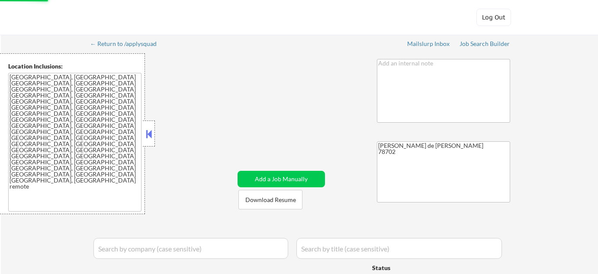
select select ""pending""
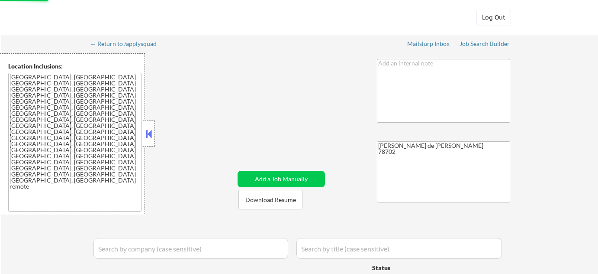
select select ""pending""
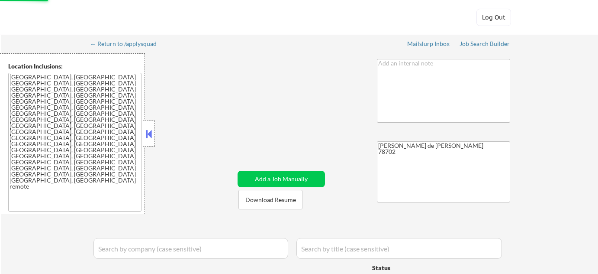
select select ""pending""
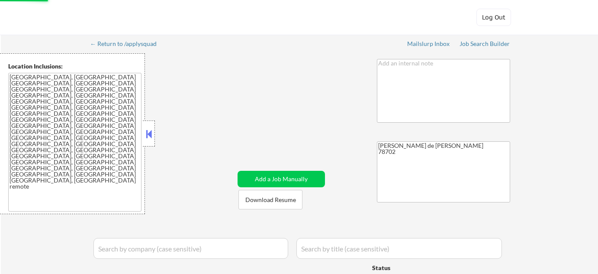
select select ""pending""
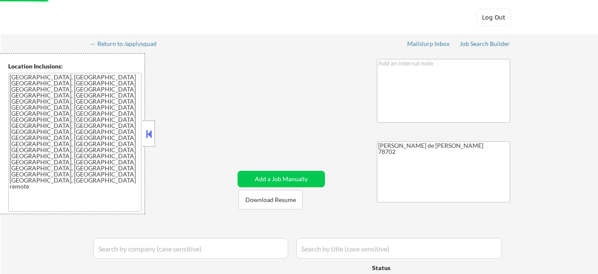
select select ""pending""
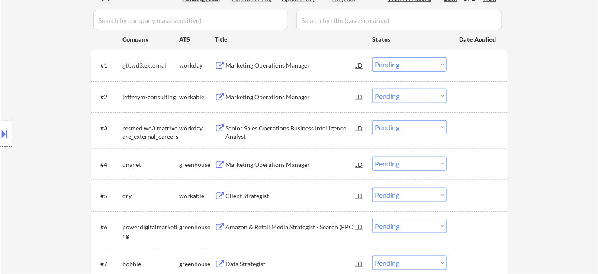
scroll to position [275, 0]
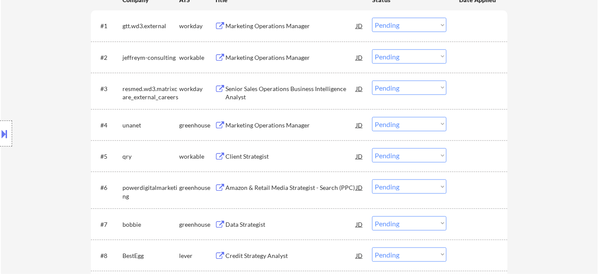
click at [258, 159] on div "Client Strategist" at bounding box center [290, 156] width 131 height 9
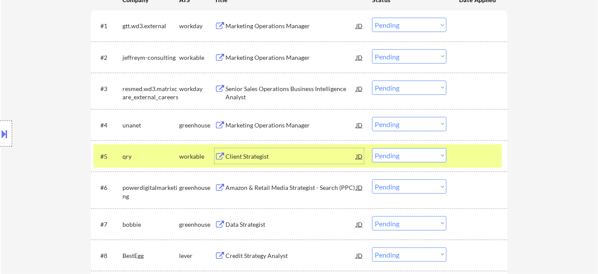
click at [425, 155] on select "Choose an option... Pending Applied Excluded (Questions) Excluded (Expired) Exc…" at bounding box center [409, 155] width 74 height 14
click at [372, 148] on select "Choose an option... Pending Applied Excluded (Questions) Excluded (Expired) Exc…" at bounding box center [409, 155] width 74 height 14
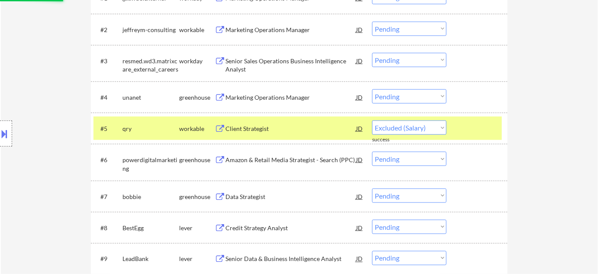
scroll to position [315, 0]
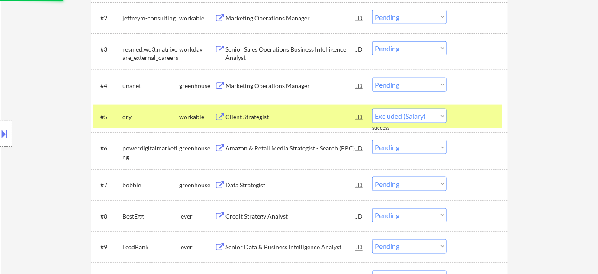
select select ""pending""
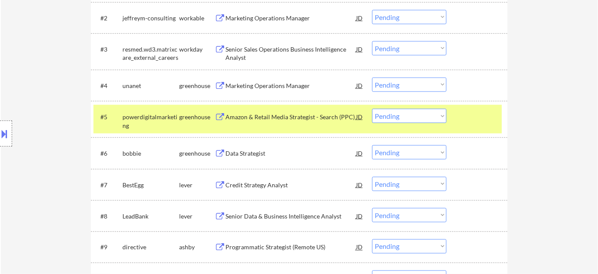
click at [310, 154] on div "Data Strategist" at bounding box center [290, 153] width 131 height 9
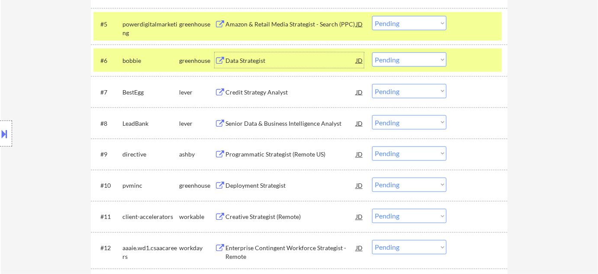
scroll to position [433, 0]
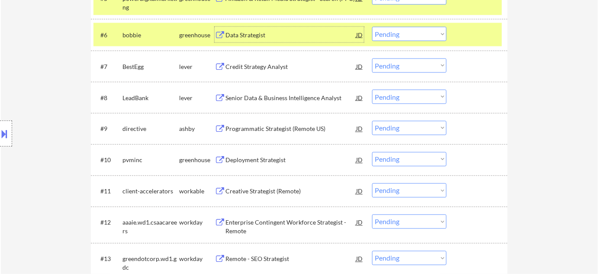
click at [258, 125] on div "Programmatic Strategist (Remote US)" at bounding box center [290, 129] width 131 height 9
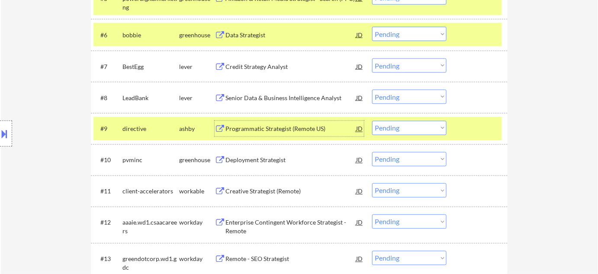
click at [428, 127] on select "Choose an option... Pending Applied Excluded (Questions) Excluded (Expired) Exc…" at bounding box center [409, 128] width 74 height 14
click at [372, 121] on select "Choose an option... Pending Applied Excluded (Questions) Excluded (Expired) Exc…" at bounding box center [409, 128] width 74 height 14
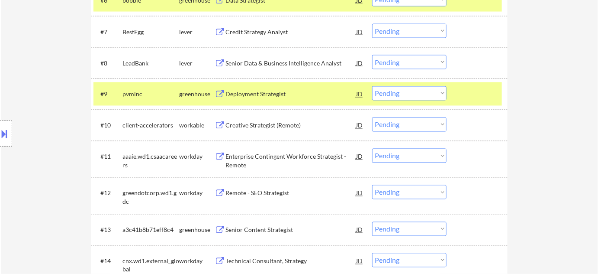
scroll to position [472, 0]
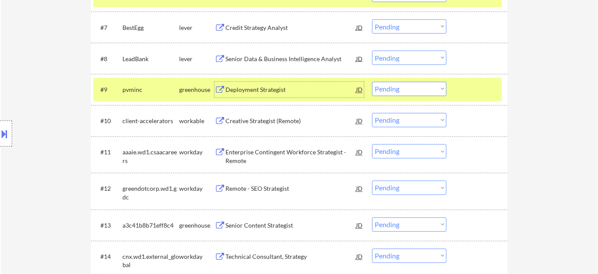
click at [261, 87] on div "Deployment Strategist" at bounding box center [290, 90] width 131 height 9
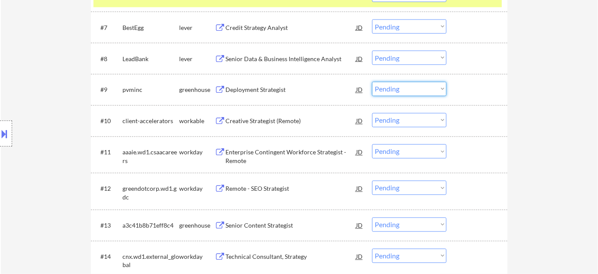
click at [405, 84] on select "Choose an option... Pending Applied Excluded (Questions) Excluded (Expired) Exc…" at bounding box center [409, 89] width 74 height 14
click at [372, 82] on select "Choose an option... Pending Applied Excluded (Questions) Excluded (Expired) Exc…" at bounding box center [409, 89] width 74 height 14
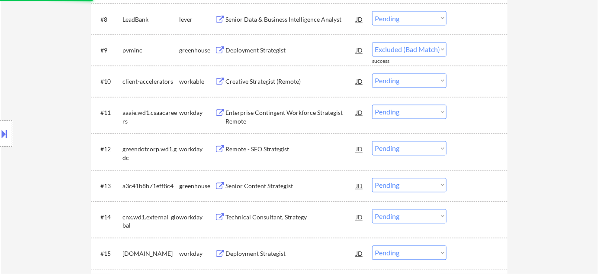
scroll to position [550, 0]
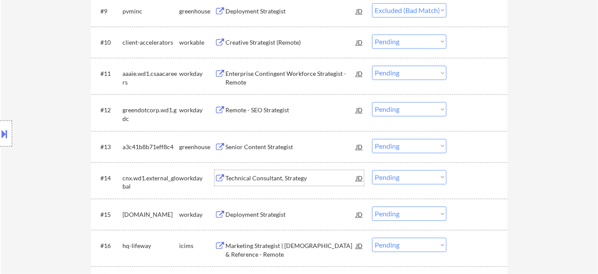
click at [264, 180] on div "Technical Consultant, Strategy" at bounding box center [290, 178] width 131 height 9
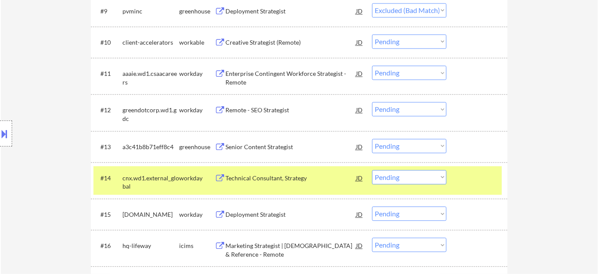
select select ""pending""
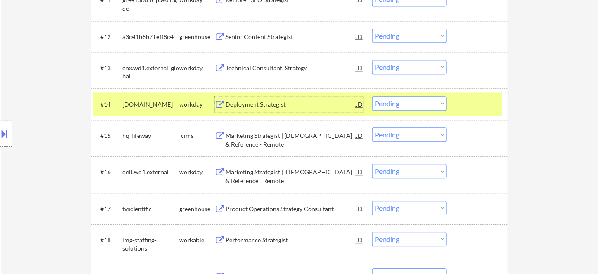
scroll to position [669, 0]
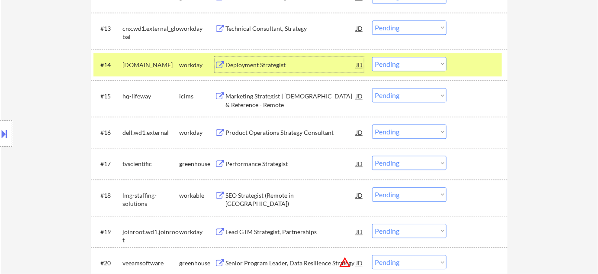
click at [235, 101] on div "Marketing Strategist | [DEMOGRAPHIC_DATA] & Reference - Remote" at bounding box center [290, 100] width 131 height 17
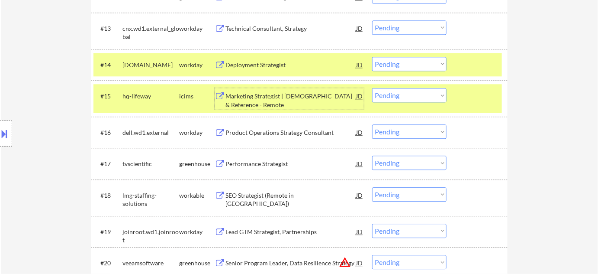
click at [416, 97] on select "Choose an option... Pending Applied Excluded (Questions) Excluded (Expired) Exc…" at bounding box center [409, 95] width 74 height 14
click at [372, 88] on select "Choose an option... Pending Applied Excluded (Questions) Excluded (Expired) Exc…" at bounding box center [409, 95] width 74 height 14
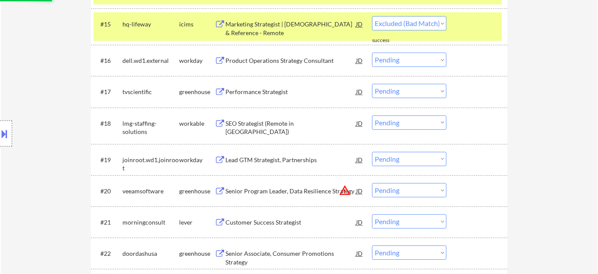
scroll to position [747, 0]
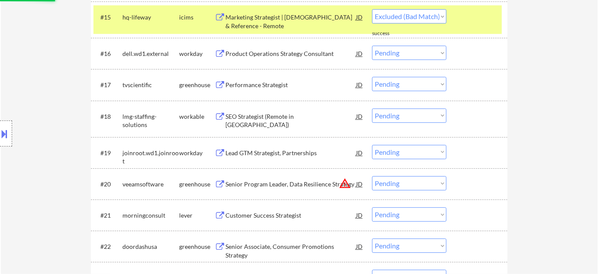
select select ""pending""
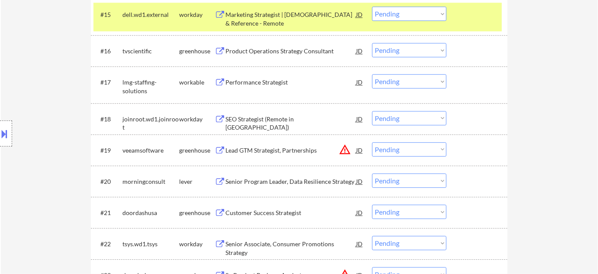
scroll to position [787, 0]
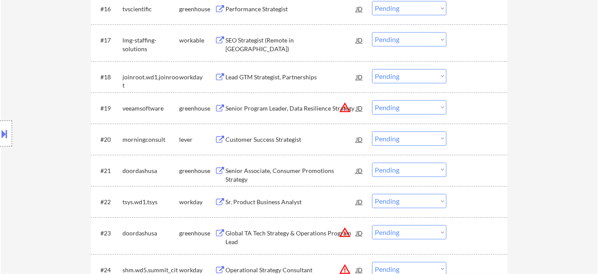
click at [319, 106] on div "Senior Program Leader, Data Resilience Strategy" at bounding box center [290, 108] width 131 height 9
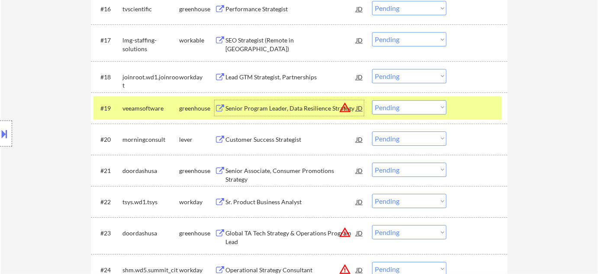
click at [402, 107] on select "Choose an option... Pending Applied Excluded (Questions) Excluded (Expired) Exc…" at bounding box center [409, 107] width 74 height 14
click at [372, 100] on select "Choose an option... Pending Applied Excluded (Questions) Excluded (Expired) Exc…" at bounding box center [409, 107] width 74 height 14
select select ""pending""
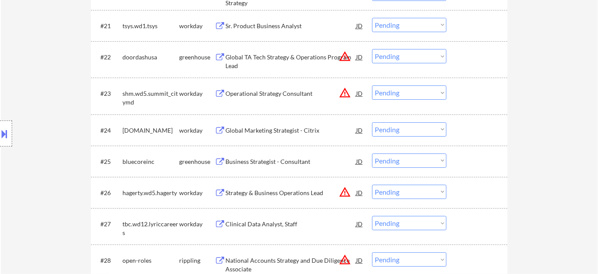
scroll to position [944, 0]
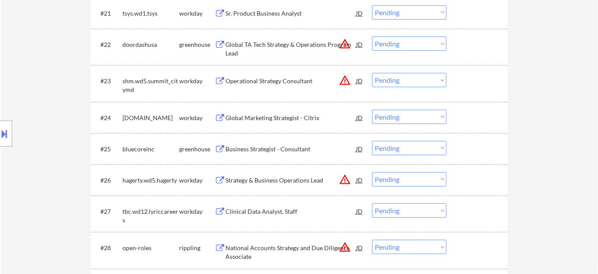
click at [287, 115] on div "Global Marketing Strategist - Citrix" at bounding box center [290, 117] width 131 height 9
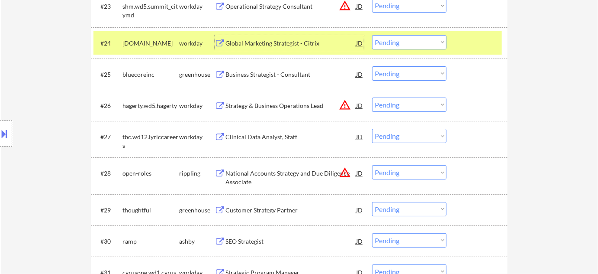
scroll to position [1023, 0]
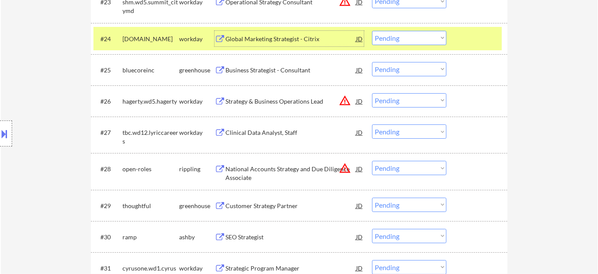
click at [341, 101] on button "warning_amber" at bounding box center [345, 100] width 12 height 12
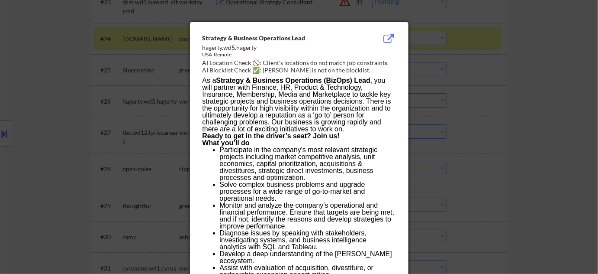
click at [447, 125] on div at bounding box center [299, 137] width 598 height 274
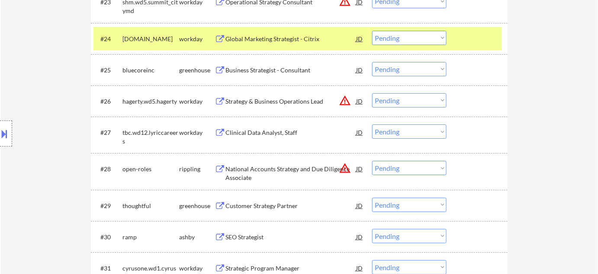
click at [262, 96] on div "Strategy & Business Operations Lead" at bounding box center [290, 101] width 131 height 16
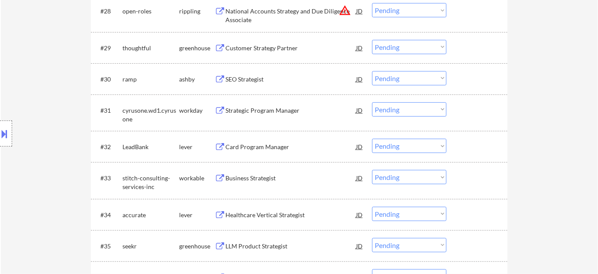
scroll to position [1220, 0]
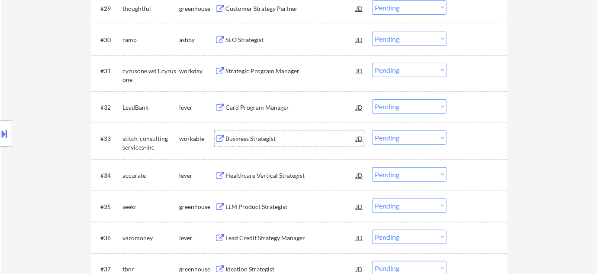
click at [253, 139] on div "Business Strategist" at bounding box center [290, 138] width 131 height 9
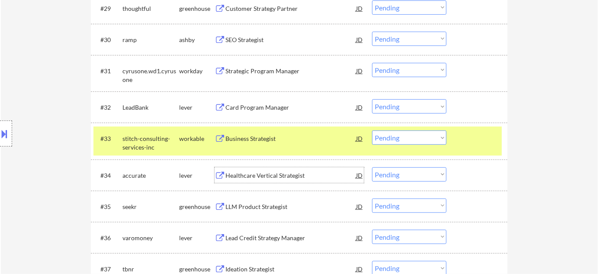
click at [238, 181] on div "Healthcare Vertical Strategist" at bounding box center [290, 175] width 131 height 16
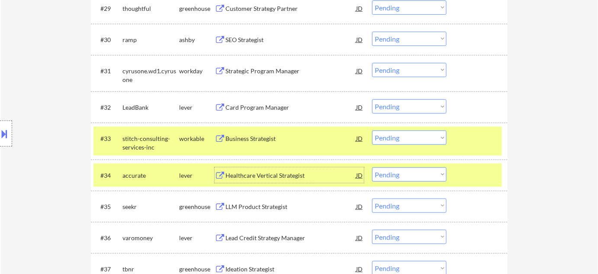
click at [391, 140] on select "Choose an option... Pending Applied Excluded (Questions) Excluded (Expired) Exc…" at bounding box center [409, 137] width 74 height 14
click at [372, 130] on select "Choose an option... Pending Applied Excluded (Questions) Excluded (Expired) Exc…" at bounding box center [409, 137] width 74 height 14
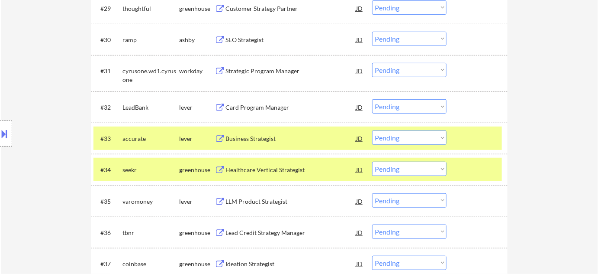
click at [405, 173] on select "Choose an option... Pending Applied Excluded (Questions) Excluded (Expired) Exc…" at bounding box center [409, 168] width 74 height 14
click at [431, 142] on select "Choose an option... Pending Applied Excluded (Questions) Excluded (Expired) Exc…" at bounding box center [409, 137] width 74 height 14
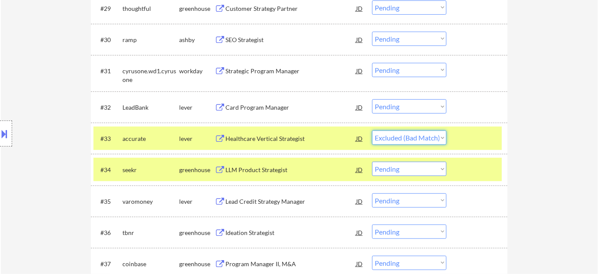
click at [372, 130] on select "Choose an option... Pending Applied Excluded (Questions) Excluded (Expired) Exc…" at bounding box center [409, 137] width 74 height 14
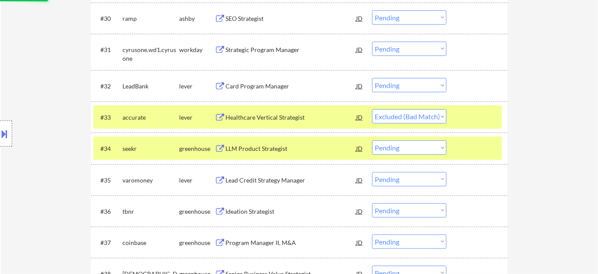
scroll to position [1259, 0]
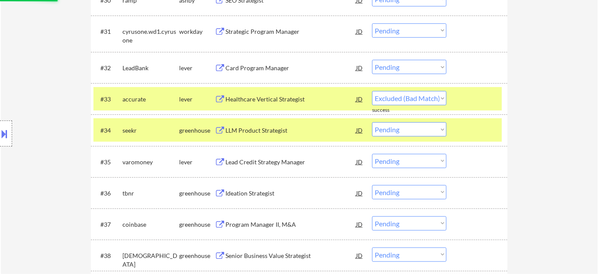
select select ""pending""
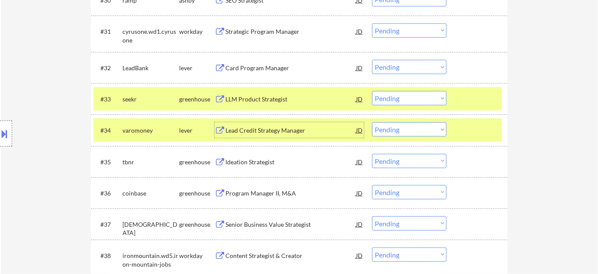
click at [282, 131] on div "Lead Credit Strategy Manager" at bounding box center [290, 130] width 131 height 9
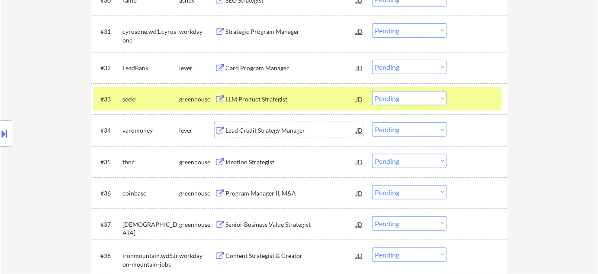
drag, startPoint x: 390, startPoint y: 130, endPoint x: 393, endPoint y: 135, distance: 5.8
click at [390, 130] on select "Choose an option... Pending Applied Excluded (Questions) Excluded (Expired) Exc…" at bounding box center [409, 129] width 74 height 14
click at [372, 122] on select "Choose an option... Pending Applied Excluded (Questions) Excluded (Expired) Exc…" at bounding box center [409, 129] width 74 height 14
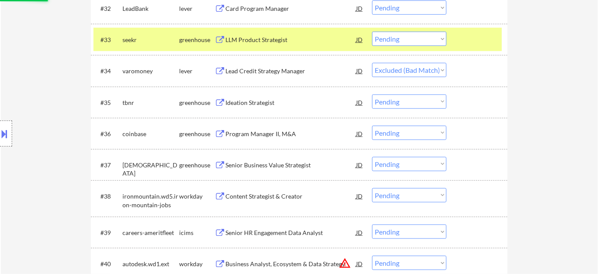
scroll to position [1337, 0]
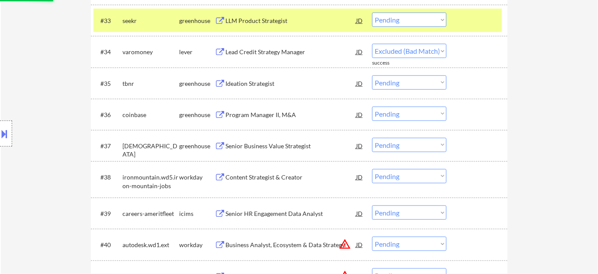
click at [271, 118] on div "Program Manager II, M&A" at bounding box center [290, 114] width 131 height 16
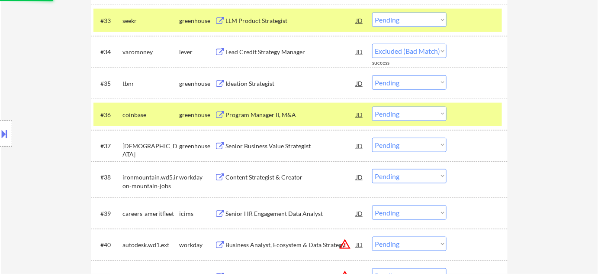
select select ""pending""
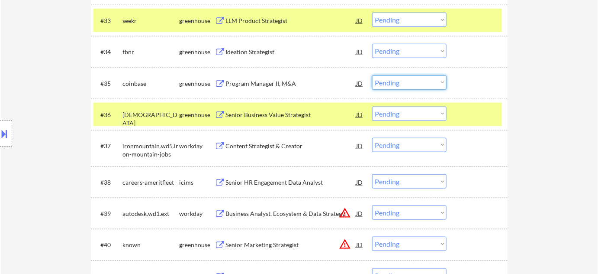
click at [404, 83] on select "Choose an option... Pending Applied Excluded (Questions) Excluded (Expired) Exc…" at bounding box center [409, 82] width 74 height 14
click at [372, 75] on select "Choose an option... Pending Applied Excluded (Questions) Excluded (Expired) Exc…" at bounding box center [409, 82] width 74 height 14
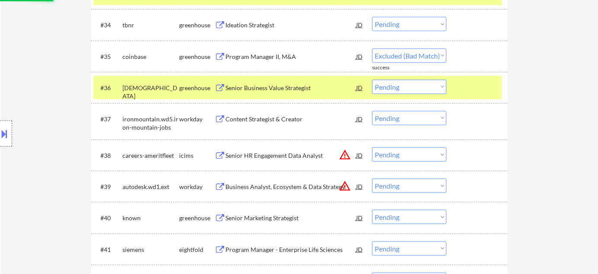
select select ""pending""
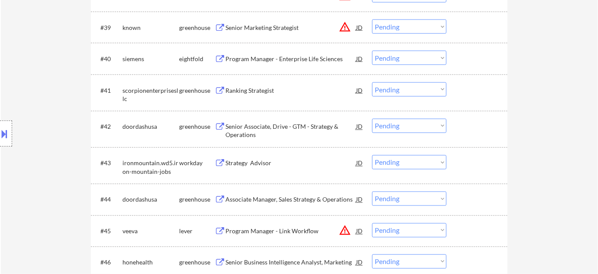
scroll to position [1534, 0]
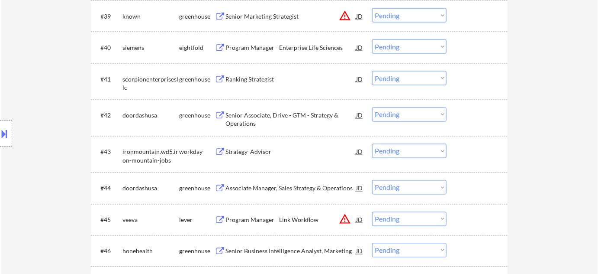
click at [316, 44] on div "Program Manager - Enterprise Life Sciences" at bounding box center [290, 47] width 131 height 9
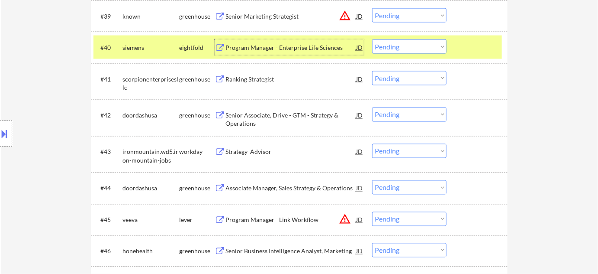
drag, startPoint x: 424, startPoint y: 47, endPoint x: 422, endPoint y: 52, distance: 5.1
click at [424, 47] on select "Choose an option... Pending Applied Excluded (Questions) Excluded (Expired) Exc…" at bounding box center [409, 46] width 74 height 14
click at [372, 39] on select "Choose an option... Pending Applied Excluded (Questions) Excluded (Expired) Exc…" at bounding box center [409, 46] width 74 height 14
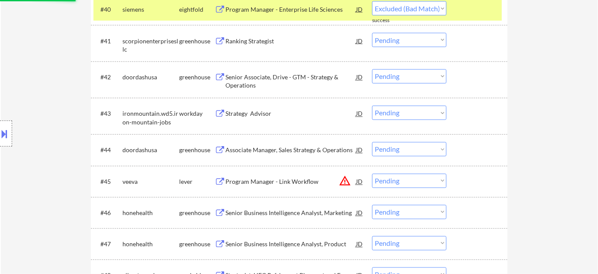
scroll to position [1574, 0]
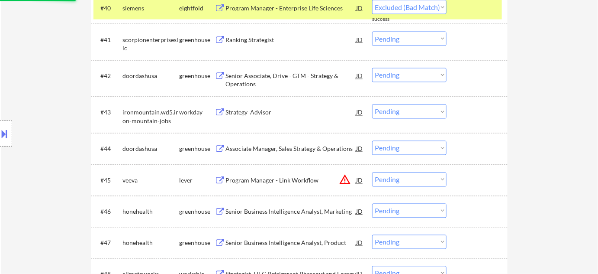
select select ""pending""
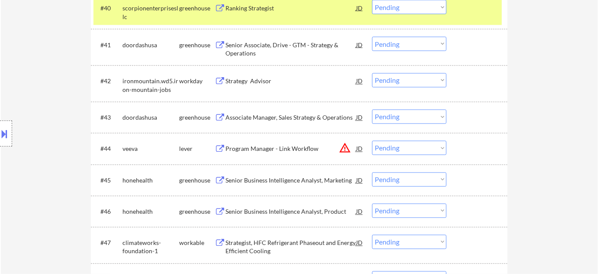
click at [247, 44] on div "Senior Associate, Drive - GTM - Strategy & Operations" at bounding box center [290, 49] width 131 height 17
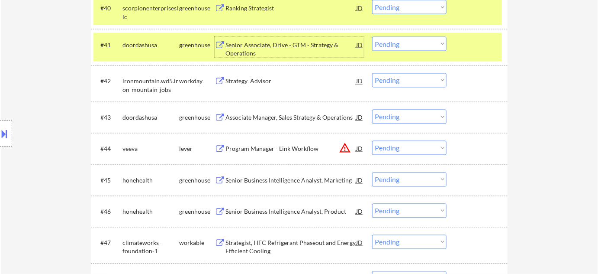
click at [431, 48] on select "Choose an option... Pending Applied Excluded (Questions) Excluded (Expired) Exc…" at bounding box center [409, 44] width 74 height 14
click at [372, 37] on select "Choose an option... Pending Applied Excluded (Questions) Excluded (Expired) Exc…" at bounding box center [409, 44] width 74 height 14
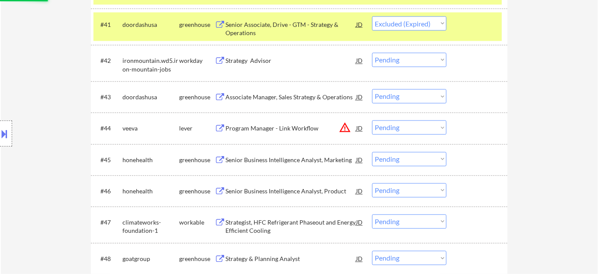
scroll to position [1613, 0]
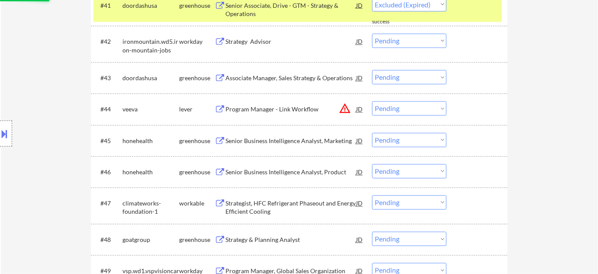
select select ""pending""
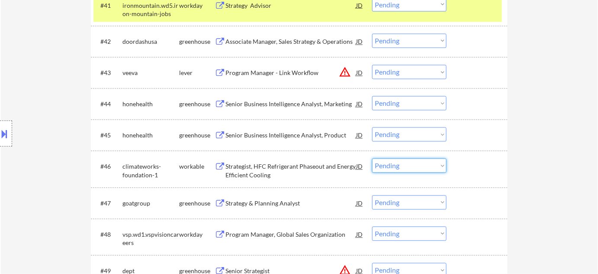
click at [421, 167] on select "Choose an option... Pending Applied Excluded (Questions) Excluded (Expired) Exc…" at bounding box center [409, 165] width 74 height 14
click at [372, 158] on select "Choose an option... Pending Applied Excluded (Questions) Excluded (Expired) Exc…" at bounding box center [409, 165] width 74 height 14
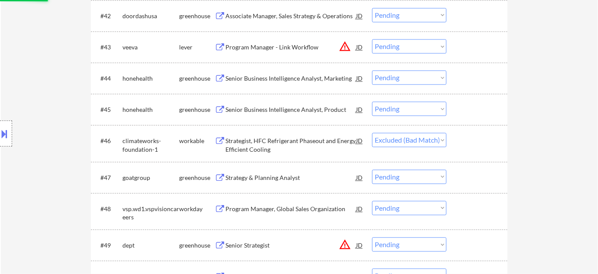
scroll to position [1652, 0]
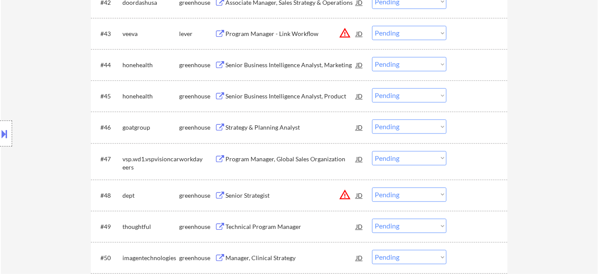
click at [275, 129] on div "Strategy & Planning Analyst" at bounding box center [290, 127] width 131 height 9
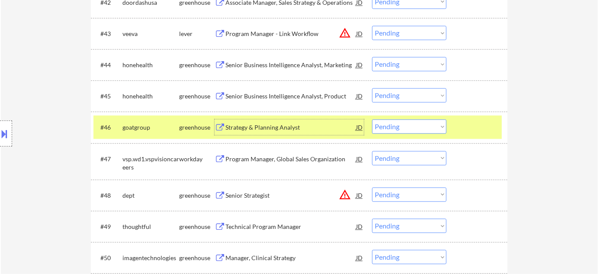
click at [407, 126] on select "Choose an option... Pending Applied Excluded (Questions) Excluded (Expired) Exc…" at bounding box center [409, 126] width 74 height 14
click at [372, 119] on select "Choose an option... Pending Applied Excluded (Questions) Excluded (Expired) Exc…" at bounding box center [409, 126] width 74 height 14
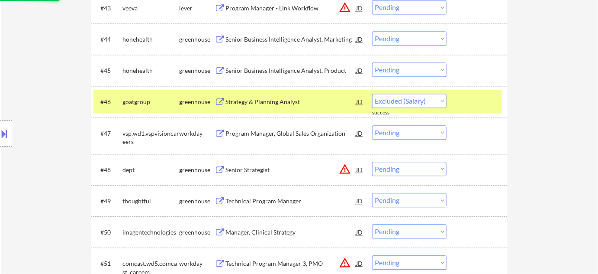
select select ""pending""
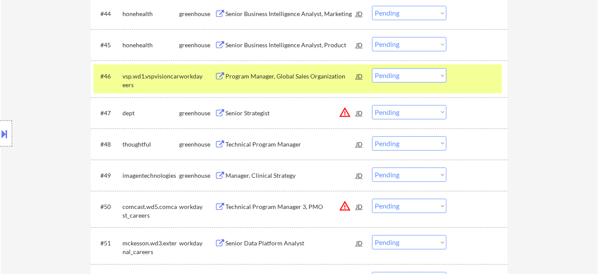
scroll to position [1692, 0]
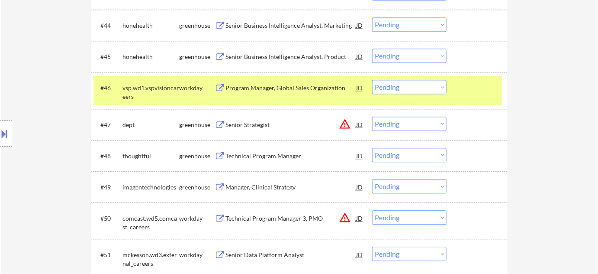
click at [278, 186] on div "Manager, Clinical Strategy" at bounding box center [290, 187] width 131 height 9
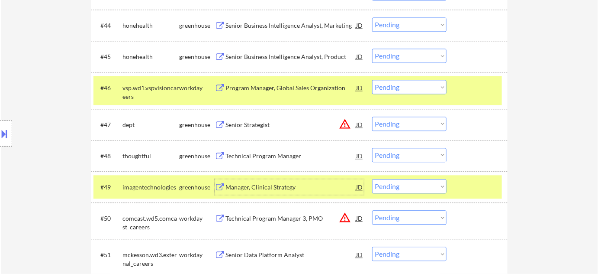
click at [407, 191] on select "Choose an option... Pending Applied Excluded (Questions) Excluded (Expired) Exc…" at bounding box center [409, 186] width 74 height 14
click at [372, 179] on select "Choose an option... Pending Applied Excluded (Questions) Excluded (Expired) Exc…" at bounding box center [409, 186] width 74 height 14
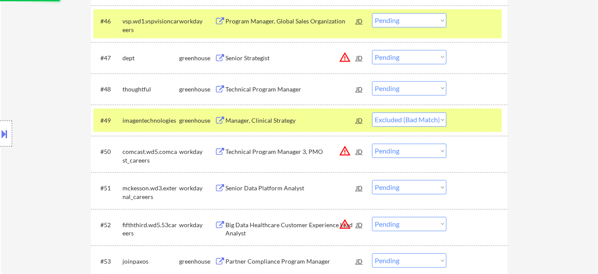
scroll to position [1770, 0]
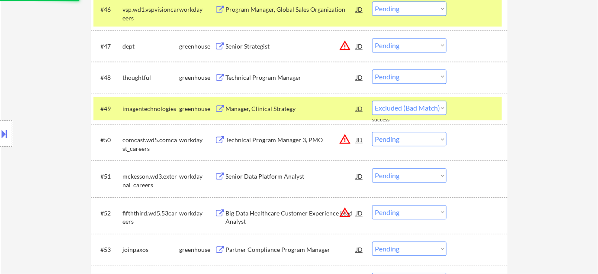
select select ""pending""
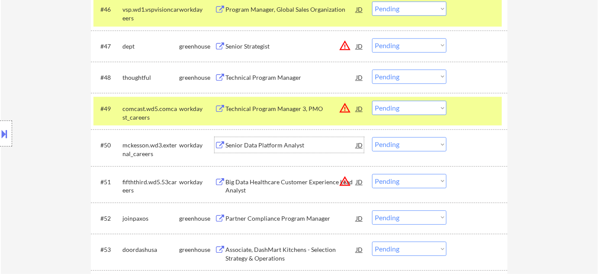
click at [271, 146] on div "Senior Data Platform Analyst" at bounding box center [290, 145] width 131 height 9
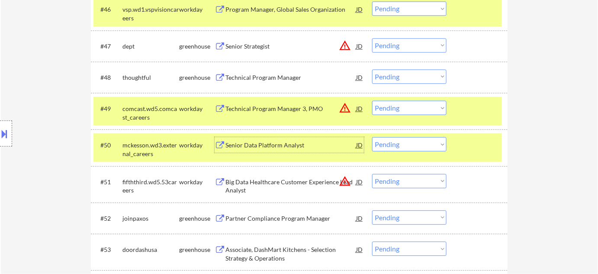
click at [393, 141] on select "Choose an option... Pending Applied Excluded (Questions) Excluded (Expired) Exc…" at bounding box center [409, 144] width 74 height 14
click at [372, 137] on select "Choose an option... Pending Applied Excluded (Questions) Excluded (Expired) Exc…" at bounding box center [409, 144] width 74 height 14
click at [344, 180] on button "warning_amber" at bounding box center [345, 181] width 12 height 12
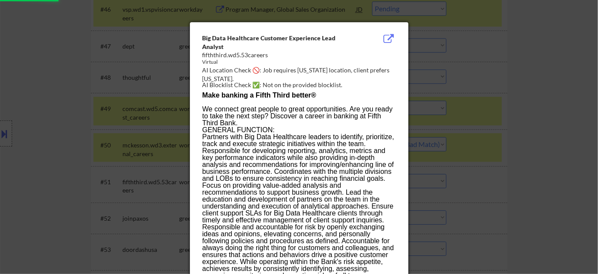
select select ""pending""
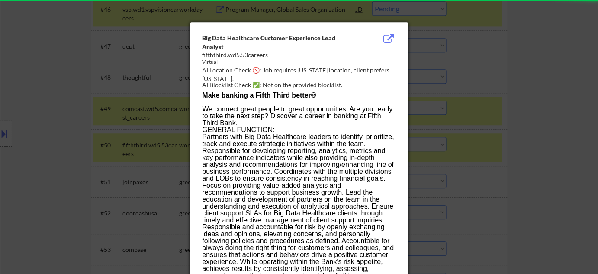
click at [468, 200] on div at bounding box center [299, 137] width 598 height 274
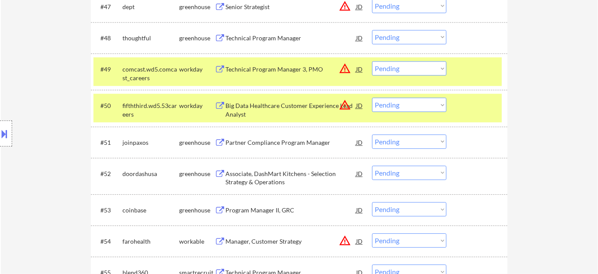
scroll to position [1849, 0]
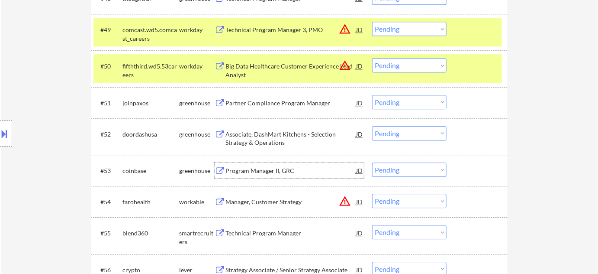
click at [271, 170] on div "Program Manager II, GRC" at bounding box center [290, 170] width 131 height 9
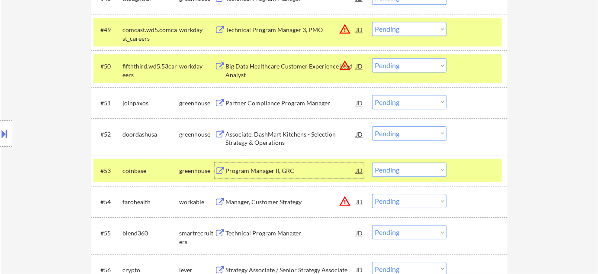
click at [402, 167] on select "Choose an option... Pending Applied Excluded (Questions) Excluded (Expired) Exc…" at bounding box center [409, 169] width 74 height 14
click at [372, 162] on select "Choose an option... Pending Applied Excluded (Questions) Excluded (Expired) Exc…" at bounding box center [409, 169] width 74 height 14
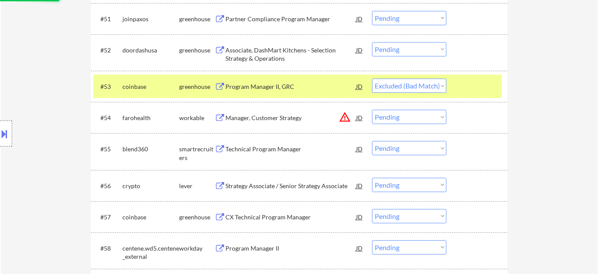
scroll to position [1967, 0]
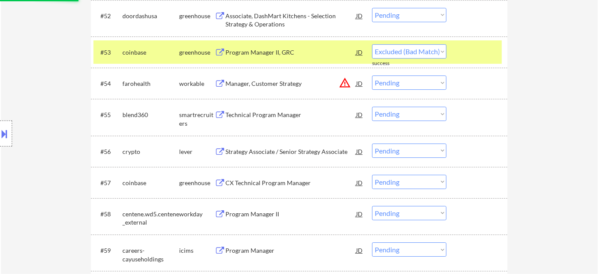
select select ""pending""
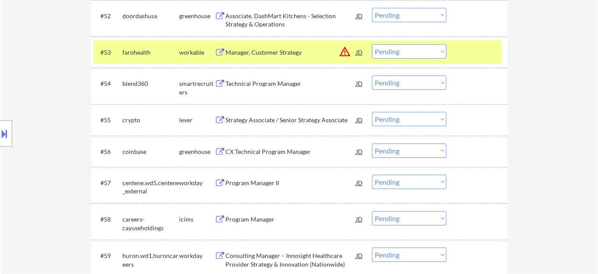
scroll to position [2006, 0]
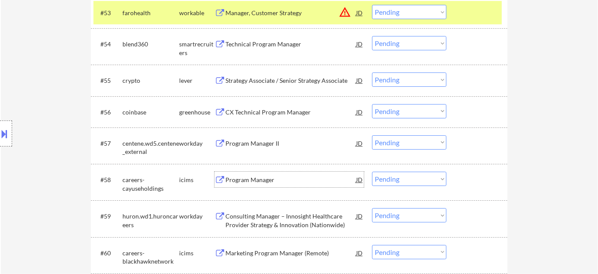
click at [250, 183] on div "Program Manager" at bounding box center [290, 179] width 131 height 9
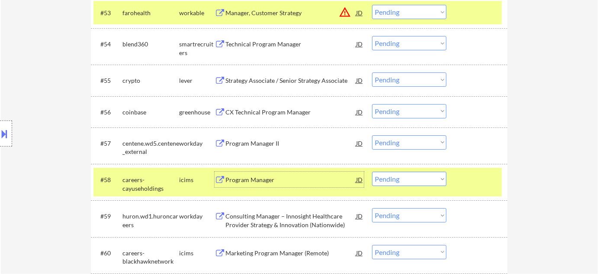
click at [425, 182] on select "Choose an option... Pending Applied Excluded (Questions) Excluded (Expired) Exc…" at bounding box center [409, 178] width 74 height 14
click at [372, 171] on select "Choose an option... Pending Applied Excluded (Questions) Excluded (Expired) Exc…" at bounding box center [409, 178] width 74 height 14
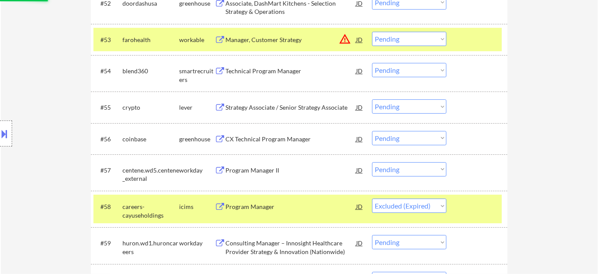
scroll to position [1967, 0]
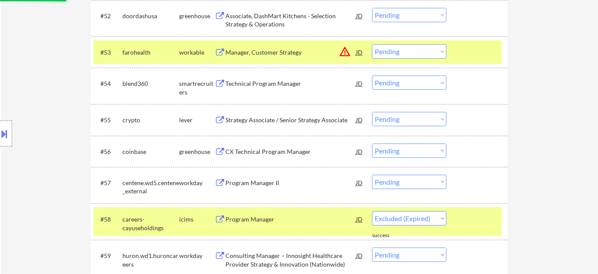
select select ""pending""
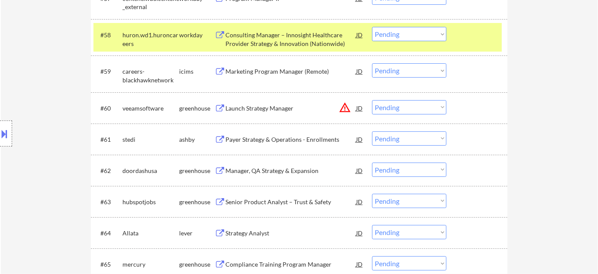
scroll to position [2164, 0]
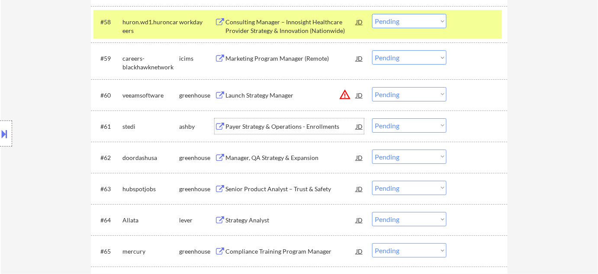
click at [294, 132] on div "Payer Strategy & Operations - Enrollments" at bounding box center [290, 126] width 131 height 16
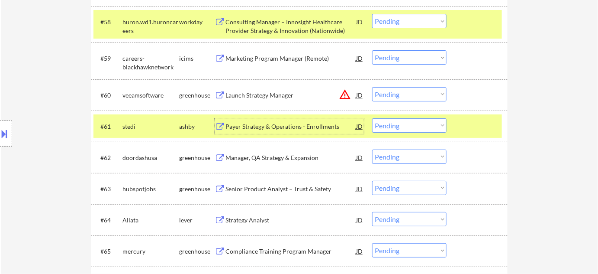
click at [341, 94] on button "warning_amber" at bounding box center [345, 94] width 12 height 12
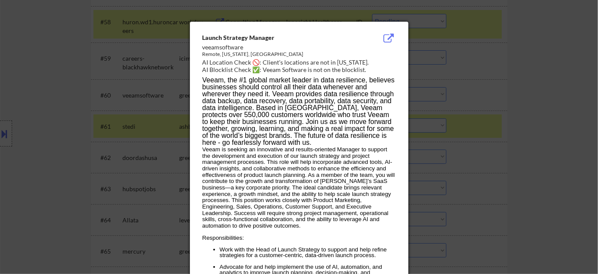
click at [529, 139] on div at bounding box center [299, 137] width 598 height 274
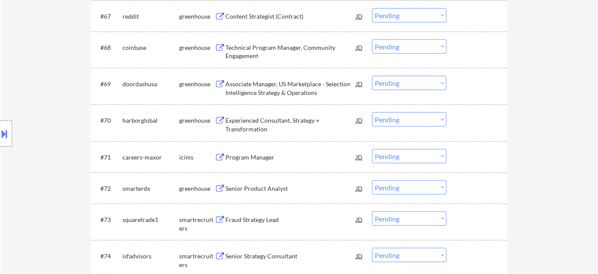
scroll to position [2478, 0]
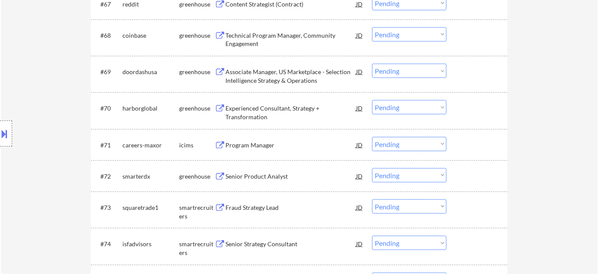
click at [269, 145] on div "Program Manager" at bounding box center [290, 145] width 131 height 9
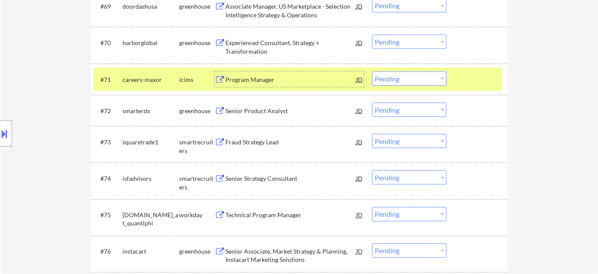
scroll to position [2557, 0]
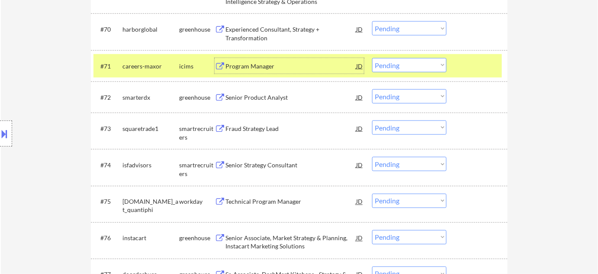
click at [265, 129] on div "Fraud Strategy Lead" at bounding box center [290, 128] width 131 height 9
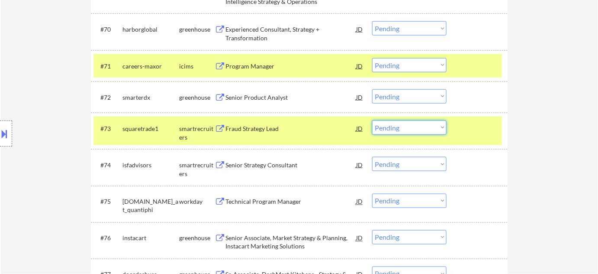
click at [409, 133] on select "Choose an option... Pending Applied Excluded (Questions) Excluded (Expired) Exc…" at bounding box center [409, 127] width 74 height 14
click at [372, 120] on select "Choose an option... Pending Applied Excluded (Questions) Excluded (Expired) Exc…" at bounding box center [409, 127] width 74 height 14
click at [290, 169] on div "Senior Strategy Consultant" at bounding box center [290, 165] width 131 height 16
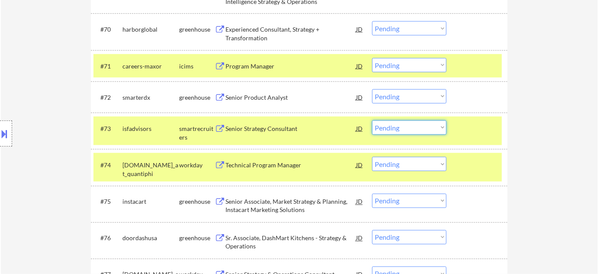
click at [395, 126] on select "Choose an option... Pending Applied Excluded (Questions) Excluded (Expired) Exc…" at bounding box center [409, 127] width 74 height 14
click at [372, 120] on select "Choose an option... Pending Applied Excluded (Questions) Excluded (Expired) Exc…" at bounding box center [409, 127] width 74 height 14
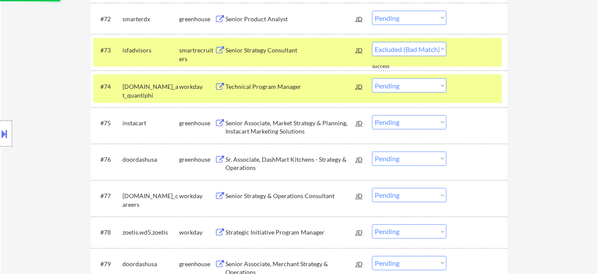
select select ""pending""
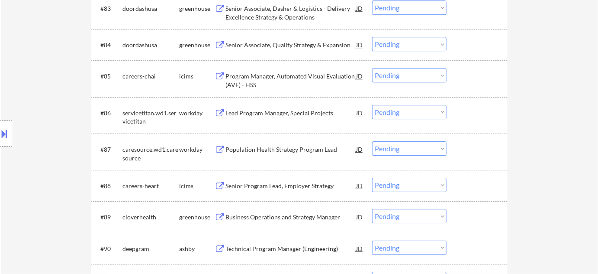
scroll to position [3029, 0]
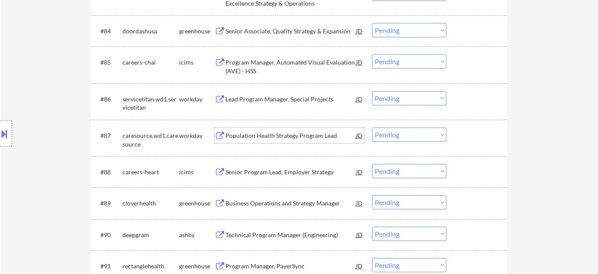
click at [275, 136] on div "Population Health Strategy Program Lead" at bounding box center [290, 135] width 131 height 9
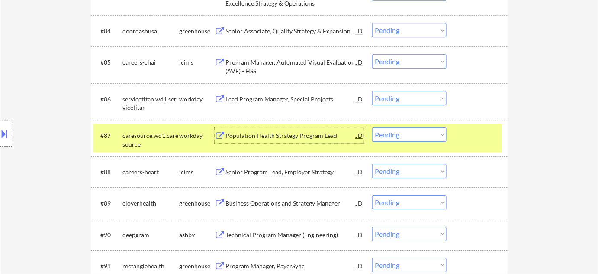
click at [403, 135] on select "Choose an option... Pending Applied Excluded (Questions) Excluded (Expired) Exc…" at bounding box center [409, 134] width 74 height 14
click at [372, 127] on select "Choose an option... Pending Applied Excluded (Questions) Excluded (Expired) Exc…" at bounding box center [409, 134] width 74 height 14
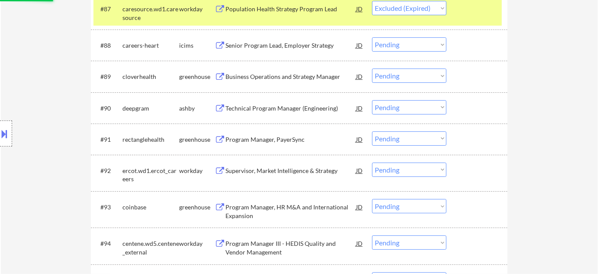
scroll to position [3147, 0]
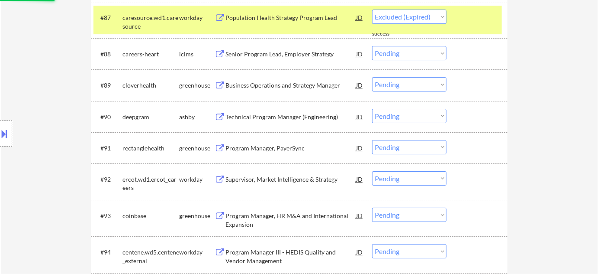
select select ""pending""
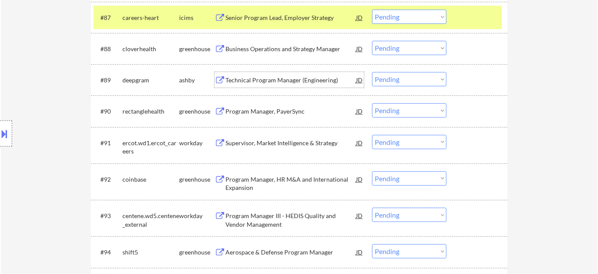
click at [309, 81] on div "Technical Program Manager (Engineering)" at bounding box center [290, 80] width 131 height 9
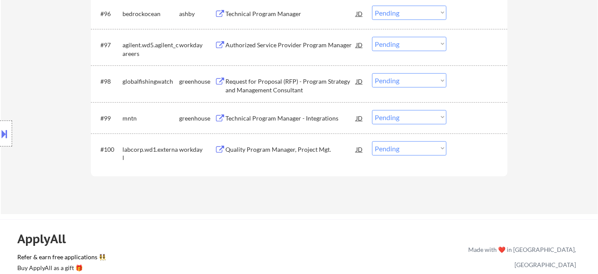
scroll to position [3448, 0]
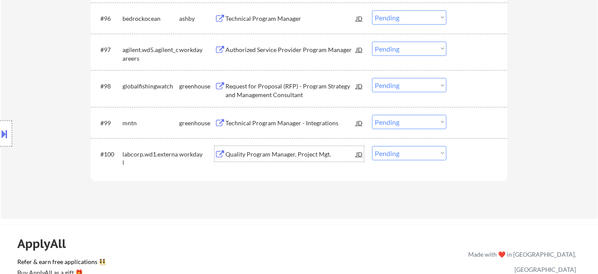
click at [290, 150] on div "Quality Program Manager, Project Mgt." at bounding box center [290, 154] width 131 height 9
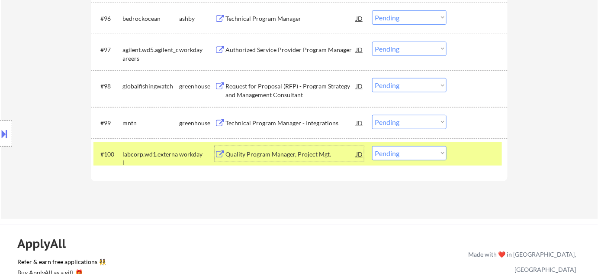
click at [393, 157] on select "Choose an option... Pending Applied Excluded (Questions) Excluded (Expired) Exc…" at bounding box center [409, 153] width 74 height 14
click at [372, 146] on select "Choose an option... Pending Applied Excluded (Questions) Excluded (Expired) Exc…" at bounding box center [409, 153] width 74 height 14
click at [256, 96] on div "Request for Proposal (RFP) - Program Strategy and Management Consultant" at bounding box center [290, 90] width 131 height 17
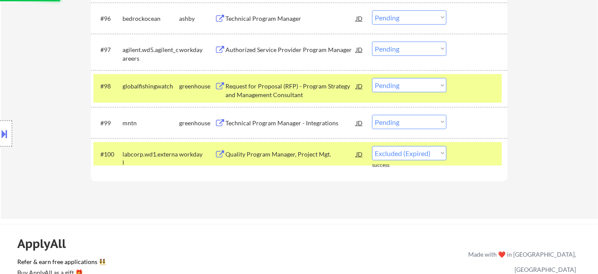
select select ""pending""
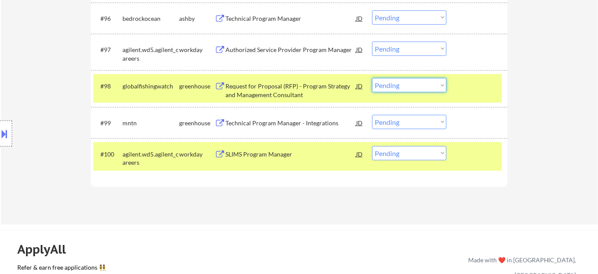
click at [409, 91] on select "Choose an option... Pending Applied Excluded (Questions) Excluded (Expired) Exc…" at bounding box center [409, 85] width 74 height 14
click at [372, 78] on select "Choose an option... Pending Applied Excluded (Questions) Excluded (Expired) Exc…" at bounding box center [409, 85] width 74 height 14
select select ""pending""
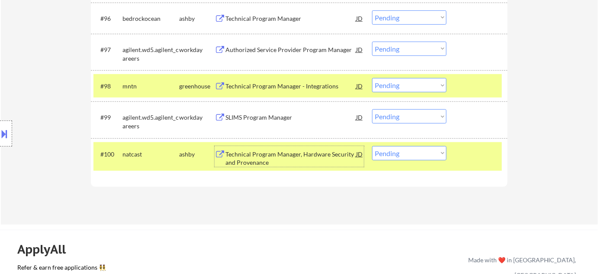
click at [262, 163] on div "Technical Program Manager, Hardware Security and Provenance" at bounding box center [290, 158] width 131 height 17
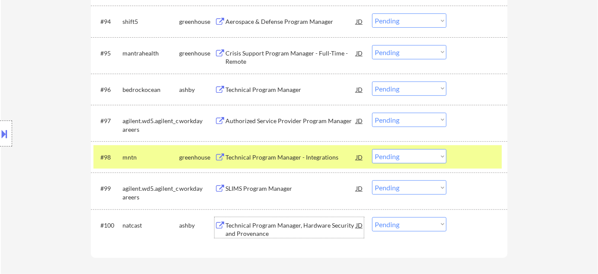
scroll to position [3369, 0]
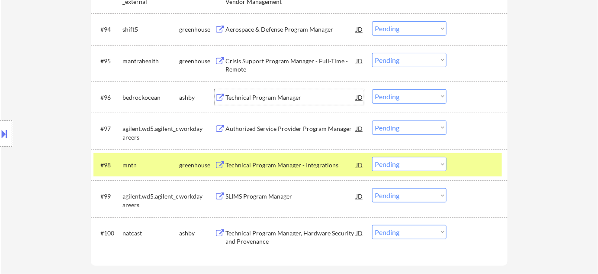
click at [255, 99] on div "Technical Program Manager" at bounding box center [290, 97] width 131 height 9
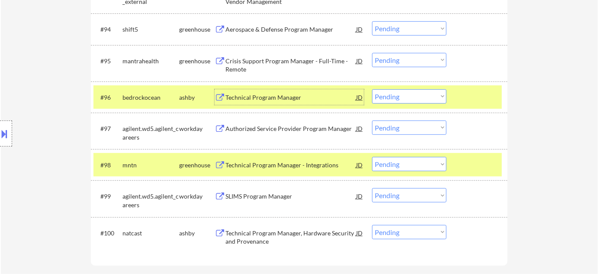
click at [243, 68] on div "Crisis Support Program Manager - Full-Time - Remote" at bounding box center [290, 65] width 131 height 17
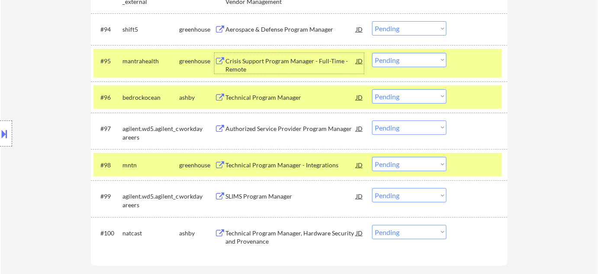
click at [397, 59] on select "Choose an option... Pending Applied Excluded (Questions) Excluded (Expired) Exc…" at bounding box center [409, 60] width 74 height 14
click at [372, 53] on select "Choose an option... Pending Applied Excluded (Questions) Excluded (Expired) Exc…" at bounding box center [409, 60] width 74 height 14
select select ""pending""
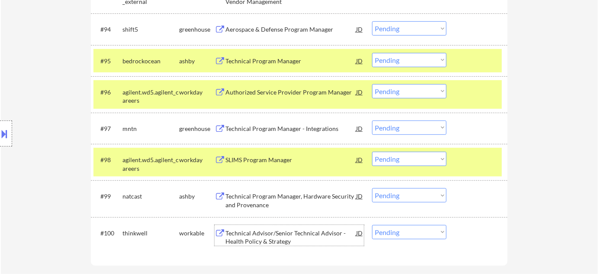
click at [280, 238] on div "Technical Advisor/Senior Technical Advisor - Health Policy & Strategy" at bounding box center [290, 236] width 131 height 17
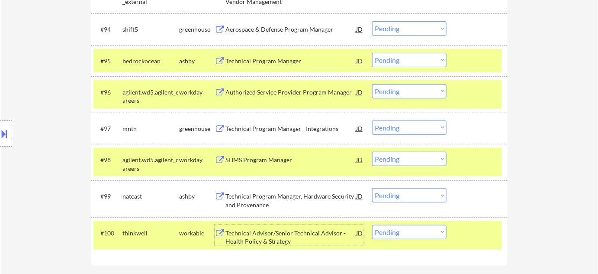
click at [405, 228] on select "Choose an option... Pending Applied Excluded (Questions) Excluded (Expired) Exc…" at bounding box center [409, 232] width 74 height 14
click at [372, 225] on select "Choose an option... Pending Applied Excluded (Questions) Excluded (Expired) Exc…" at bounding box center [409, 232] width 74 height 14
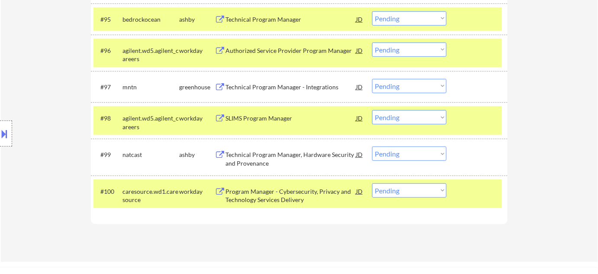
scroll to position [3448, 0]
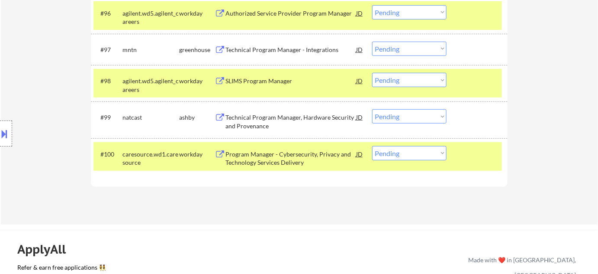
click at [284, 150] on div "Program Manager - Cybersecurity, Privacy and Technology Services Delivery" at bounding box center [290, 158] width 131 height 17
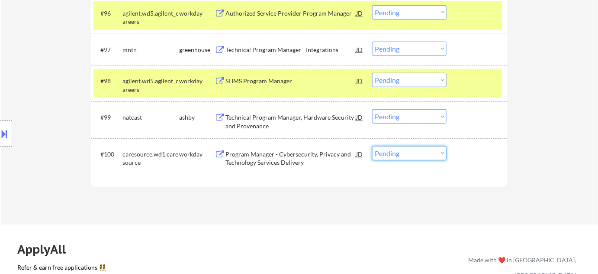
click at [405, 159] on select "Choose an option... Pending Applied Excluded (Questions) Excluded (Expired) Exc…" at bounding box center [409, 153] width 74 height 14
click at [372, 146] on select "Choose an option... Pending Applied Excluded (Questions) Excluded (Expired) Exc…" at bounding box center [409, 153] width 74 height 14
select select ""pending""
click at [251, 83] on div "SLIMS Program Manager" at bounding box center [290, 81] width 131 height 9
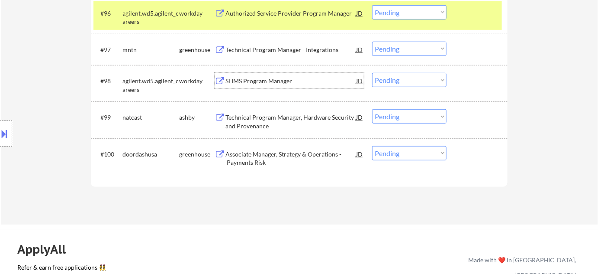
click at [399, 82] on select "Choose an option... Pending Applied Excluded (Questions) Excluded (Expired) Exc…" at bounding box center [409, 80] width 74 height 14
click at [372, 73] on select "Choose an option... Pending Applied Excluded (Questions) Excluded (Expired) Exc…" at bounding box center [409, 80] width 74 height 14
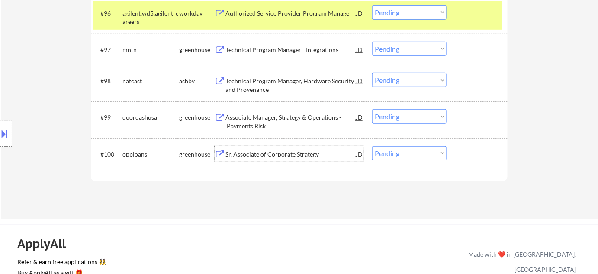
click at [266, 151] on div "Sr. Associate of Corporate Strategy" at bounding box center [290, 154] width 131 height 9
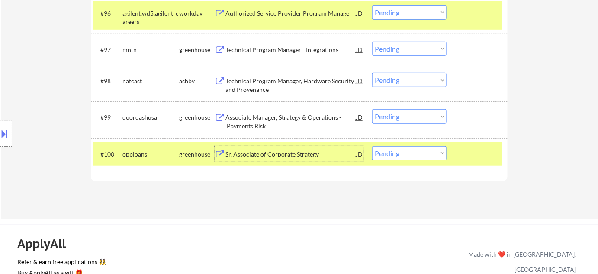
click at [393, 77] on select "Choose an option... Pending Applied Excluded (Questions) Excluded (Expired) Exc…" at bounding box center [409, 80] width 74 height 14
click at [372, 73] on select "Choose an option... Pending Applied Excluded (Questions) Excluded (Expired) Exc…" at bounding box center [409, 80] width 74 height 14
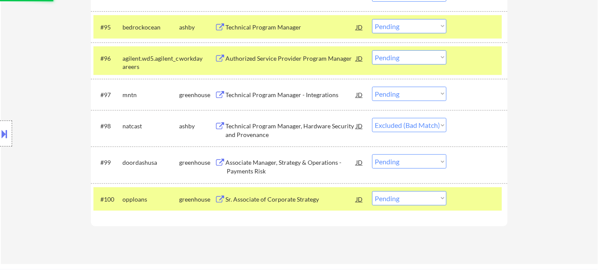
scroll to position [3369, 0]
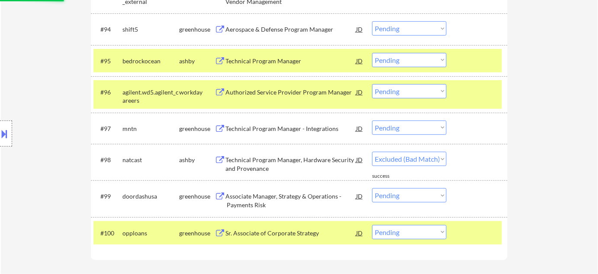
select select ""pending""
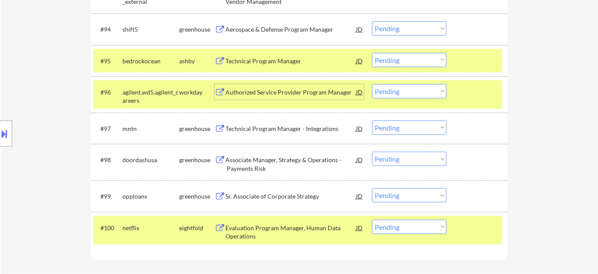
click at [283, 95] on div "Authorized Service Provider Program Manager" at bounding box center [290, 92] width 131 height 9
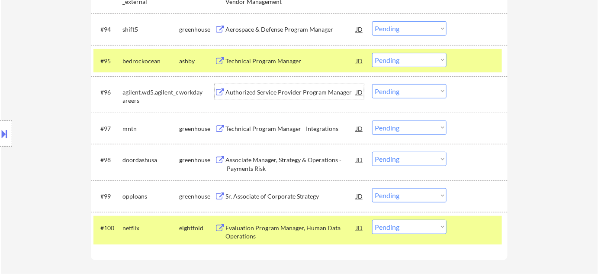
click at [406, 88] on select "Choose an option... Pending Applied Excluded (Questions) Excluded (Expired) Exc…" at bounding box center [409, 91] width 74 height 14
click at [372, 84] on select "Choose an option... Pending Applied Excluded (Questions) Excluded (Expired) Exc…" at bounding box center [409, 91] width 74 height 14
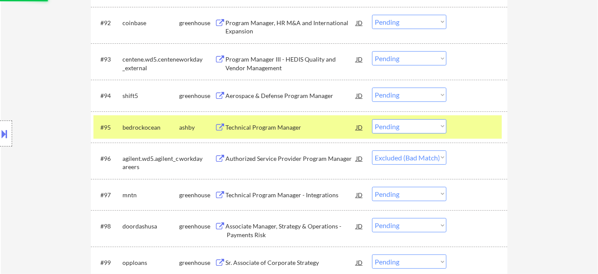
scroll to position [3291, 0]
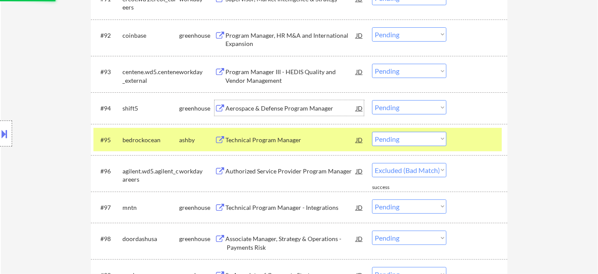
click at [277, 104] on div "Aerospace & Defense Program Manager" at bounding box center [290, 108] width 131 height 9
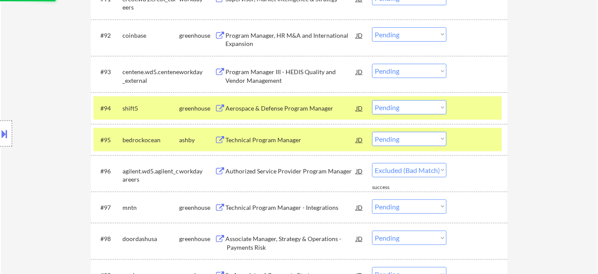
select select ""pending""
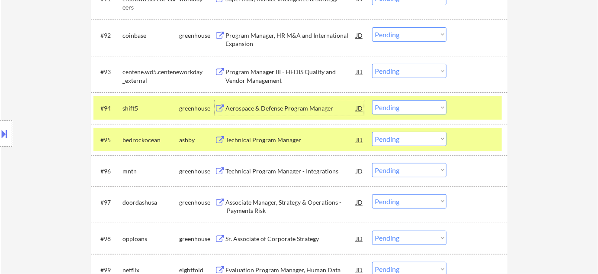
click at [400, 106] on select "Choose an option... Pending Applied Excluded (Questions) Excluded (Expired) Exc…" at bounding box center [409, 107] width 74 height 14
click at [372, 100] on select "Choose an option... Pending Applied Excluded (Questions) Excluded (Expired) Exc…" at bounding box center [409, 107] width 74 height 14
select select ""pending""
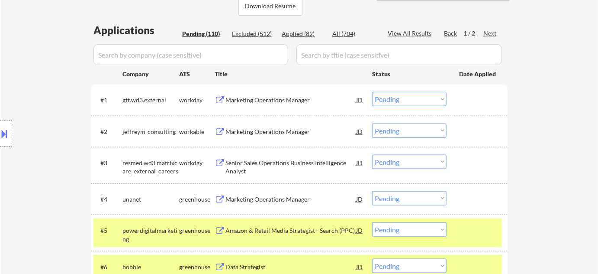
scroll to position [186, 0]
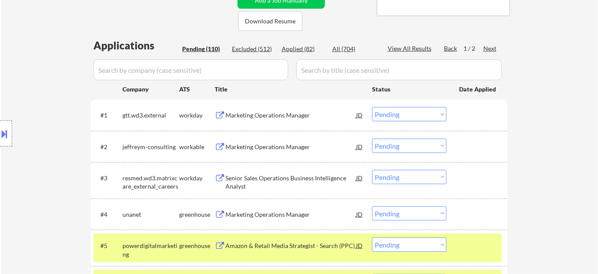
click at [493, 50] on div "Next" at bounding box center [490, 48] width 14 height 9
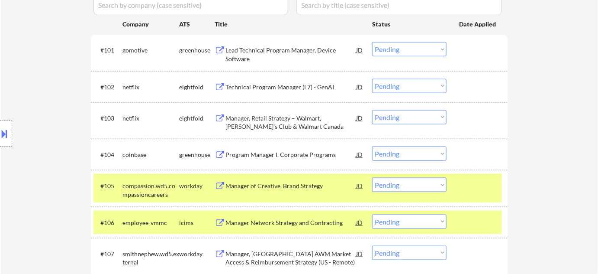
scroll to position [265, 0]
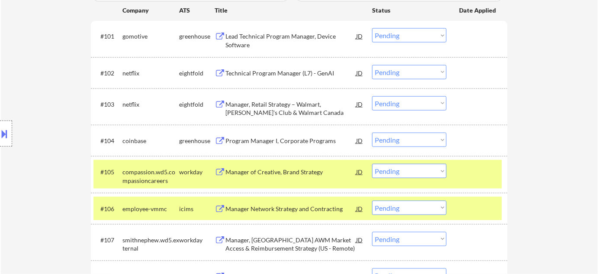
click at [238, 37] on div "Lead Technical Program Manager, Device Software" at bounding box center [290, 40] width 131 height 17
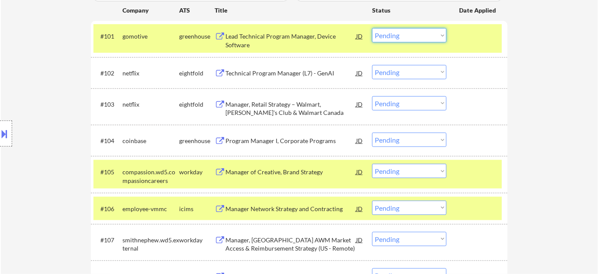
drag, startPoint x: 399, startPoint y: 31, endPoint x: 403, endPoint y: 41, distance: 10.7
click at [399, 31] on select "Choose an option... Pending Applied Excluded (Questions) Excluded (Expired) Exc…" at bounding box center [409, 35] width 74 height 14
click at [372, 28] on select "Choose an option... Pending Applied Excluded (Questions) Excluded (Expired) Exc…" at bounding box center [409, 35] width 74 height 14
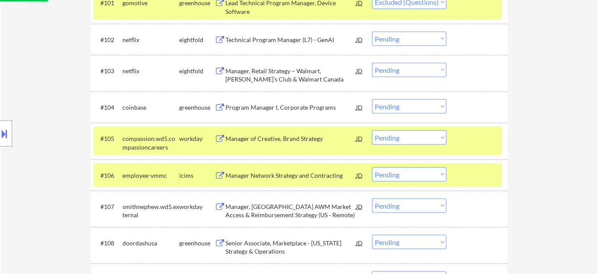
scroll to position [304, 0]
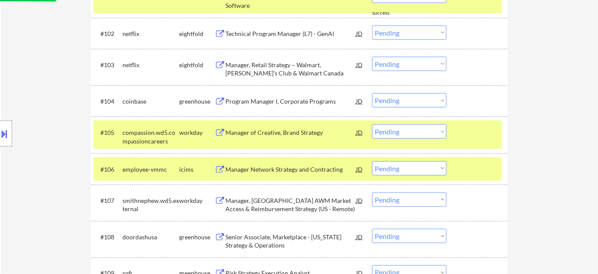
select select ""pending""
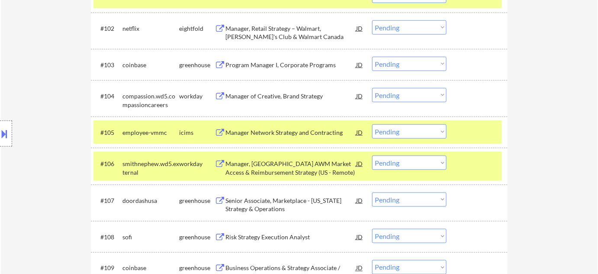
scroll to position [344, 0]
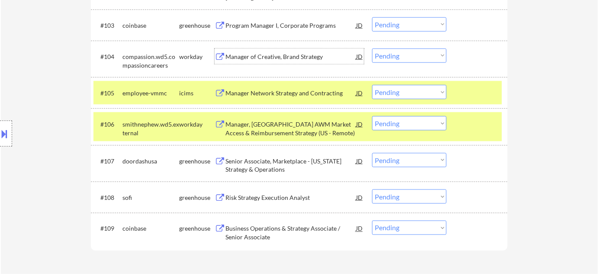
click at [306, 59] on div "Manager of Creative, Brand Strategy" at bounding box center [290, 56] width 131 height 9
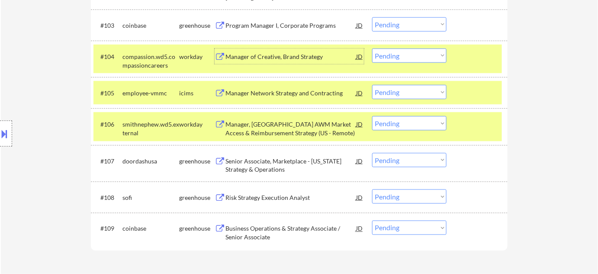
click at [417, 49] on select "Choose an option... Pending Applied Excluded (Questions) Excluded (Expired) Exc…" at bounding box center [409, 55] width 74 height 14
click at [372, 48] on select "Choose an option... Pending Applied Excluded (Questions) Excluded (Expired) Exc…" at bounding box center [409, 55] width 74 height 14
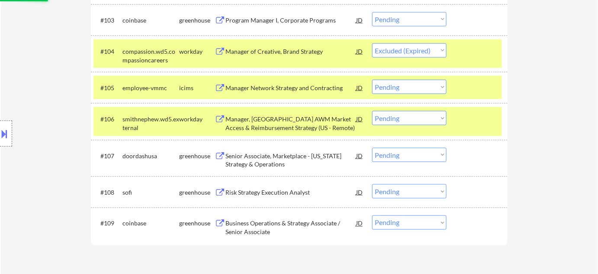
scroll to position [383, 0]
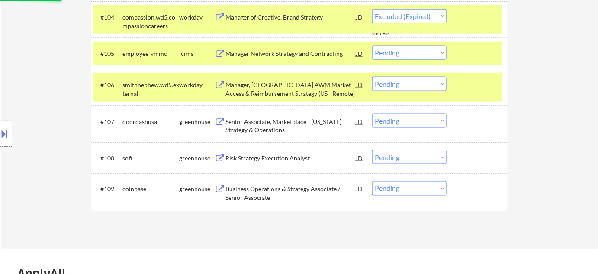
select select ""pending""
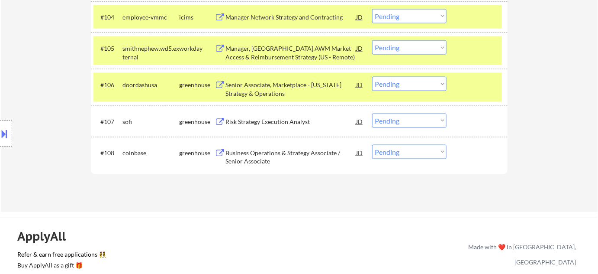
click at [262, 56] on div "Manager, US AWM Market Access & Reimbursement Strategy (US - Remote)" at bounding box center [290, 52] width 131 height 17
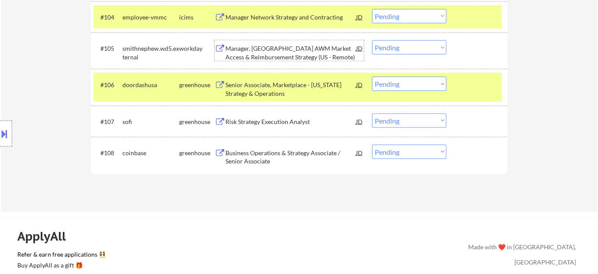
click at [431, 51] on select "Choose an option... Pending Applied Excluded (Questions) Excluded (Expired) Exc…" at bounding box center [409, 47] width 74 height 14
click at [372, 40] on select "Choose an option... Pending Applied Excluded (Questions) Excluded (Expired) Exc…" at bounding box center [409, 47] width 74 height 14
select select ""pending""
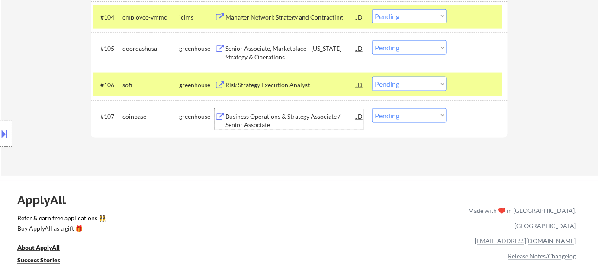
click at [258, 122] on div "Business Operations & Strategy Associate / Senior Associate" at bounding box center [290, 120] width 131 height 17
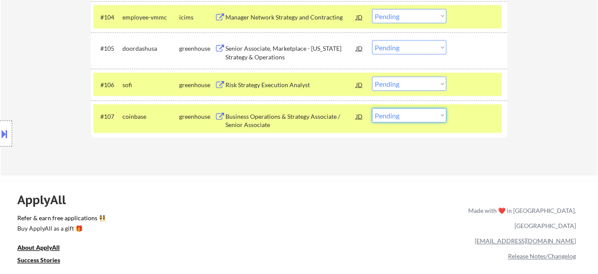
drag, startPoint x: 382, startPoint y: 114, endPoint x: 387, endPoint y: 120, distance: 8.6
click at [382, 114] on select "Choose an option... Pending Applied Excluded (Questions) Excluded (Expired) Exc…" at bounding box center [409, 115] width 74 height 14
select select ""excluded__expired_""
click at [372, 108] on select "Choose an option... Pending Applied Excluded (Questions) Excluded (Expired) Exc…" at bounding box center [409, 115] width 74 height 14
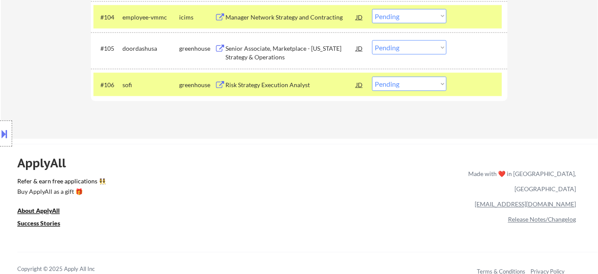
click at [281, 91] on div "Risk Strategy Execution Analyst" at bounding box center [290, 85] width 131 height 16
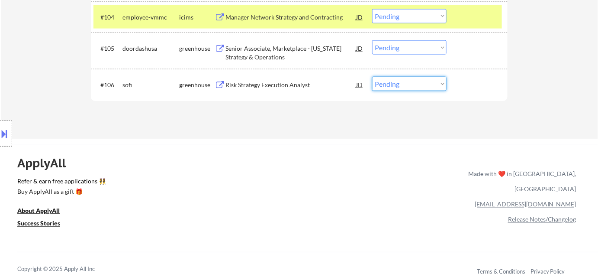
drag, startPoint x: 406, startPoint y: 81, endPoint x: 411, endPoint y: 90, distance: 10.1
click at [406, 81] on select "Choose an option... Pending Applied Excluded (Questions) Excluded (Expired) Exc…" at bounding box center [409, 84] width 74 height 14
select select ""excluded__bad_match_""
click at [372, 77] on select "Choose an option... Pending Applied Excluded (Questions) Excluded (Expired) Exc…" at bounding box center [409, 84] width 74 height 14
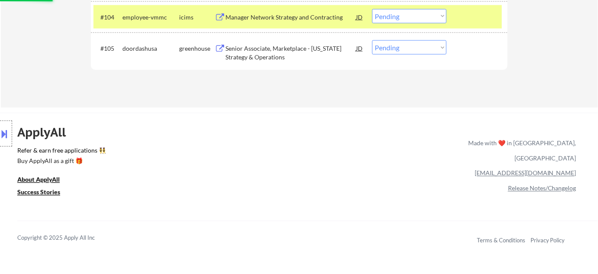
click at [254, 52] on div "Senior Associate, Marketplace - Texas Strategy & Operations" at bounding box center [290, 52] width 131 height 17
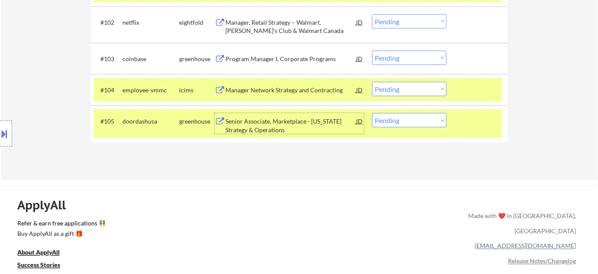
scroll to position [304, 0]
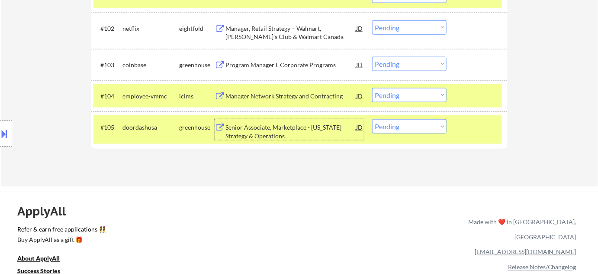
click at [300, 96] on div "Manager Network Strategy and Contracting" at bounding box center [290, 96] width 131 height 9
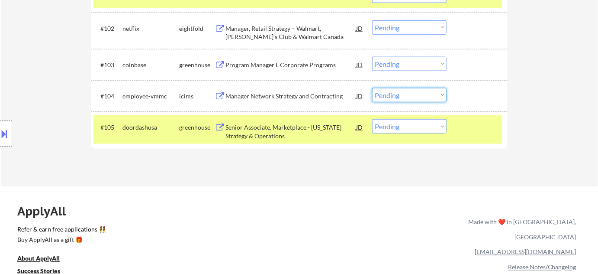
click at [409, 94] on select "Choose an option... Pending Applied Excluded (Questions) Excluded (Expired) Exc…" at bounding box center [409, 95] width 74 height 14
click at [372, 88] on select "Choose an option... Pending Applied Excluded (Questions) Excluded (Expired) Exc…" at bounding box center [409, 95] width 74 height 14
click at [308, 68] on div "Program Manager I, Corporate Programs" at bounding box center [290, 65] width 131 height 9
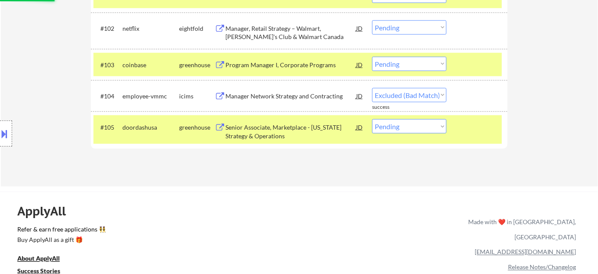
select select ""pending""
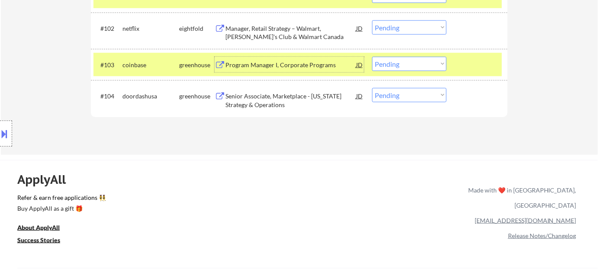
click at [415, 68] on select "Choose an option... Pending Applied Excluded (Questions) Excluded (Expired) Exc…" at bounding box center [409, 64] width 74 height 14
click at [372, 57] on select "Choose an option... Pending Applied Excluded (Questions) Excluded (Expired) Exc…" at bounding box center [409, 64] width 74 height 14
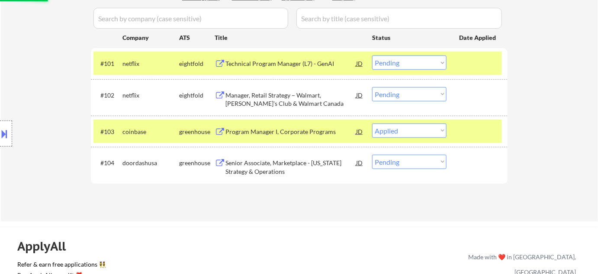
scroll to position [225, 0]
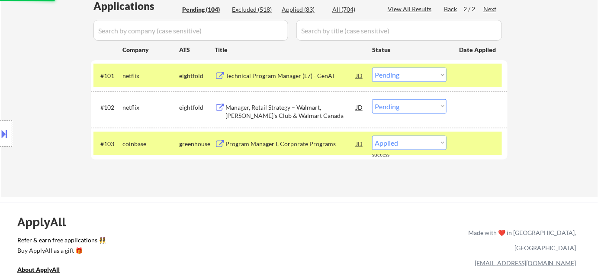
select select ""pending""
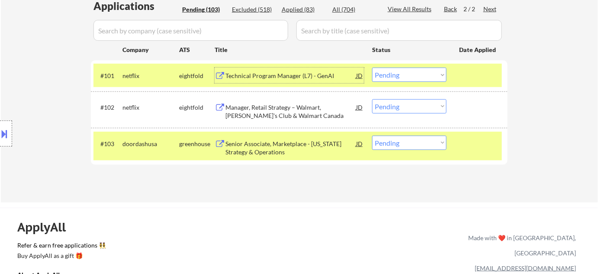
click at [261, 71] on div "Technical Program Manager (L7) - GenAI" at bounding box center [290, 75] width 131 height 9
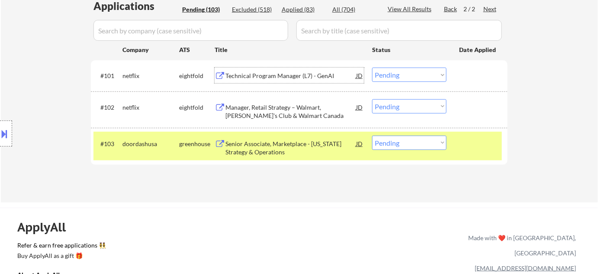
click at [404, 74] on select "Choose an option... Pending Applied Excluded (Questions) Excluded (Expired) Exc…" at bounding box center [409, 75] width 74 height 14
click at [372, 68] on select "Choose an option... Pending Applied Excluded (Questions) Excluded (Expired) Exc…" at bounding box center [409, 75] width 74 height 14
click at [255, 118] on div "Manager, Retail Strategy – Walmart, Sam's Club & Walmart Canada" at bounding box center [290, 111] width 131 height 17
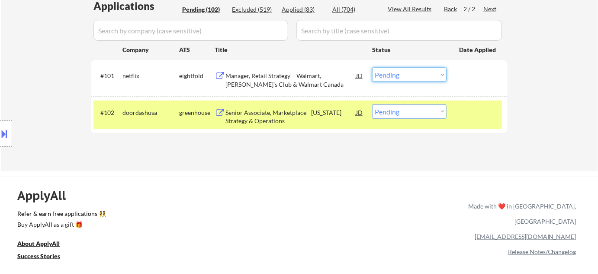
click at [409, 69] on select "Choose an option... Pending Applied Excluded (Questions) Excluded (Expired) Exc…" at bounding box center [409, 75] width 74 height 14
click at [372, 68] on select "Choose an option... Pending Applied Excluded (Questions) Excluded (Expired) Exc…" at bounding box center [409, 75] width 74 height 14
select select ""pending""
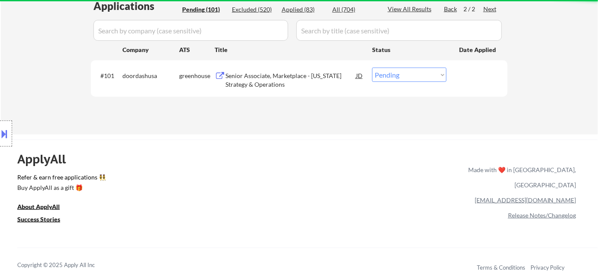
click at [458, 9] on div "Back 2 / 2 Next" at bounding box center [470, 10] width 53 height 10
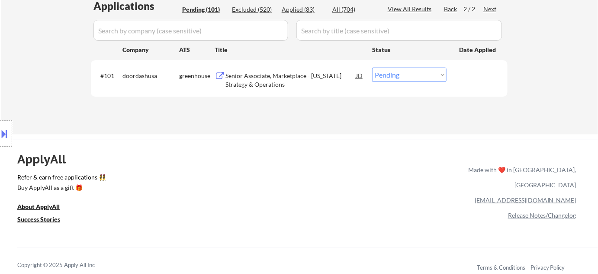
click at [454, 10] on div "Back" at bounding box center [451, 9] width 14 height 9
select select ""pending""
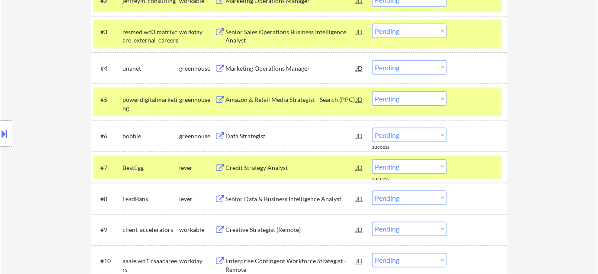
scroll to position [344, 0]
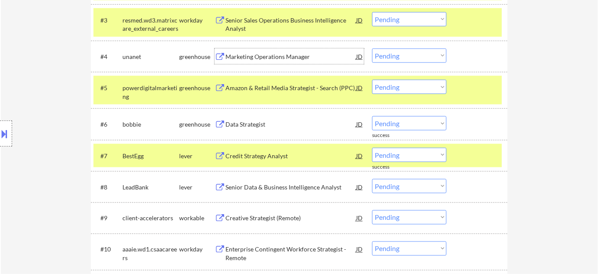
click at [264, 59] on div "Marketing Operations Manager" at bounding box center [290, 56] width 131 height 9
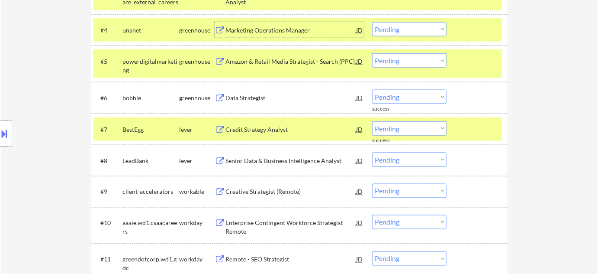
scroll to position [383, 0]
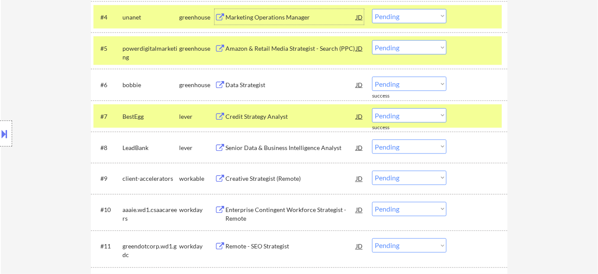
click at [251, 87] on div "Data Strategist" at bounding box center [290, 84] width 131 height 9
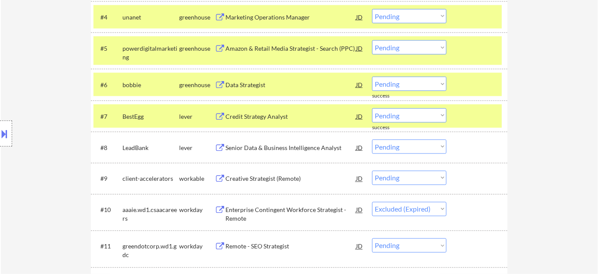
select select ""pending""
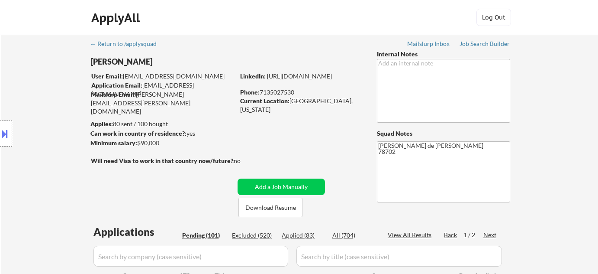
select select ""pending""
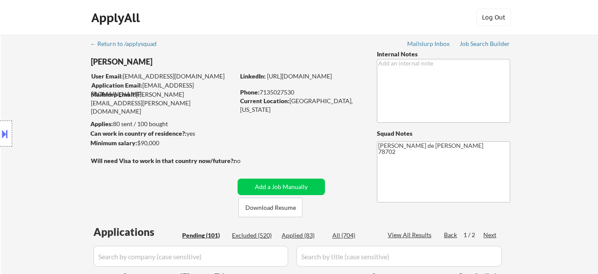
select select ""pending""
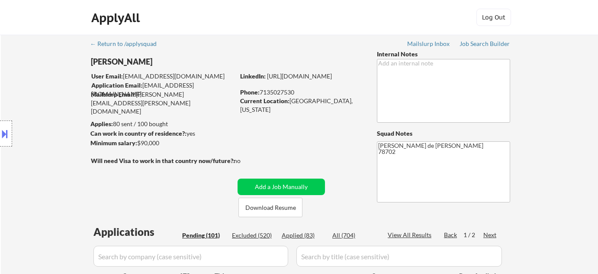
select select ""pending""
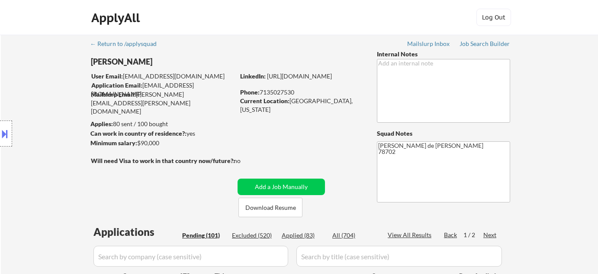
select select ""pending""
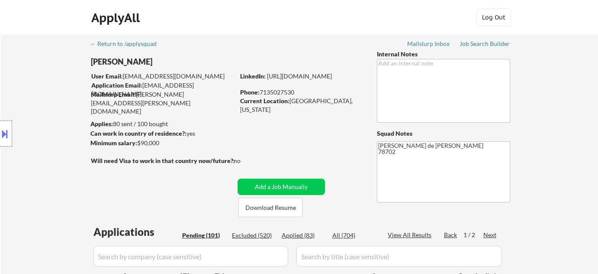
select select ""pending""
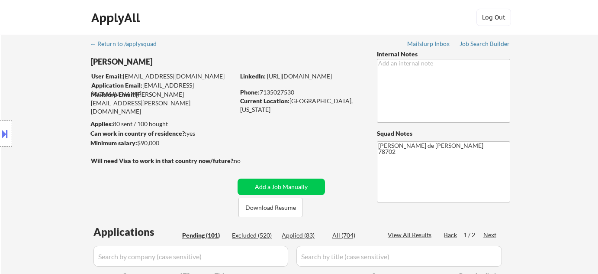
select select ""pending""
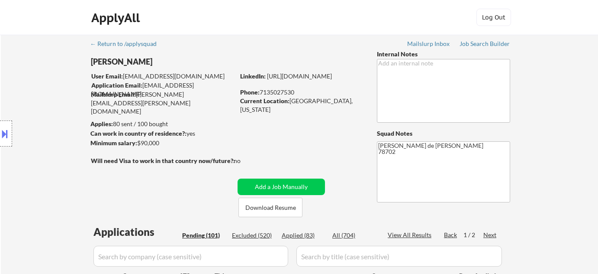
select select ""pending""
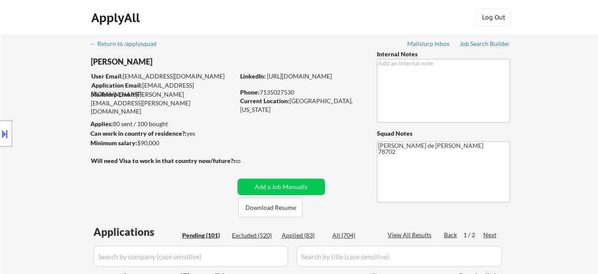
select select ""pending""
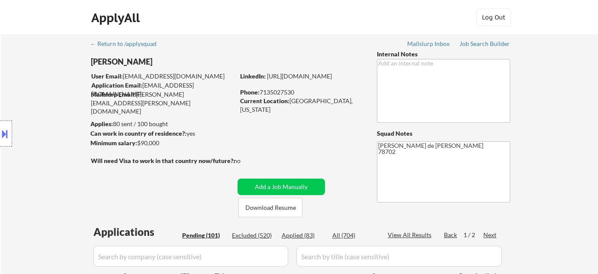
select select ""pending""
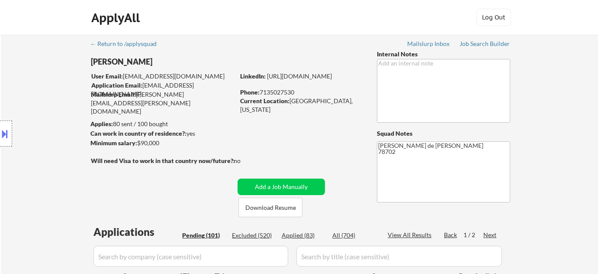
select select ""pending""
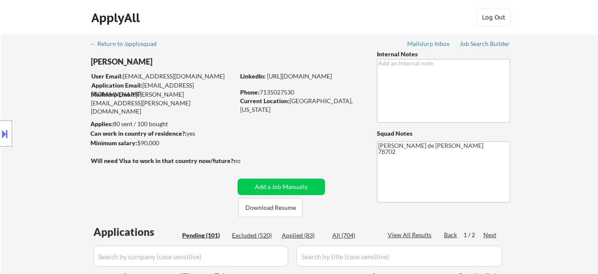
select select ""pending""
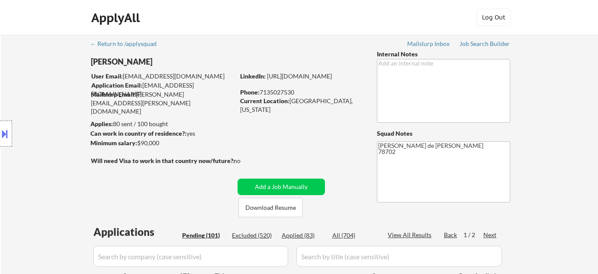
select select ""pending""
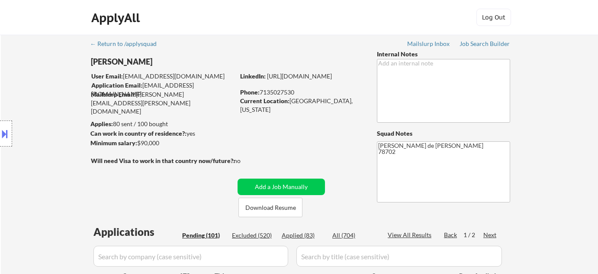
select select ""pending""
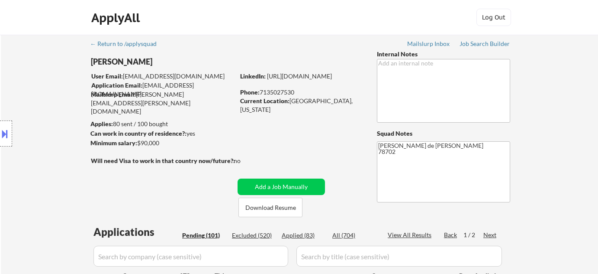
select select ""pending""
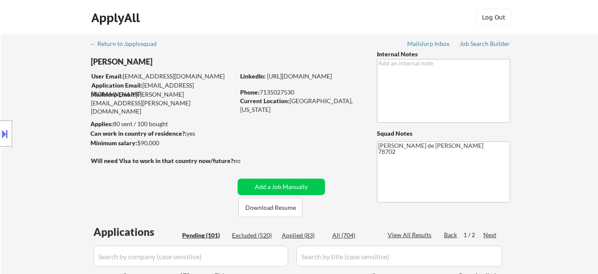
select select ""pending""
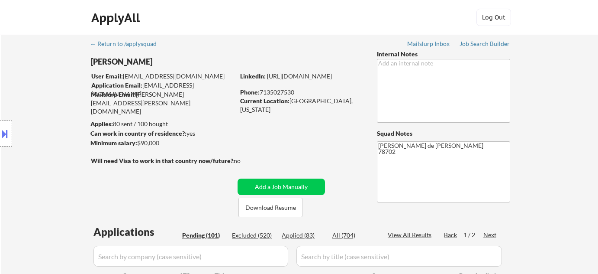
select select ""pending""
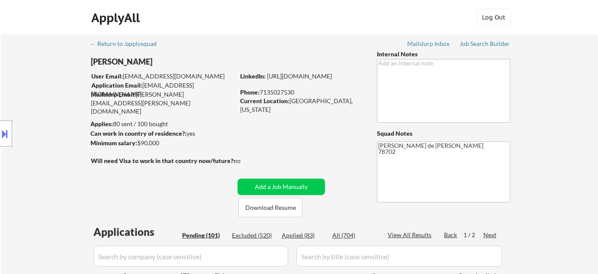
select select ""pending""
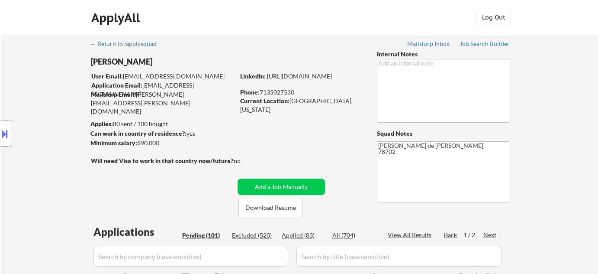
select select ""pending""
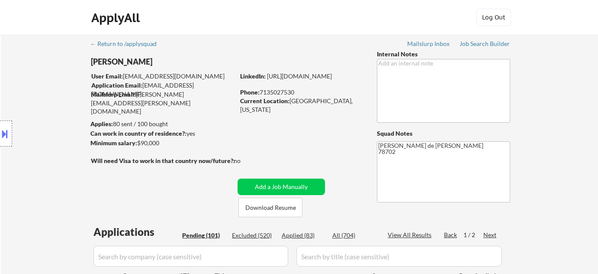
select select ""pending""
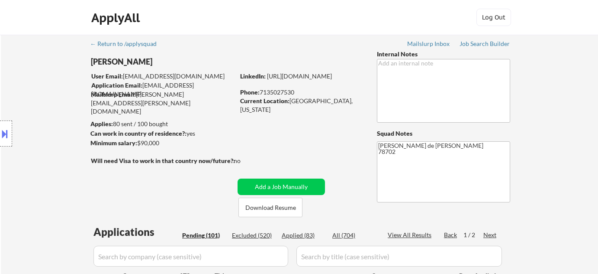
select select ""pending""
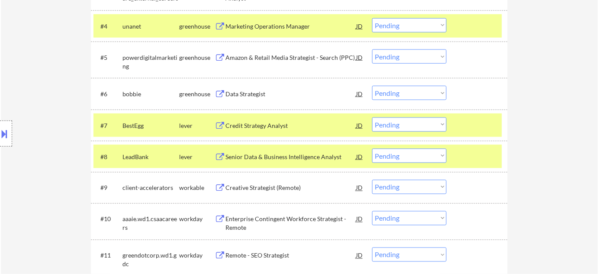
scroll to position [386, 0]
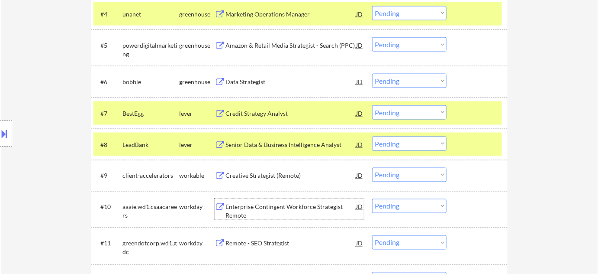
click at [240, 209] on div "Enterprise Contingent Workforce Strategist - Remote" at bounding box center [290, 211] width 131 height 17
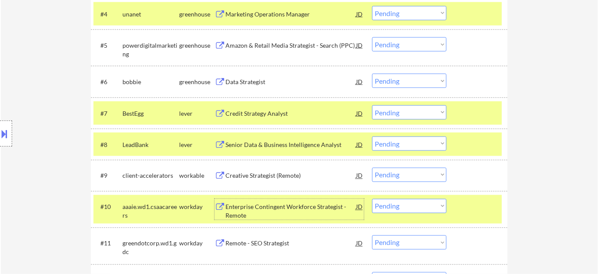
click at [373, 207] on select "Choose an option... Pending Applied Excluded (Questions) Excluded (Expired) Exc…" at bounding box center [409, 206] width 74 height 14
click at [372, 199] on select "Choose an option... Pending Applied Excluded (Questions) Excluded (Expired) Exc…" at bounding box center [409, 206] width 74 height 14
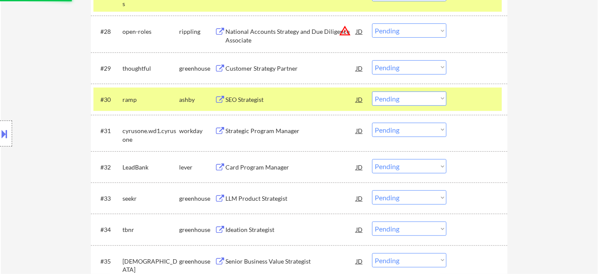
scroll to position [1084, 0]
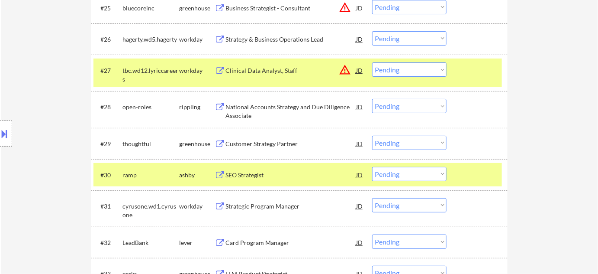
select select ""pending""
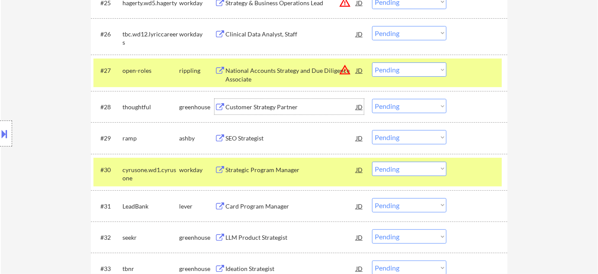
click at [280, 106] on div "Customer Strategy Partner" at bounding box center [290, 107] width 131 height 9
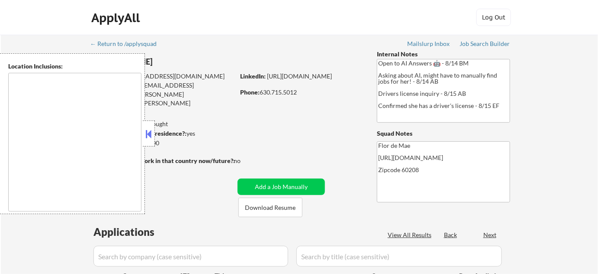
type textarea "[GEOGRAPHIC_DATA], [GEOGRAPHIC_DATA][PERSON_NAME], [GEOGRAPHIC_DATA], [GEOGRAPH…"
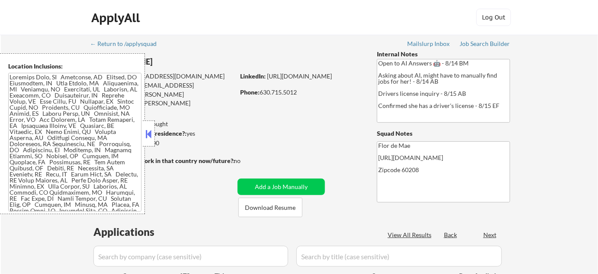
select select ""pending""
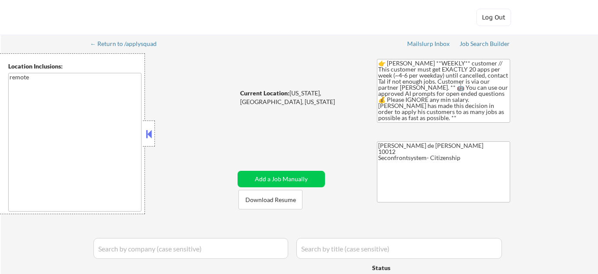
select select ""pending""
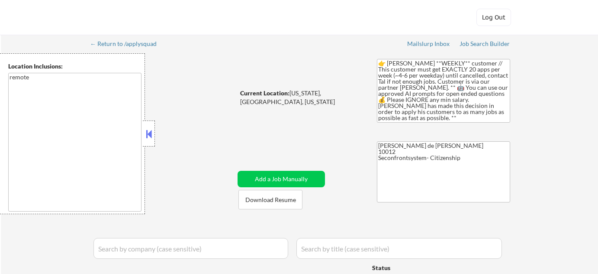
select select ""pending""
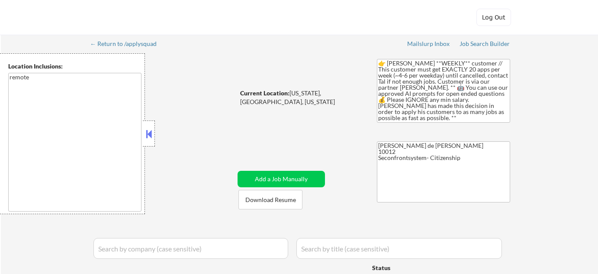
select select ""pending""
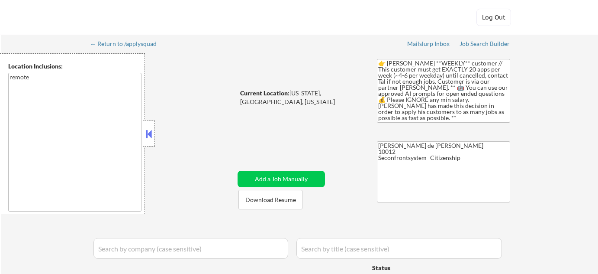
select select ""pending""
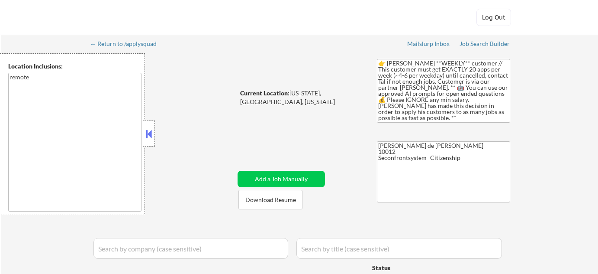
select select ""pending""
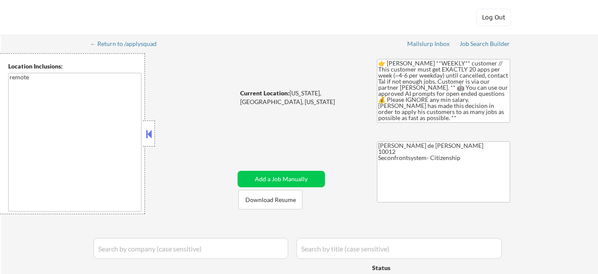
select select ""pending""
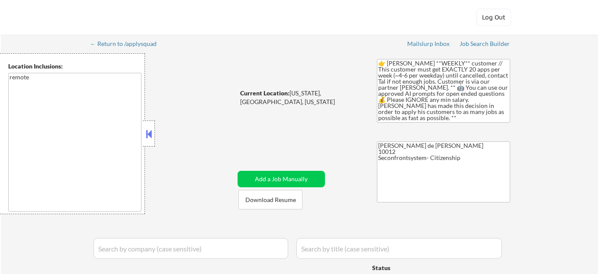
select select ""pending""
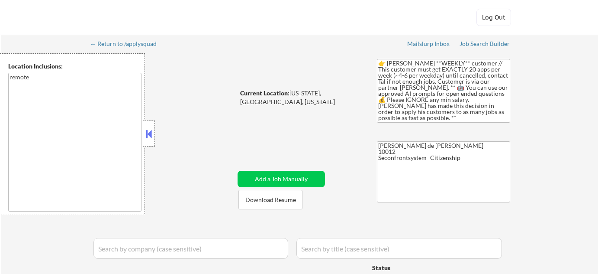
select select ""pending""
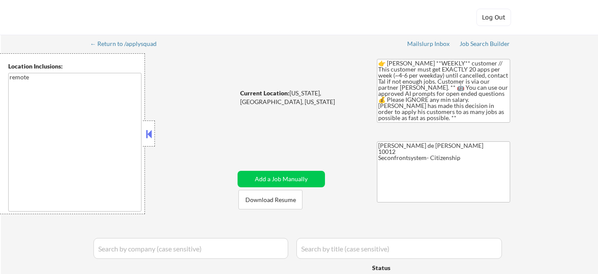
select select ""pending""
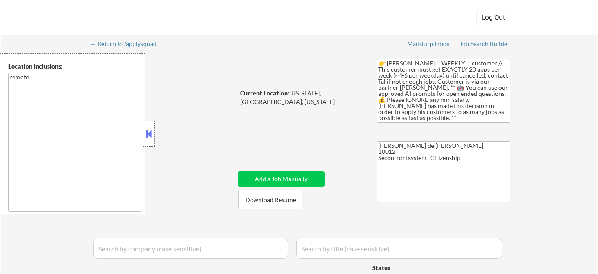
select select ""pending""
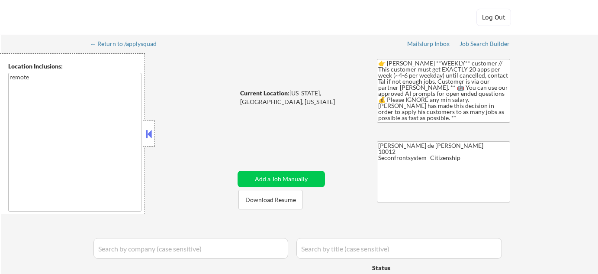
select select ""pending""
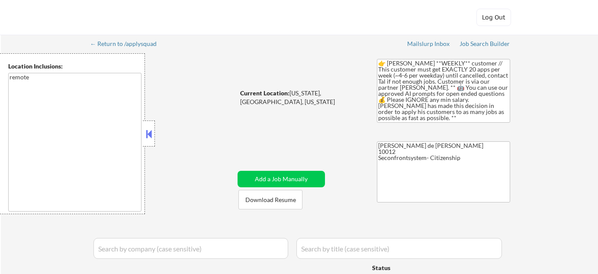
select select ""pending""
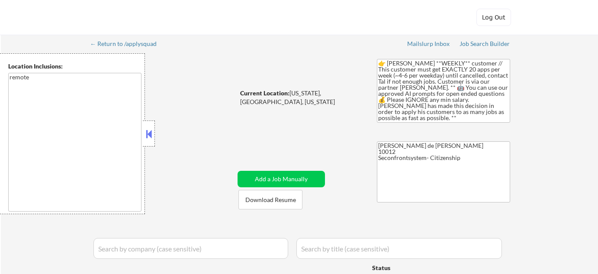
select select ""pending""
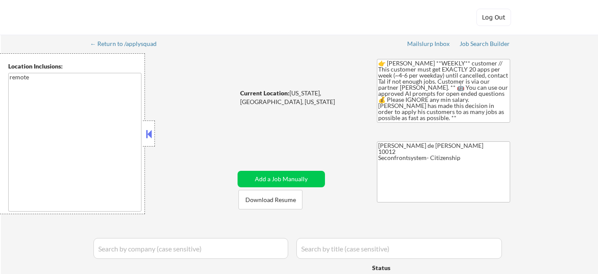
select select ""pending""
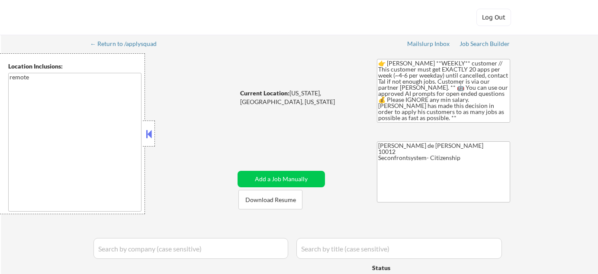
select select ""pending""
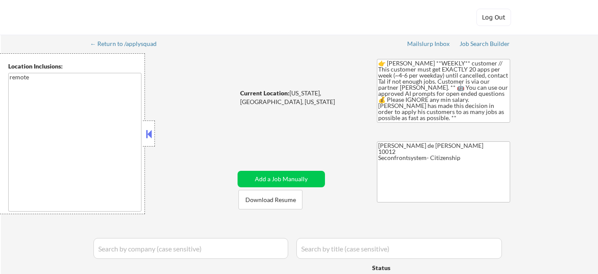
select select ""pending""
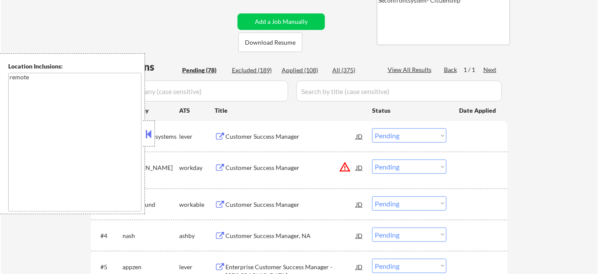
scroll to position [196, 0]
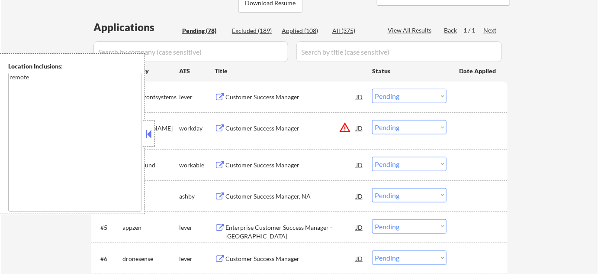
click at [149, 132] on button at bounding box center [149, 133] width 10 height 13
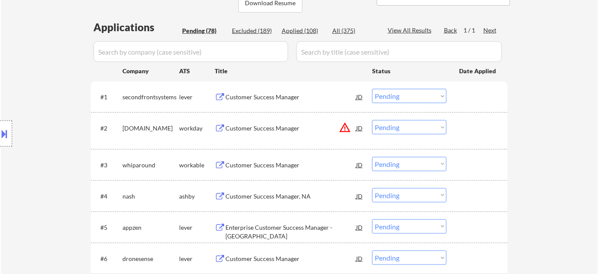
click at [276, 165] on div "Customer Success Manager" at bounding box center [290, 165] width 131 height 9
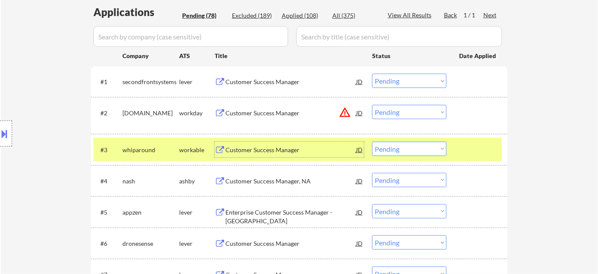
scroll to position [236, 0]
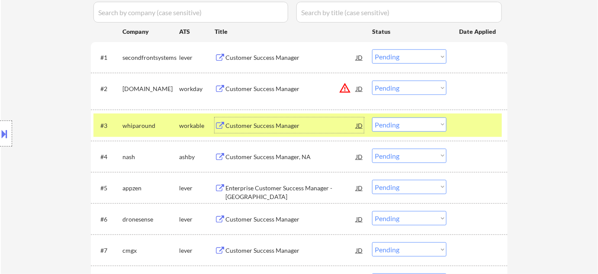
click at [406, 124] on select "Choose an option... Pending Applied Excluded (Questions) Excluded (Expired) Exc…" at bounding box center [409, 124] width 74 height 14
click at [372, 117] on select "Choose an option... Pending Applied Excluded (Questions) Excluded (Expired) Exc…" at bounding box center [409, 124] width 74 height 14
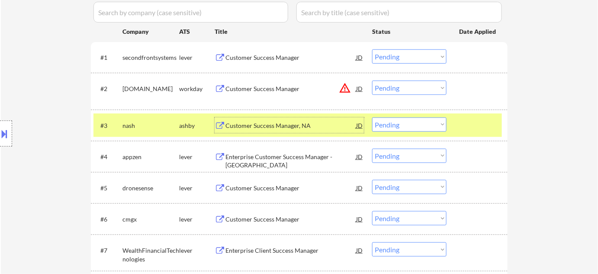
click at [267, 123] on div "Customer Success Manager, NA" at bounding box center [290, 125] width 131 height 9
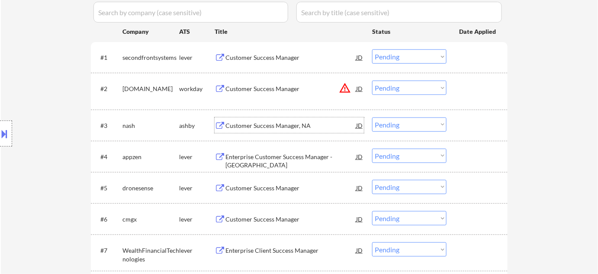
click at [405, 118] on select "Choose an option... Pending Applied Excluded (Questions) Excluded (Expired) Exc…" at bounding box center [409, 124] width 74 height 14
click at [372, 117] on select "Choose an option... Pending Applied Excluded (Questions) Excluded (Expired) Exc…" at bounding box center [409, 124] width 74 height 14
select select ""pending""
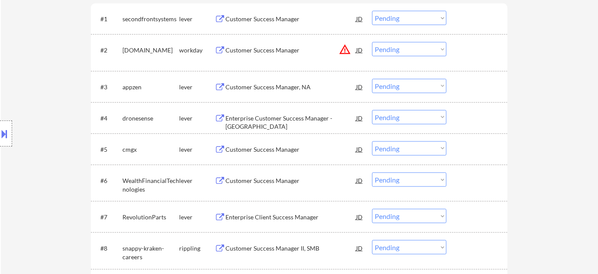
scroll to position [275, 0]
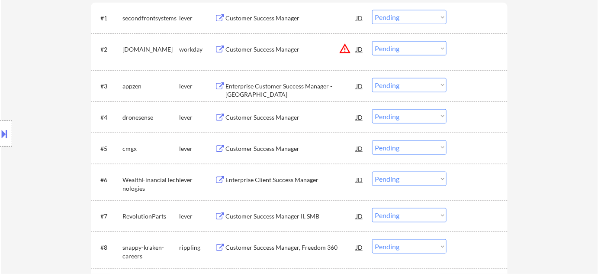
click at [278, 87] on div "Enterprise Customer Success Manager - US" at bounding box center [290, 90] width 131 height 17
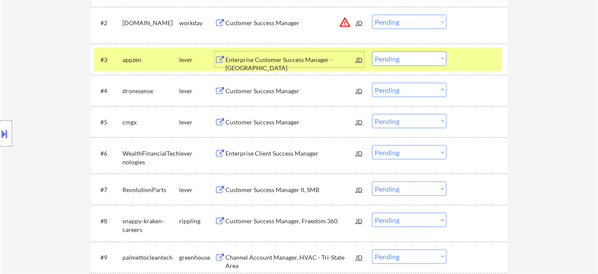
scroll to position [315, 0]
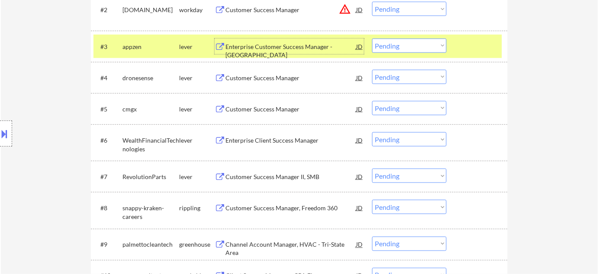
click at [269, 81] on div "Customer Success Manager" at bounding box center [290, 78] width 131 height 16
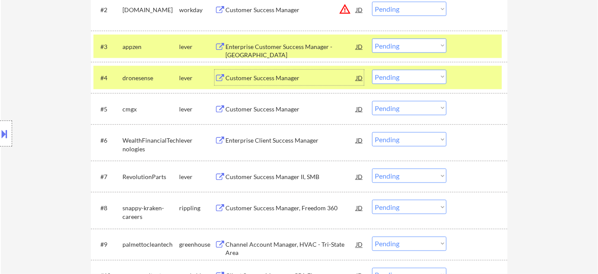
click at [386, 79] on select "Choose an option... Pending Applied Excluded (Questions) Excluded (Expired) Exc…" at bounding box center [409, 77] width 74 height 14
click at [372, 70] on select "Choose an option... Pending Applied Excluded (Questions) Excluded (Expired) Exc…" at bounding box center [409, 77] width 74 height 14
click at [266, 109] on div "Customer Success Manager" at bounding box center [290, 109] width 131 height 9
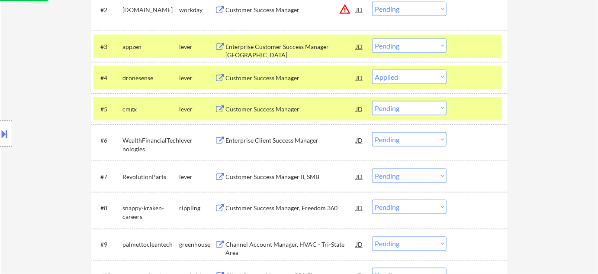
select select ""pending""
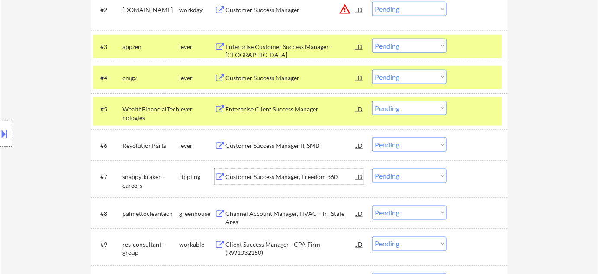
click at [256, 176] on div "Customer Success Manager, Freedom 360" at bounding box center [290, 176] width 131 height 9
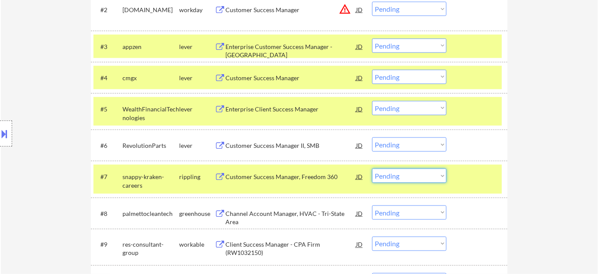
click at [405, 173] on select "Choose an option... Pending Applied Excluded (Questions) Excluded (Expired) Exc…" at bounding box center [409, 175] width 74 height 14
click at [372, 168] on select "Choose an option... Pending Applied Excluded (Questions) Excluded (Expired) Exc…" at bounding box center [409, 175] width 74 height 14
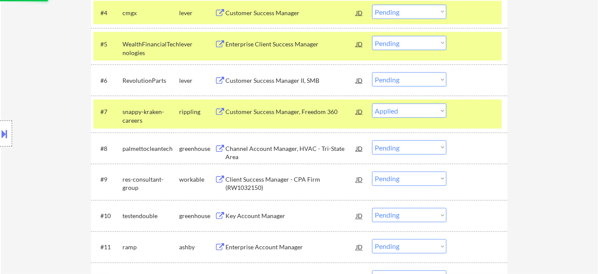
scroll to position [393, 0]
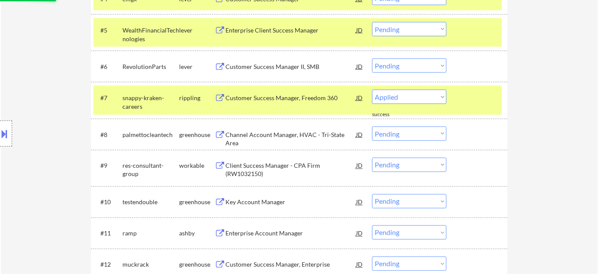
select select ""pending""
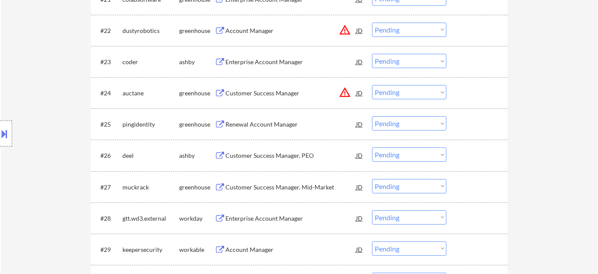
scroll to position [966, 0]
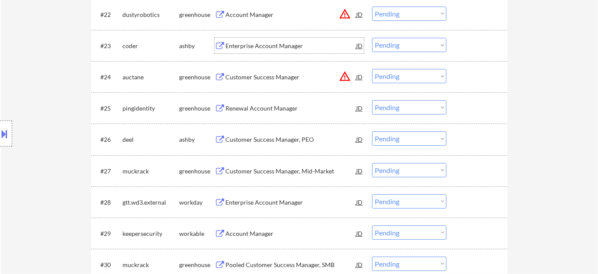
click at [259, 47] on div "Enterprise Account Manager" at bounding box center [290, 46] width 131 height 9
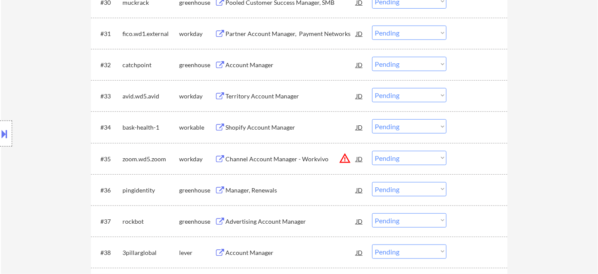
scroll to position [1241, 0]
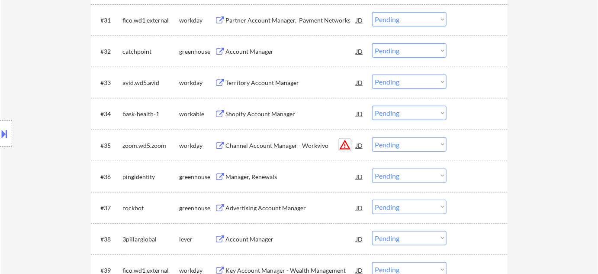
click at [349, 142] on button "warning_amber" at bounding box center [345, 144] width 12 height 12
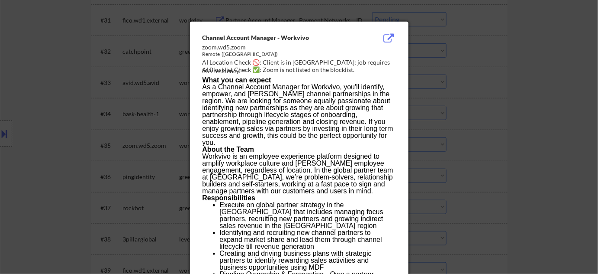
click at [530, 154] on div at bounding box center [299, 137] width 598 height 274
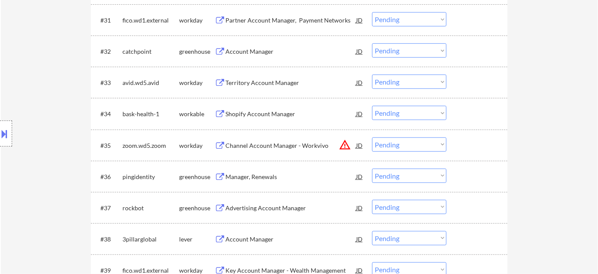
click at [441, 143] on select "Choose an option... Pending Applied Excluded (Questions) Excluded (Expired) Exc…" at bounding box center [409, 144] width 74 height 14
click at [372, 137] on select "Choose an option... Pending Applied Excluded (Questions) Excluded (Expired) Exc…" at bounding box center [409, 144] width 74 height 14
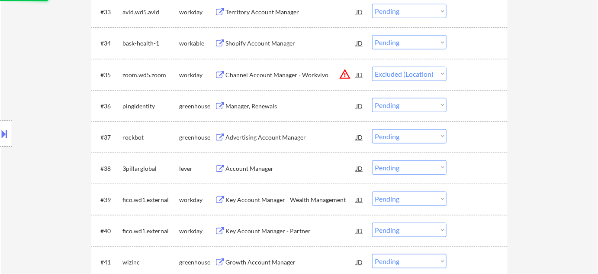
scroll to position [1320, 0]
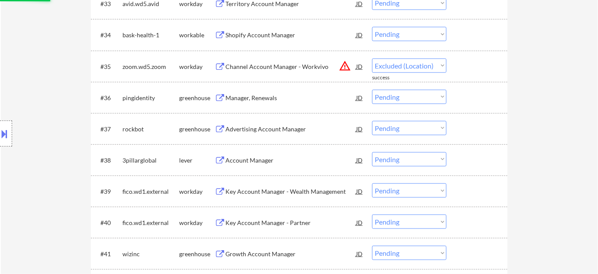
select select ""pending""
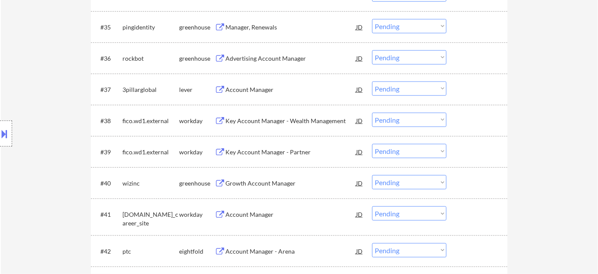
scroll to position [1399, 0]
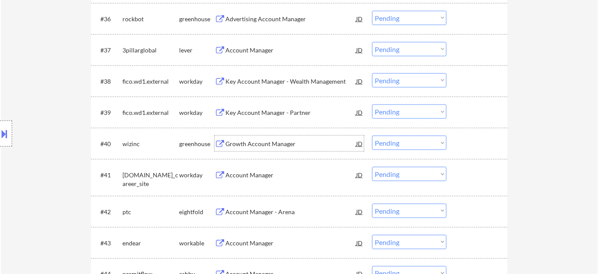
click at [287, 151] on div "Growth Account Manager" at bounding box center [290, 143] width 131 height 16
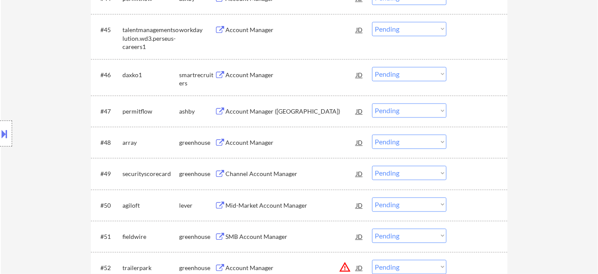
scroll to position [1713, 0]
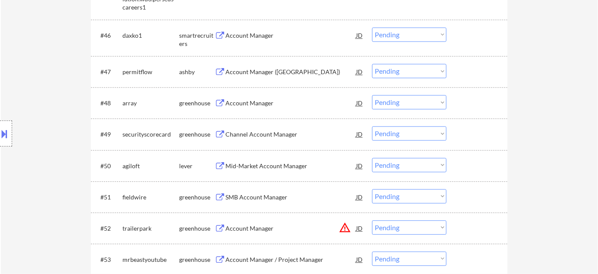
click at [264, 102] on div "Account Manager" at bounding box center [290, 103] width 131 height 9
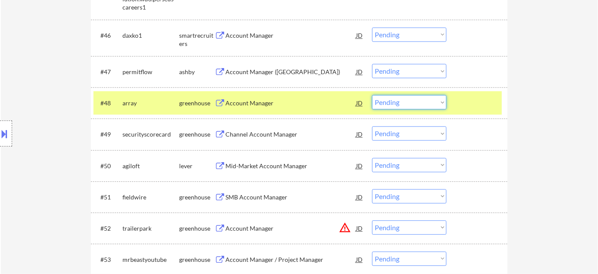
click at [382, 103] on select "Choose an option... Pending Applied Excluded (Questions) Excluded (Expired) Exc…" at bounding box center [409, 102] width 74 height 14
click at [372, 95] on select "Choose an option... Pending Applied Excluded (Questions) Excluded (Expired) Exc…" at bounding box center [409, 102] width 74 height 14
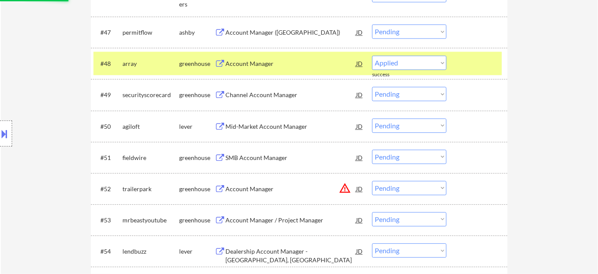
select select ""pending""
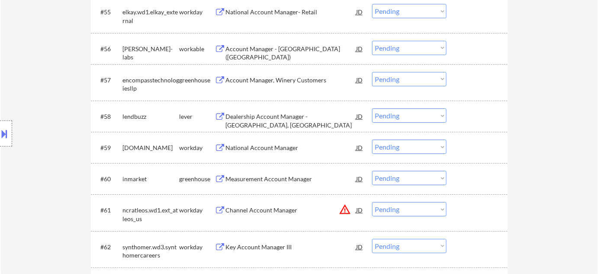
scroll to position [2067, 0]
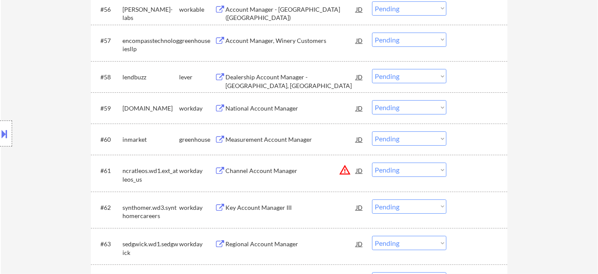
click at [346, 171] on button "warning_amber" at bounding box center [345, 170] width 12 height 12
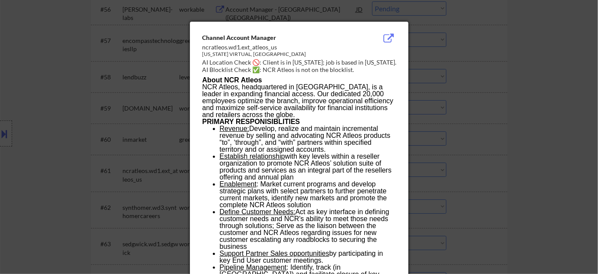
click at [494, 163] on div at bounding box center [299, 137] width 598 height 274
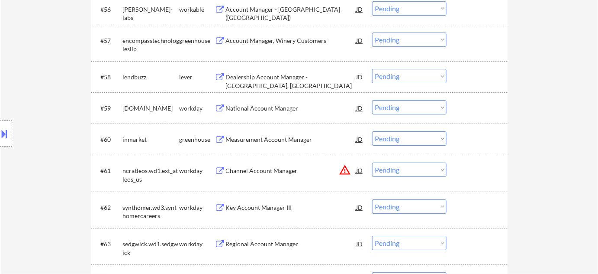
click at [404, 171] on select "Choose an option... Pending Applied Excluded (Questions) Excluded (Expired) Exc…" at bounding box center [409, 169] width 74 height 14
select select ""excluded__location_""
click at [372, 162] on select "Choose an option... Pending Applied Excluded (Questions) Excluded (Expired) Exc…" at bounding box center [409, 169] width 74 height 14
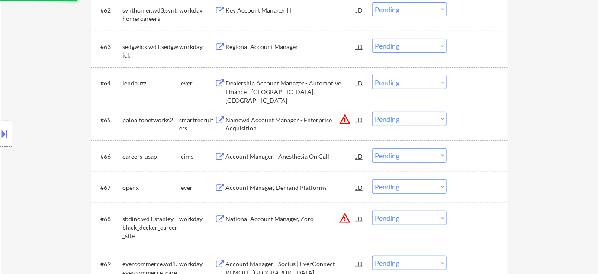
scroll to position [2303, 0]
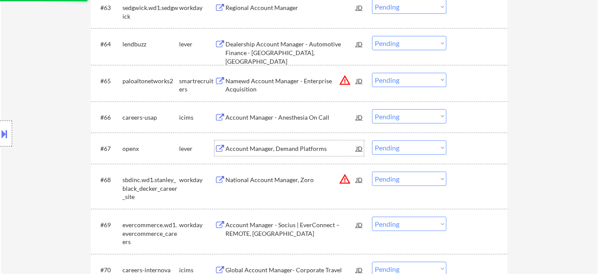
click at [274, 145] on div "Account Manager, Demand Platforms" at bounding box center [290, 148] width 131 height 9
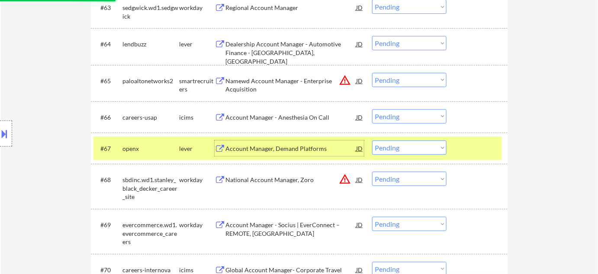
click at [436, 149] on select "Choose an option... Pending Applied Excluded (Questions) Excluded (Expired) Exc…" at bounding box center [409, 147] width 74 height 14
select select ""excluded__expired_""
click at [372, 140] on select "Choose an option... Pending Applied Excluded (Questions) Excluded (Expired) Exc…" at bounding box center [409, 147] width 74 height 14
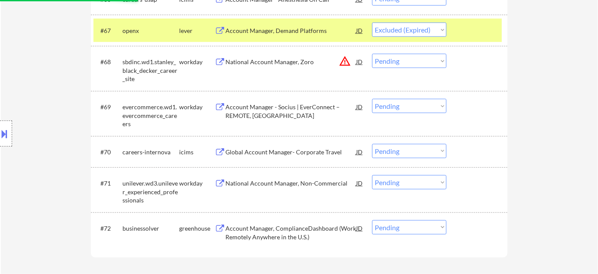
scroll to position [2421, 0]
select select ""pending""
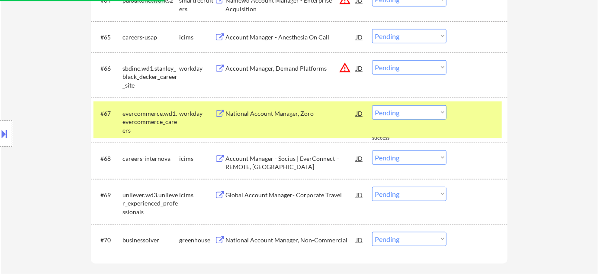
scroll to position [2343, 0]
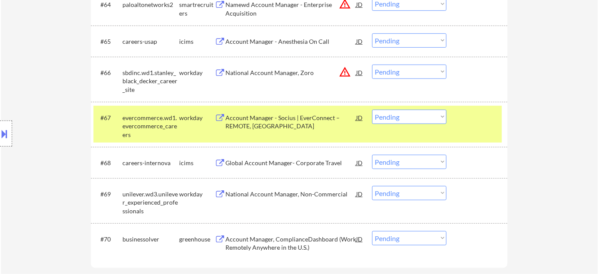
click at [346, 72] on button "warning_amber" at bounding box center [345, 72] width 12 height 12
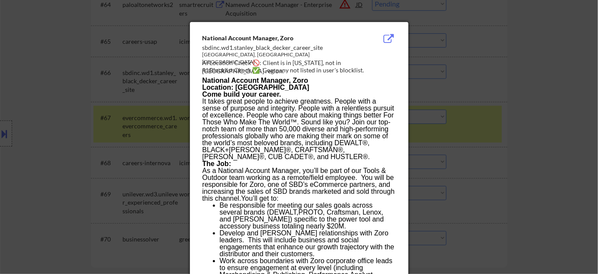
click at [496, 97] on div at bounding box center [299, 137] width 598 height 274
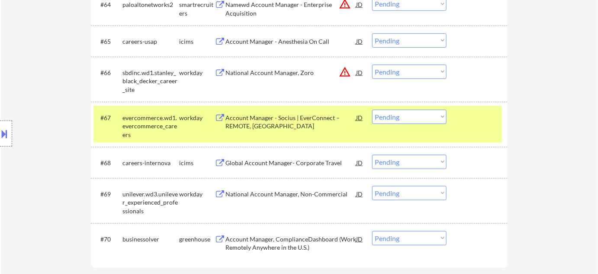
drag, startPoint x: 413, startPoint y: 74, endPoint x: 414, endPoint y: 78, distance: 4.4
click at [413, 74] on select "Choose an option... Pending Applied Excluded (Questions) Excluded (Expired) Exc…" at bounding box center [409, 71] width 74 height 14
click at [372, 64] on select "Choose an option... Pending Applied Excluded (Questions) Excluded (Expired) Exc…" at bounding box center [409, 71] width 74 height 14
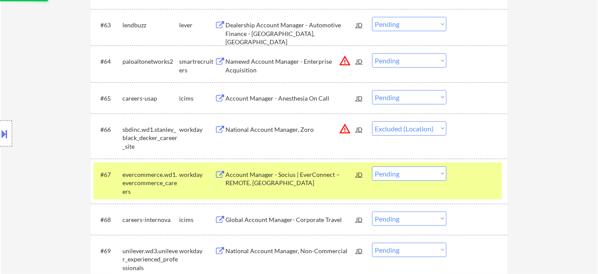
scroll to position [2264, 0]
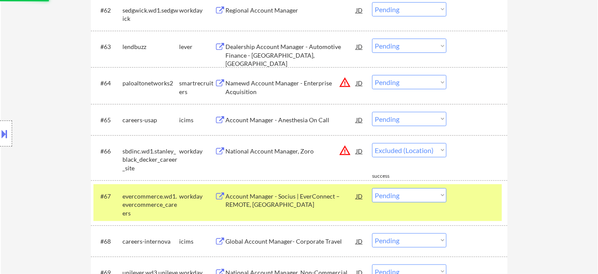
select select ""pending""
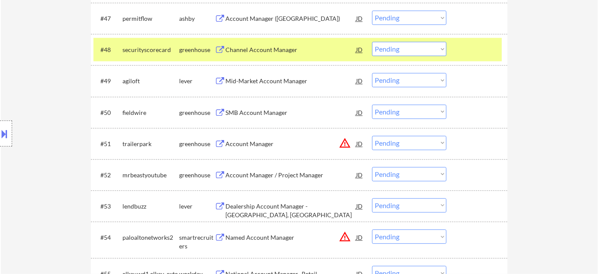
scroll to position [1753, 0]
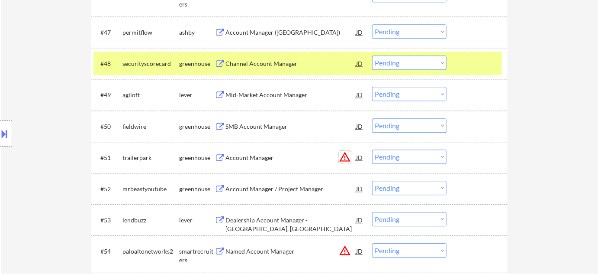
click at [348, 156] on button "warning_amber" at bounding box center [345, 157] width 12 height 12
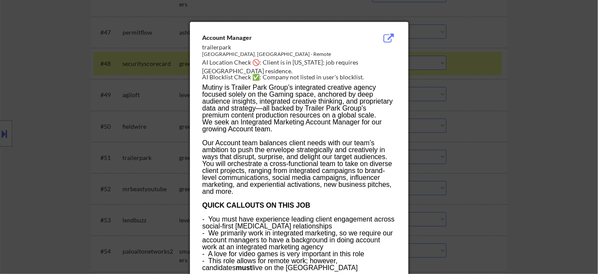
click at [567, 177] on div at bounding box center [299, 137] width 598 height 274
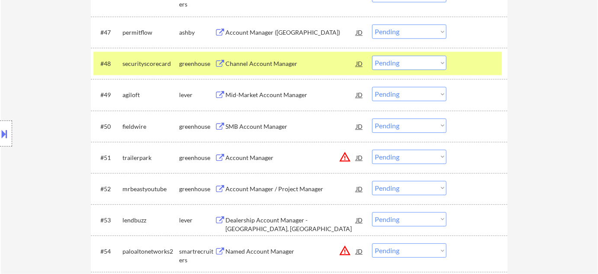
click at [419, 150] on select "Choose an option... Pending Applied Excluded (Questions) Excluded (Expired) Exc…" at bounding box center [409, 156] width 74 height 14
click at [372, 149] on select "Choose an option... Pending Applied Excluded (Questions) Excluded (Expired) Exc…" at bounding box center [409, 156] width 74 height 14
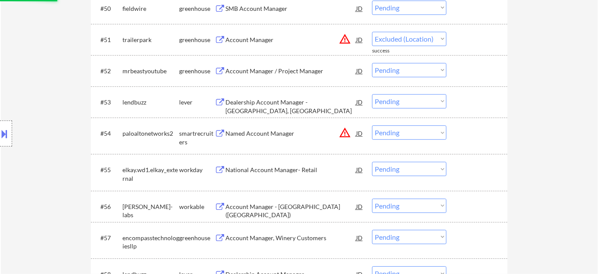
select select ""pending""
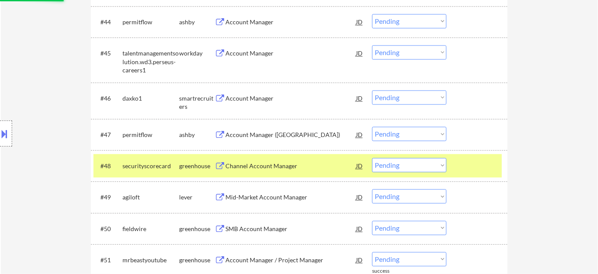
scroll to position [1635, 0]
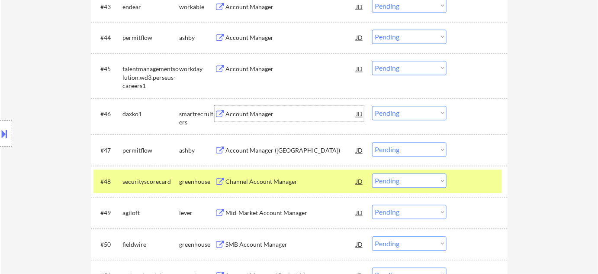
click at [238, 112] on div "Account Manager" at bounding box center [290, 114] width 131 height 9
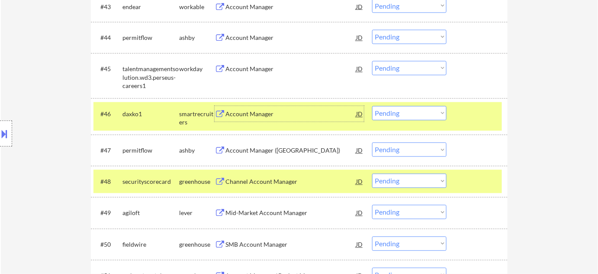
click at [255, 114] on div "Account Manager" at bounding box center [290, 114] width 131 height 9
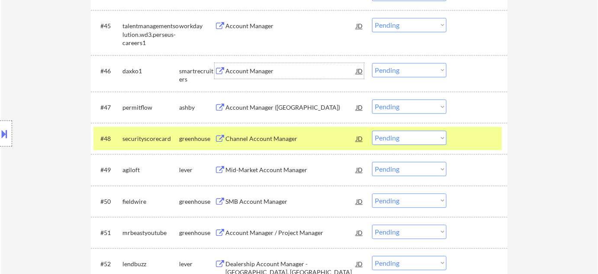
scroll to position [1674, 0]
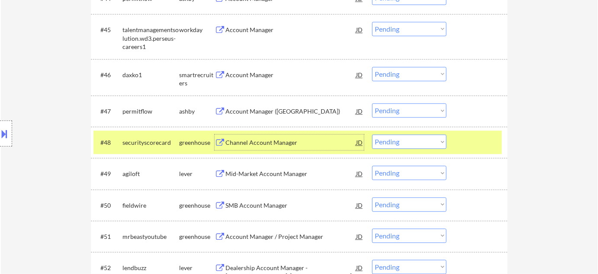
click at [277, 141] on div "Channel Account Manager" at bounding box center [290, 142] width 131 height 9
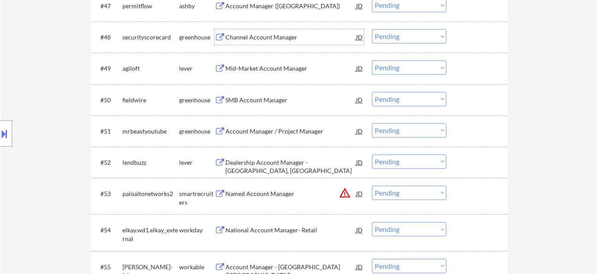
scroll to position [1792, 0]
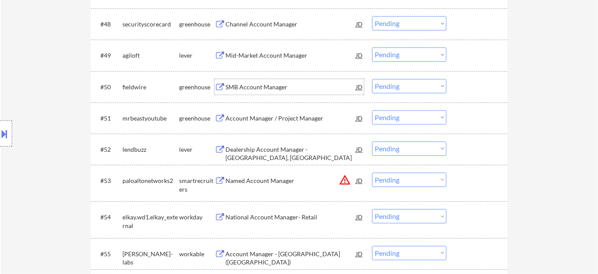
click at [277, 92] on div "SMB Account Manager" at bounding box center [290, 87] width 131 height 16
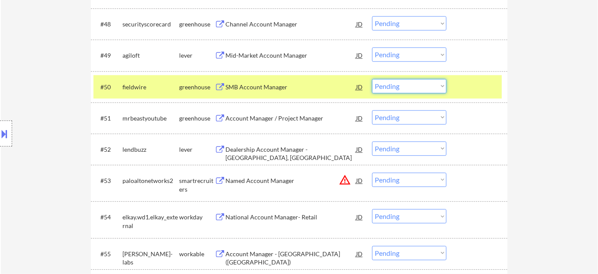
drag, startPoint x: 402, startPoint y: 84, endPoint x: 400, endPoint y: 92, distance: 7.7
click at [402, 84] on select "Choose an option... Pending Applied Excluded (Questions) Excluded (Expired) Exc…" at bounding box center [409, 86] width 74 height 14
click at [372, 79] on select "Choose an option... Pending Applied Excluded (Questions) Excluded (Expired) Exc…" at bounding box center [409, 86] width 74 height 14
select select ""pending""
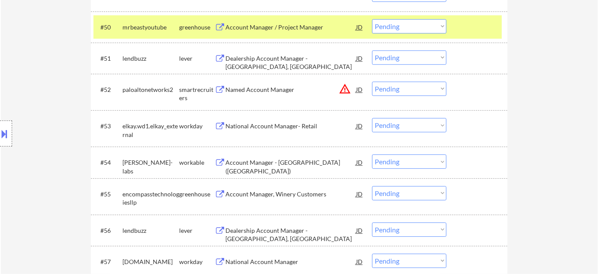
scroll to position [1870, 0]
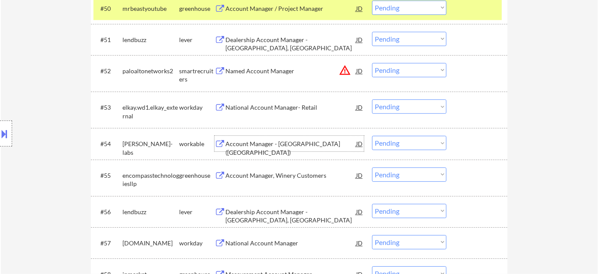
click at [277, 145] on div "Account Manager - Central Region (US)" at bounding box center [290, 147] width 131 height 17
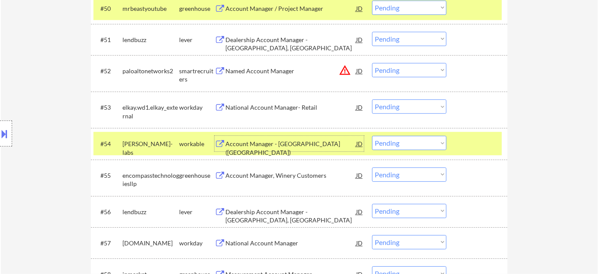
click at [301, 108] on div "National Account Manager- Retail" at bounding box center [290, 107] width 131 height 9
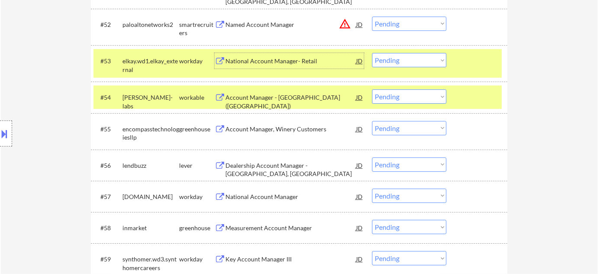
scroll to position [1910, 0]
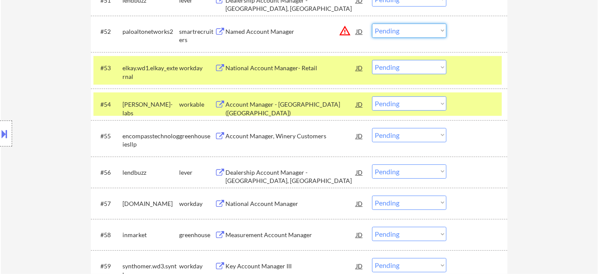
click at [402, 29] on select "Choose an option... Pending Applied Excluded (Questions) Excluded (Expired) Exc…" at bounding box center [409, 30] width 74 height 14
click at [372, 23] on select "Choose an option... Pending Applied Excluded (Questions) Excluded (Expired) Exc…" at bounding box center [409, 30] width 74 height 14
select select ""pending""
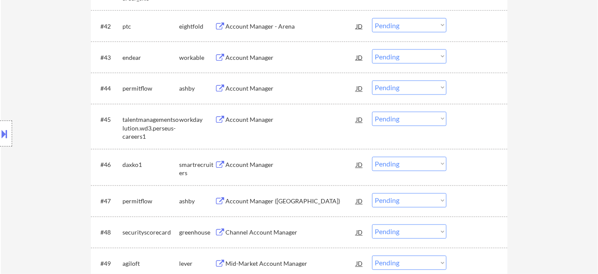
scroll to position [1556, 0]
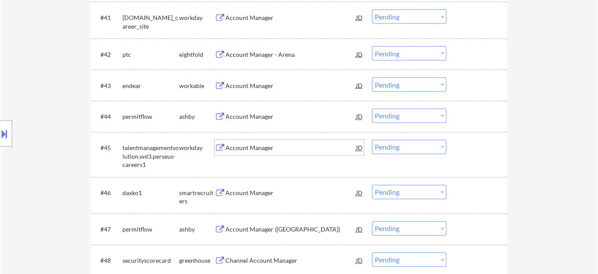
click at [259, 147] on div "Account Manager" at bounding box center [290, 148] width 131 height 9
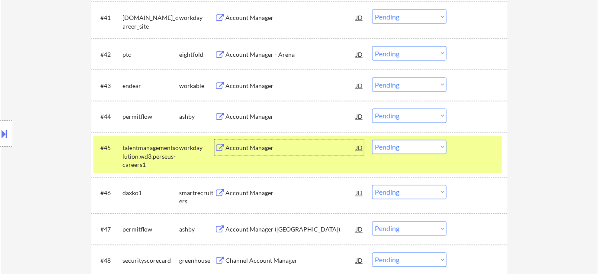
scroll to position [1516, 0]
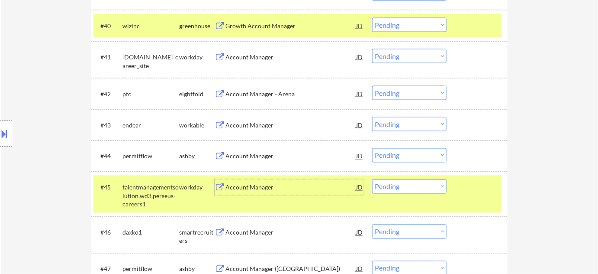
click at [262, 119] on div "Account Manager" at bounding box center [290, 125] width 131 height 16
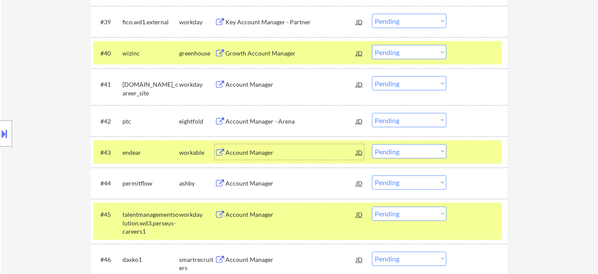
scroll to position [1477, 0]
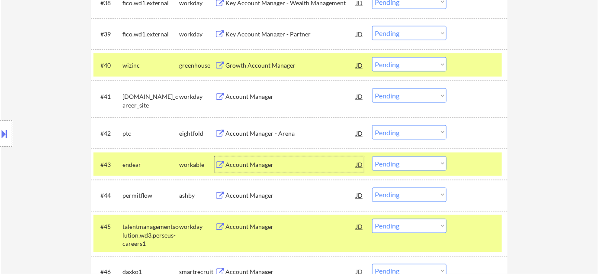
click at [248, 84] on div "#41 solera.wd5.global_career_site workday Account Manager JD Choose an option..…" at bounding box center [297, 98] width 409 height 29
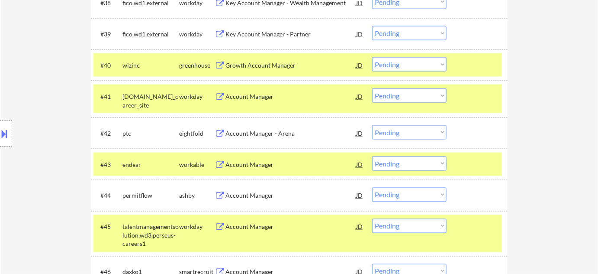
click at [243, 101] on div "Account Manager" at bounding box center [290, 96] width 131 height 16
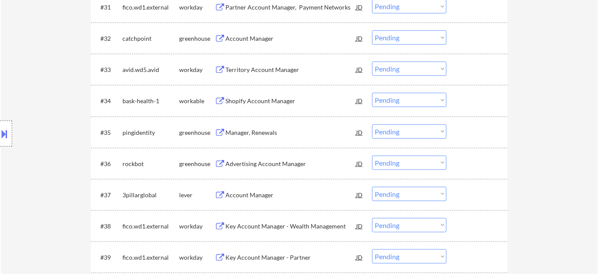
scroll to position [1241, 0]
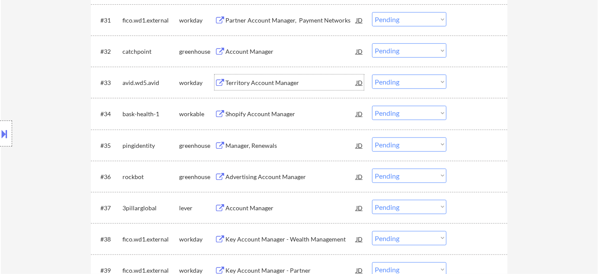
click at [270, 80] on div "Territory Account Manager" at bounding box center [290, 82] width 131 height 9
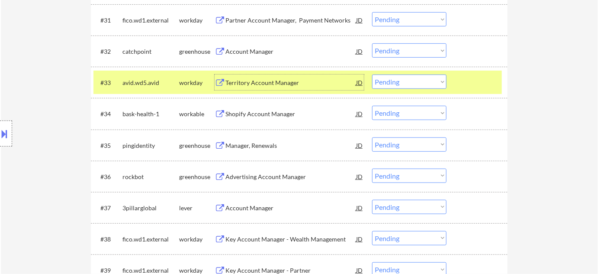
drag, startPoint x: 364, startPoint y: 85, endPoint x: 370, endPoint y: 84, distance: 6.2
click at [364, 85] on div "#33 avid.wd5.avid workday Territory Account Manager JD Choose an option... Pend…" at bounding box center [297, 82] width 409 height 23
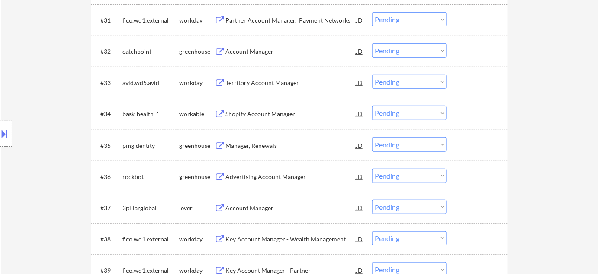
click at [385, 82] on select "Choose an option... Pending Applied Excluded (Questions) Excluded (Expired) Exc…" at bounding box center [409, 81] width 74 height 14
click at [372, 74] on select "Choose an option... Pending Applied Excluded (Questions) Excluded (Expired) Exc…" at bounding box center [409, 81] width 74 height 14
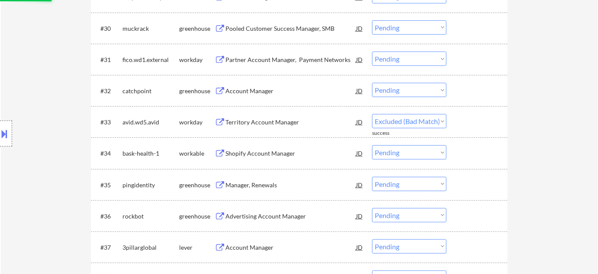
click at [241, 93] on div "Account Manager" at bounding box center [290, 91] width 131 height 9
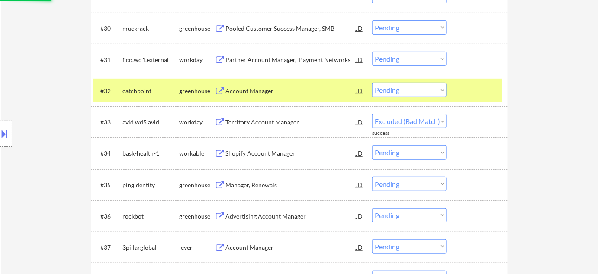
select select ""pending""
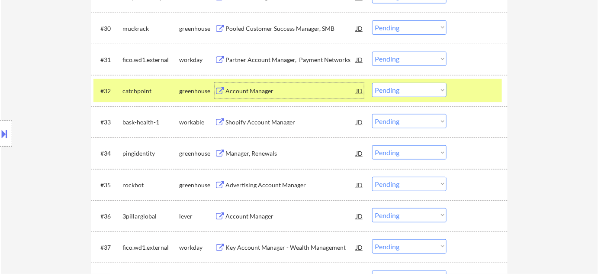
click at [391, 88] on select "Choose an option... Pending Applied Excluded (Questions) Excluded (Expired) Exc…" at bounding box center [409, 90] width 74 height 14
click at [372, 83] on select "Choose an option... Pending Applied Excluded (Questions) Excluded (Expired) Exc…" at bounding box center [409, 90] width 74 height 14
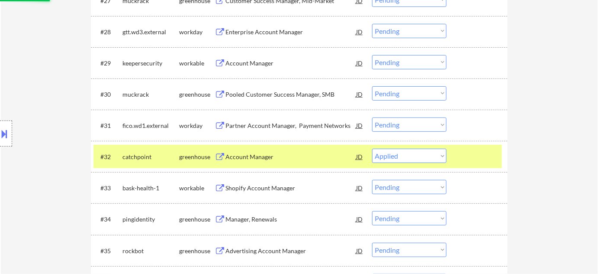
scroll to position [1123, 0]
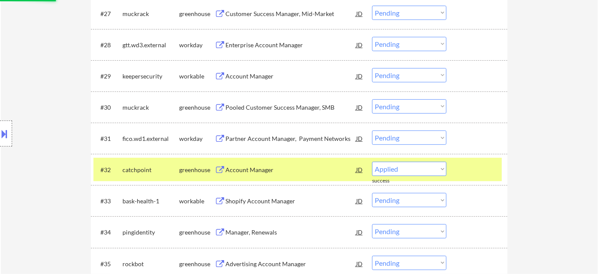
select select ""pending""
click at [281, 8] on div "Customer Success Manager, Mid-Market" at bounding box center [290, 14] width 131 height 16
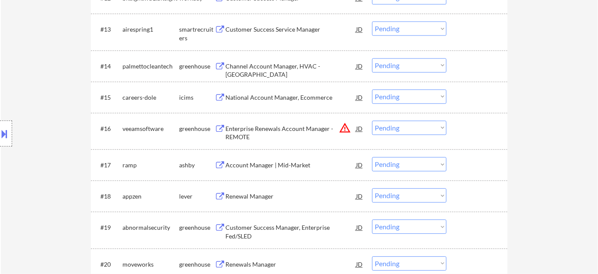
scroll to position [615, 0]
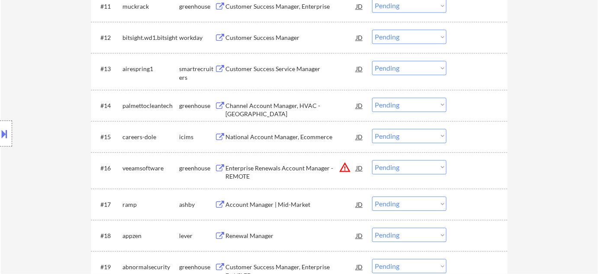
click at [283, 73] on div "Customer Success Service Manager" at bounding box center [290, 69] width 131 height 16
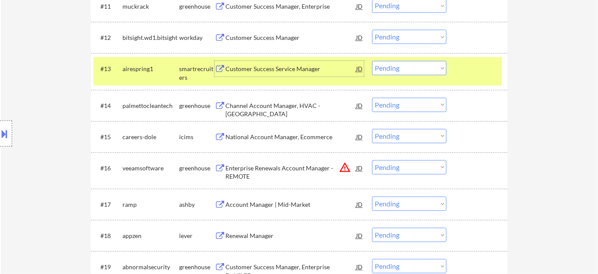
click at [395, 72] on select "Choose an option... Pending Applied Excluded (Questions) Excluded (Expired) Exc…" at bounding box center [409, 68] width 74 height 14
click at [372, 61] on select "Choose an option... Pending Applied Excluded (Questions) Excluded (Expired) Exc…" at bounding box center [409, 68] width 74 height 14
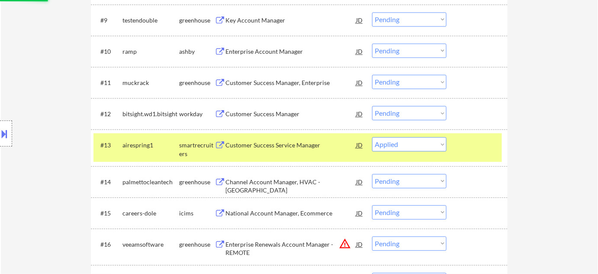
scroll to position [537, 0]
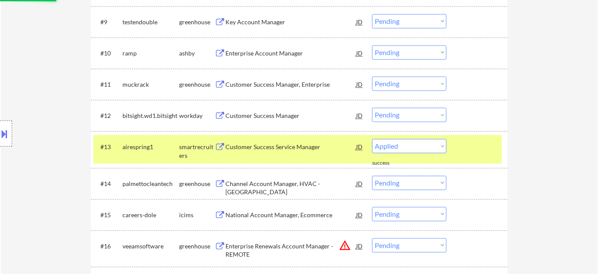
select select ""pending""
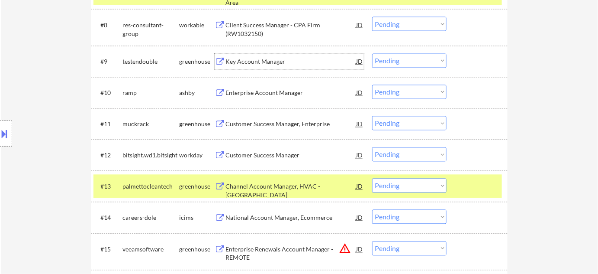
click at [273, 62] on div "Key Account Manager" at bounding box center [290, 62] width 131 height 9
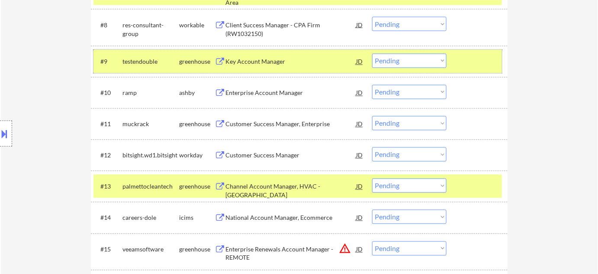
click at [403, 70] on div "#9 testendouble greenhouse Key Account Manager JD Choose an option... Pending A…" at bounding box center [297, 61] width 409 height 23
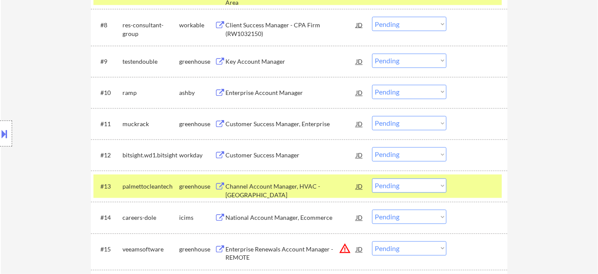
click at [410, 64] on select "Choose an option... Pending Applied Excluded (Questions) Excluded (Expired) Exc…" at bounding box center [409, 61] width 74 height 14
click at [372, 54] on select "Choose an option... Pending Applied Excluded (Questions) Excluded (Expired) Exc…" at bounding box center [409, 61] width 74 height 14
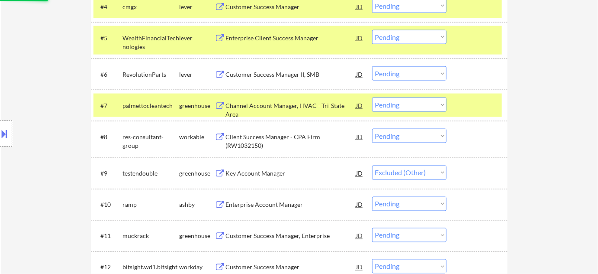
scroll to position [379, 0]
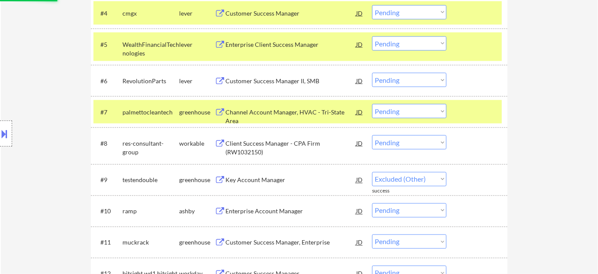
select select ""pending""
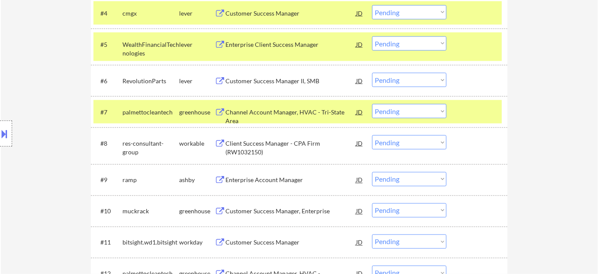
click at [273, 75] on div "Customer Success Manager II, SMB" at bounding box center [290, 81] width 131 height 16
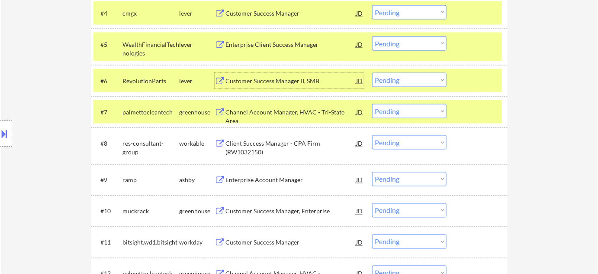
click at [411, 81] on select "Choose an option... Pending Applied Excluded (Questions) Excluded (Expired) Exc…" at bounding box center [409, 80] width 74 height 14
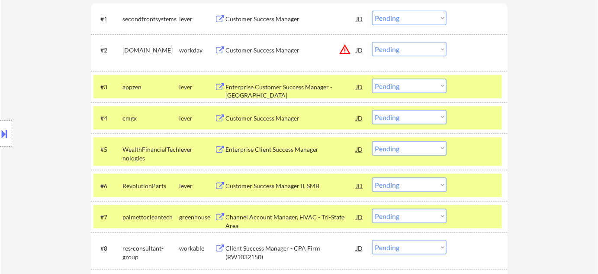
scroll to position [261, 0]
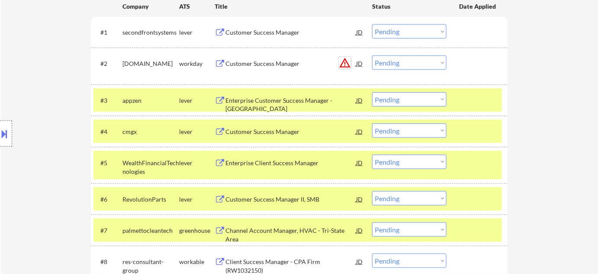
click at [347, 62] on button "warning_amber" at bounding box center [345, 63] width 12 height 12
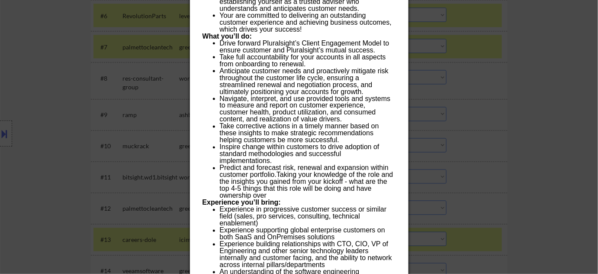
scroll to position [615, 0]
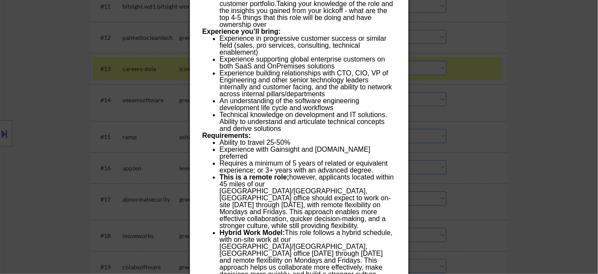
click at [551, 89] on div at bounding box center [299, 137] width 598 height 274
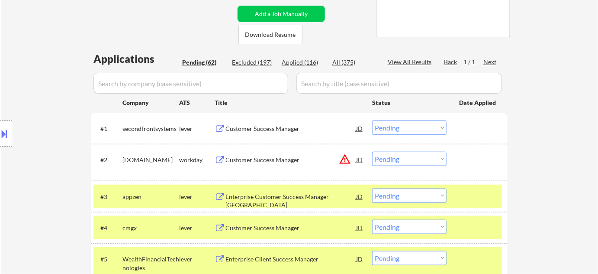
scroll to position [182, 0]
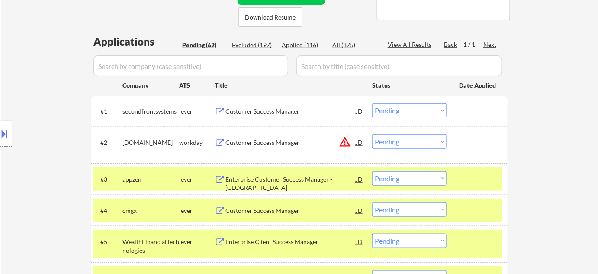
click at [435, 129] on div "#2 pluralsight.wd1.careers workday Customer Success Manager JD warning_amber Ch…" at bounding box center [299, 144] width 417 height 36
drag, startPoint x: 423, startPoint y: 142, endPoint x: 423, endPoint y: 147, distance: 4.8
click at [423, 142] on select "Choose an option... Pending Applied Excluded (Questions) Excluded (Expired) Exc…" at bounding box center [409, 141] width 74 height 14
click at [372, 134] on select "Choose an option... Pending Applied Excluded (Questions) Excluded (Expired) Exc…" at bounding box center [409, 141] width 74 height 14
select select ""pending""
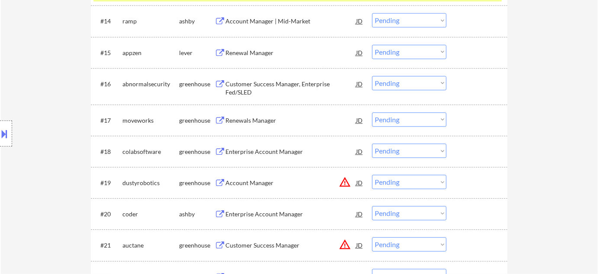
scroll to position [733, 0]
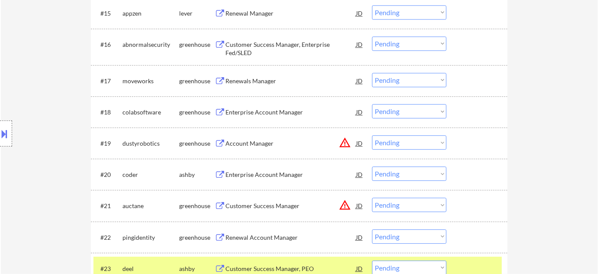
click at [257, 135] on div "Account Manager" at bounding box center [290, 143] width 131 height 16
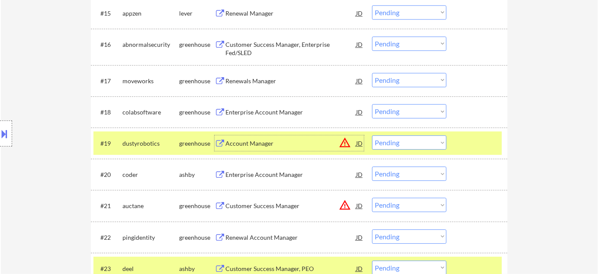
click at [415, 145] on select "Choose an option... Pending Applied Excluded (Questions) Excluded (Expired) Exc…" at bounding box center [409, 142] width 74 height 14
click at [372, 135] on select "Choose an option... Pending Applied Excluded (Questions) Excluded (Expired) Exc…" at bounding box center [409, 142] width 74 height 14
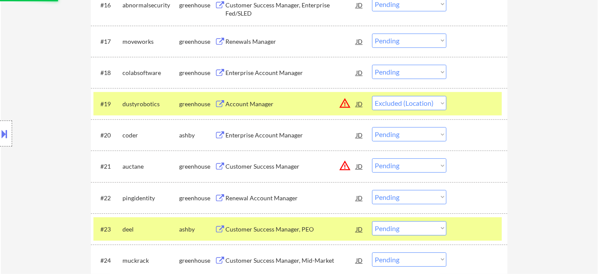
scroll to position [812, 0]
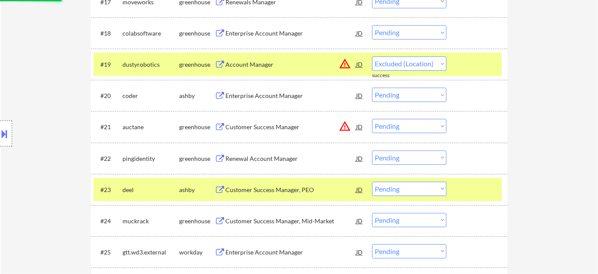
select select ""pending""
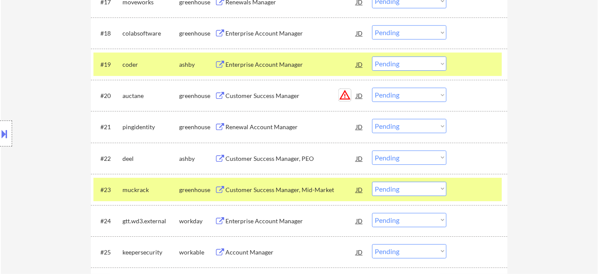
click at [346, 94] on button "warning_amber" at bounding box center [345, 95] width 12 height 12
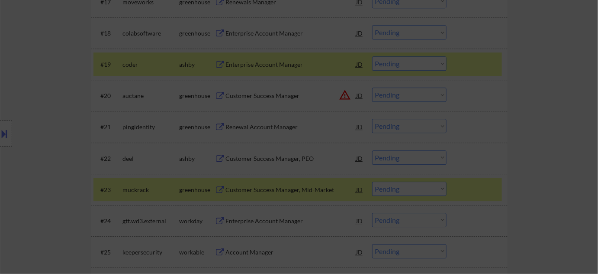
click at [513, 140] on div at bounding box center [299, 137] width 598 height 274
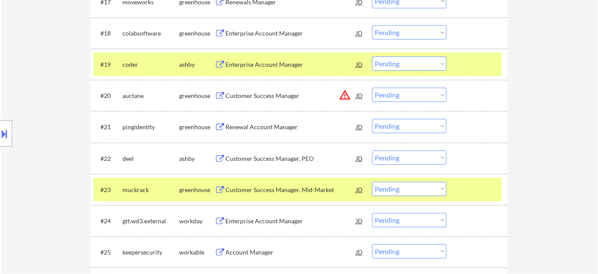
click at [286, 155] on div "Customer Success Manager, PEO" at bounding box center [290, 158] width 131 height 9
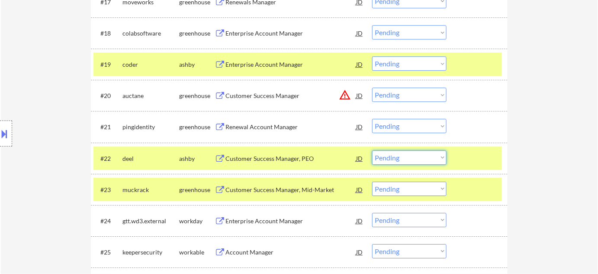
click at [383, 154] on select "Choose an option... Pending Applied Excluded (Questions) Excluded (Expired) Exc…" at bounding box center [409, 157] width 74 height 14
click at [372, 150] on select "Choose an option... Pending Applied Excluded (Questions) Excluded (Expired) Exc…" at bounding box center [409, 157] width 74 height 14
click at [284, 220] on div "Enterprise Account Manager" at bounding box center [290, 220] width 131 height 9
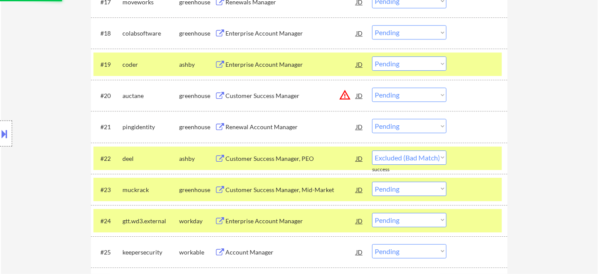
select select ""pending""
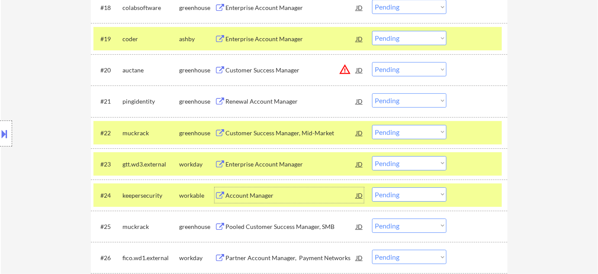
scroll to position [851, 0]
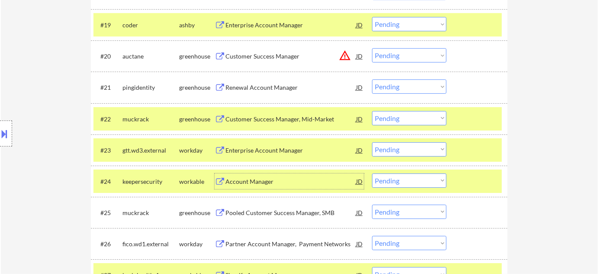
click at [430, 149] on select "Choose an option... Pending Applied Excluded (Questions) Excluded (Expired) Exc…" at bounding box center [409, 149] width 74 height 14
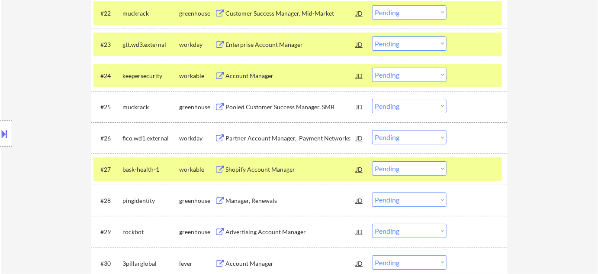
scroll to position [969, 0]
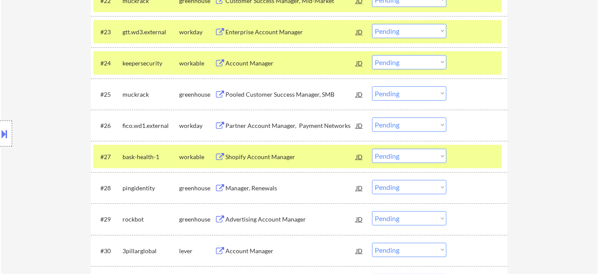
click at [294, 125] on div "Partner Account Manager, Payment Networks" at bounding box center [290, 125] width 131 height 9
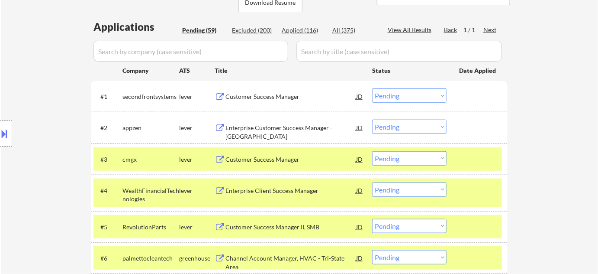
scroll to position [190, 0]
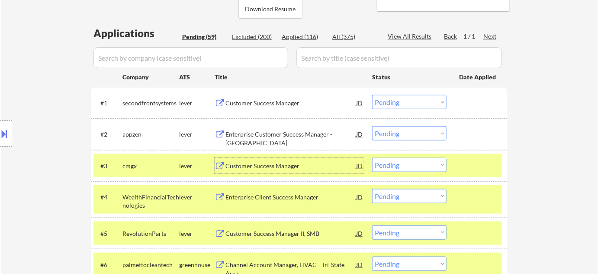
click at [274, 161] on div "Customer Success Manager" at bounding box center [290, 165] width 131 height 9
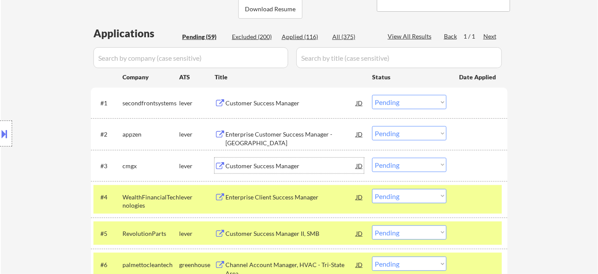
click at [399, 161] on select "Choose an option... Pending Applied Excluded (Questions) Excluded (Expired) Exc…" at bounding box center [409, 165] width 74 height 14
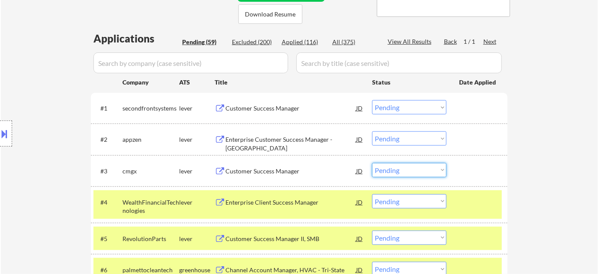
scroll to position [236, 0]
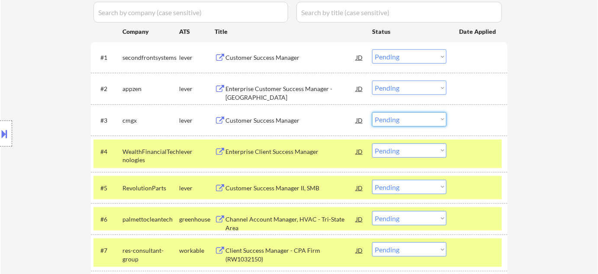
click at [432, 123] on select "Choose an option... Pending Applied Excluded (Questions) Excluded (Expired) Exc…" at bounding box center [409, 119] width 74 height 14
click at [372, 112] on select "Choose an option... Pending Applied Excluded (Questions) Excluded (Expired) Exc…" at bounding box center [409, 119] width 74 height 14
select select ""pending""
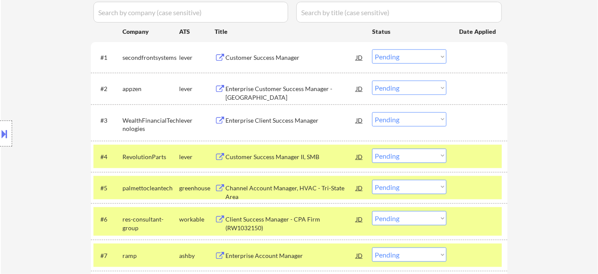
scroll to position [196, 0]
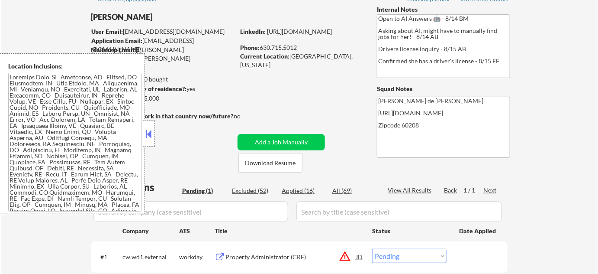
scroll to position [78, 0]
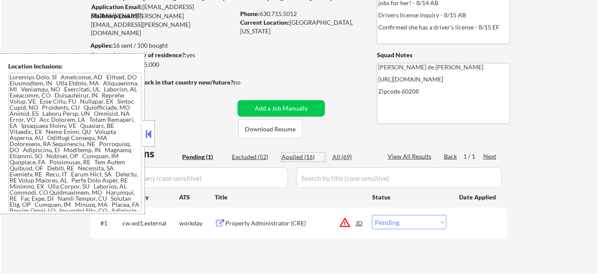
click at [307, 158] on div "Applied (16)" at bounding box center [303, 156] width 43 height 9
select select ""applied""
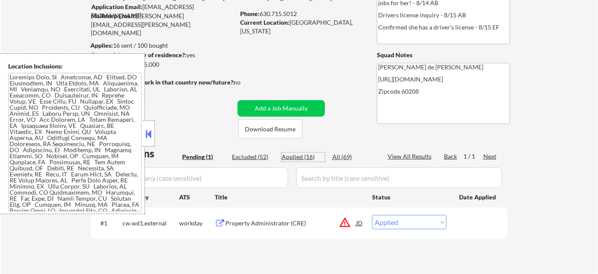
select select ""applied""
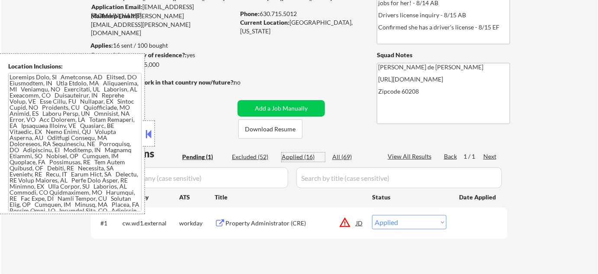
select select ""applied""
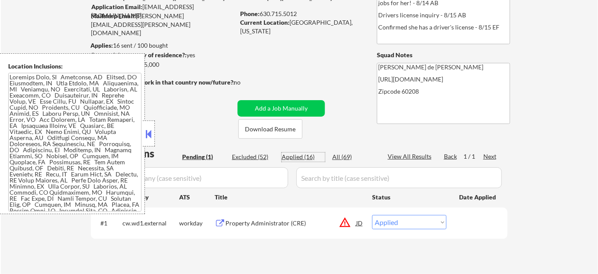
select select ""applied""
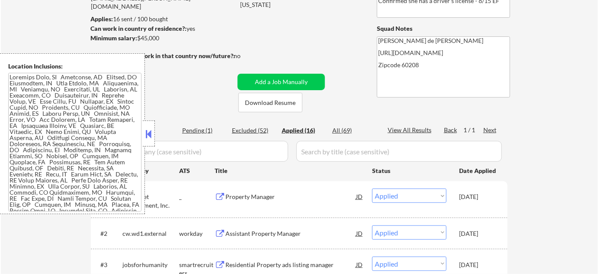
scroll to position [118, 0]
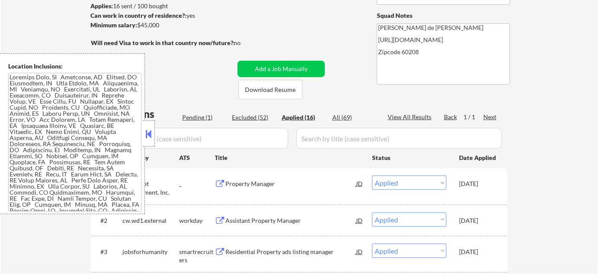
click at [149, 140] on div at bounding box center [149, 133] width 12 height 26
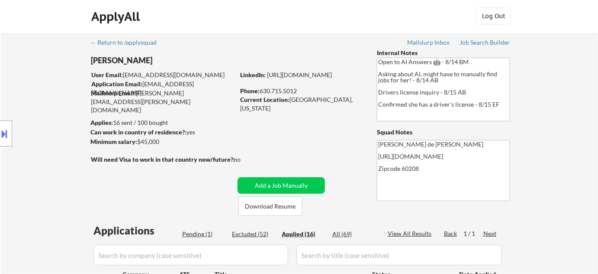
scroll to position [0, 0]
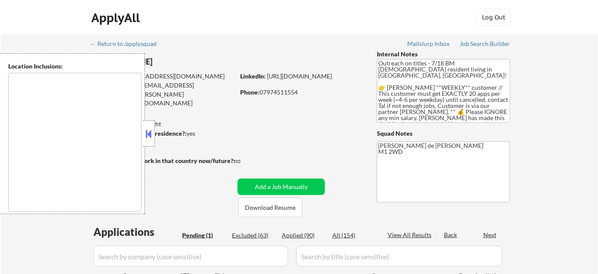
select select ""pending""
type textarea "remote"
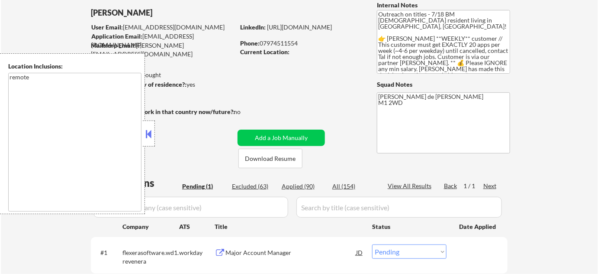
scroll to position [78, 0]
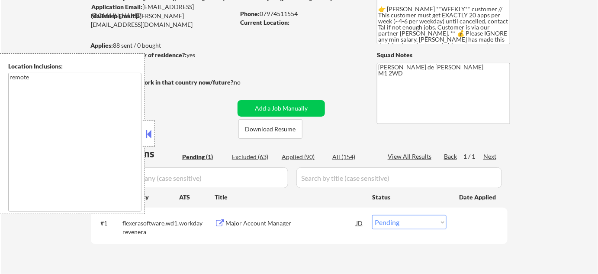
click at [265, 221] on div "Major Account Manager" at bounding box center [290, 223] width 131 height 9
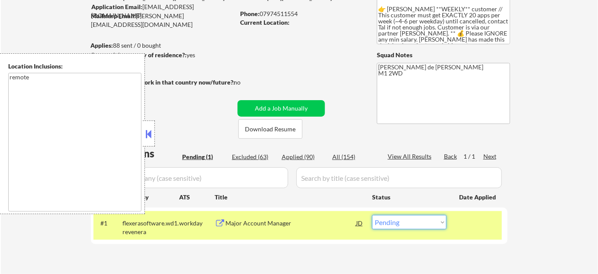
click at [409, 225] on select "Choose an option... Pending Applied Excluded (Questions) Excluded (Expired) Exc…" at bounding box center [409, 222] width 74 height 14
select select ""excluded__bad_match_""
click at [372, 215] on select "Choose an option... Pending Applied Excluded (Questions) Excluded (Expired) Exc…" at bounding box center [409, 222] width 74 height 14
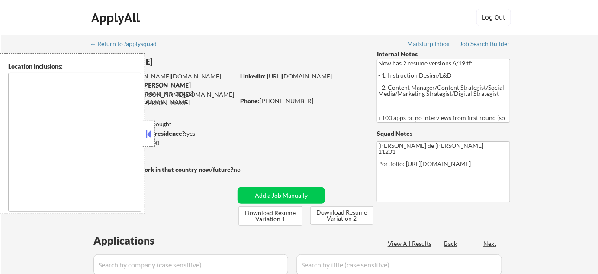
type textarea "[GEOGRAPHIC_DATA], [GEOGRAPHIC_DATA] [GEOGRAPHIC_DATA], [GEOGRAPHIC_DATA] [GEOG…"
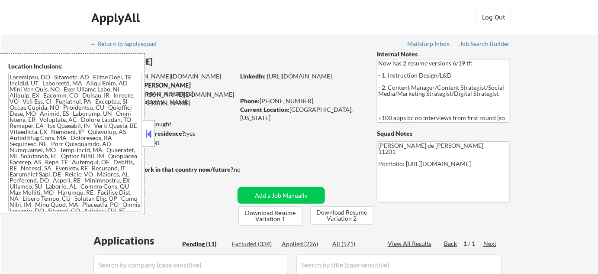
select select ""pending""
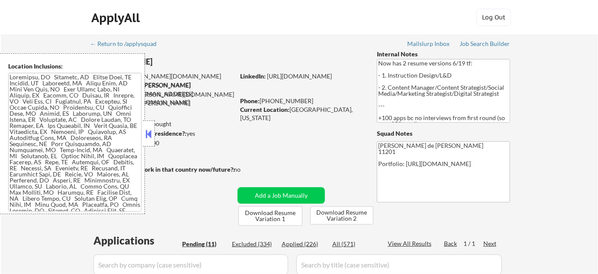
select select ""pending""
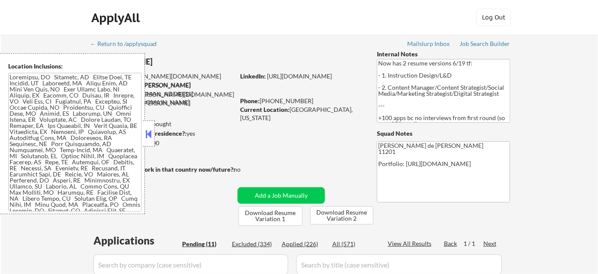
select select ""pending""
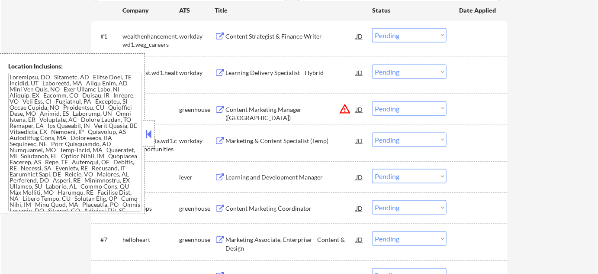
scroll to position [275, 0]
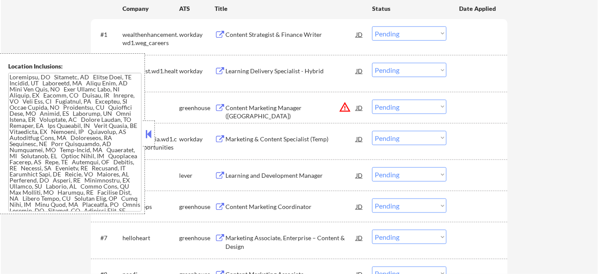
click at [145, 137] on button at bounding box center [149, 133] width 10 height 13
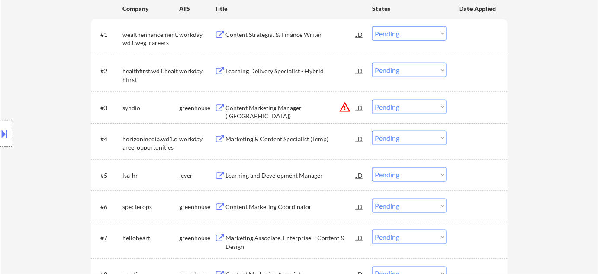
click at [411, 113] on select "Choose an option... Pending Applied Excluded (Questions) Excluded (Expired) Exc…" at bounding box center [409, 107] width 74 height 14
click at [372, 100] on select "Choose an option... Pending Applied Excluded (Questions) Excluded (Expired) Exc…" at bounding box center [409, 107] width 74 height 14
select select ""pending""
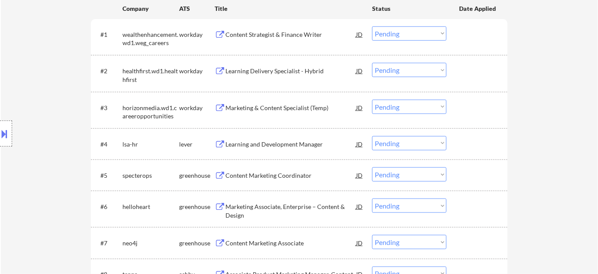
click at [278, 140] on div "Learning and Development Manager" at bounding box center [290, 144] width 131 height 9
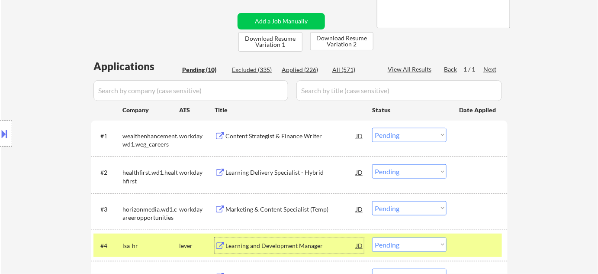
scroll to position [196, 0]
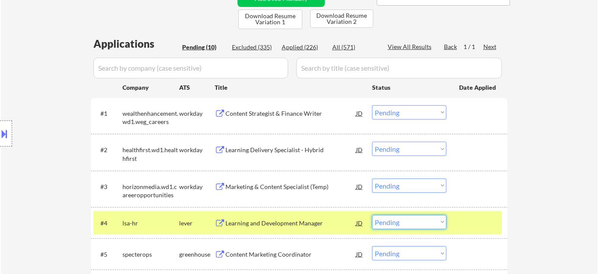
click at [398, 221] on select "Choose an option... Pending Applied Excluded (Questions) Excluded (Expired) Exc…" at bounding box center [409, 222] width 74 height 14
click at [372, 215] on select "Choose an option... Pending Applied Excluded (Questions) Excluded (Expired) Exc…" at bounding box center [409, 222] width 74 height 14
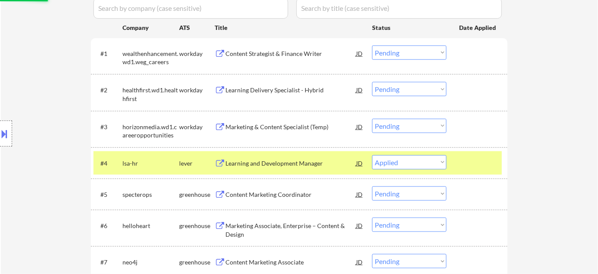
scroll to position [275, 0]
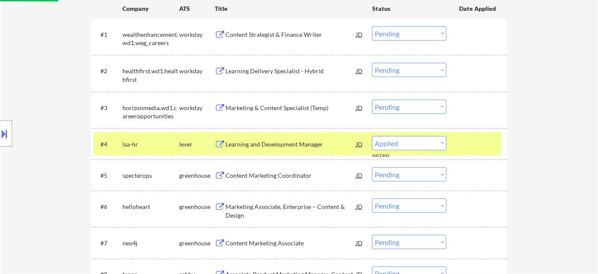
select select ""pending""
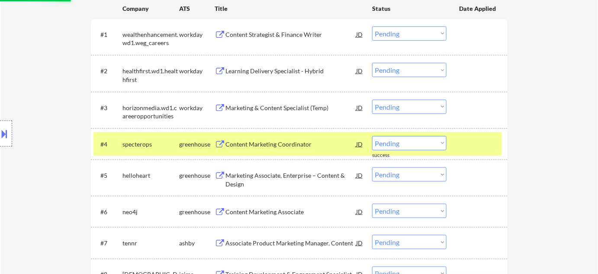
click at [280, 71] on div "Learning Delivery Specialist - Hybrid" at bounding box center [290, 71] width 131 height 9
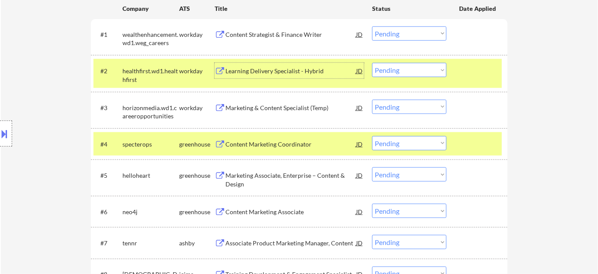
click at [402, 68] on select "Choose an option... Pending Applied Excluded (Questions) Excluded (Expired) Exc…" at bounding box center [409, 70] width 74 height 14
click at [372, 63] on select "Choose an option... Pending Applied Excluded (Questions) Excluded (Expired) Exc…" at bounding box center [409, 70] width 74 height 14
select select ""pending""
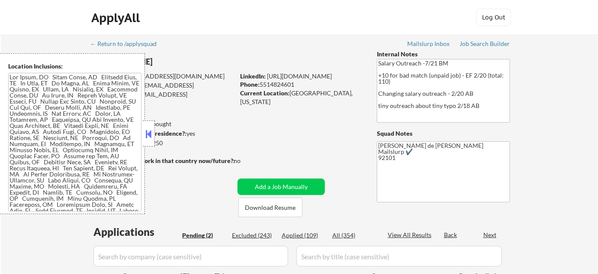
select select ""pending""
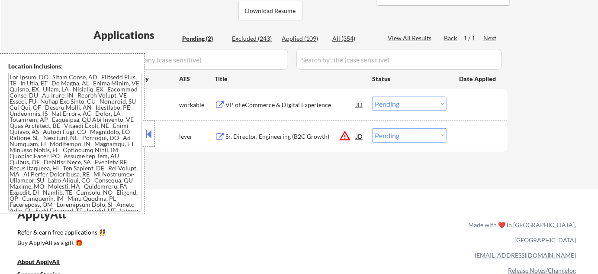
scroll to position [236, 0]
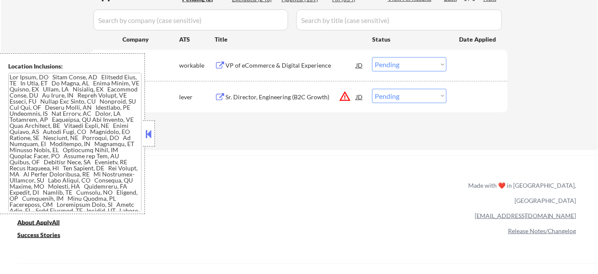
click at [153, 138] on button at bounding box center [149, 133] width 10 height 13
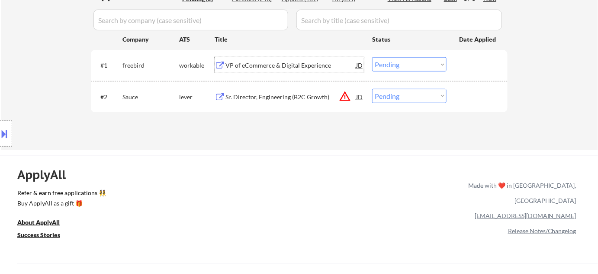
click at [273, 61] on div "VP of eCommerce & Digital Experience" at bounding box center [290, 65] width 131 height 9
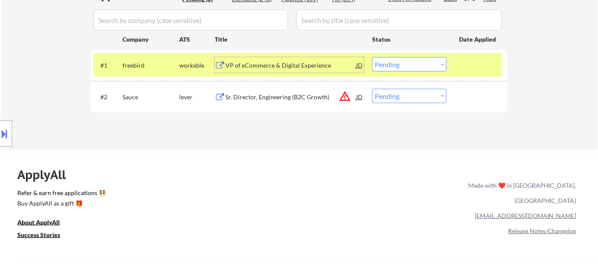
click at [383, 64] on select "Choose an option... Pending Applied Excluded (Questions) Excluded (Expired) Exc…" at bounding box center [409, 64] width 74 height 14
click at [372, 57] on select "Choose an option... Pending Applied Excluded (Questions) Excluded (Expired) Exc…" at bounding box center [409, 64] width 74 height 14
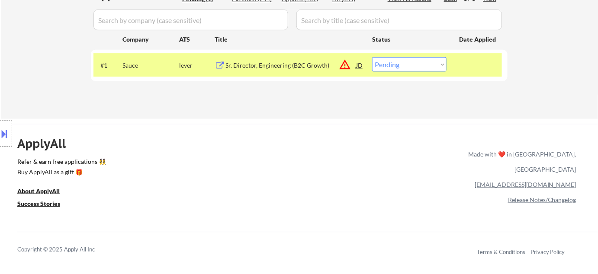
click at [349, 67] on button "warning_amber" at bounding box center [345, 64] width 12 height 12
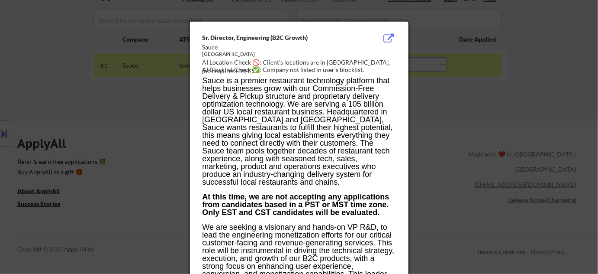
click at [456, 141] on div at bounding box center [299, 137] width 598 height 274
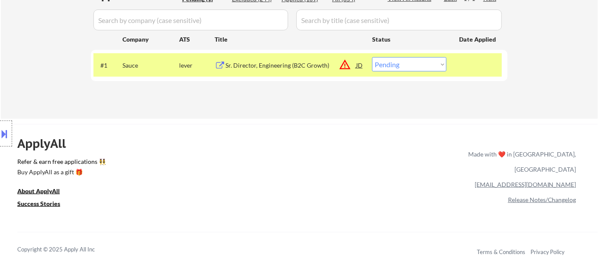
click at [409, 66] on select "Choose an option... Pending Applied Excluded (Questions) Excluded (Expired) Exc…" at bounding box center [409, 64] width 74 height 14
select select ""excluded__location_""
click at [372, 57] on select "Choose an option... Pending Applied Excluded (Questions) Excluded (Expired) Exc…" at bounding box center [409, 64] width 74 height 14
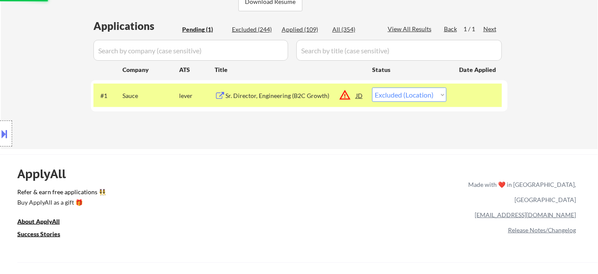
scroll to position [157, 0]
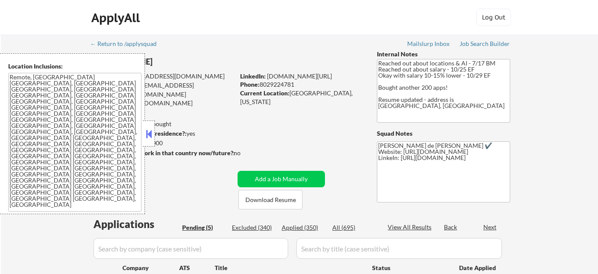
select select ""pending""
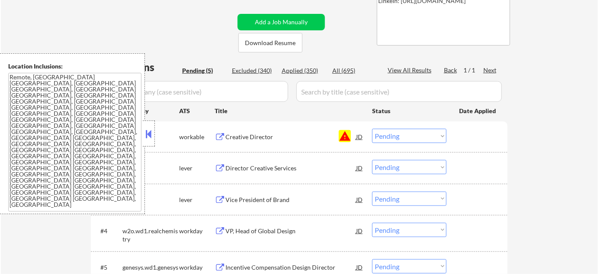
scroll to position [157, 0]
click at [150, 130] on button at bounding box center [149, 133] width 10 height 13
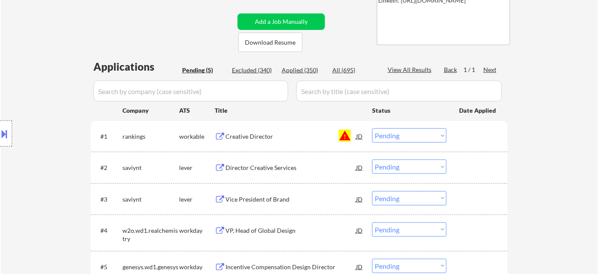
click at [343, 137] on button "warning" at bounding box center [345, 135] width 12 height 12
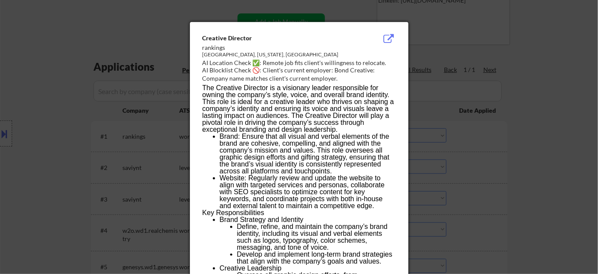
click at [470, 160] on div at bounding box center [299, 137] width 598 height 274
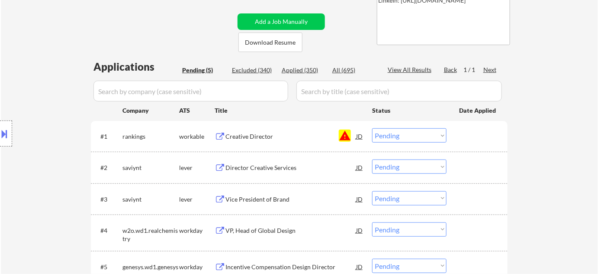
click at [420, 135] on select "Choose an option... Pending Applied Excluded (Questions) Excluded (Expired) Exc…" at bounding box center [409, 135] width 74 height 14
click at [372, 128] on select "Choose an option... Pending Applied Excluded (Questions) Excluded (Expired) Exc…" at bounding box center [409, 135] width 74 height 14
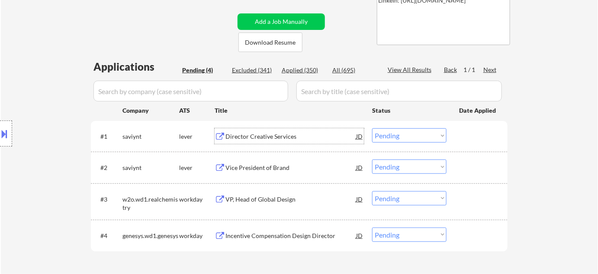
click at [257, 137] on div "Director Creative Services" at bounding box center [290, 136] width 131 height 9
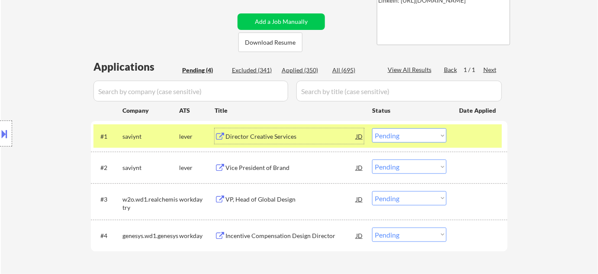
click at [412, 134] on select "Choose an option... Pending Applied Excluded (Questions) Excluded (Expired) Exc…" at bounding box center [409, 135] width 74 height 14
click at [372, 128] on select "Choose an option... Pending Applied Excluded (Questions) Excluded (Expired) Exc…" at bounding box center [409, 135] width 74 height 14
select select ""pending""
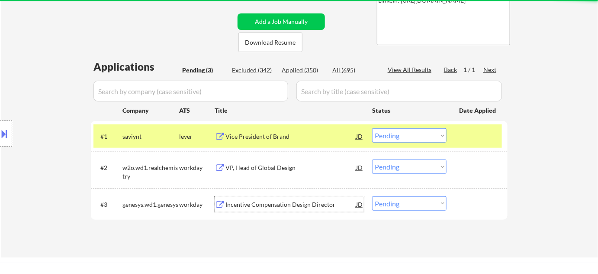
click at [290, 205] on div "Incentive Compensation Design Director" at bounding box center [290, 204] width 131 height 9
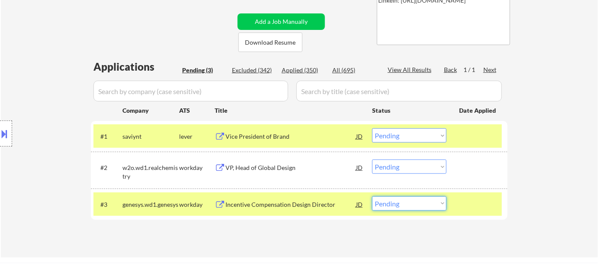
click at [404, 196] on select "Choose an option... Pending Applied Excluded (Questions) Excluded (Expired) Exc…" at bounding box center [409, 203] width 74 height 14
select select ""excluded__bad_match_""
click at [372, 196] on select "Choose an option... Pending Applied Excluded (Questions) Excluded (Expired) Exc…" at bounding box center [409, 203] width 74 height 14
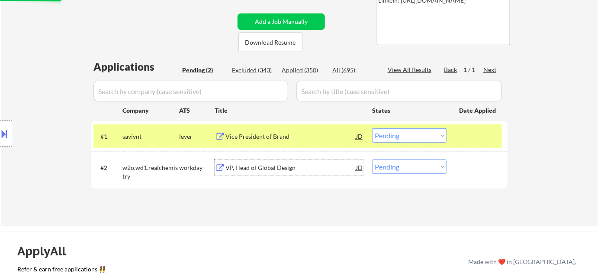
click at [294, 166] on div "VP, Head of Global Design" at bounding box center [290, 167] width 131 height 9
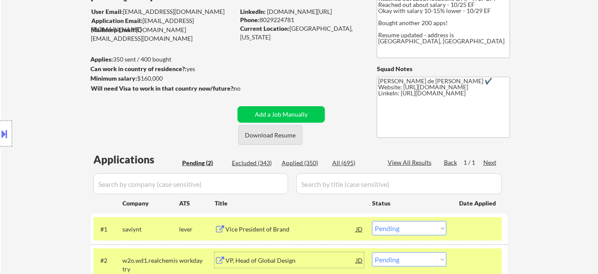
scroll to position [0, 0]
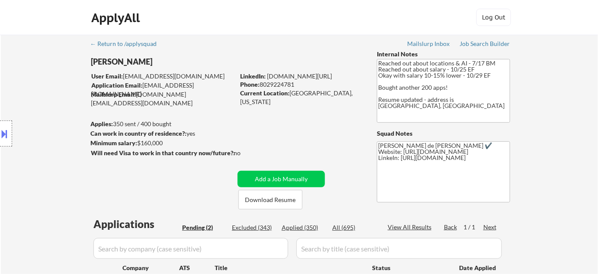
drag, startPoint x: 262, startPoint y: 81, endPoint x: 294, endPoint y: 86, distance: 32.8
click at [294, 86] on div "Phone: [PHONE_NUMBER]" at bounding box center [301, 84] width 122 height 9
copy div "8029224781"
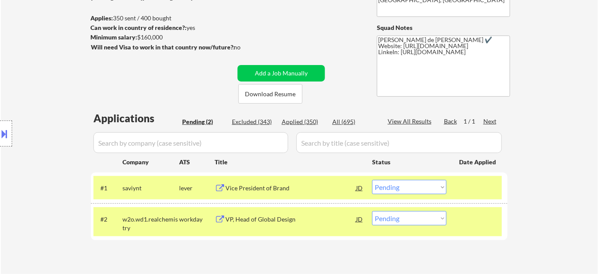
scroll to position [118, 0]
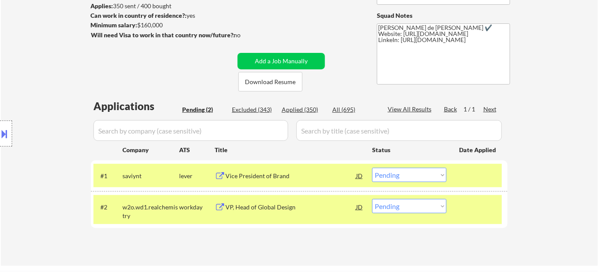
click at [391, 203] on select "Choose an option... Pending Applied Excluded (Questions) Excluded (Expired) Exc…" at bounding box center [409, 206] width 74 height 14
select select ""applied""
click at [372, 199] on select "Choose an option... Pending Applied Excluded (Questions) Excluded (Expired) Exc…" at bounding box center [409, 206] width 74 height 14
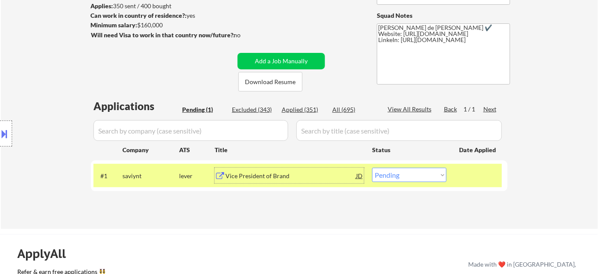
click at [246, 175] on div "Vice President of Brand" at bounding box center [290, 175] width 131 height 9
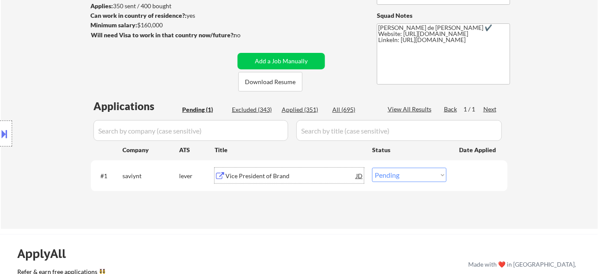
click at [392, 174] on select "Choose an option... Pending Applied Excluded (Questions) Excluded (Expired) Exc…" at bounding box center [409, 174] width 74 height 14
select select ""excluded""
click at [372, 167] on select "Choose an option... Pending Applied Excluded (Questions) Excluded (Expired) Exc…" at bounding box center [409, 174] width 74 height 14
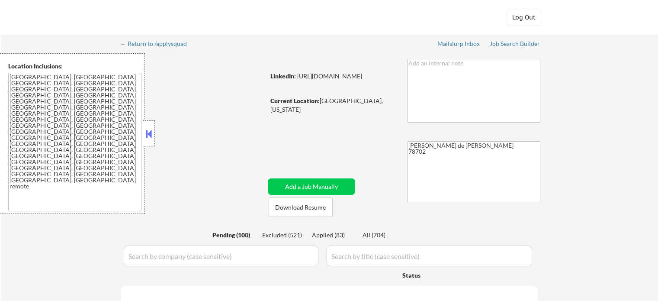
select select ""pending""
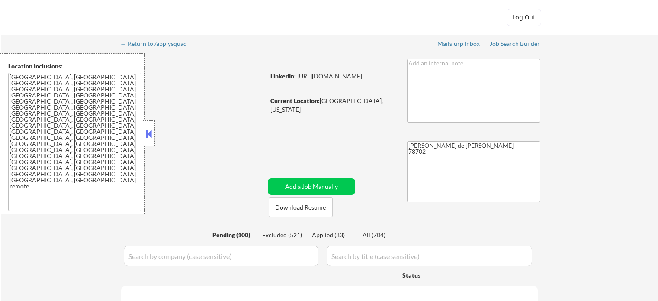
select select ""pending""
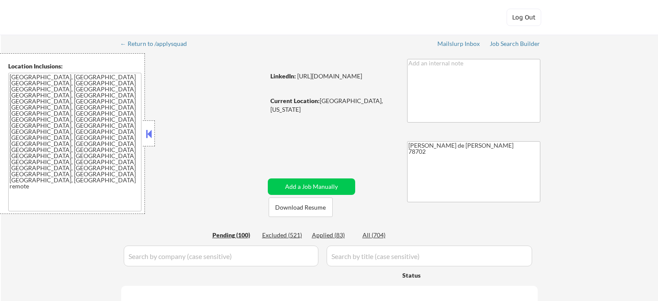
select select ""pending""
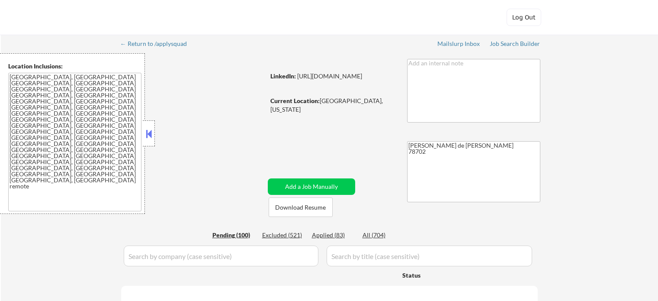
select select ""pending""
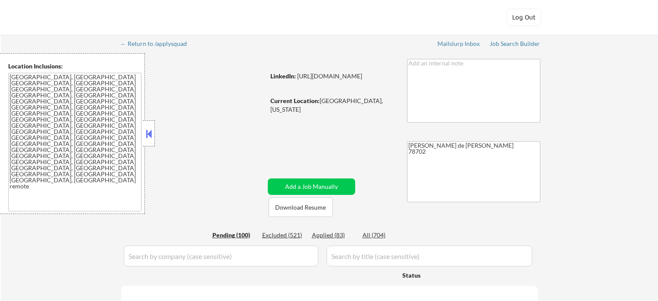
select select ""pending""
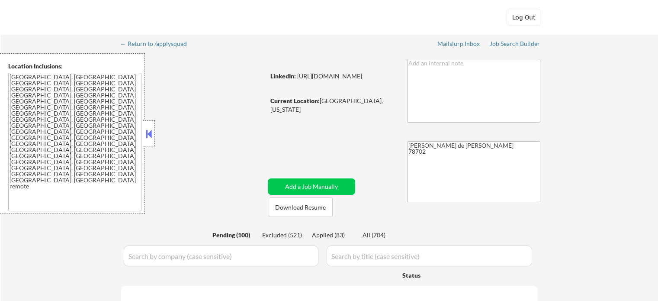
select select ""pending""
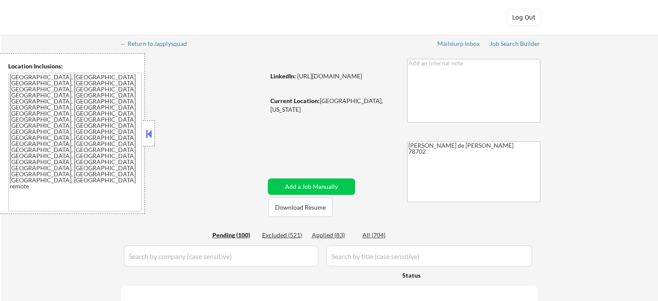
select select ""pending""
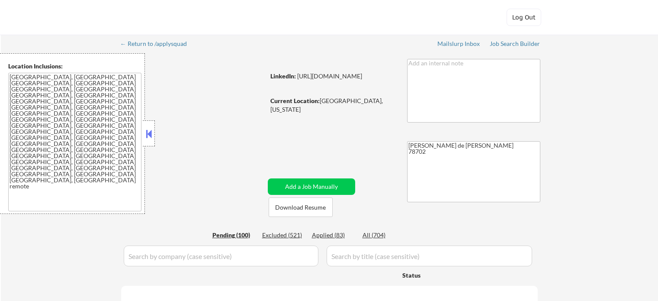
select select ""pending""
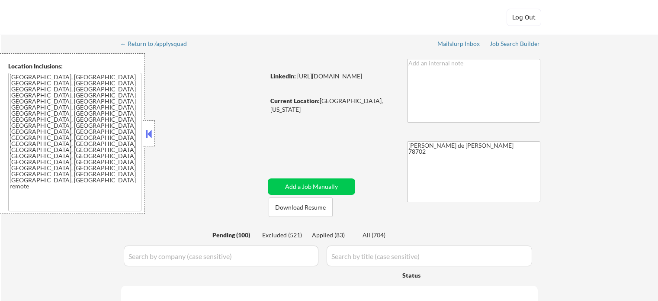
select select ""pending""
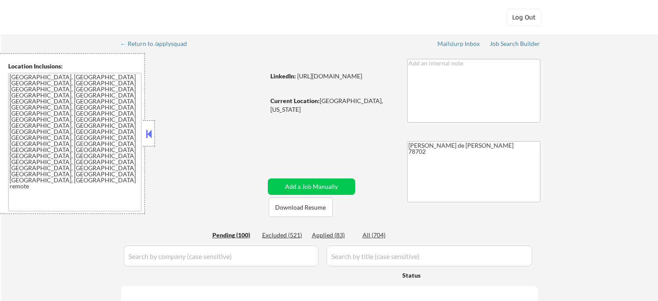
select select ""pending""
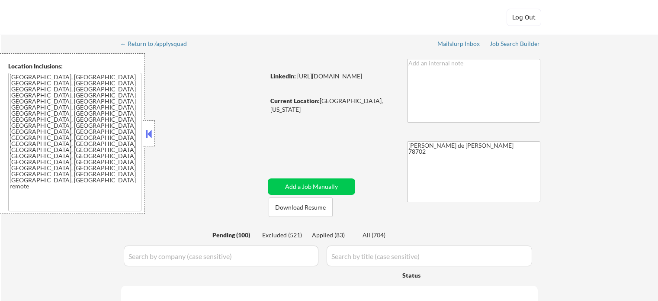
select select ""pending""
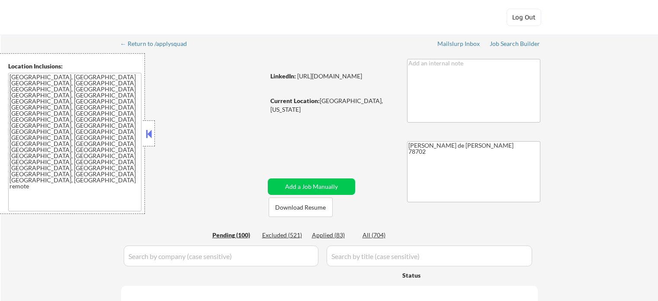
select select ""pending""
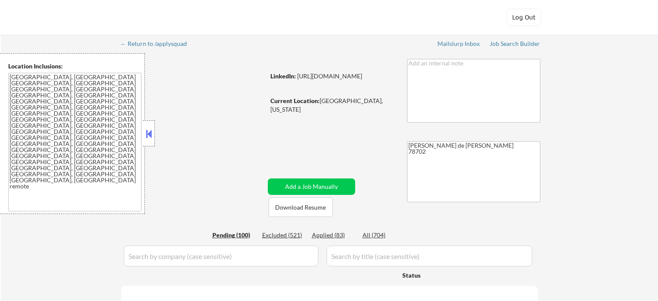
select select ""pending""
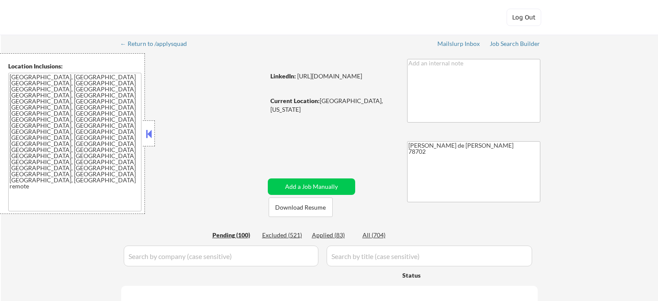
select select ""pending""
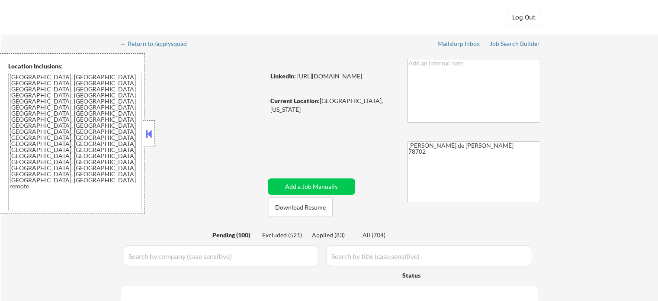
select select ""pending""
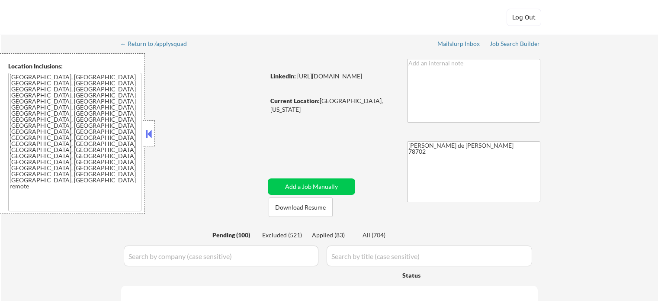
select select ""pending""
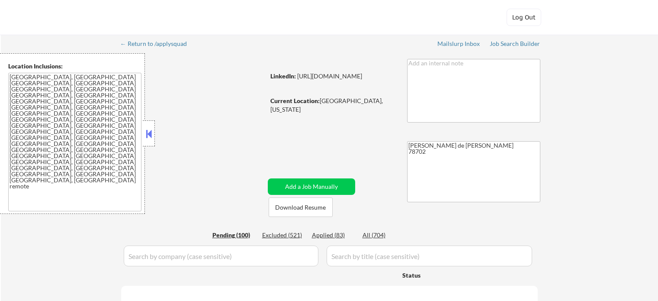
select select ""pending""
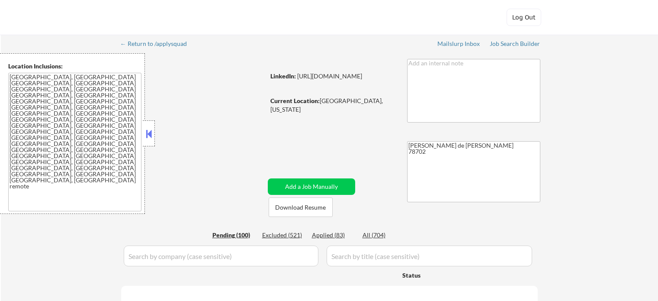
select select ""pending""
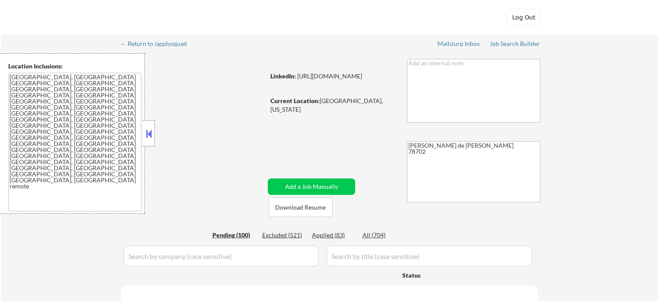
select select ""pending""
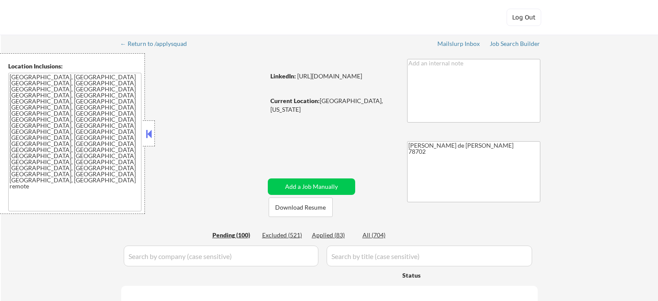
select select ""pending""
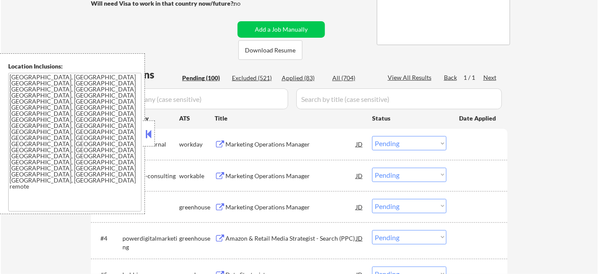
scroll to position [196, 0]
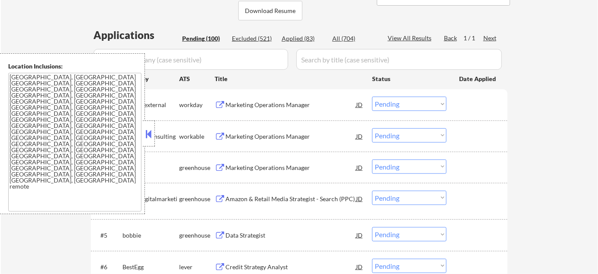
click at [152, 132] on button at bounding box center [149, 133] width 10 height 13
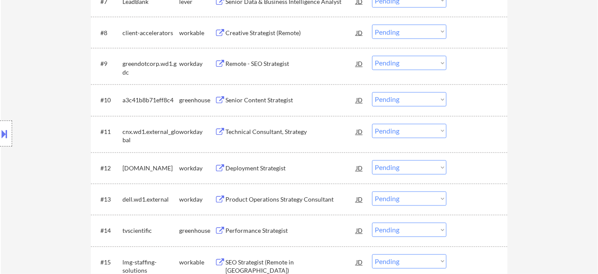
scroll to position [511, 0]
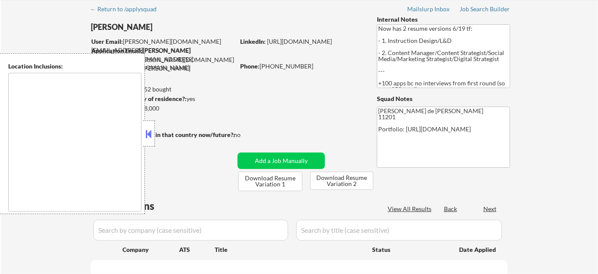
type textarea "[GEOGRAPHIC_DATA], [GEOGRAPHIC_DATA] [GEOGRAPHIC_DATA], [GEOGRAPHIC_DATA] [GEOG…"
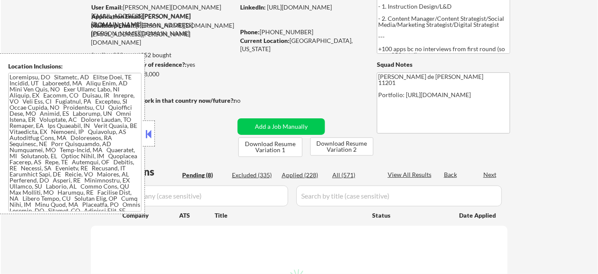
scroll to position [78, 0]
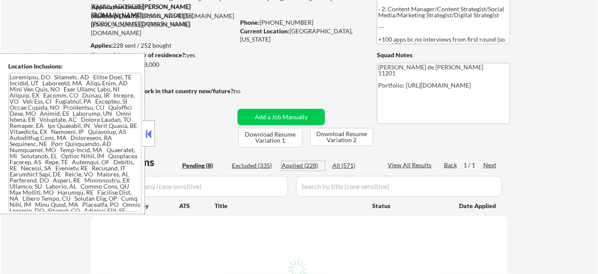
click at [298, 165] on div "Applied (228)" at bounding box center [303, 165] width 43 height 9
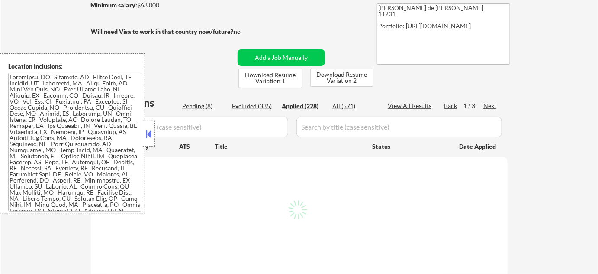
scroll to position [157, 0]
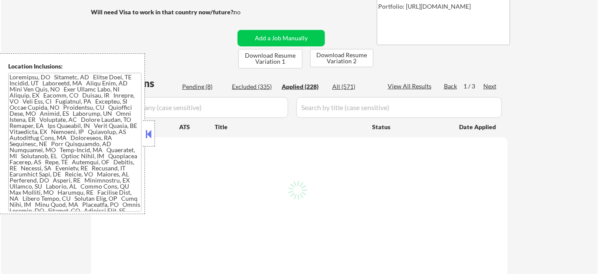
click at [150, 141] on div at bounding box center [149, 133] width 12 height 26
select select ""applied""
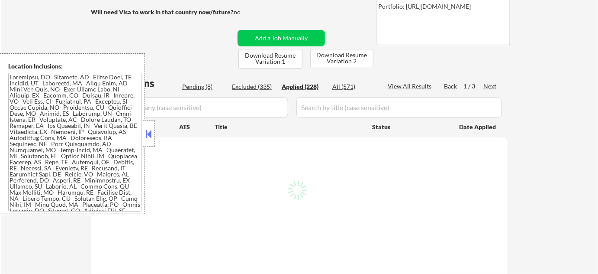
select select ""applied""
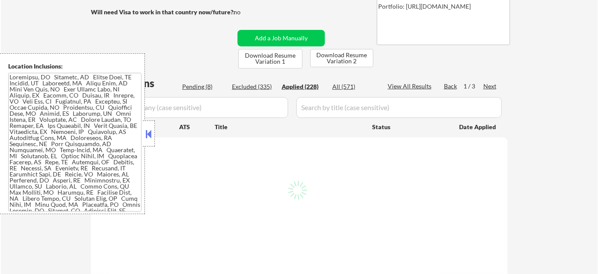
select select ""applied""
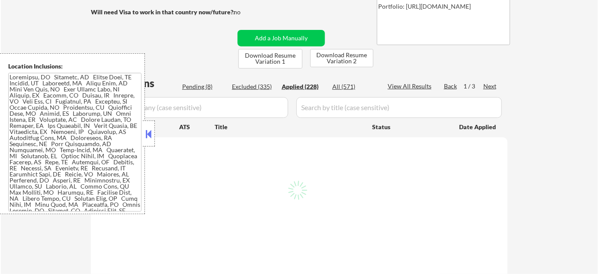
select select ""applied""
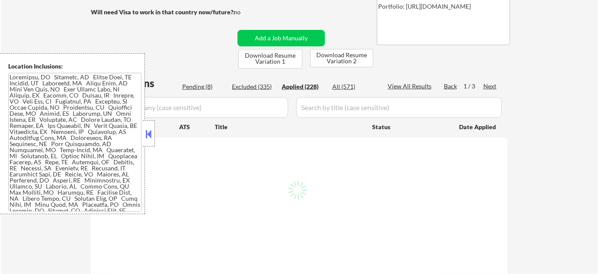
select select ""applied""
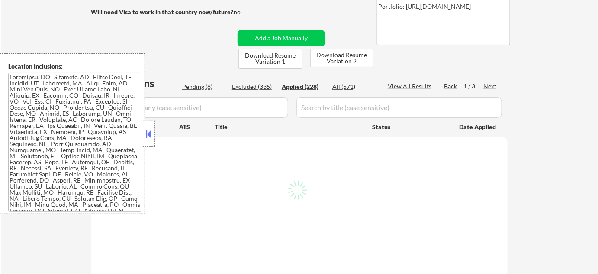
select select ""applied""
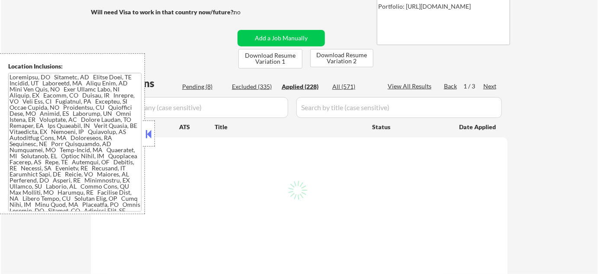
select select ""applied""
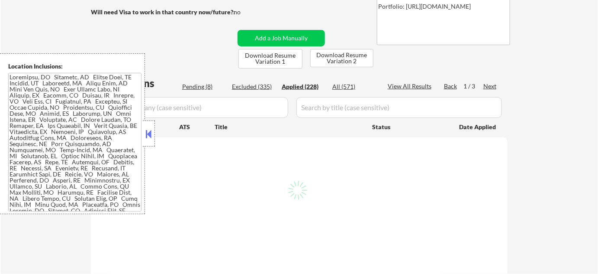
select select ""applied""
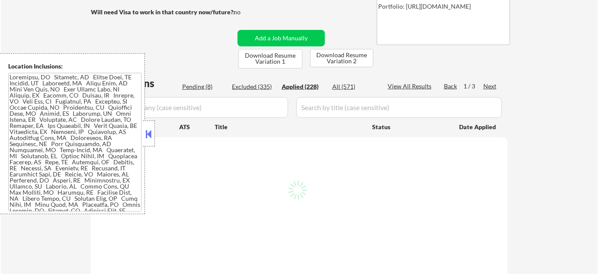
select select ""applied""
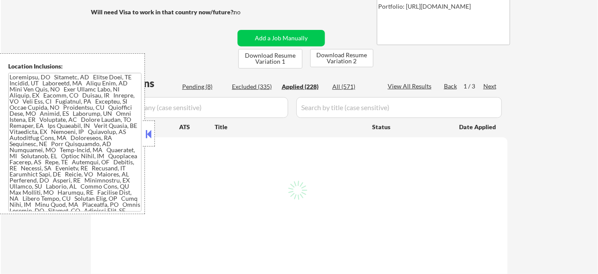
select select ""applied""
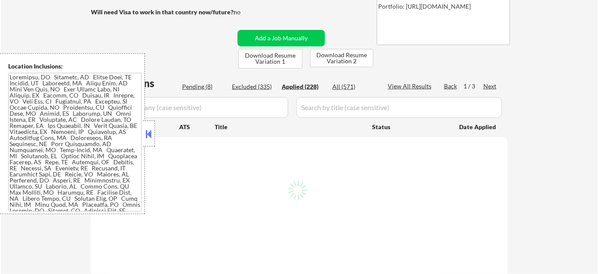
select select ""applied""
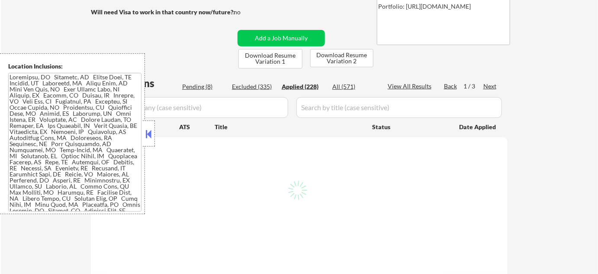
select select ""applied""
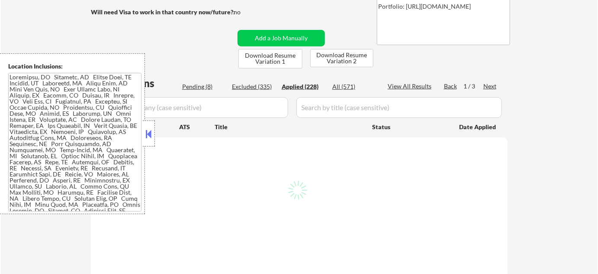
select select ""applied""
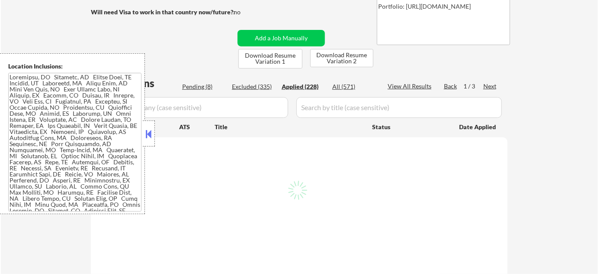
select select ""applied""
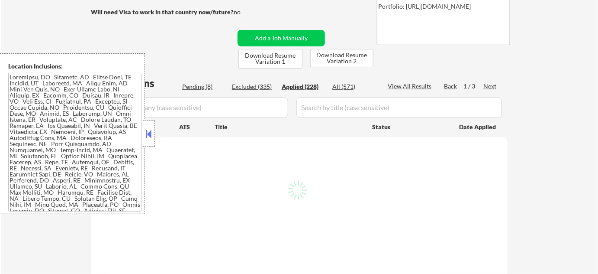
select select ""applied""
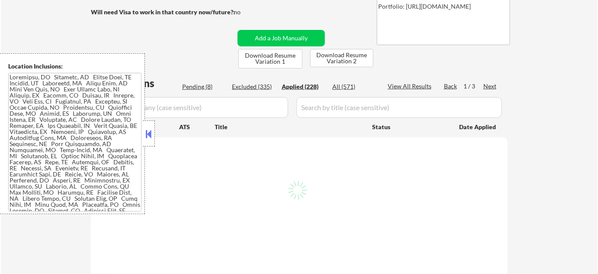
select select ""applied""
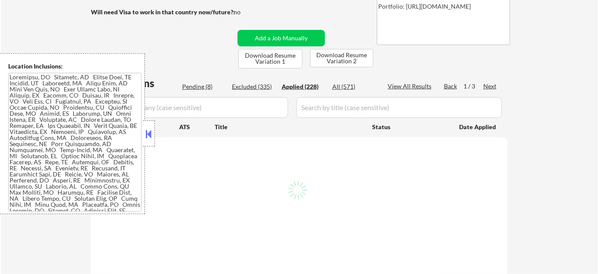
select select ""applied""
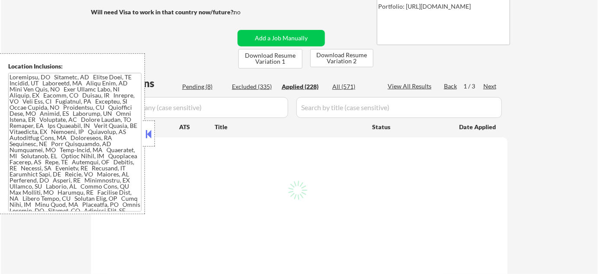
select select ""applied""
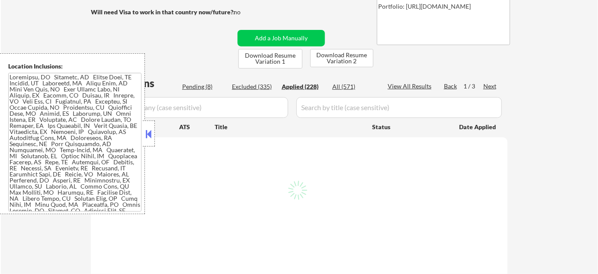
select select ""applied""
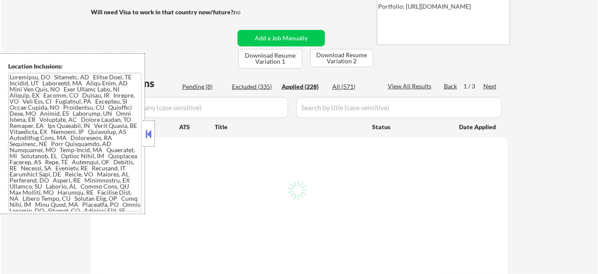
select select ""applied""
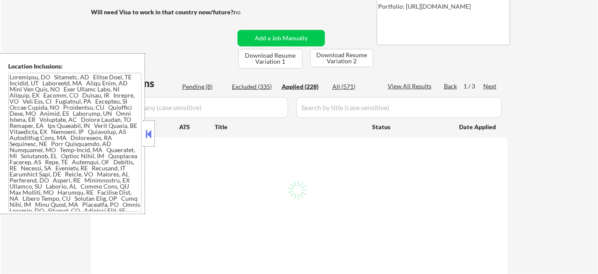
select select ""applied""
